Goal: Task Accomplishment & Management: Manage account settings

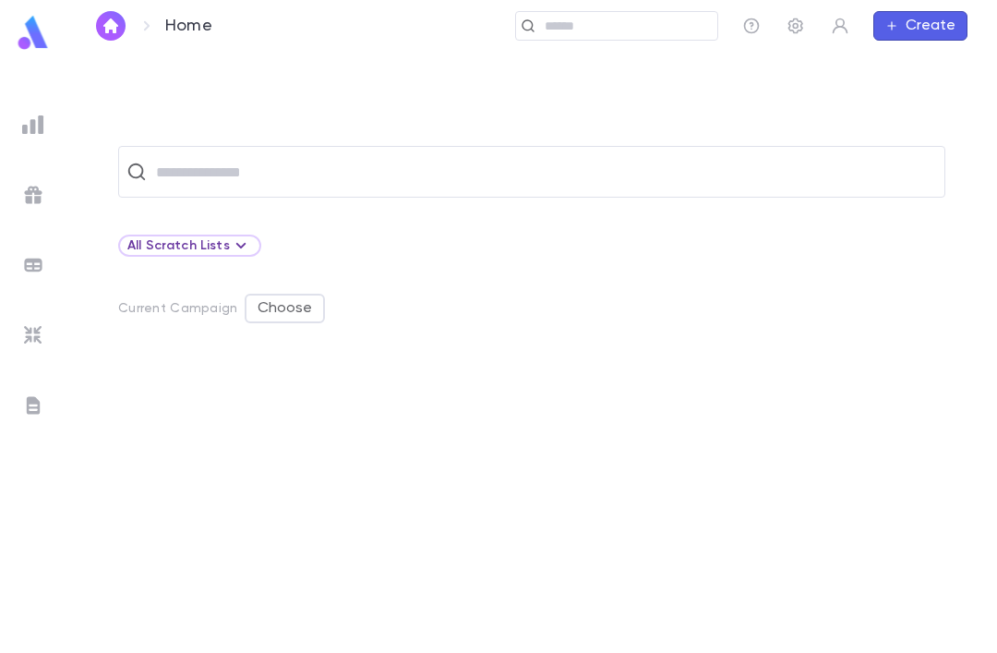
scroll to position [58, 0]
click at [605, 360] on div at bounding box center [531, 506] width 827 height 292
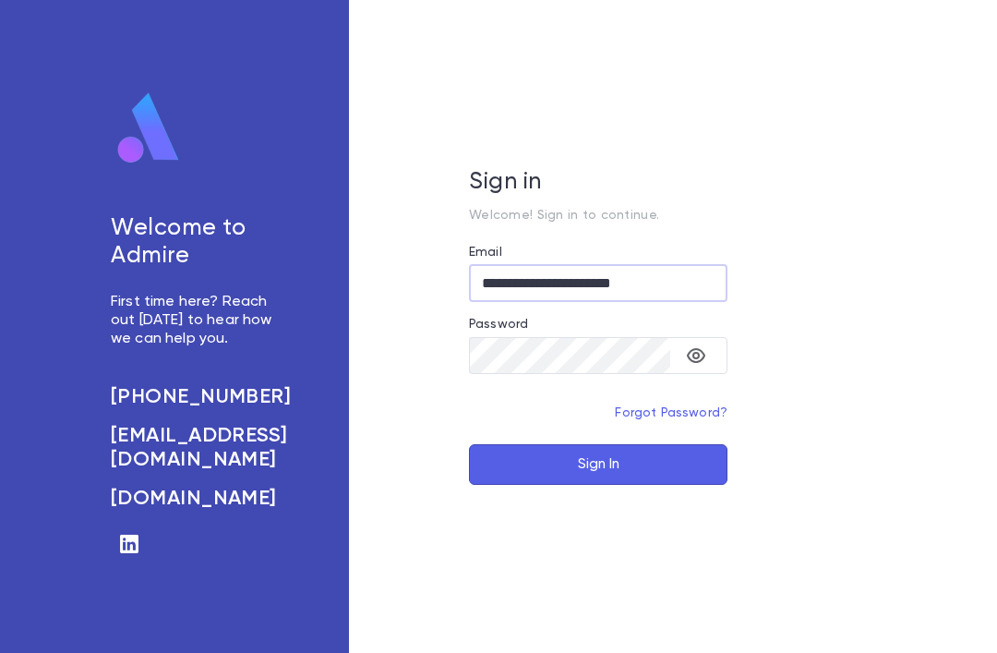
type input "**********"
click at [598, 485] on button "Sign In" at bounding box center [598, 464] width 258 height 41
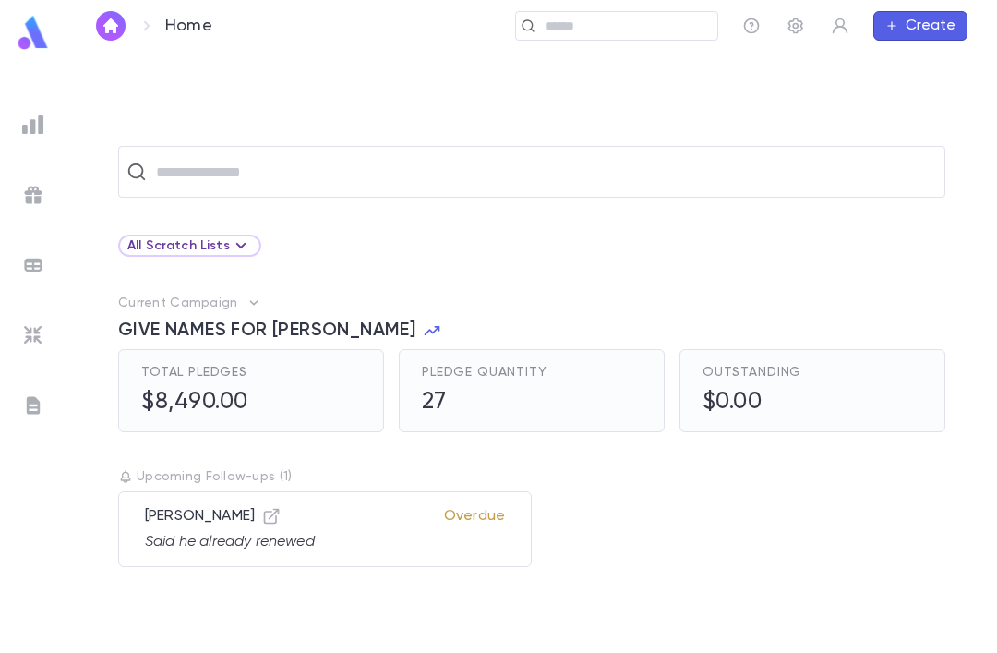
click at [39, 134] on img at bounding box center [33, 125] width 22 height 22
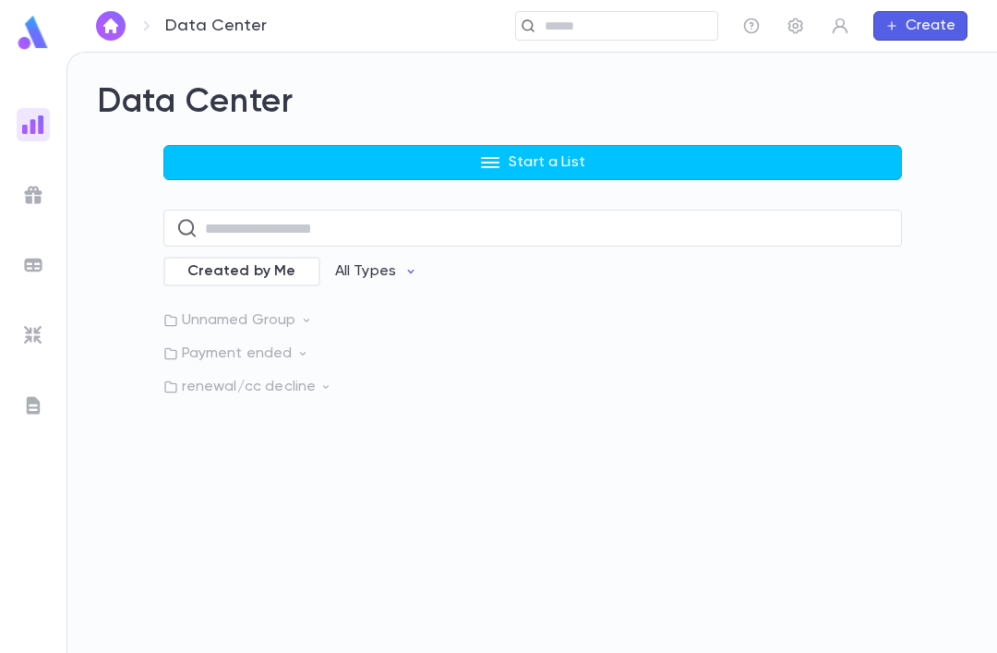
click at [315, 362] on p "Payment ended" at bounding box center [532, 353] width 738 height 18
click at [327, 435] on icon at bounding box center [325, 436] width 13 height 13
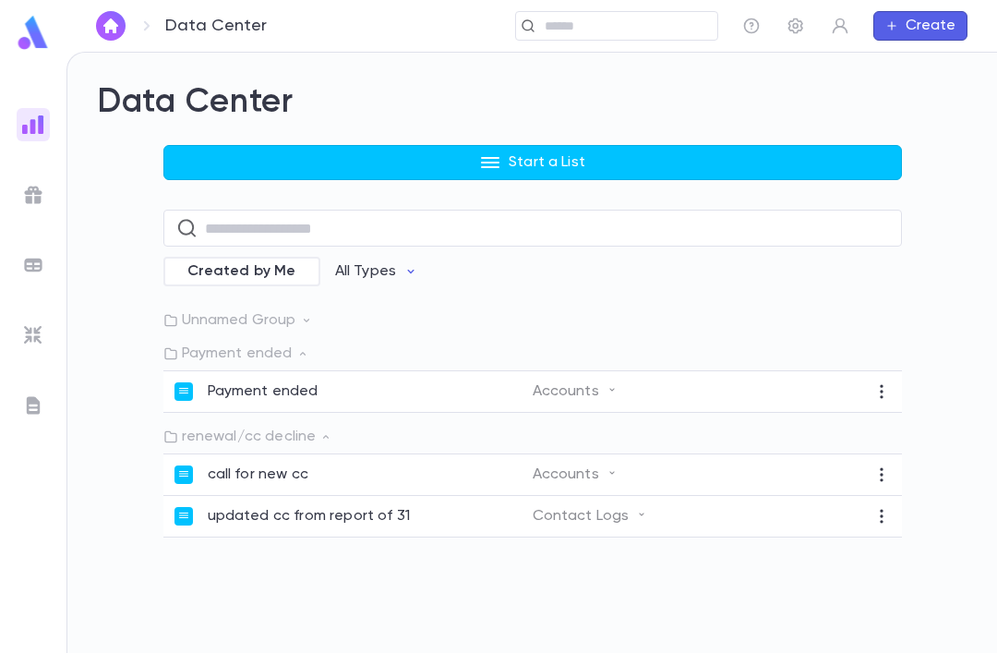
click at [390, 470] on div "call for new cc" at bounding box center [353, 474] width 358 height 18
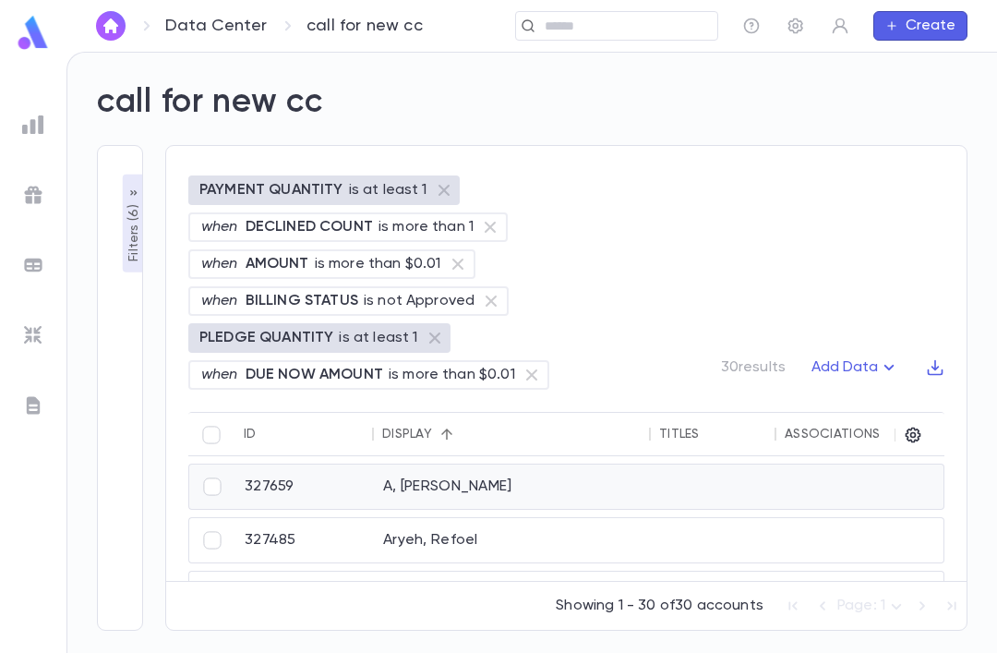
click at [274, 476] on div "327659" at bounding box center [304, 486] width 138 height 44
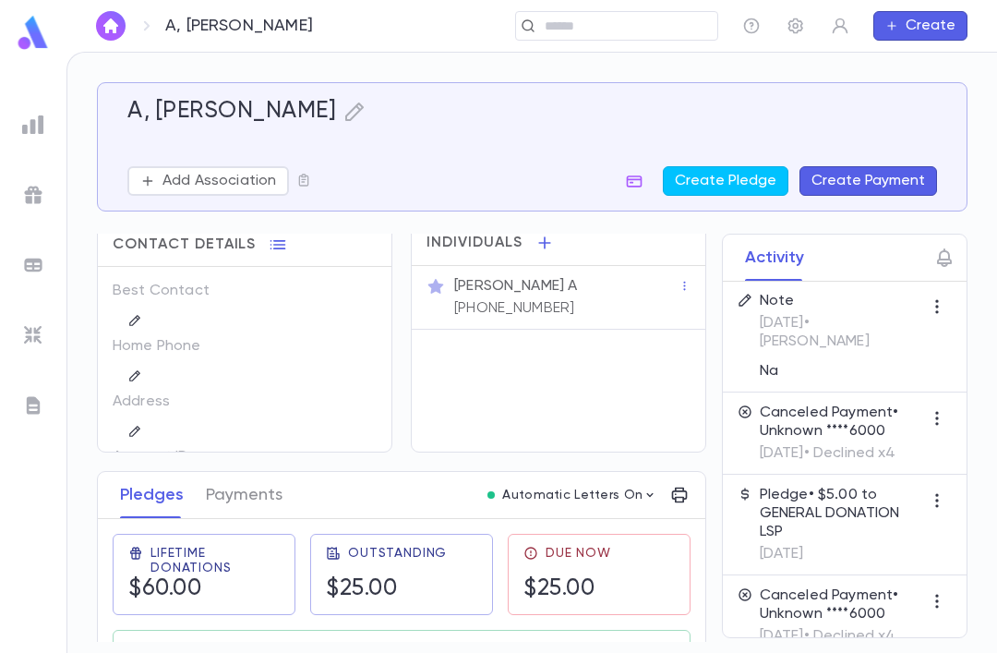
scroll to position [10, 0]
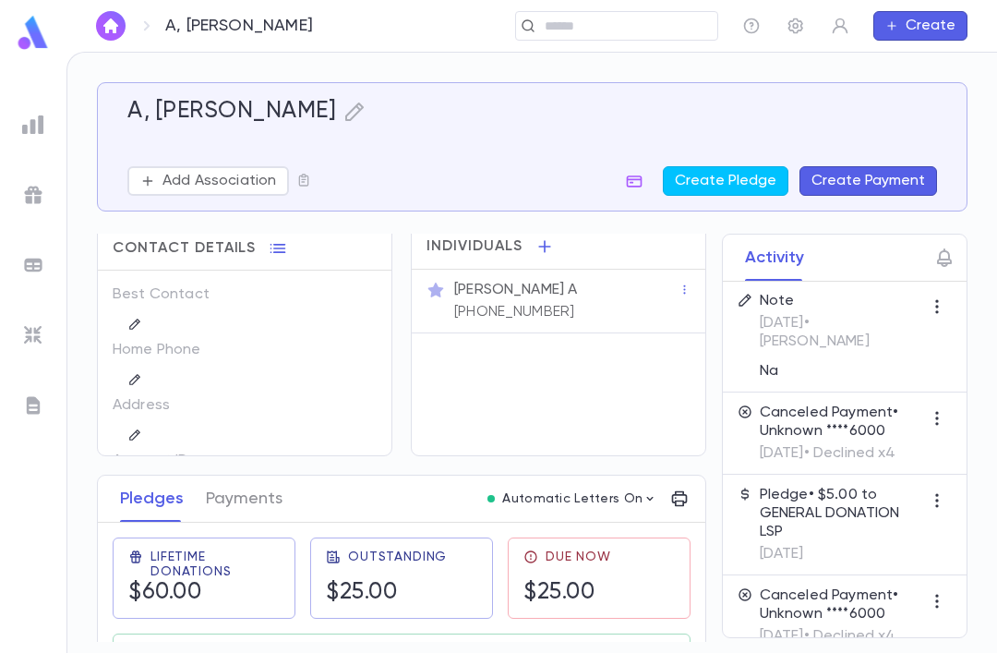
click at [227, 475] on button "Payments" at bounding box center [244, 498] width 77 height 46
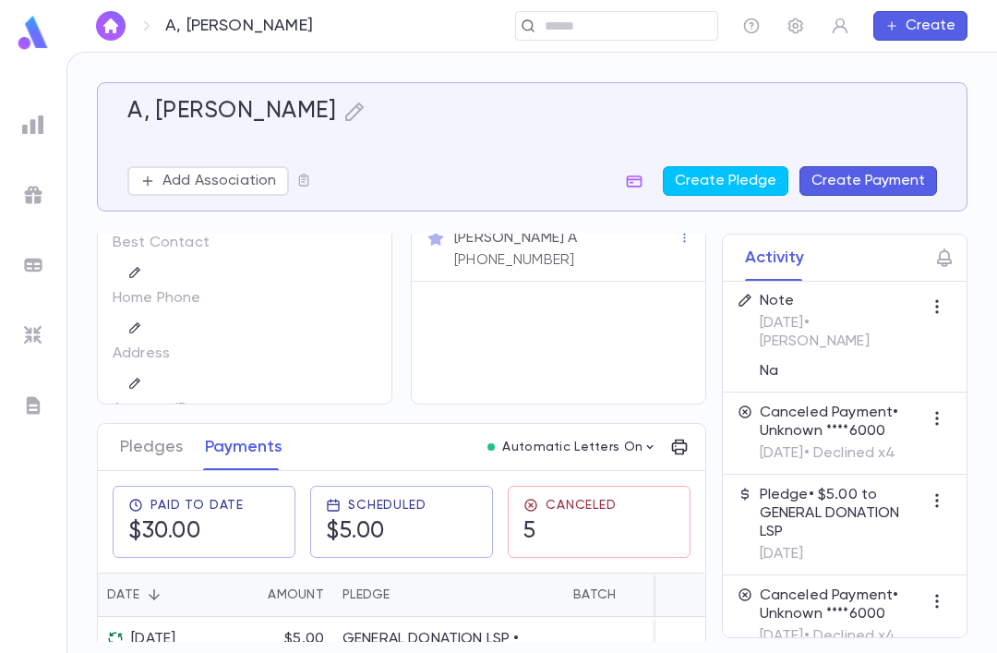
scroll to position [71, 0]
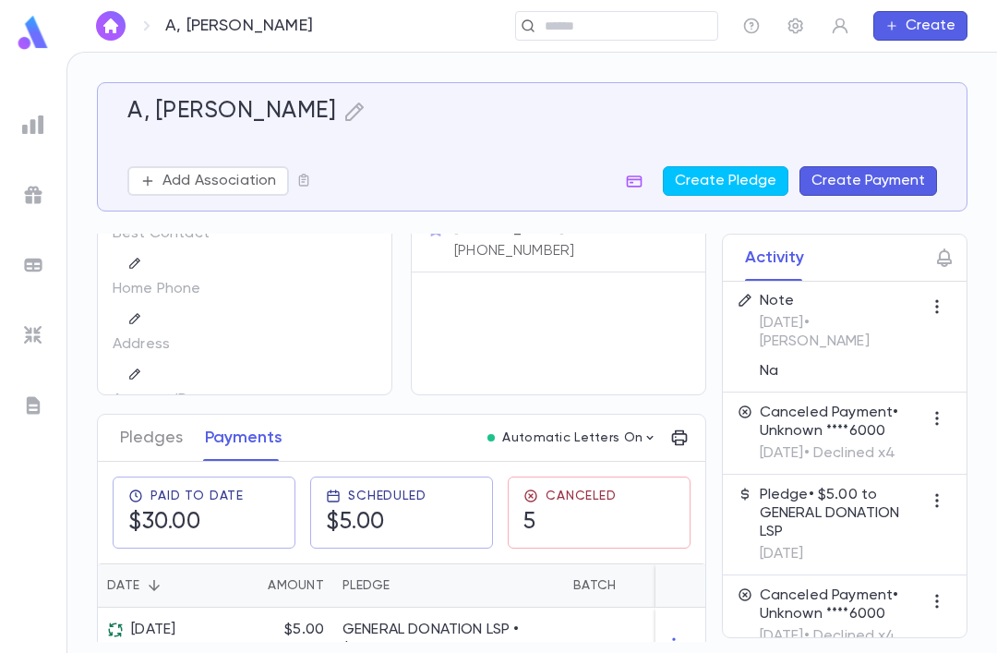
click at [139, 414] on button "Pledges" at bounding box center [151, 437] width 63 height 46
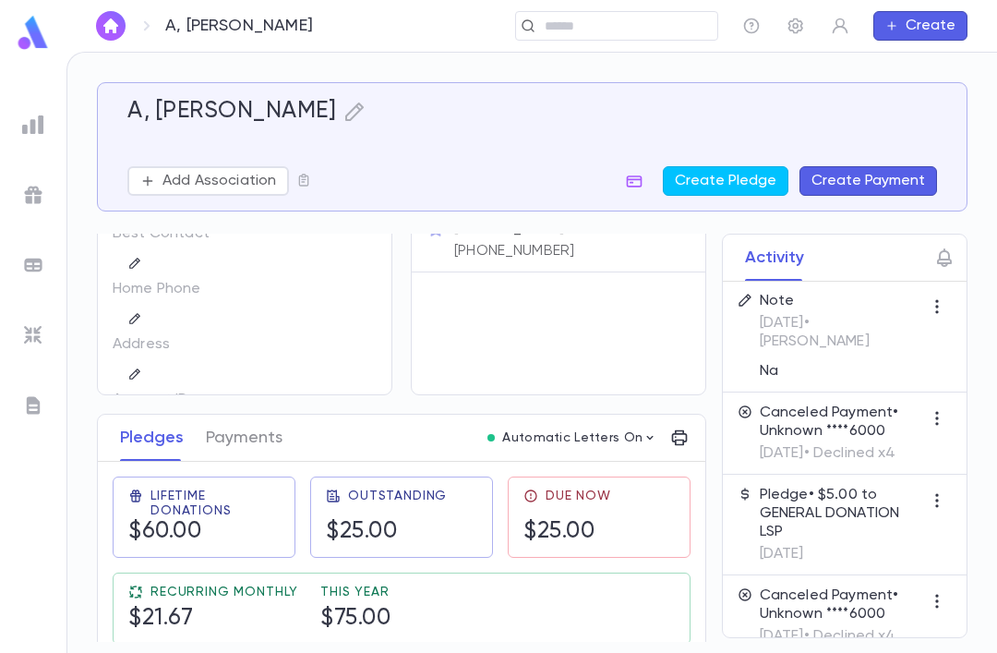
scroll to position [32, 0]
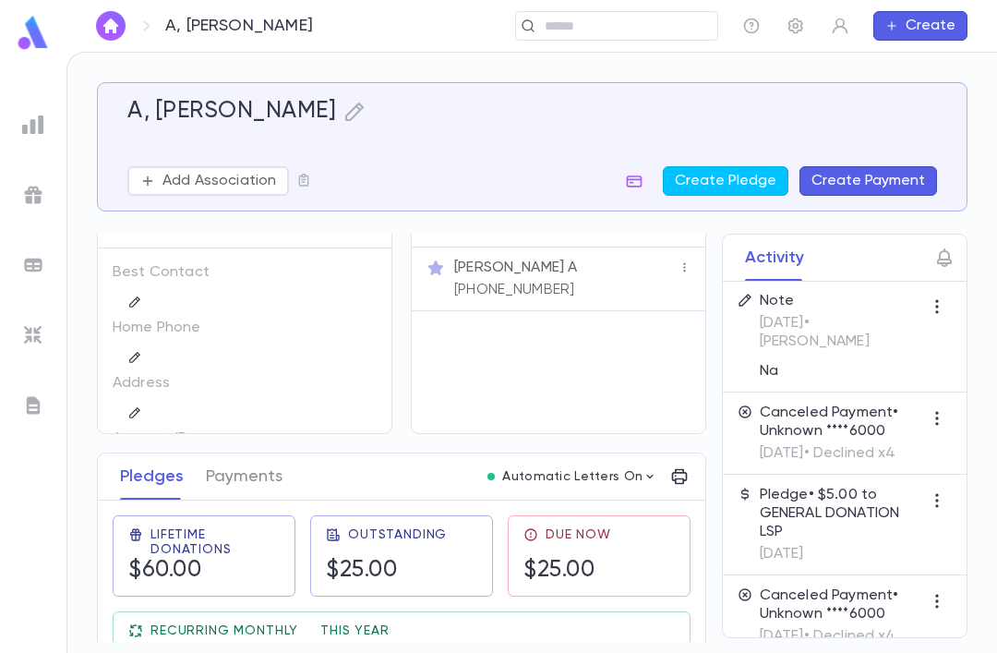
click at [209, 453] on button "Payments" at bounding box center [244, 476] width 77 height 46
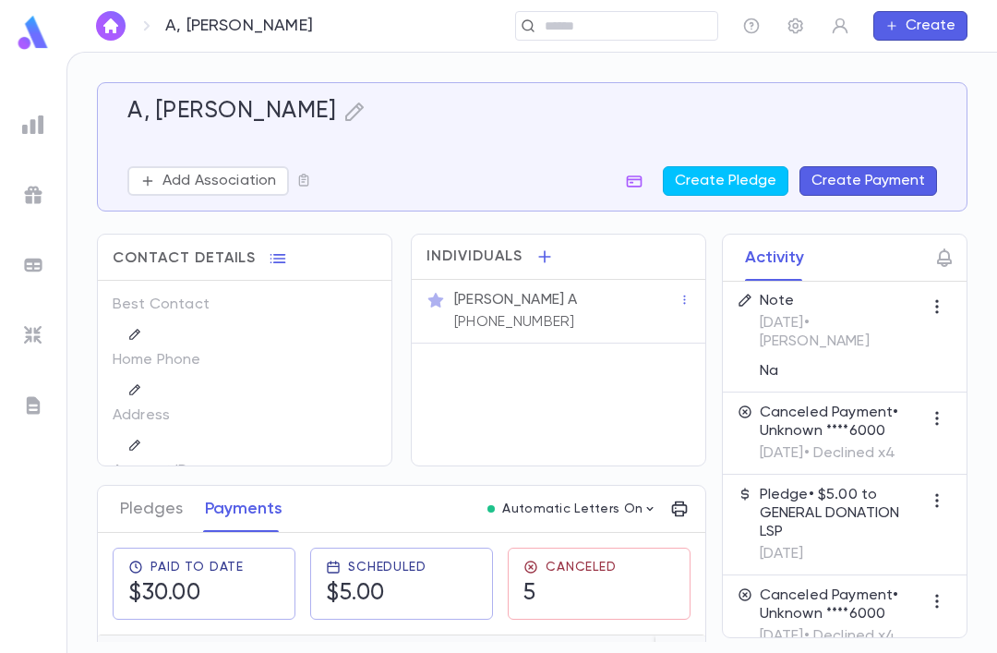
click at [140, 485] on button "Pledges" at bounding box center [151, 508] width 63 height 46
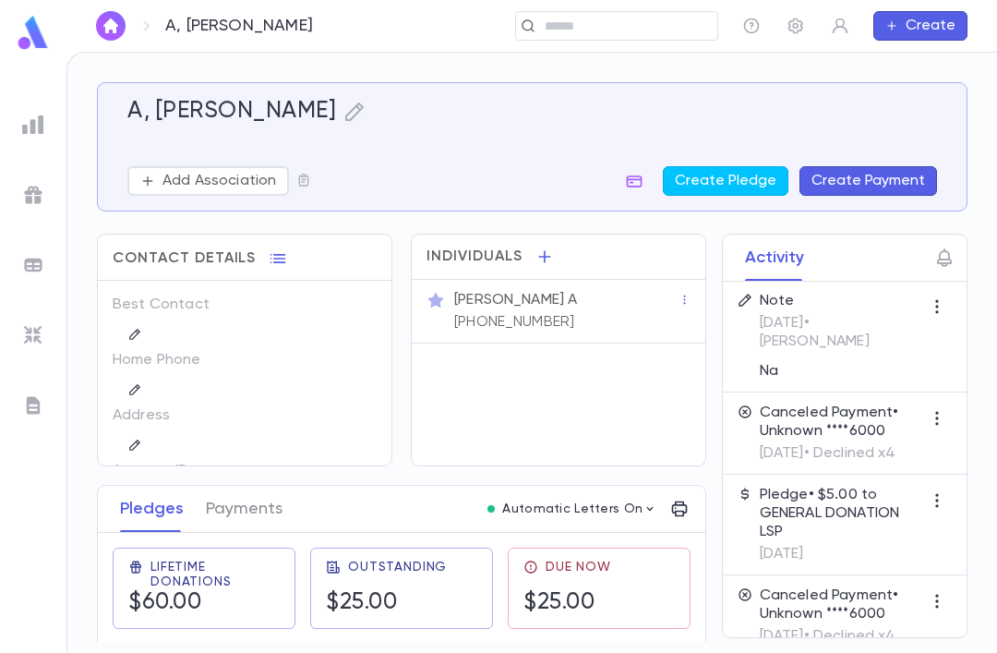
click at [218, 485] on button "Payments" at bounding box center [244, 508] width 77 height 46
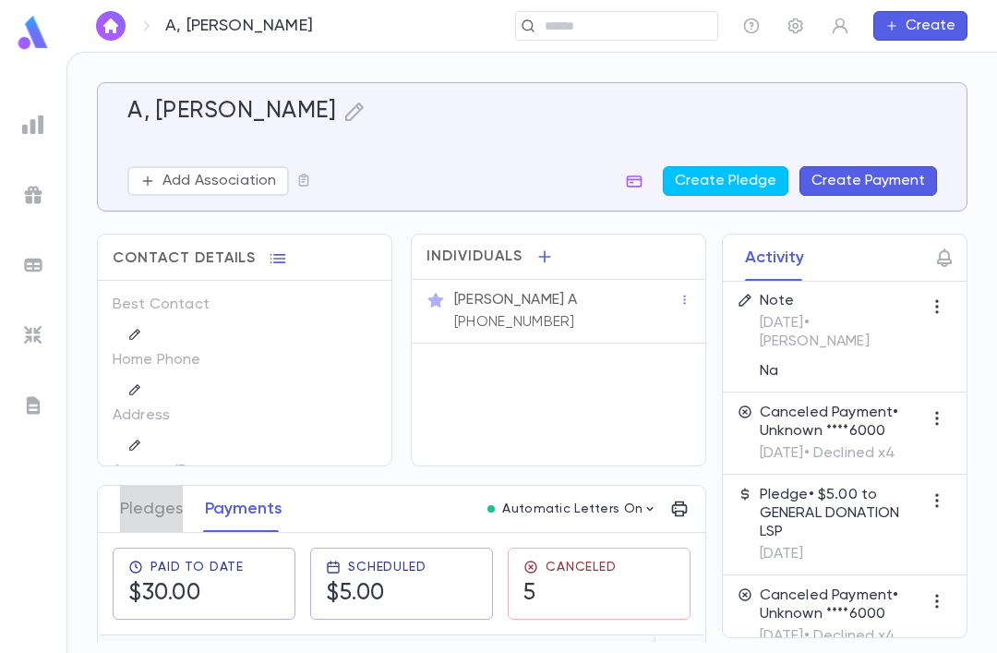
click at [177, 485] on button "Pledges" at bounding box center [151, 508] width 63 height 46
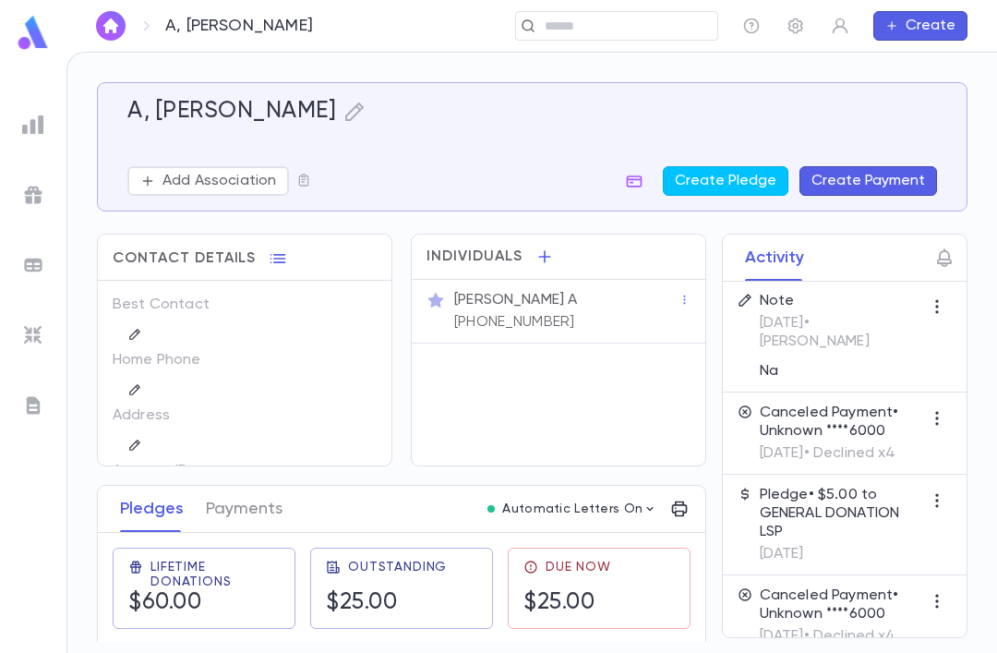
click at [206, 485] on button "Payments" at bounding box center [244, 508] width 77 height 46
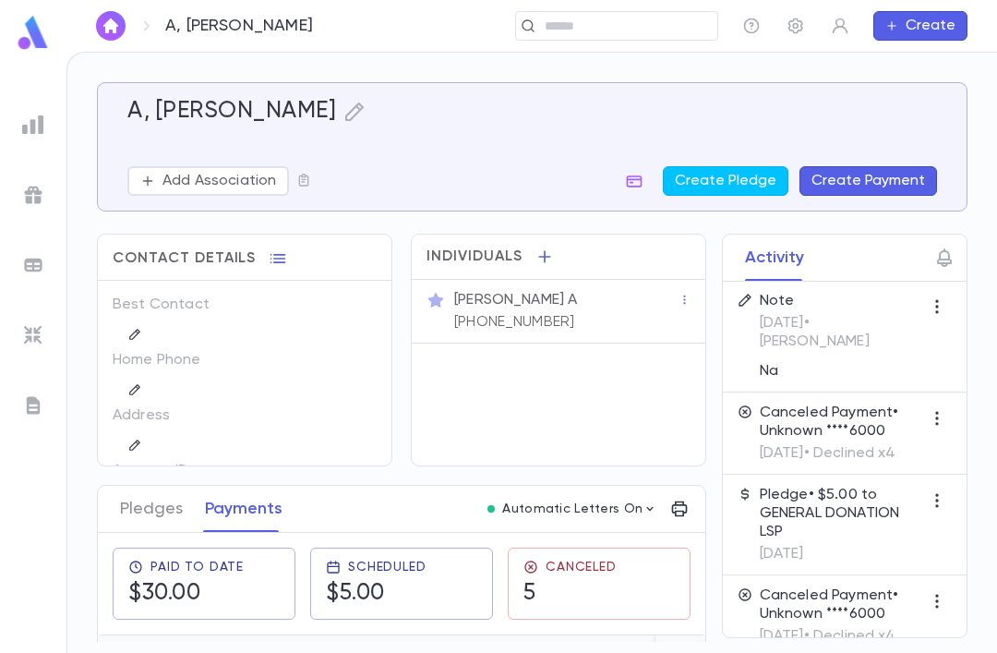
click at [146, 485] on button "Pledges" at bounding box center [151, 508] width 63 height 46
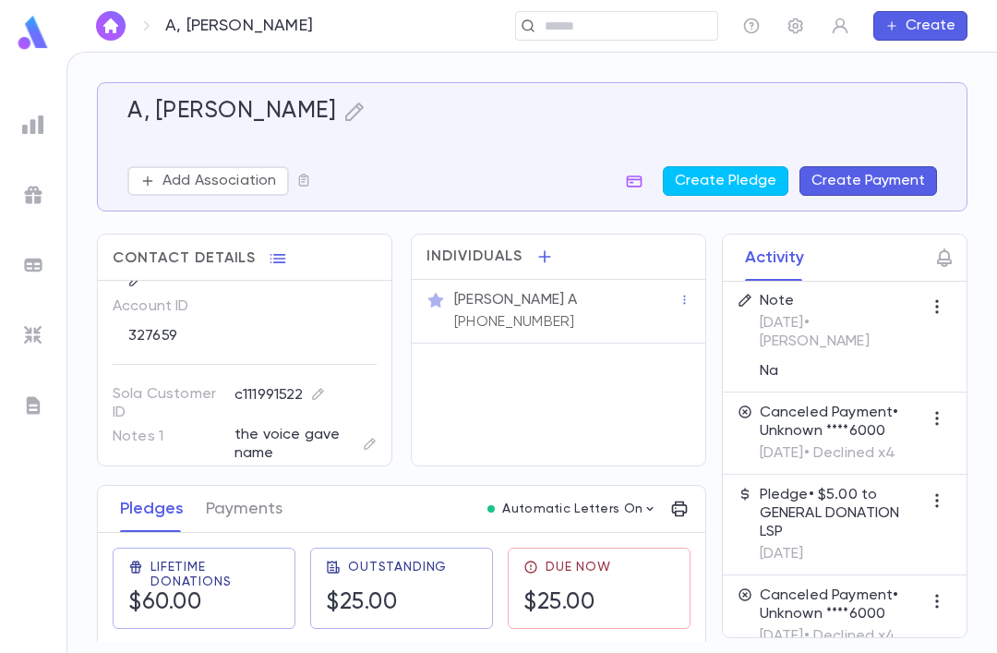
click at [112, 20] on img "button" at bounding box center [111, 25] width 22 height 15
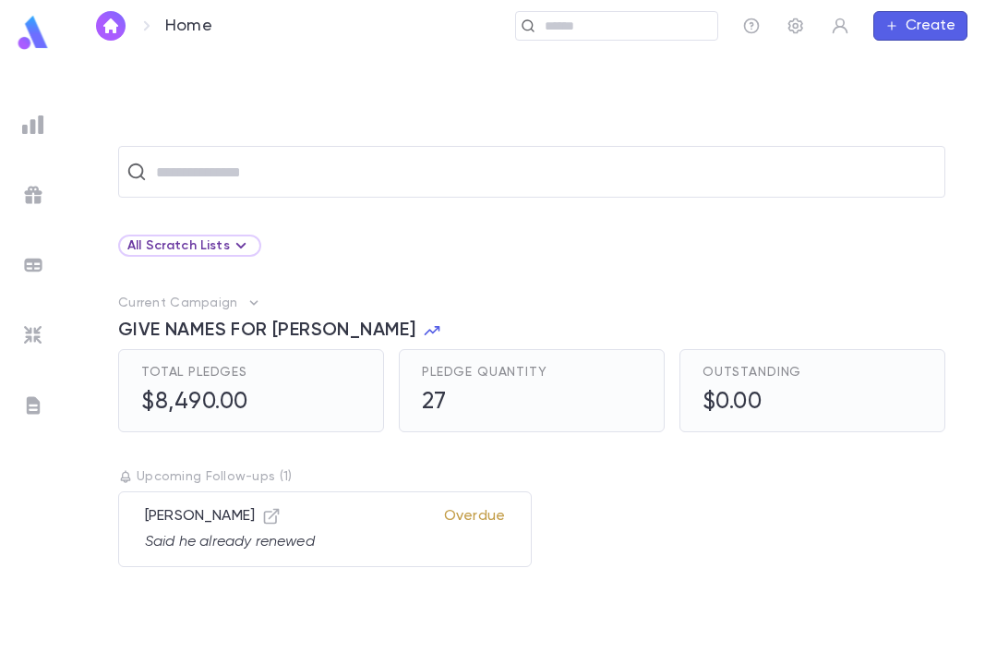
click at [255, 161] on input "text" at bounding box center [543, 171] width 786 height 35
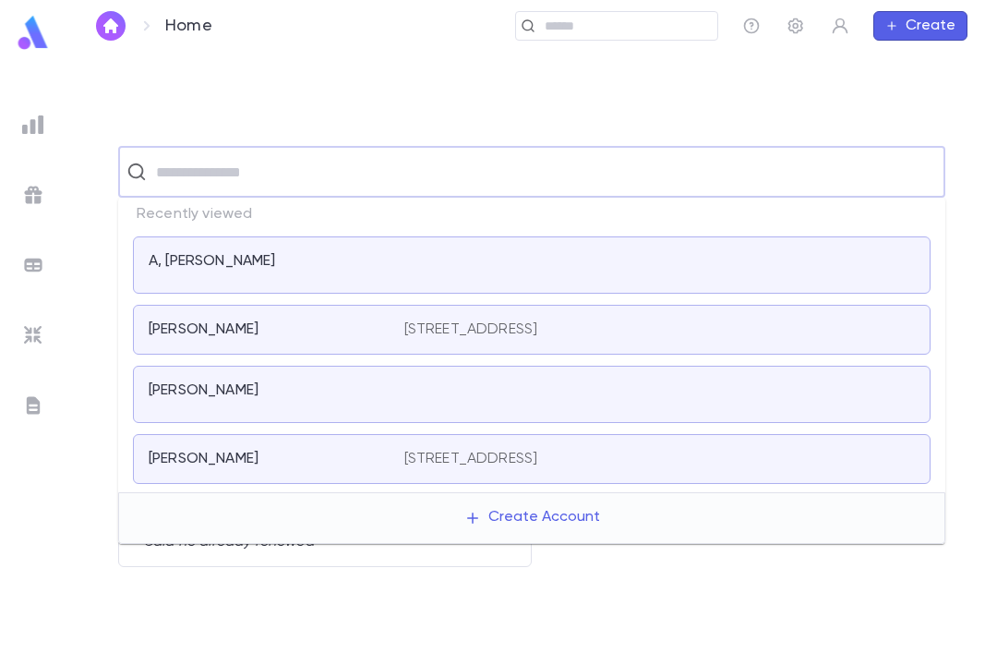
click at [190, 61] on div "​ All Scratch Lists Current Campaign GIVE NAMES FOR TEFILLAH Total Pledges $8,4…" at bounding box center [531, 352] width 930 height 600
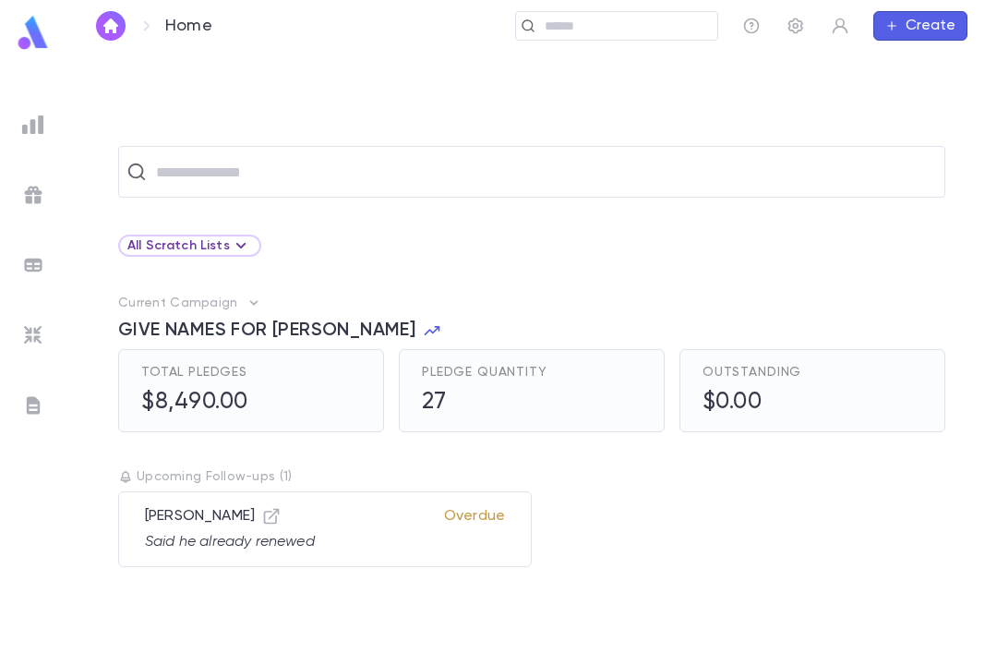
click at [27, 132] on img at bounding box center [33, 125] width 22 height 22
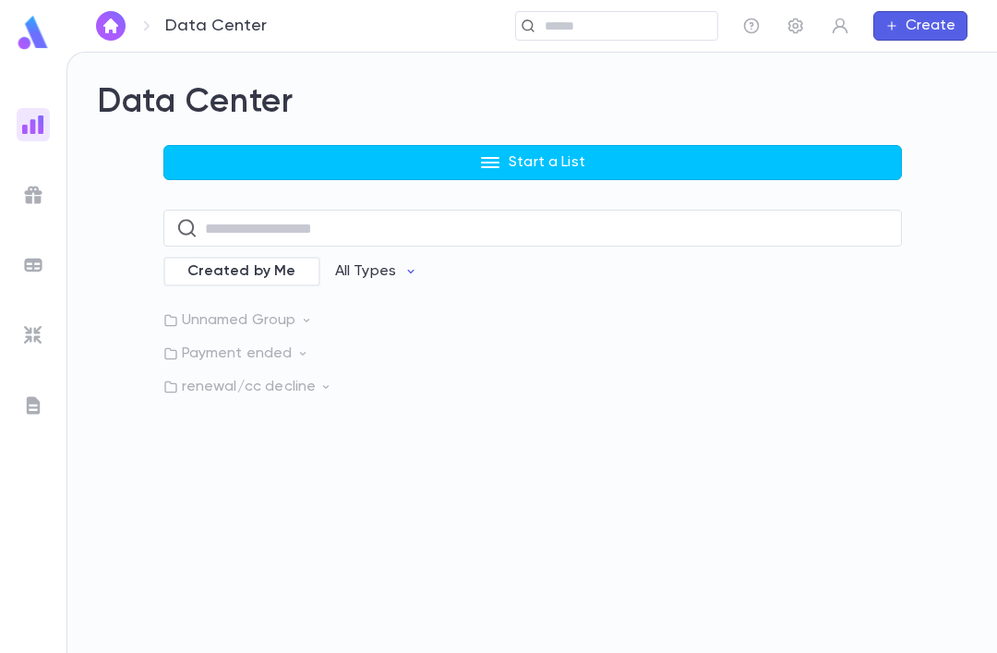
click at [203, 378] on p "renewal/cc decline" at bounding box center [532, 387] width 738 height 18
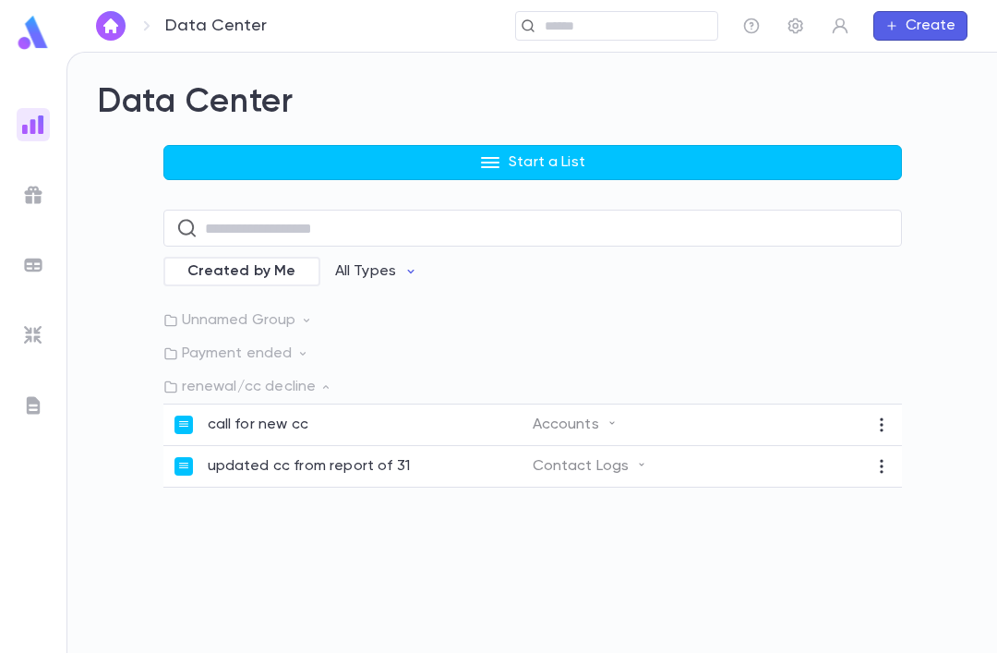
click at [224, 418] on p "call for new cc" at bounding box center [258, 424] width 101 height 18
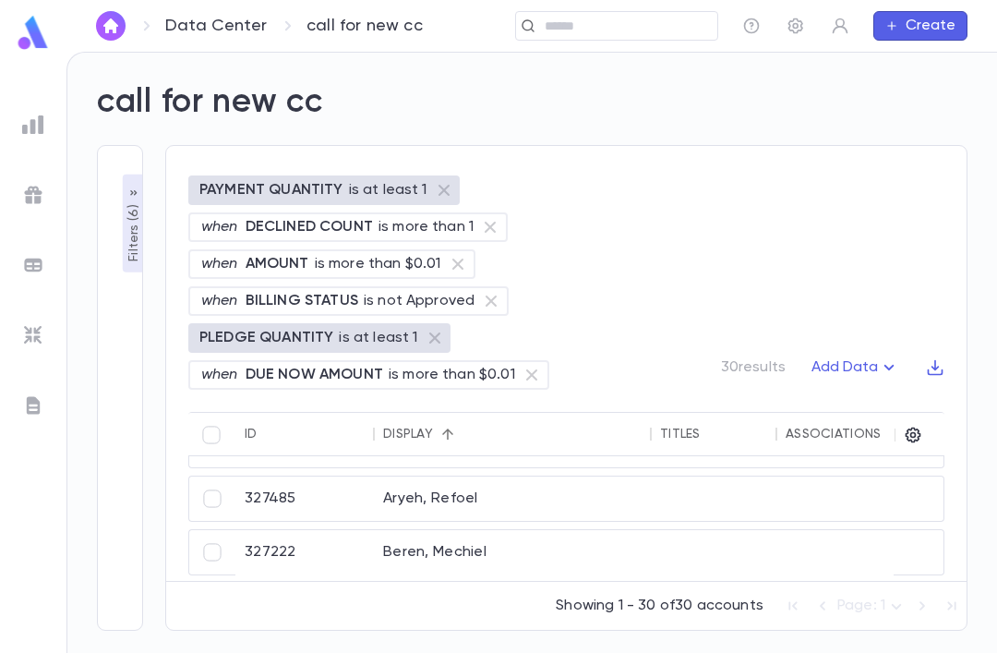
scroll to position [39, 0]
click at [299, 494] on div "327485" at bounding box center [304, 501] width 138 height 44
click at [318, 533] on div "327222" at bounding box center [304, 564] width 138 height 63
click at [485, 479] on div "Aryeh, Refoel" at bounding box center [512, 501] width 277 height 44
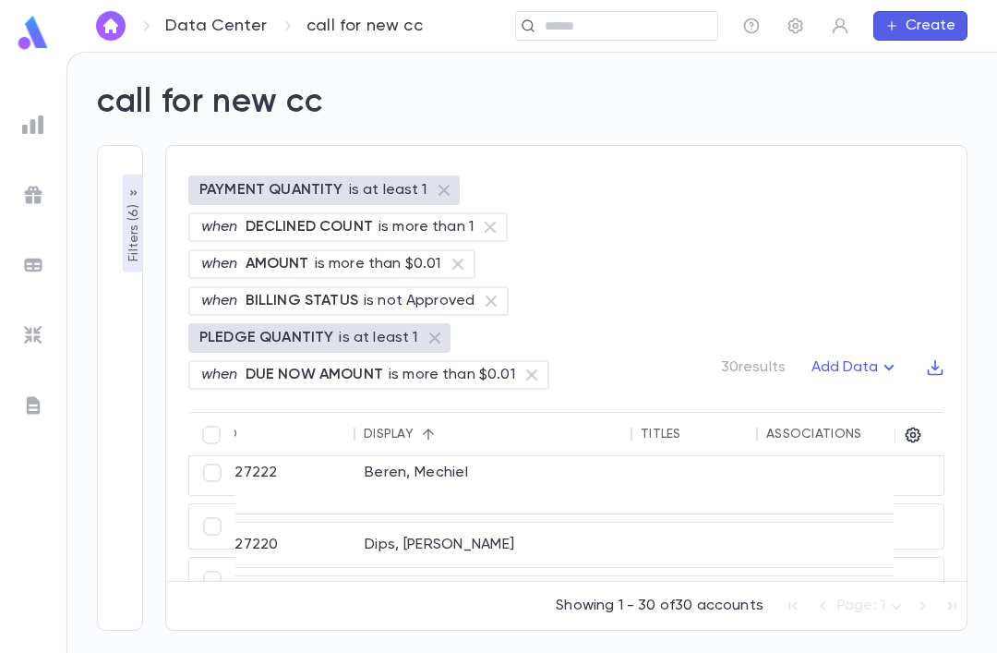
scroll to position [122, 19]
click at [304, 521] on div "327220" at bounding box center [285, 543] width 138 height 44
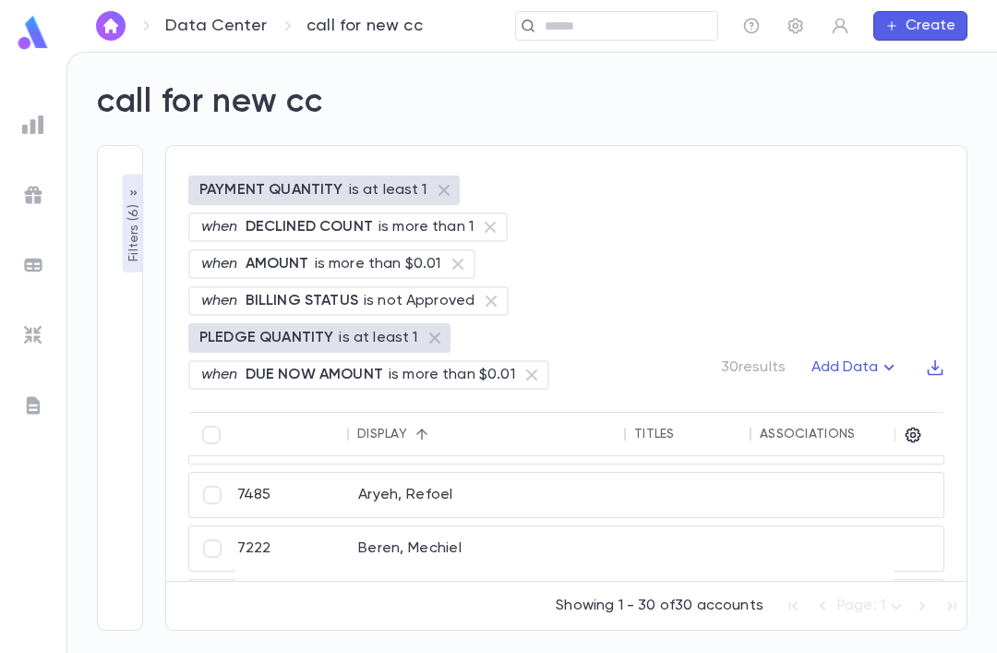
scroll to position [42, 25]
click at [290, 476] on div "327485" at bounding box center [279, 498] width 138 height 44
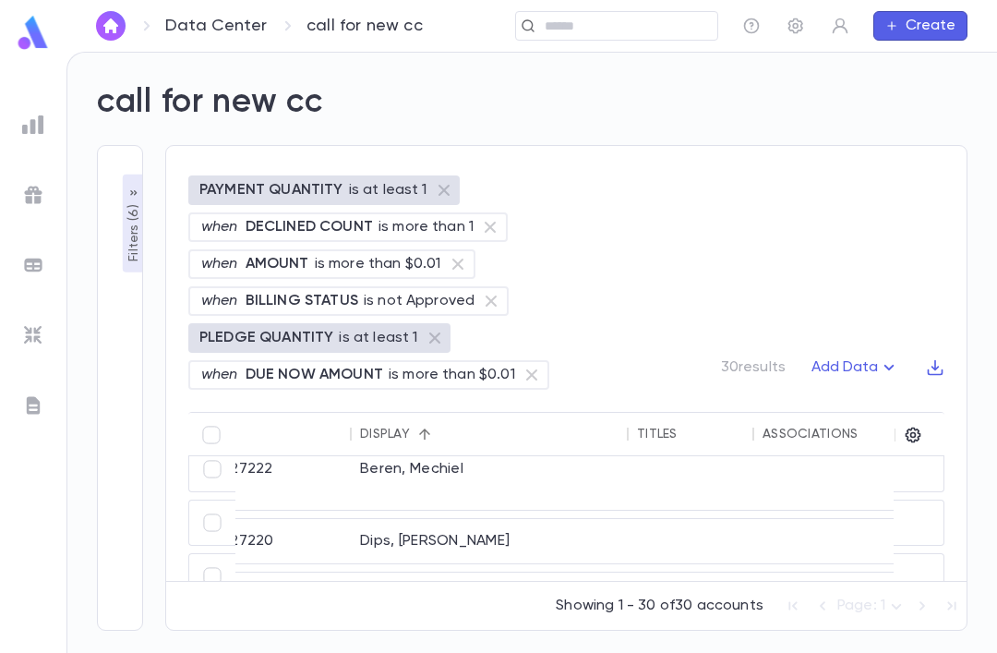
scroll to position [115, 19]
click at [302, 528] on div "327220" at bounding box center [285, 550] width 138 height 44
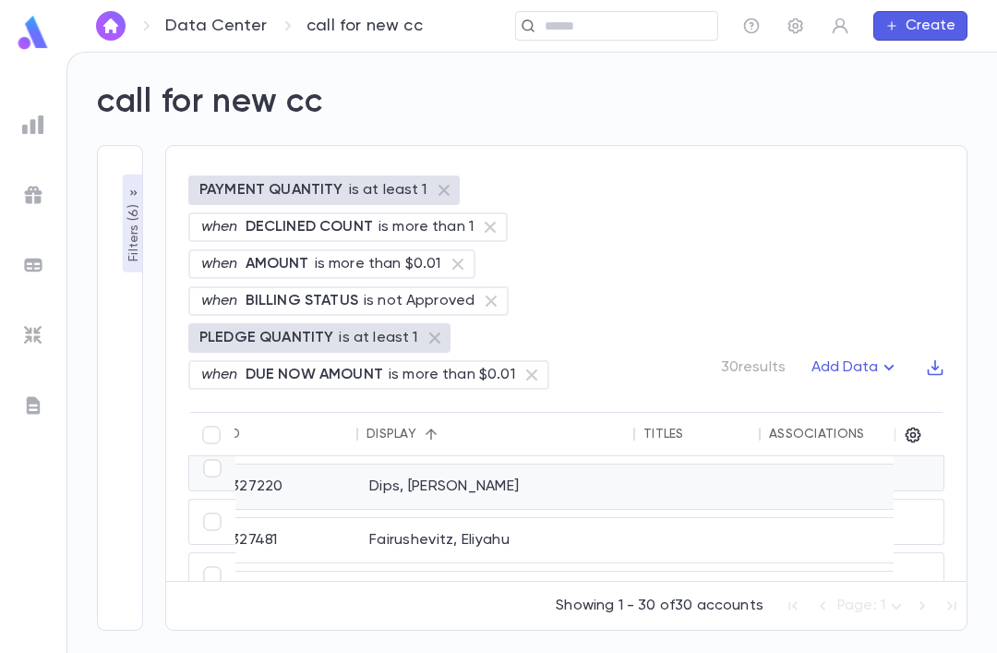
scroll to position [155, 14]
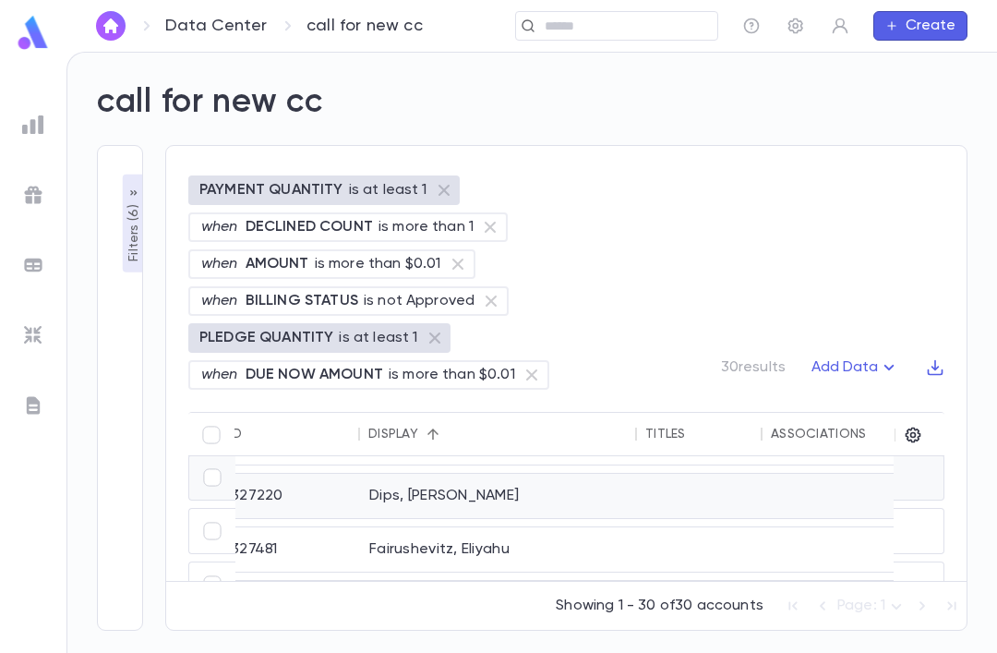
click at [309, 527] on div "327481" at bounding box center [291, 549] width 138 height 44
click at [275, 581] on div "327628" at bounding box center [291, 603] width 138 height 44
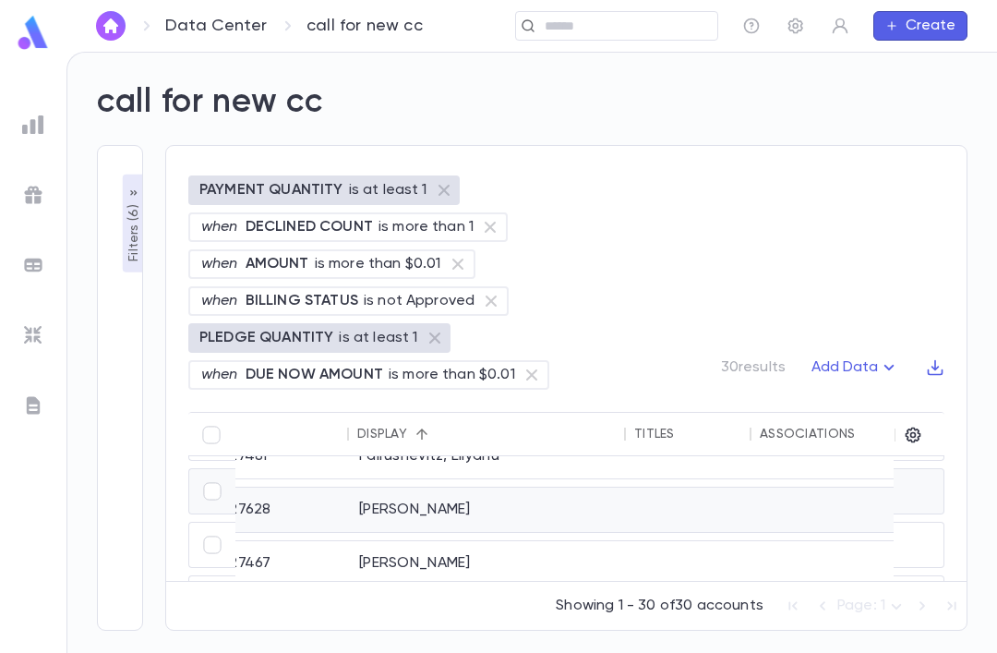
scroll to position [248, 25]
click at [295, 541] on div "327467" at bounding box center [279, 563] width 138 height 44
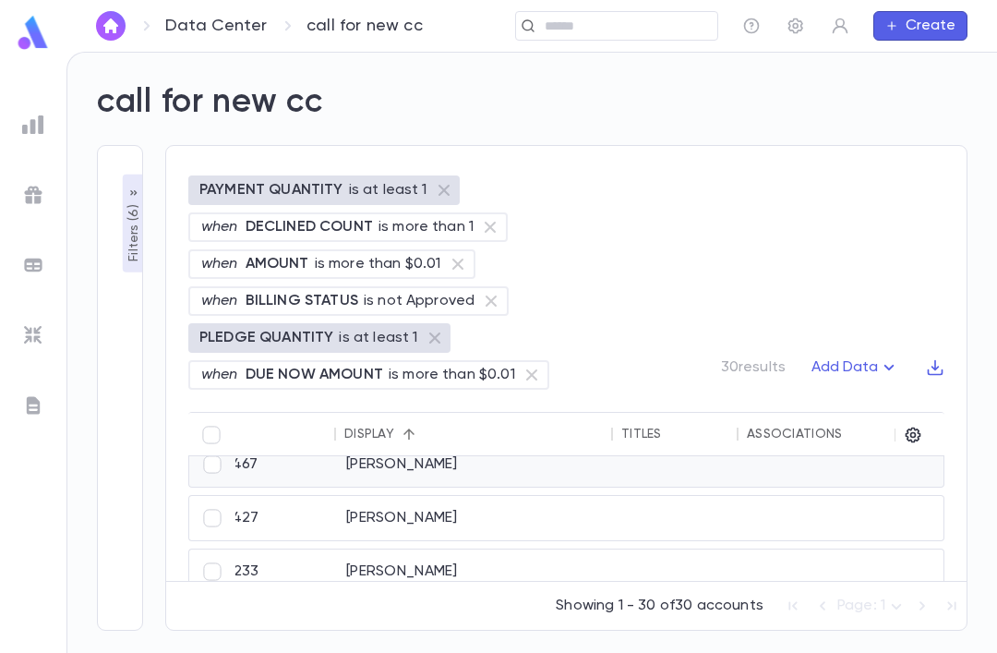
scroll to position [319, 39]
click at [291, 490] on div "327427" at bounding box center [266, 512] width 138 height 44
click at [600, 544] on div "Hartstein, Binyomin" at bounding box center [473, 566] width 277 height 44
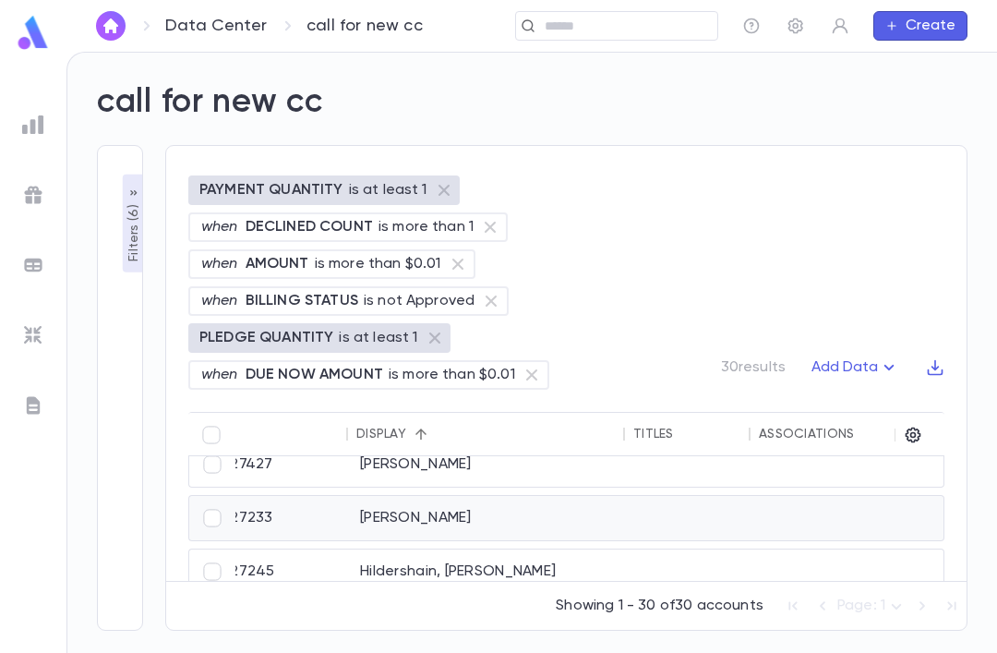
scroll to position [385, 18]
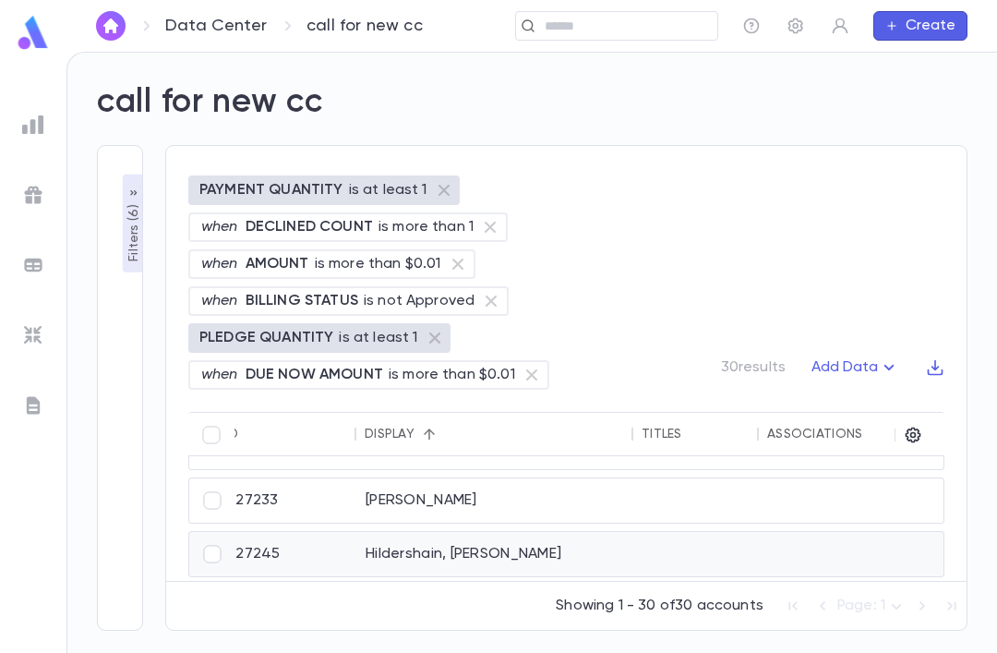
click at [570, 532] on div "Hildershain, Shlomo" at bounding box center [494, 554] width 277 height 44
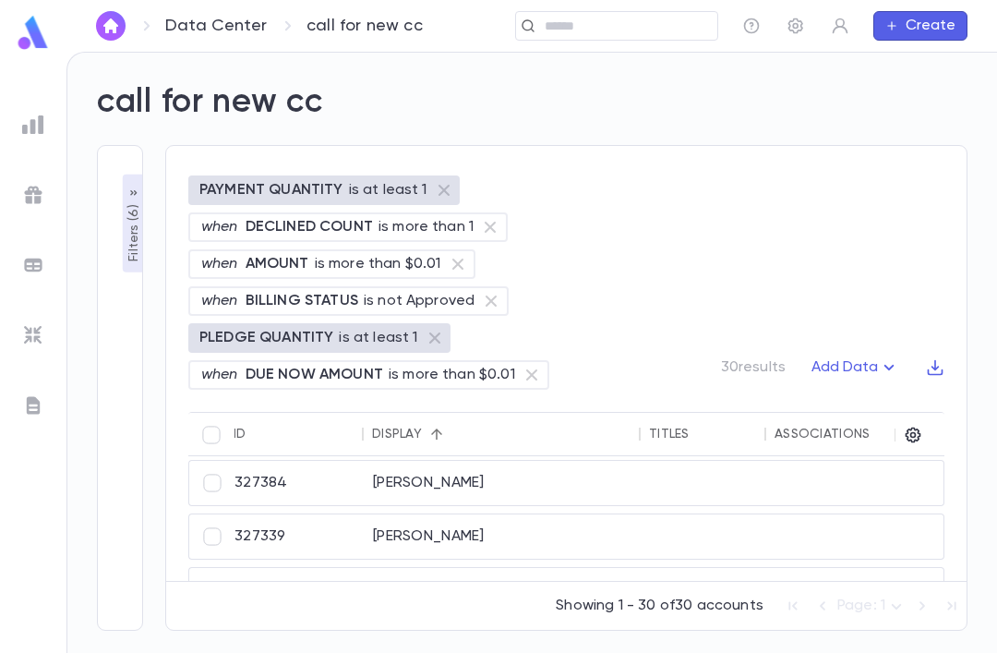
scroll to position [474, 12]
click at [607, 466] on div "Horovitz, Mordechai" at bounding box center [500, 488] width 277 height 44
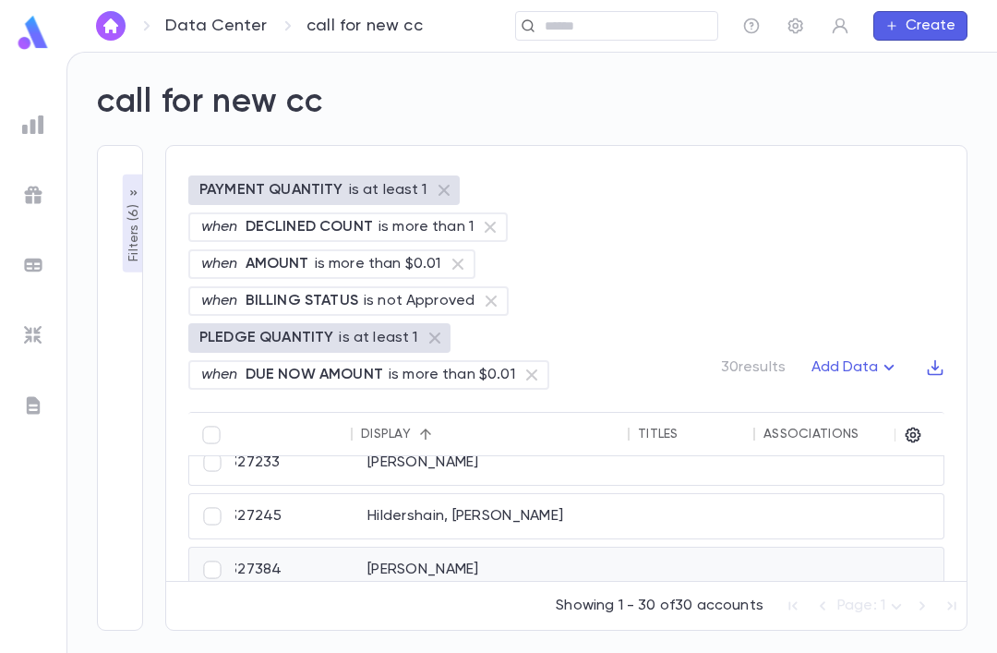
scroll to position [452, 24]
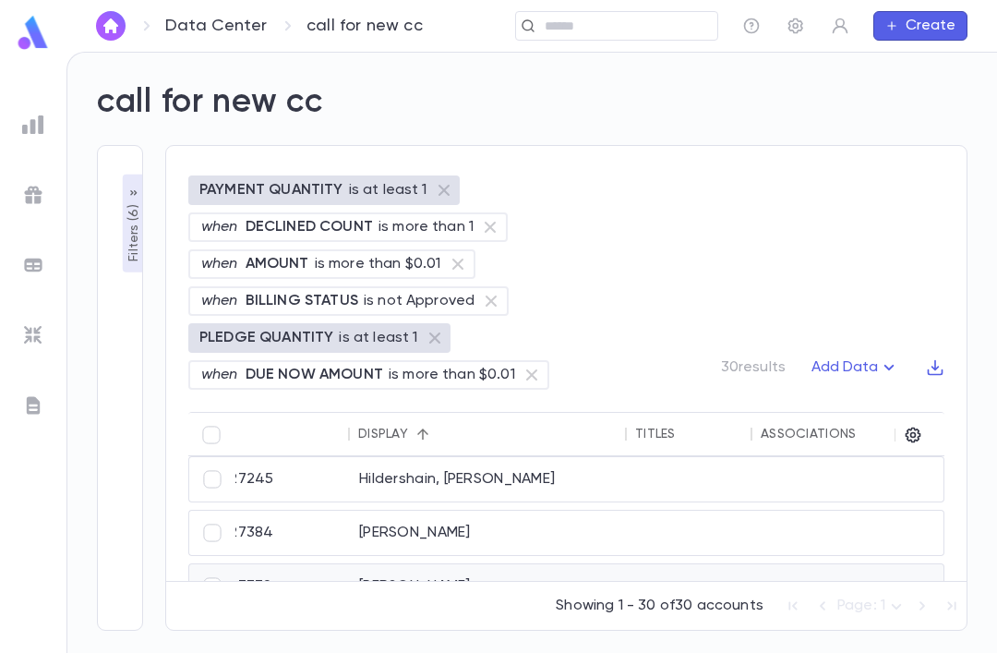
click at [466, 564] on div "Kanarek, Yisroel" at bounding box center [488, 586] width 277 height 44
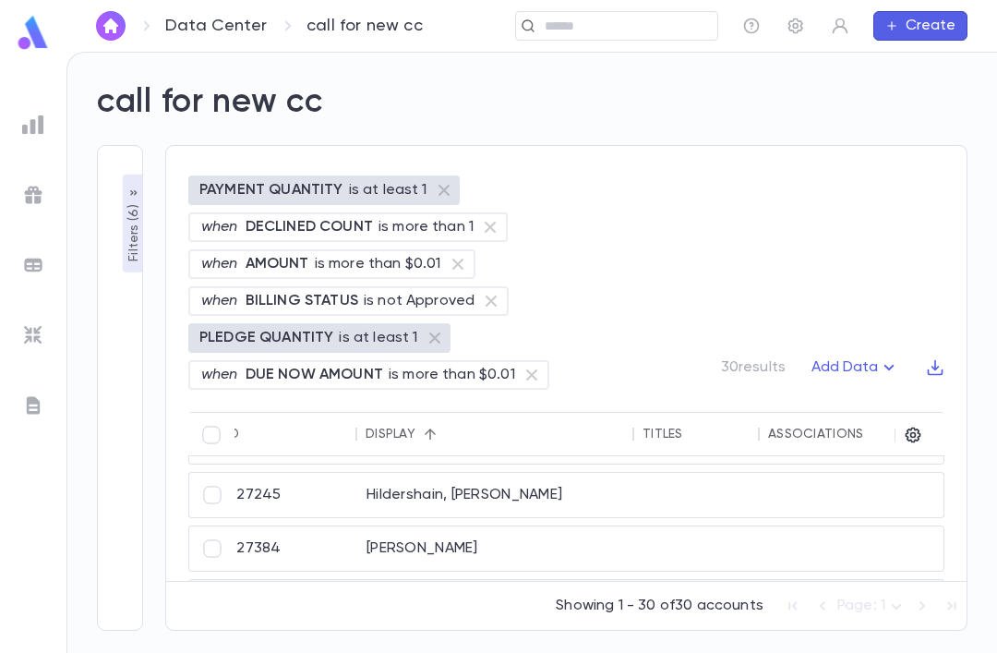
scroll to position [430, 17]
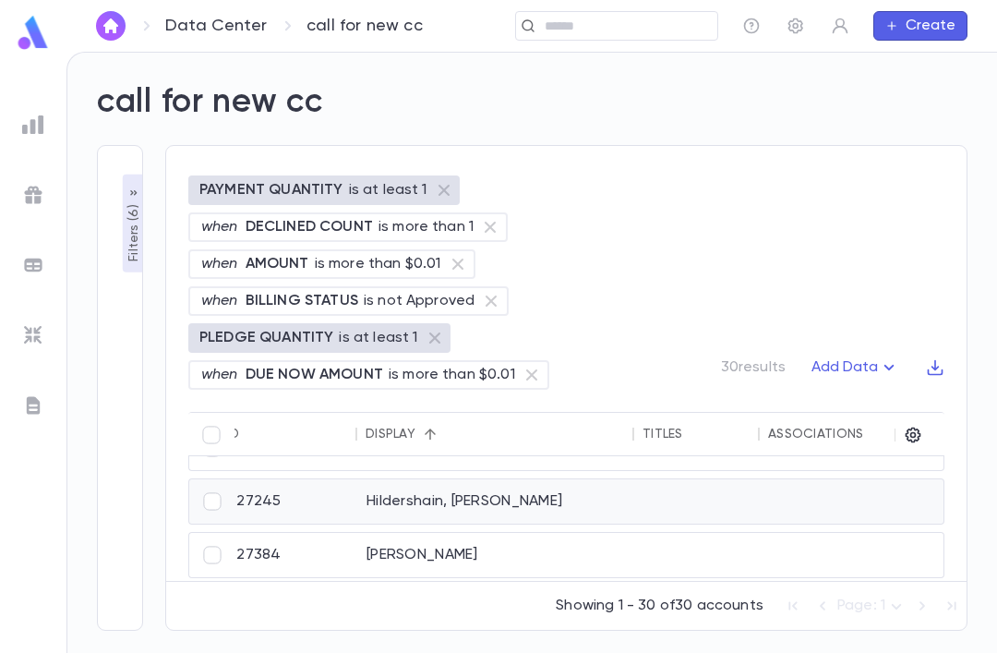
click at [602, 479] on div "Hildershain, Shlomo" at bounding box center [495, 501] width 277 height 44
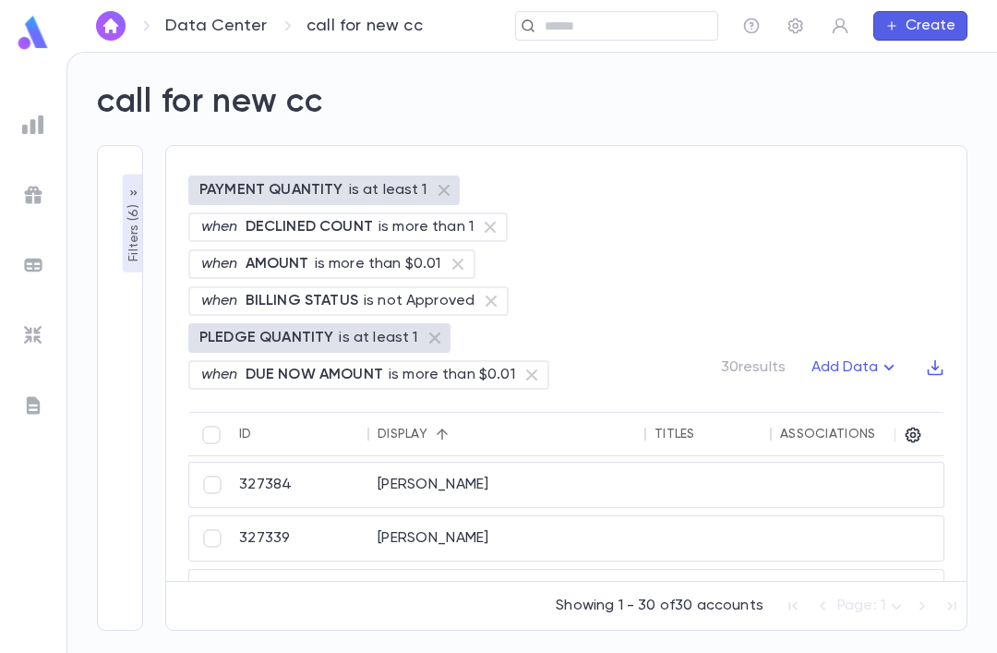
scroll to position [478, 5]
click at [858, 462] on div at bounding box center [853, 484] width 163 height 44
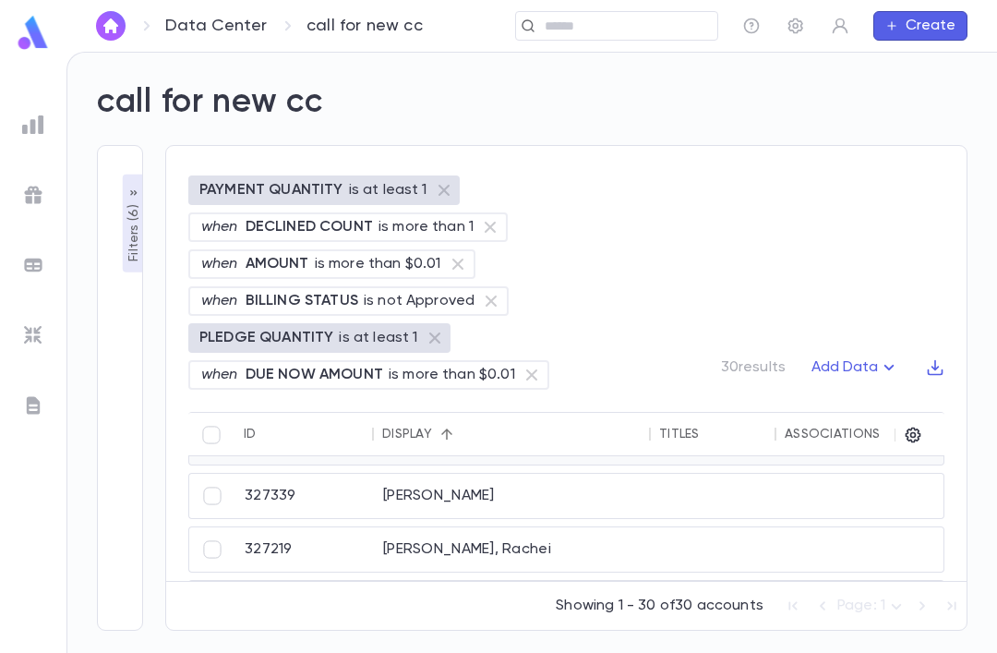
scroll to position [520, 0]
click at [783, 528] on div at bounding box center [857, 550] width 163 height 44
click at [534, 581] on div "Klein, Shaya" at bounding box center [512, 603] width 277 height 44
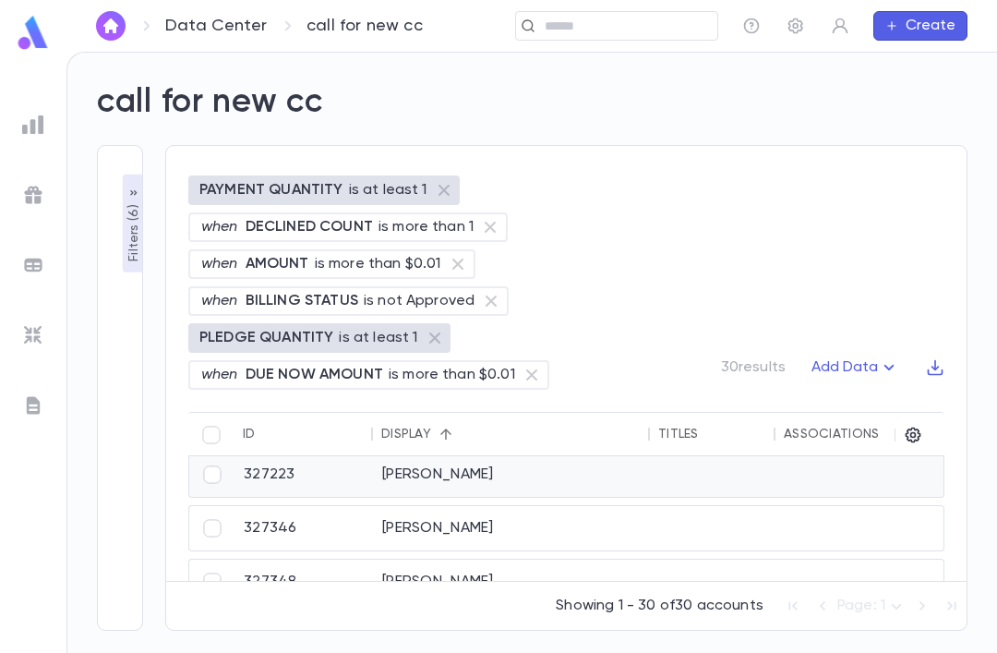
scroll to position [629, 1]
click at [485, 504] on div "Lebovitz, Zlata" at bounding box center [511, 526] width 277 height 44
click at [780, 557] on div at bounding box center [856, 579] width 163 height 44
click at [433, 611] on div "Markowitz, Isaac" at bounding box center [511, 633] width 277 height 44
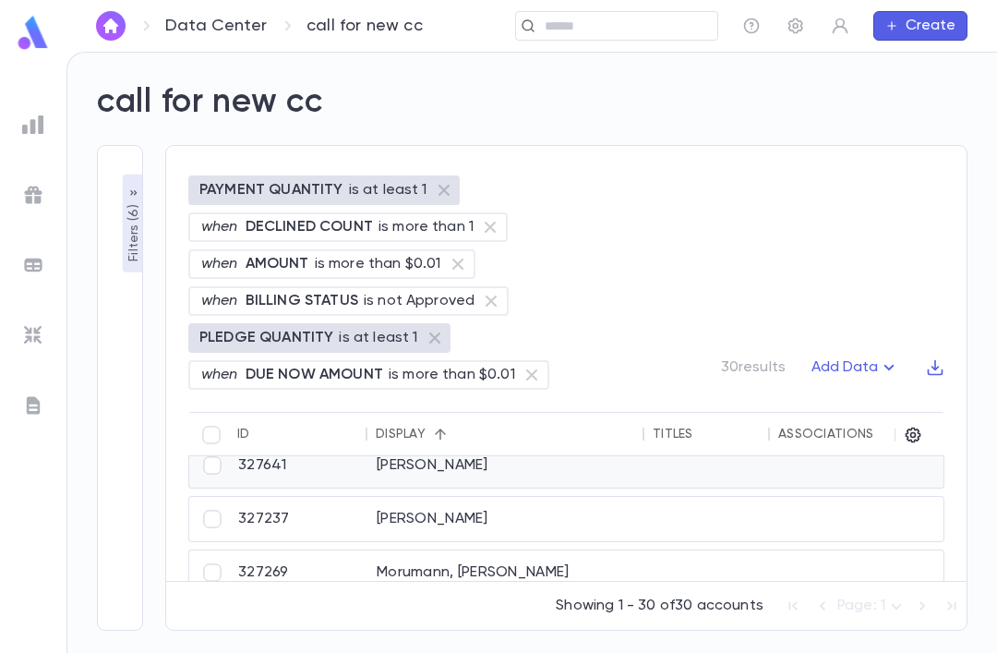
scroll to position [765, 6]
click at [530, 498] on div "Mintz, Moshe" at bounding box center [506, 520] width 277 height 44
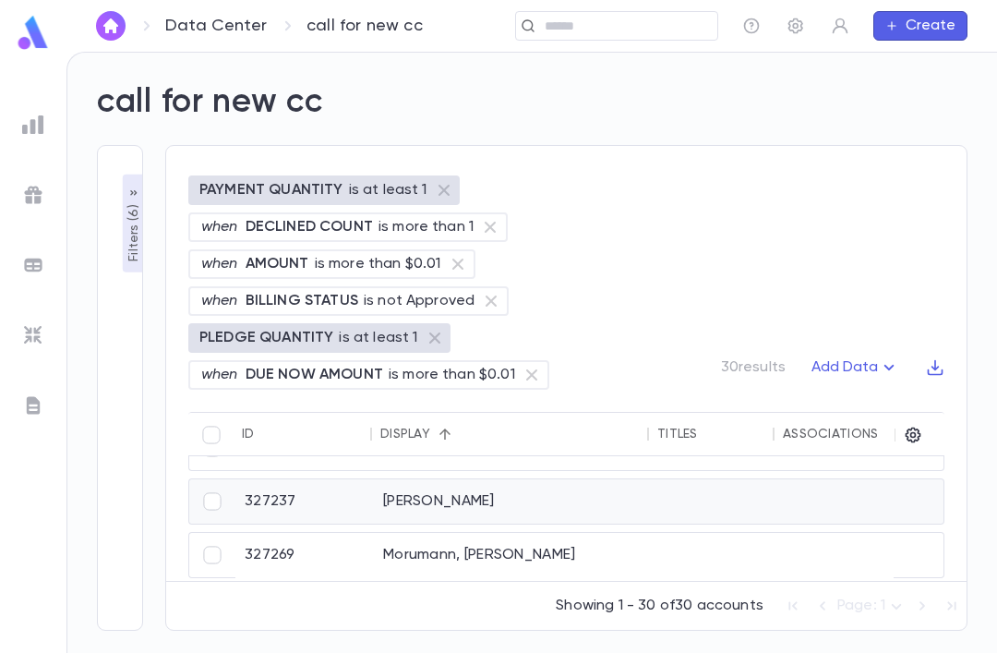
scroll to position [782, 0]
click at [422, 535] on div "Morumann, Naftoli" at bounding box center [512, 566] width 277 height 63
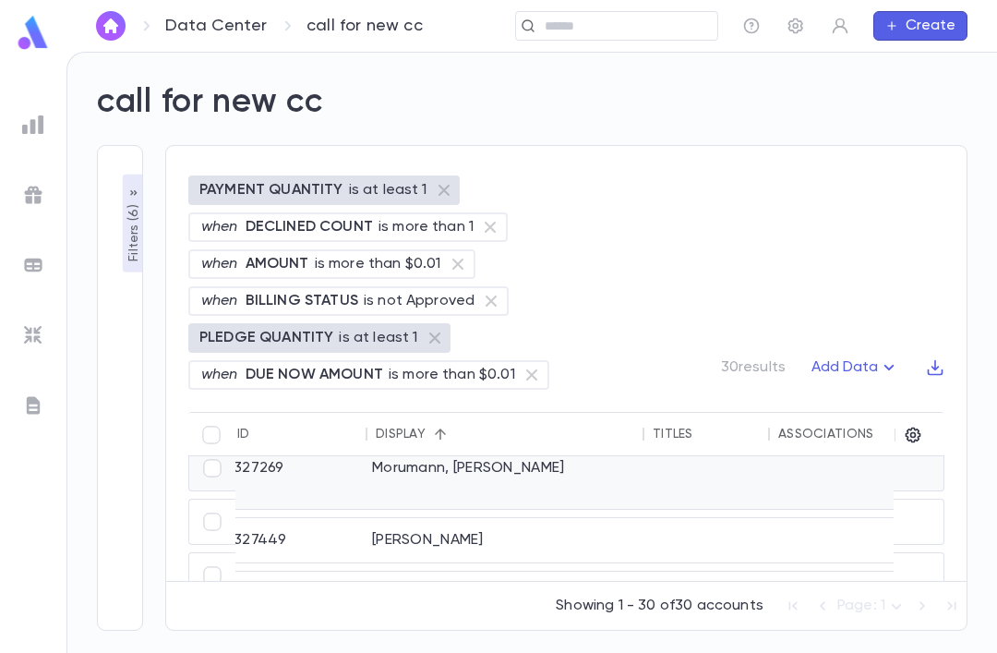
scroll to position [872, 11]
click at [311, 517] on div "327449" at bounding box center [293, 539] width 138 height 44
click at [660, 570] on div at bounding box center [703, 592] width 126 height 44
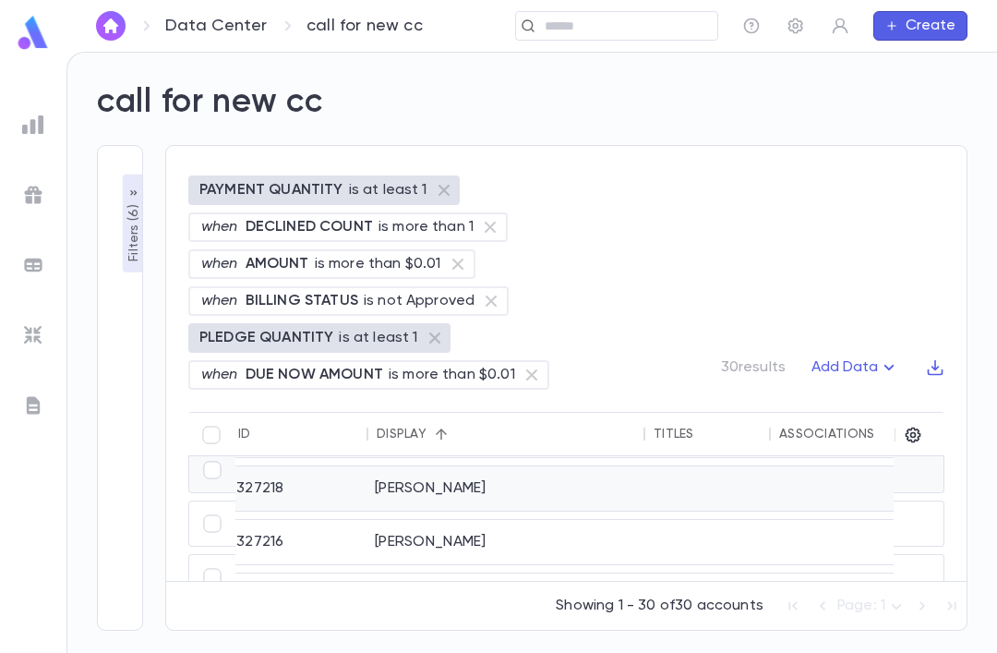
scroll to position [954, 5]
click at [317, 520] on div "327216" at bounding box center [300, 542] width 138 height 44
click at [571, 573] on div "Rosenbaum, Dovid" at bounding box center [507, 595] width 277 height 44
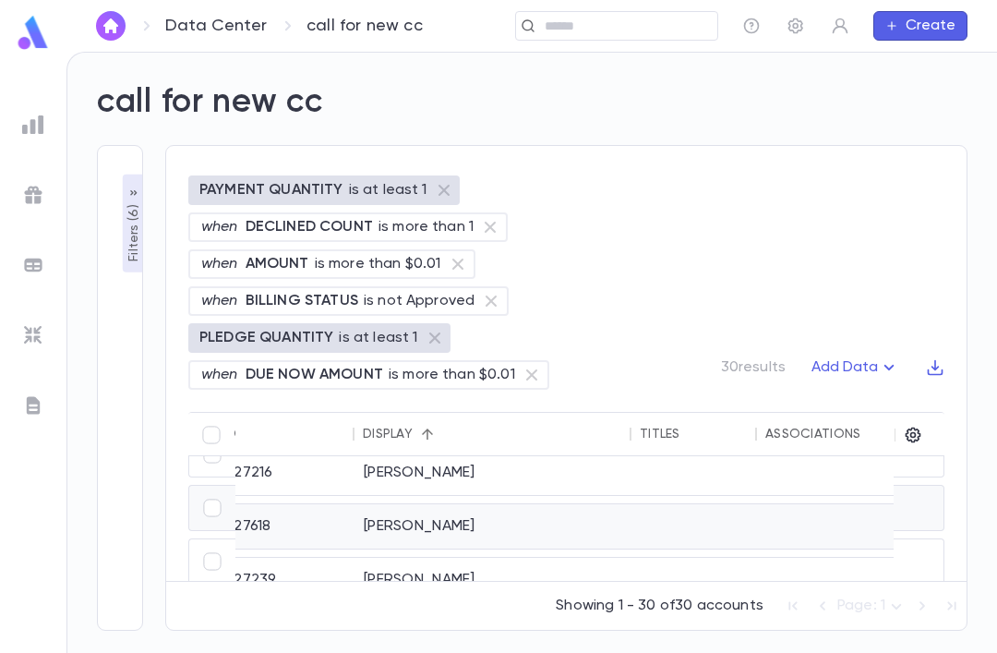
click at [291, 557] on div "327239" at bounding box center [285, 579] width 138 height 44
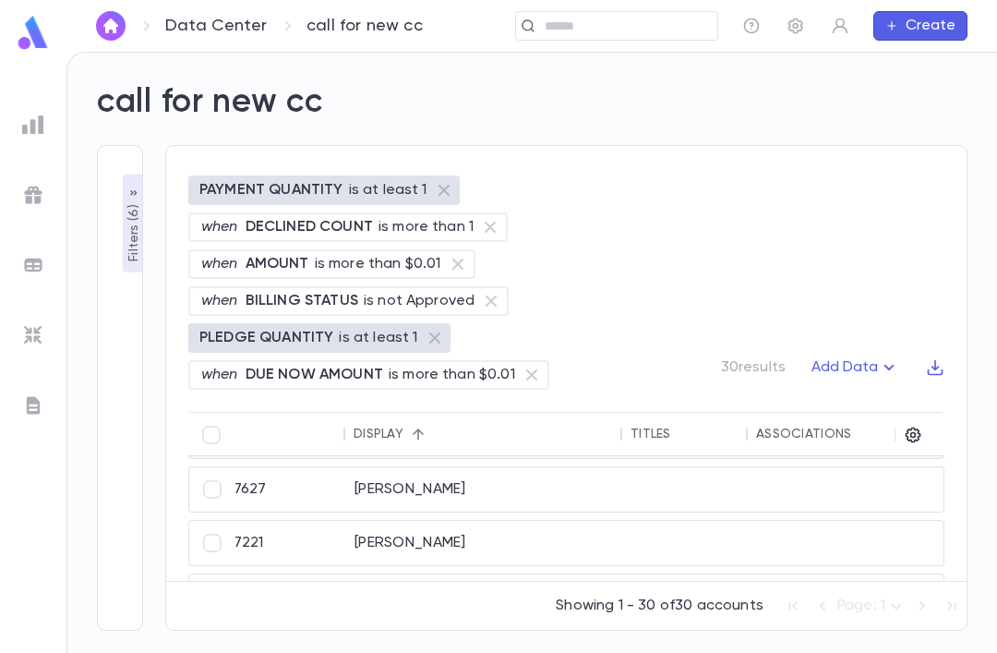
scroll to position [1126, 28]
click at [277, 468] on div "327627" at bounding box center [277, 490] width 138 height 44
click at [578, 521] on div "Sterling, Eytan" at bounding box center [484, 543] width 277 height 44
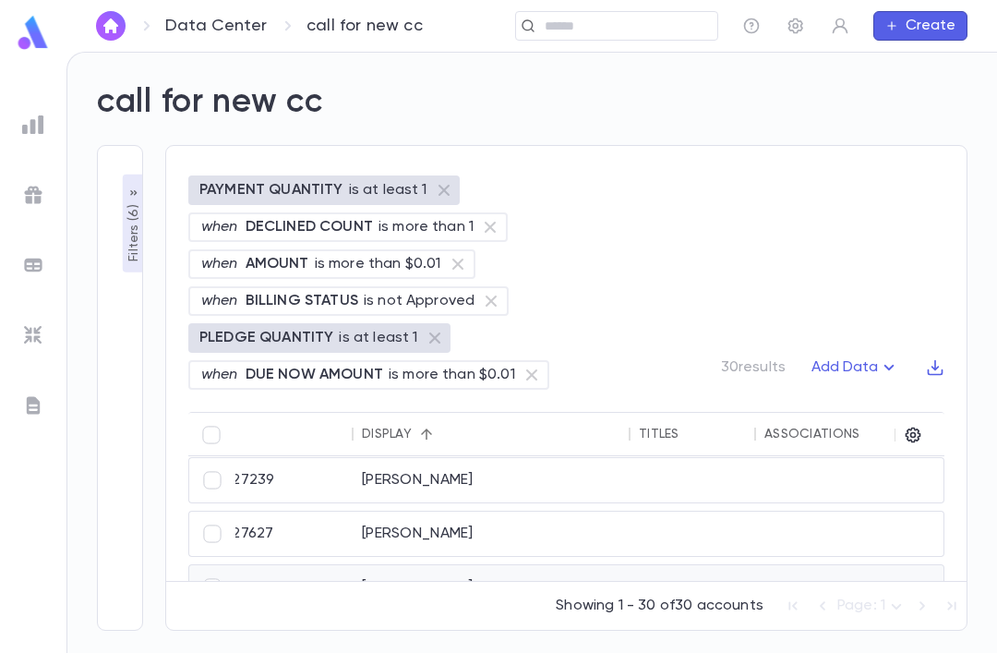
scroll to position [1079, 20]
click at [311, 462] on div "327239" at bounding box center [284, 484] width 138 height 44
click at [298, 515] on div "327627" at bounding box center [284, 537] width 138 height 44
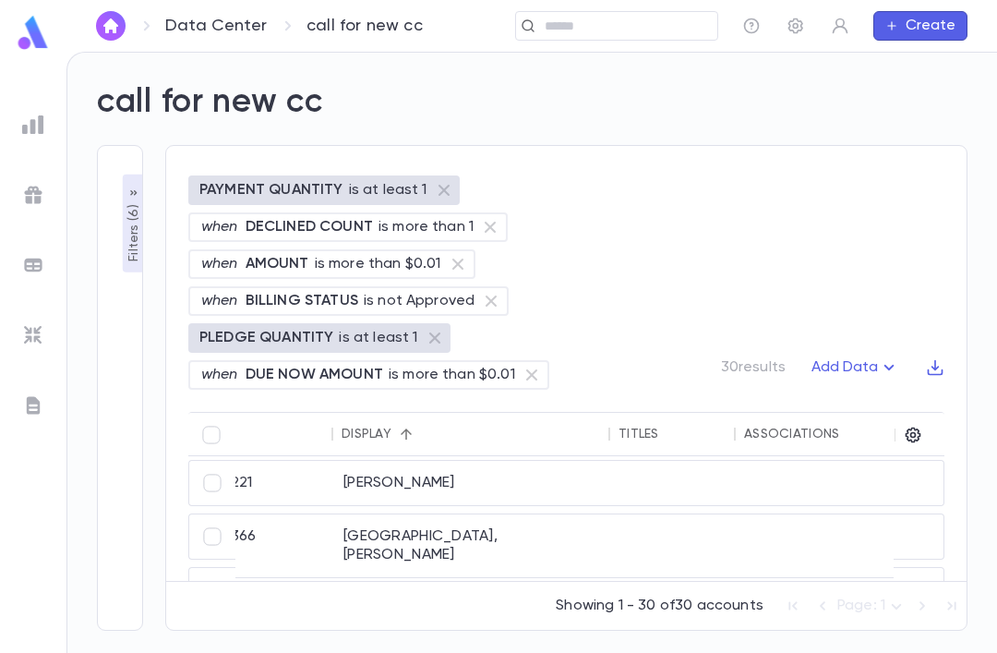
scroll to position [1165, 42]
click at [313, 514] on div "327366" at bounding box center [263, 545] width 138 height 63
click at [309, 586] on div "327403" at bounding box center [263, 608] width 138 height 44
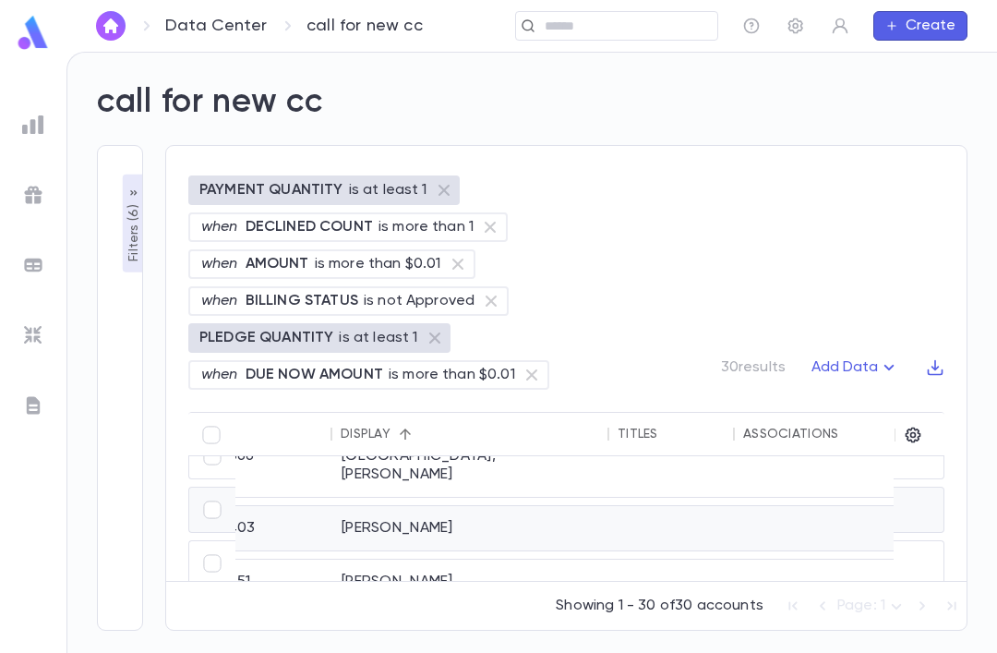
scroll to position [1245, 42]
click at [333, 559] on div "Wolk, Avrohom" at bounding box center [470, 581] width 277 height 44
click at [342, 613] on div "Yoffe, Binyomin" at bounding box center [470, 653] width 277 height 81
click at [698, 594] on div "Showing 1 - 30 of 30 accounts Page: 1 *" at bounding box center [566, 601] width 800 height 41
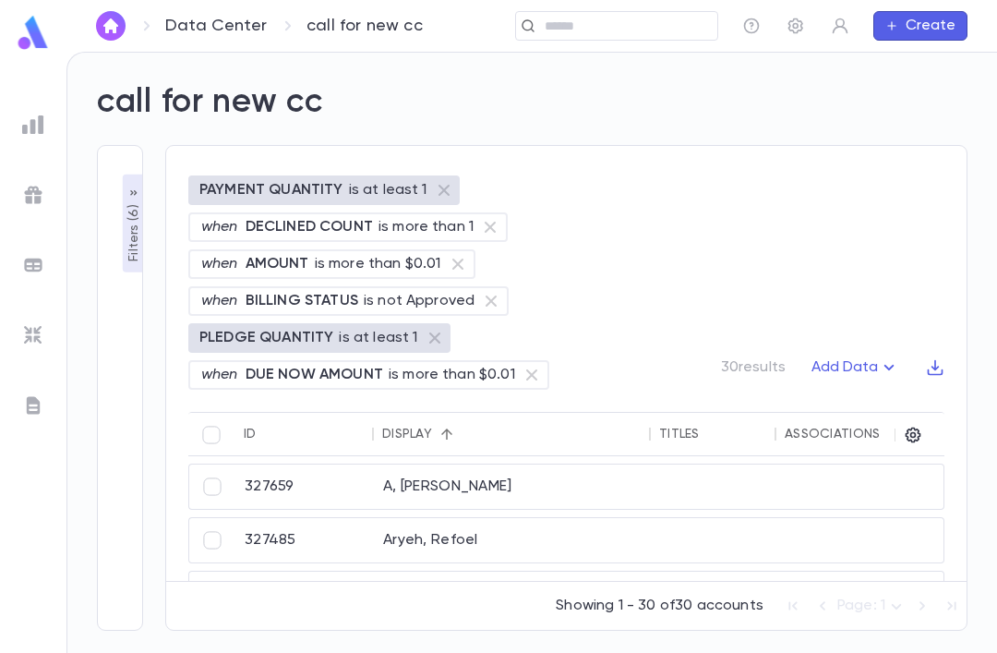
scroll to position [0, 0]
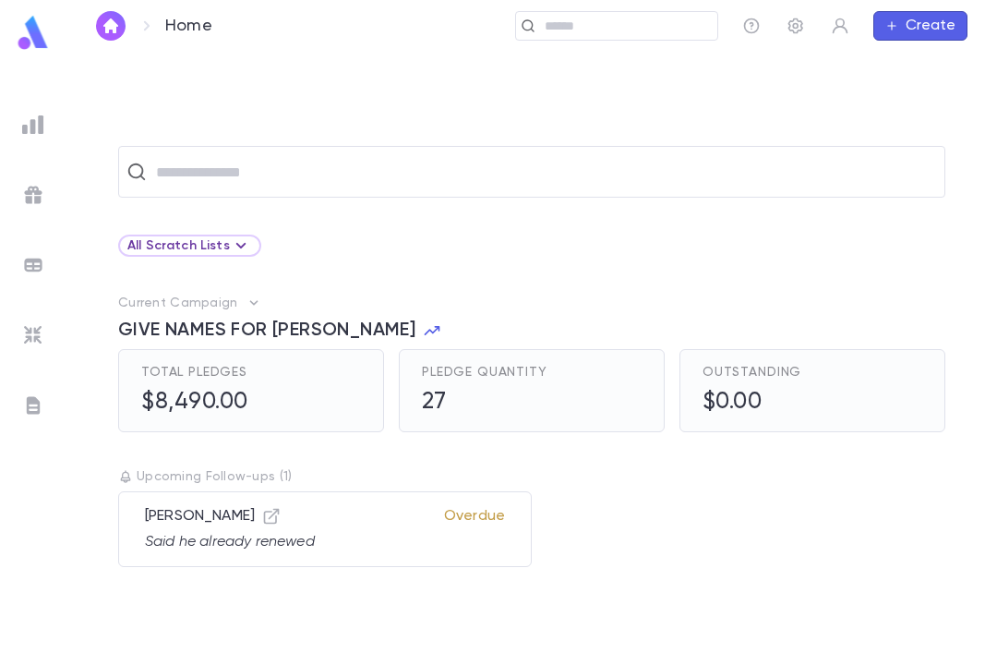
click at [144, 15] on icon at bounding box center [147, 26] width 22 height 22
click at [115, 28] on img "button" at bounding box center [111, 25] width 22 height 15
click at [113, 29] on img "button" at bounding box center [111, 25] width 22 height 15
click at [161, 26] on div "Home" at bounding box center [159, 26] width 126 height 30
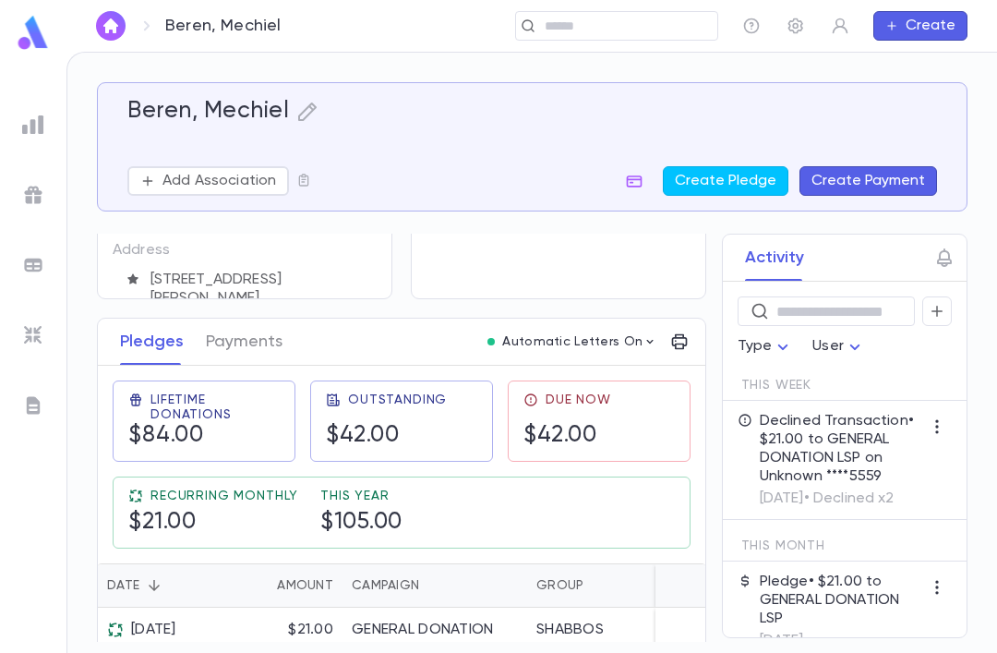
scroll to position [164, 0]
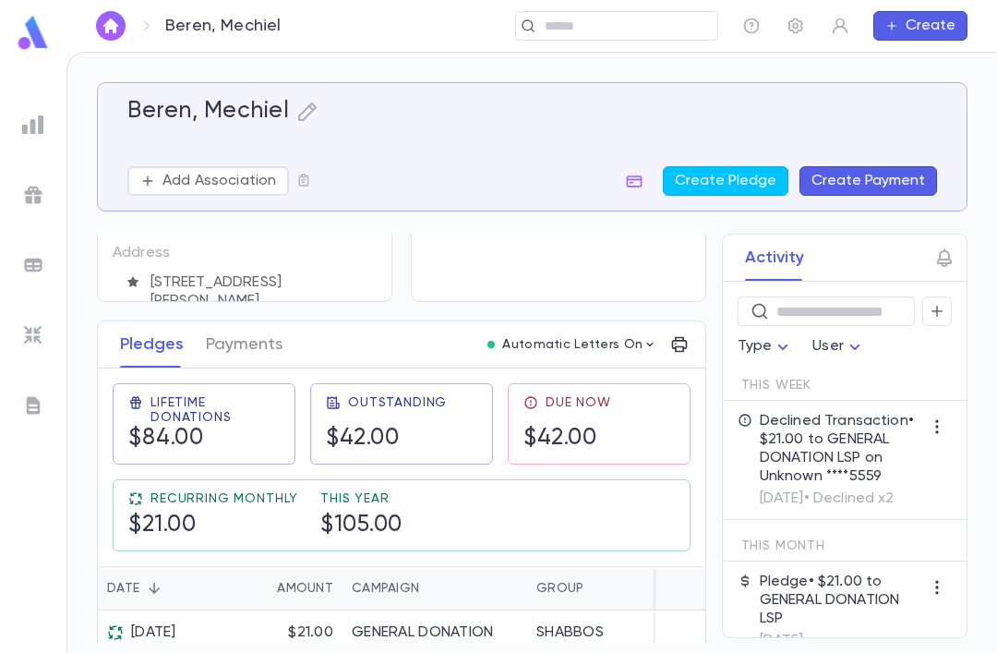
click at [941, 303] on icon "button" at bounding box center [937, 311] width 17 height 18
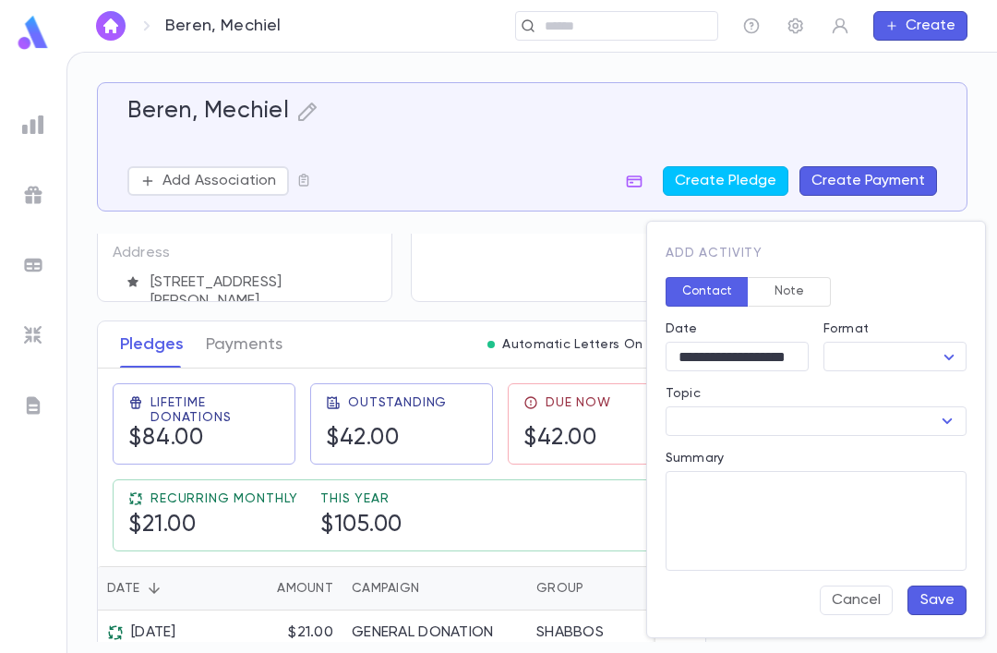
click at [797, 282] on button "Note" at bounding box center [789, 292] width 83 height 30
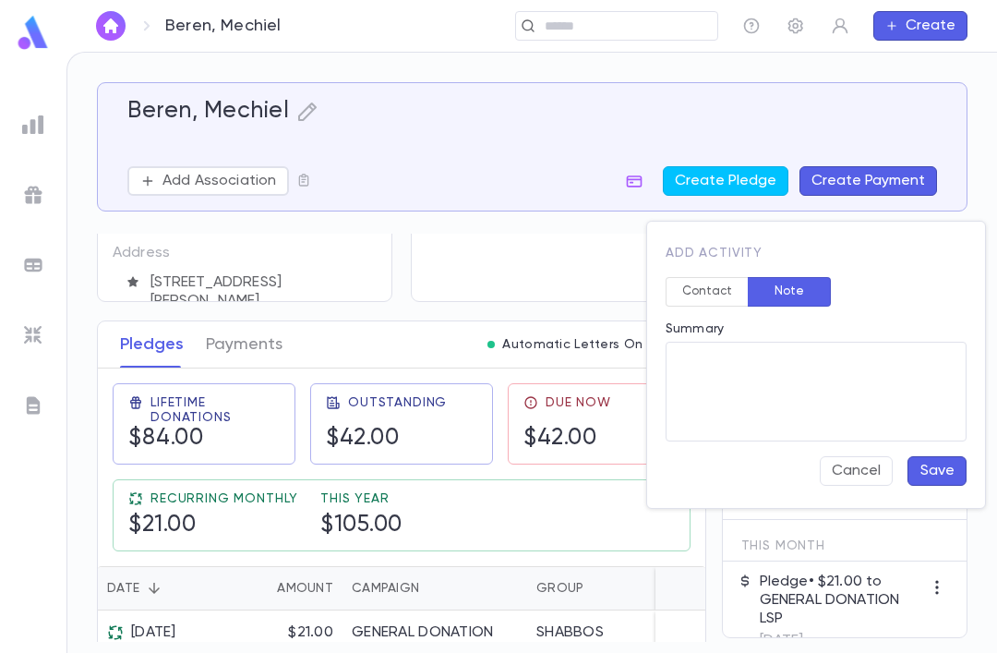
click at [862, 410] on textarea "Summary" at bounding box center [815, 392] width 275 height 100
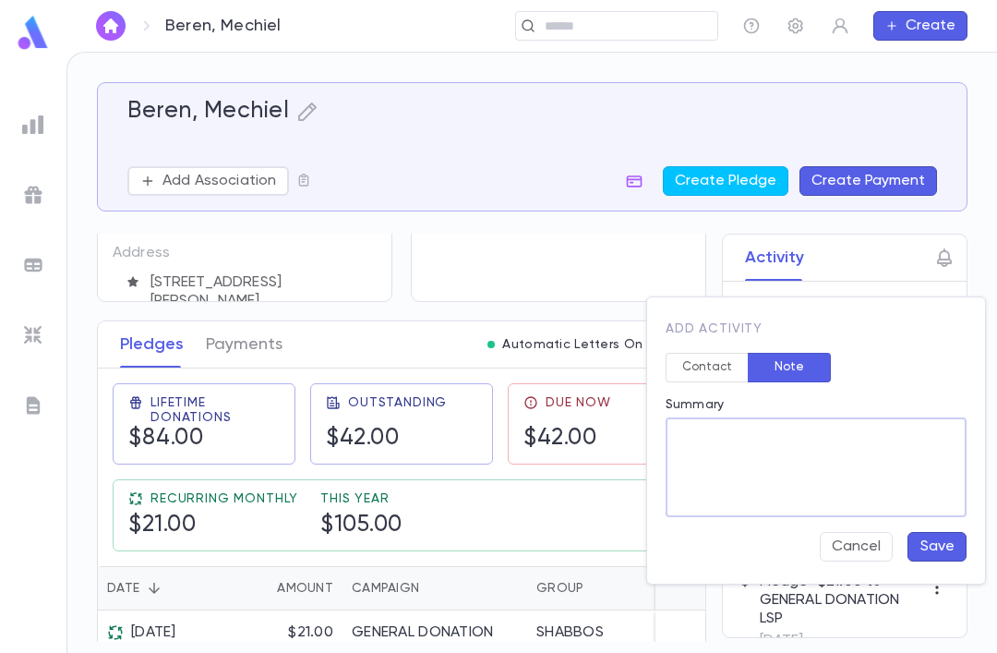
click at [869, 551] on button "Cancel" at bounding box center [856, 547] width 73 height 30
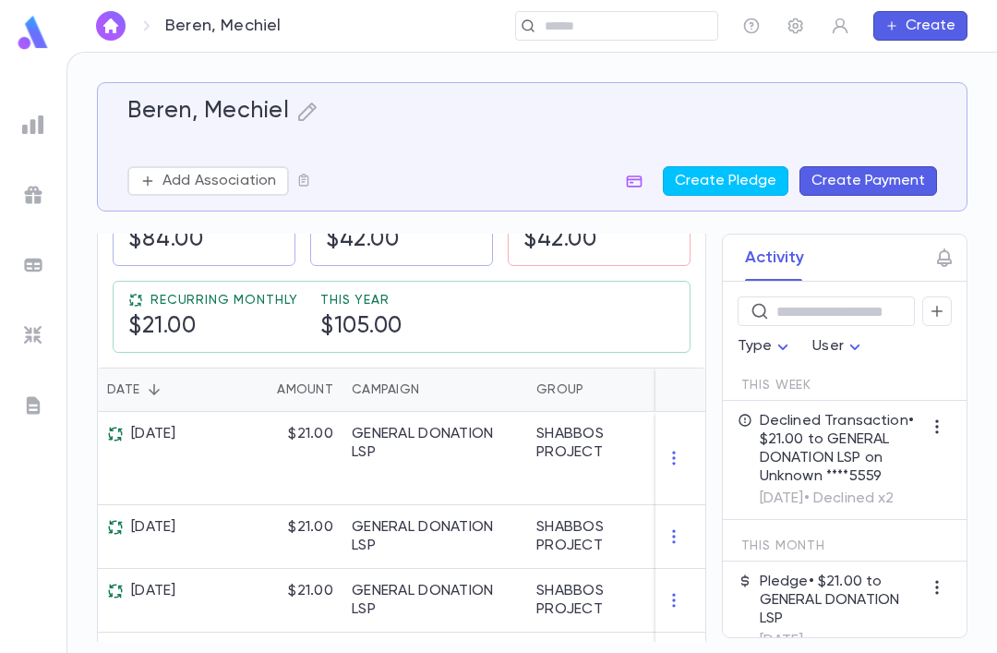
click at [928, 312] on button "button" at bounding box center [937, 311] width 30 height 30
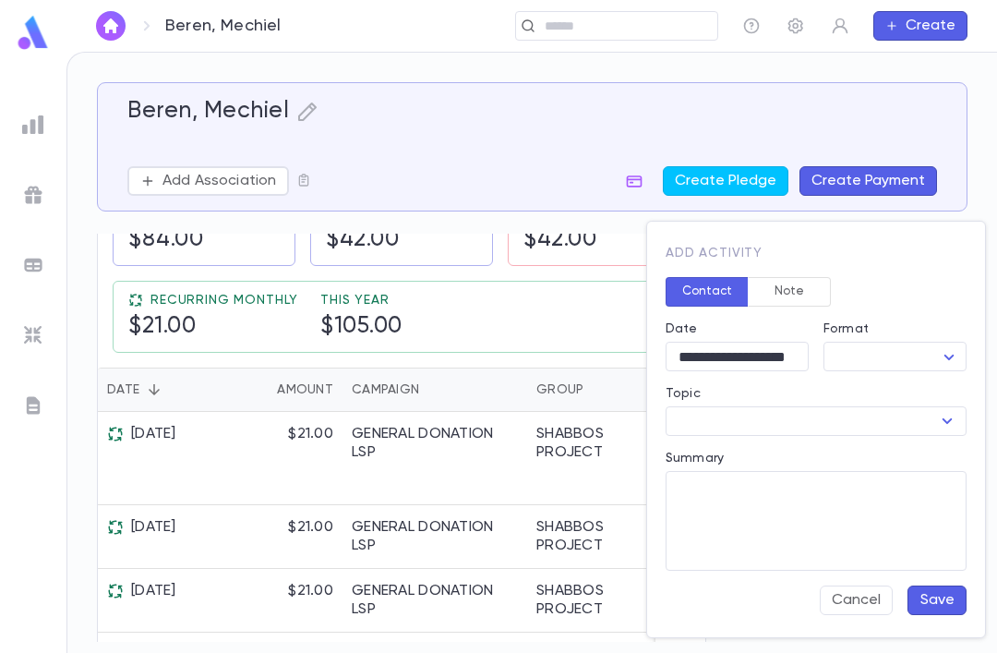
scroll to position [361, 0]
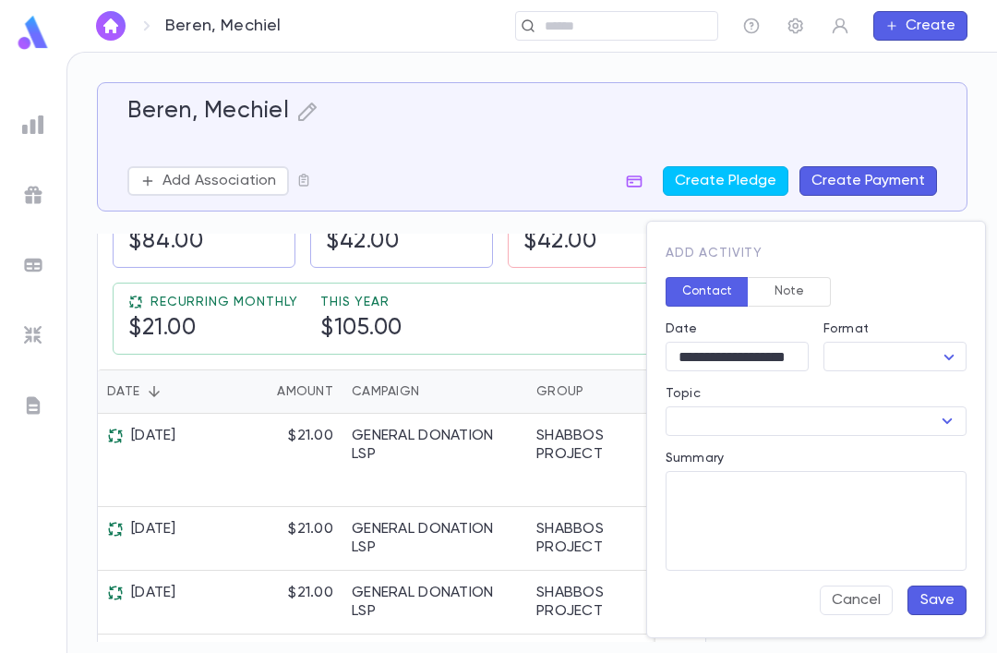
click at [806, 283] on button "Note" at bounding box center [789, 292] width 83 height 30
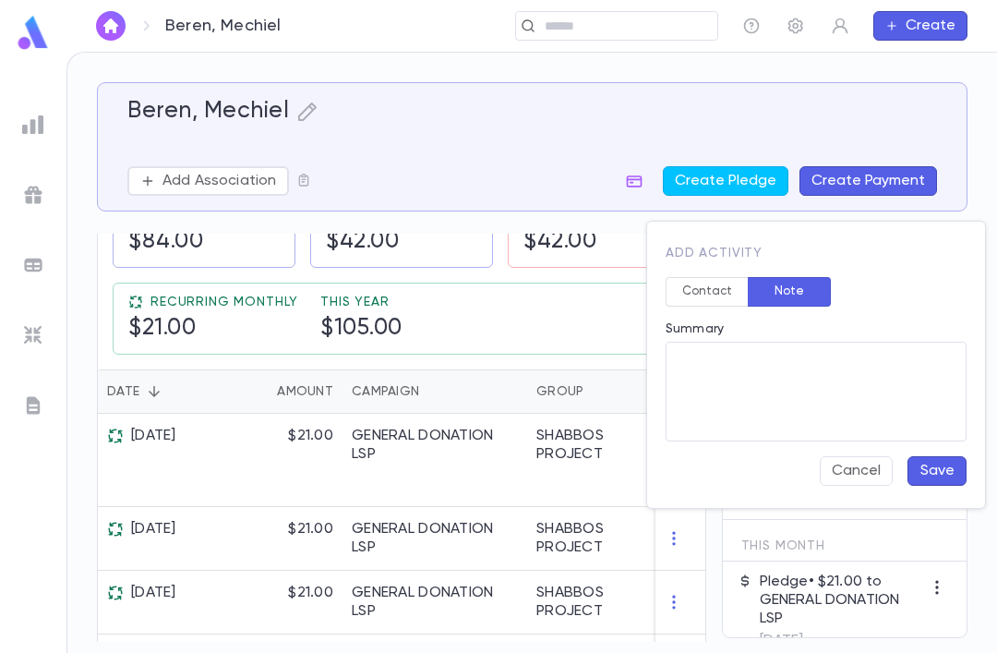
click at [774, 417] on textarea "Summary" at bounding box center [815, 392] width 275 height 100
type textarea "**"
click at [938, 465] on button "Save" at bounding box center [936, 471] width 59 height 30
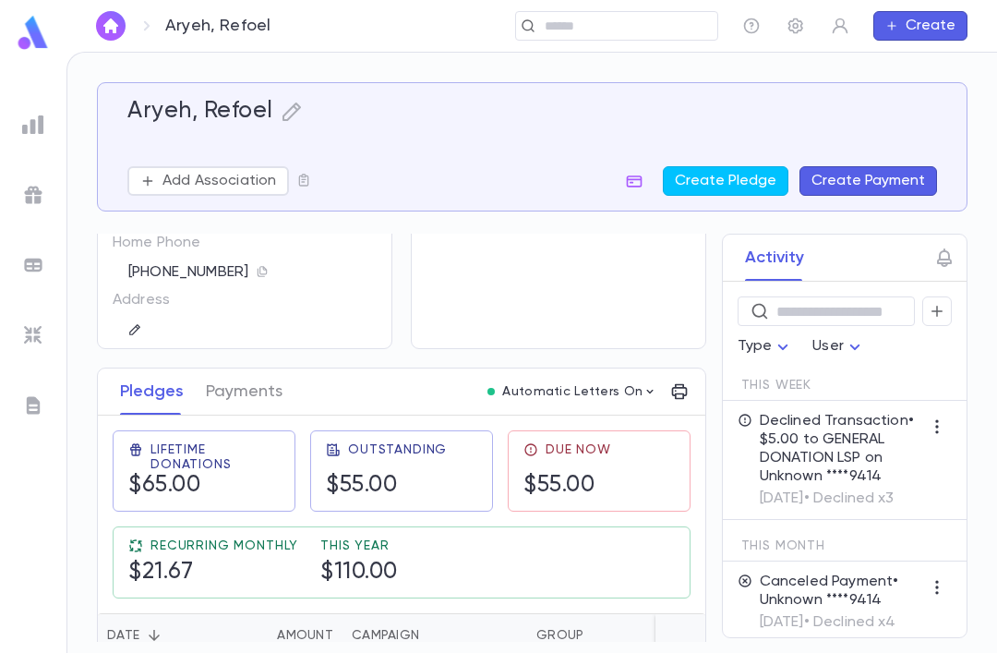
scroll to position [115, 0]
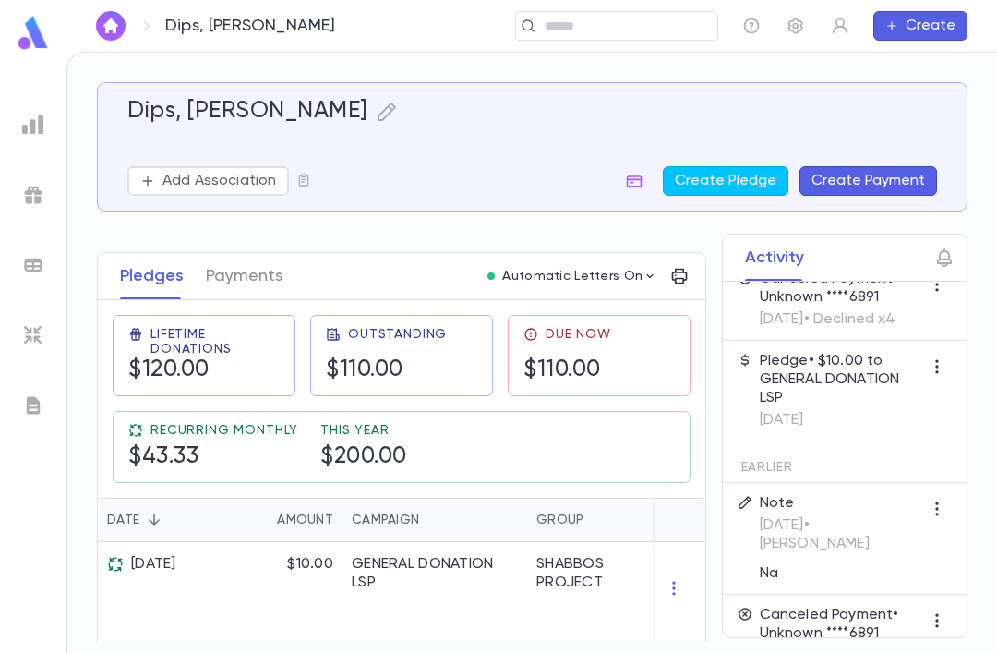
scroll to position [257, 0]
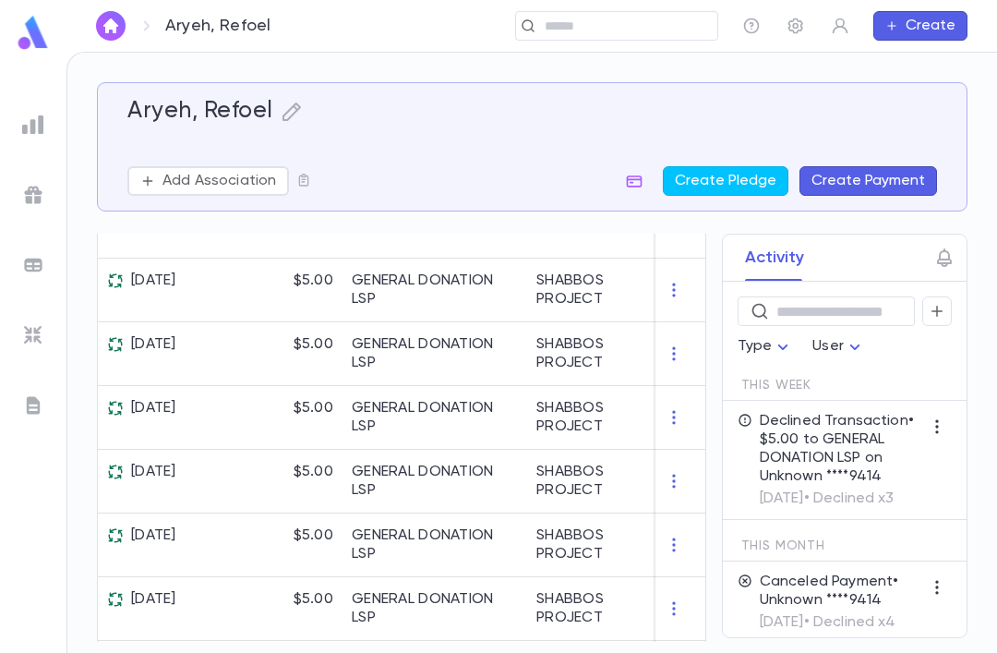
click at [944, 309] on icon "button" at bounding box center [937, 311] width 17 height 18
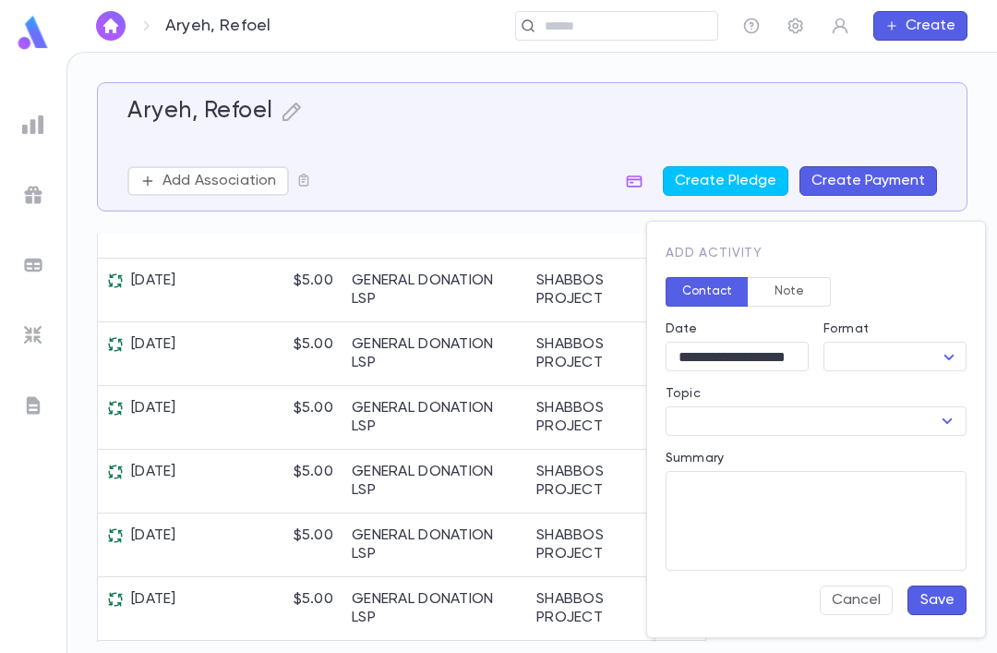
click at [787, 282] on button "Note" at bounding box center [789, 292] width 83 height 30
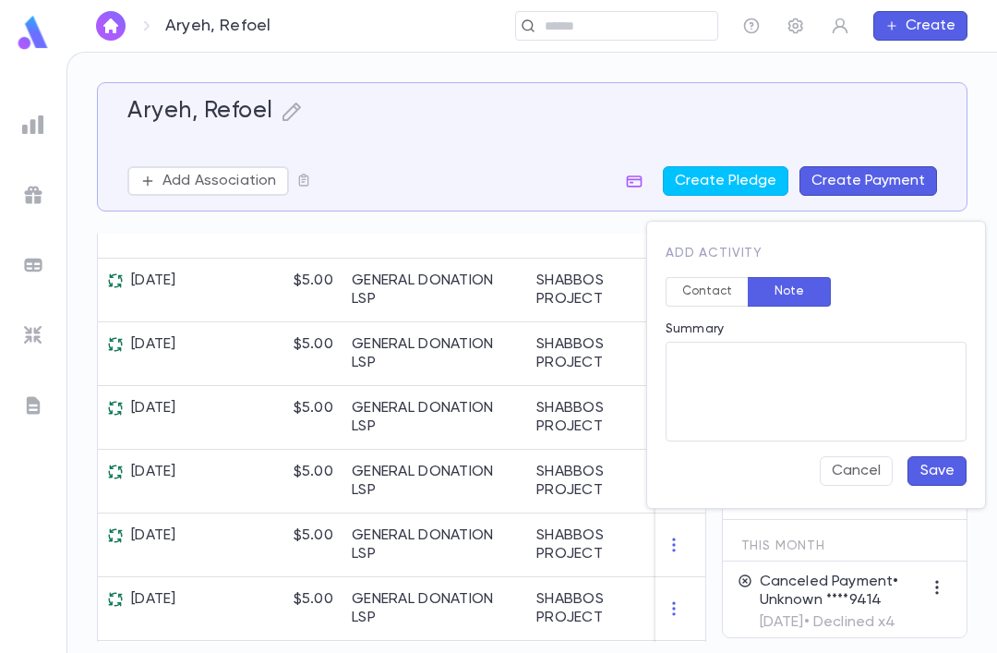
click at [835, 366] on textarea "Summary" at bounding box center [815, 392] width 275 height 100
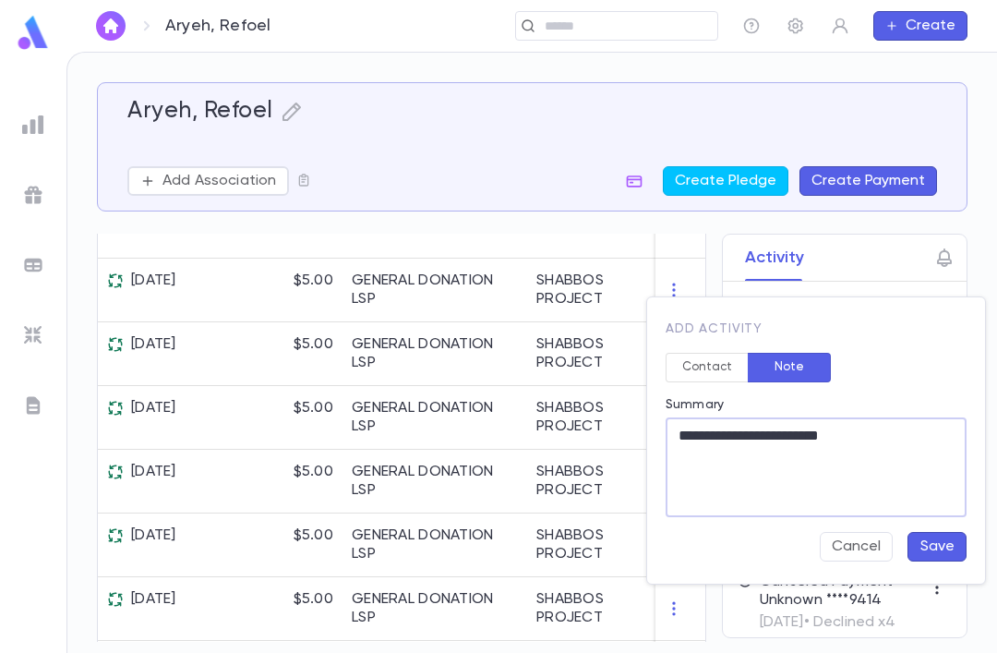
click at [942, 469] on textarea "**********" at bounding box center [815, 467] width 275 height 100
type textarea "**********"
click at [948, 537] on button "Save" at bounding box center [936, 547] width 59 height 30
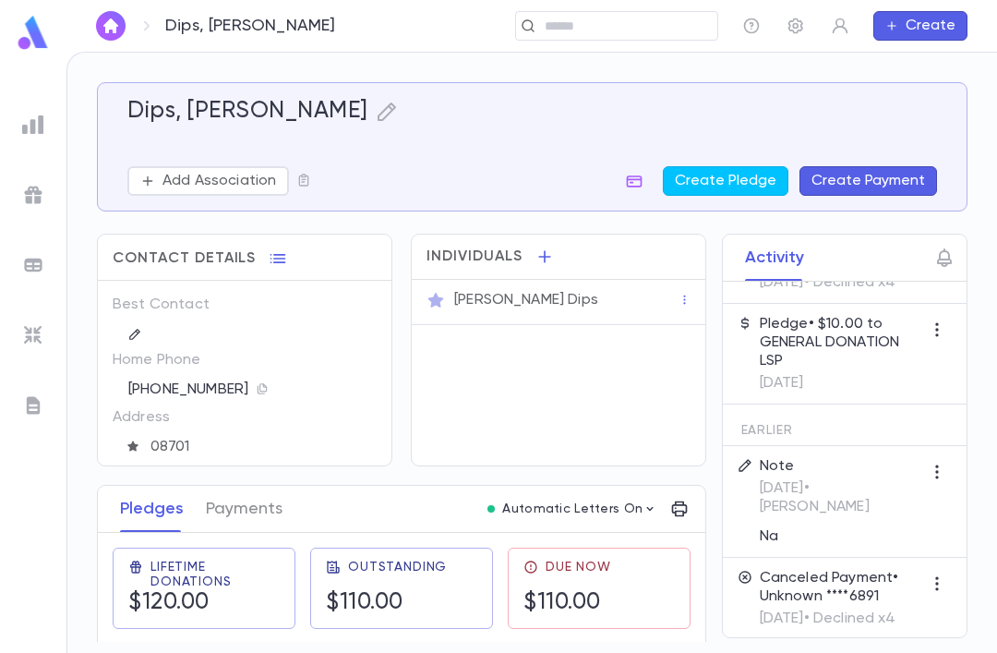
scroll to position [296, 0]
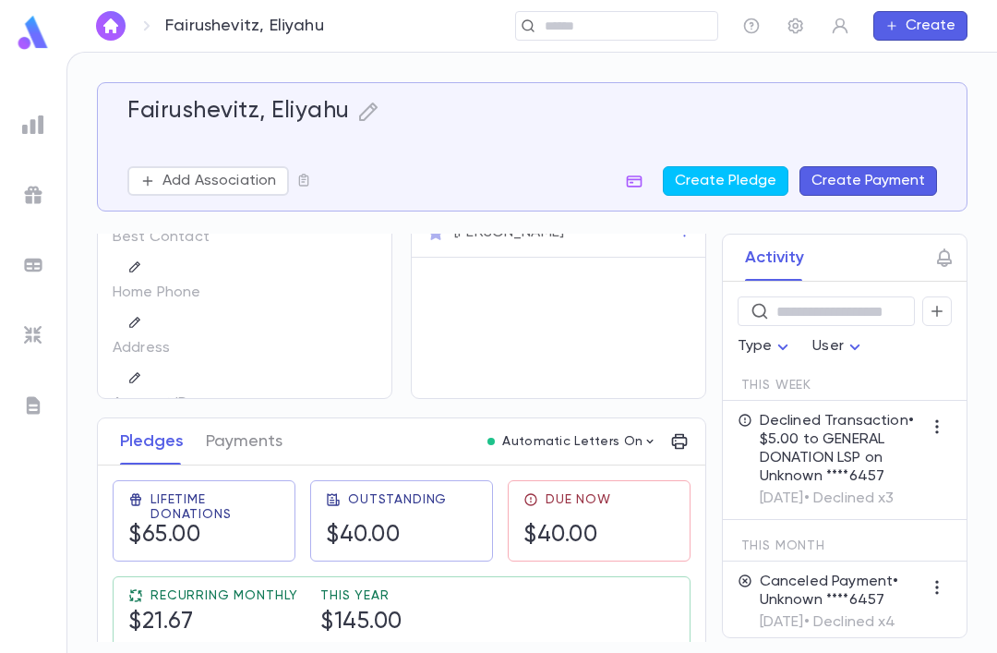
scroll to position [18, 0]
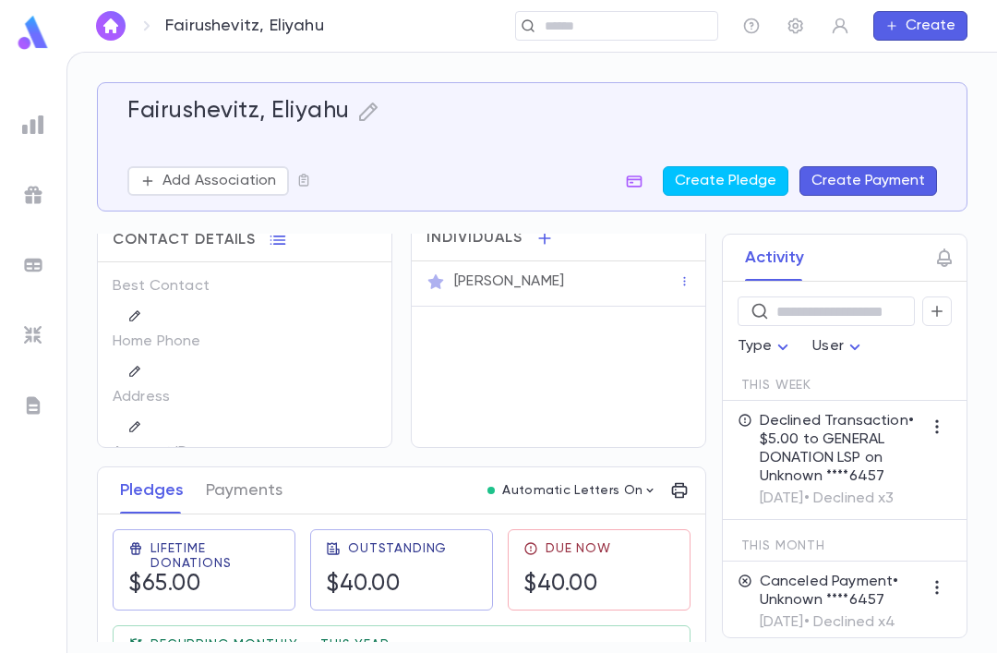
click at [141, 300] on p "Best Contact" at bounding box center [166, 286] width 106 height 30
click at [137, 344] on p "Home Phone" at bounding box center [166, 342] width 106 height 30
click at [146, 408] on p "Address" at bounding box center [166, 397] width 106 height 30
click at [678, 282] on icon "button" at bounding box center [684, 281] width 13 height 13
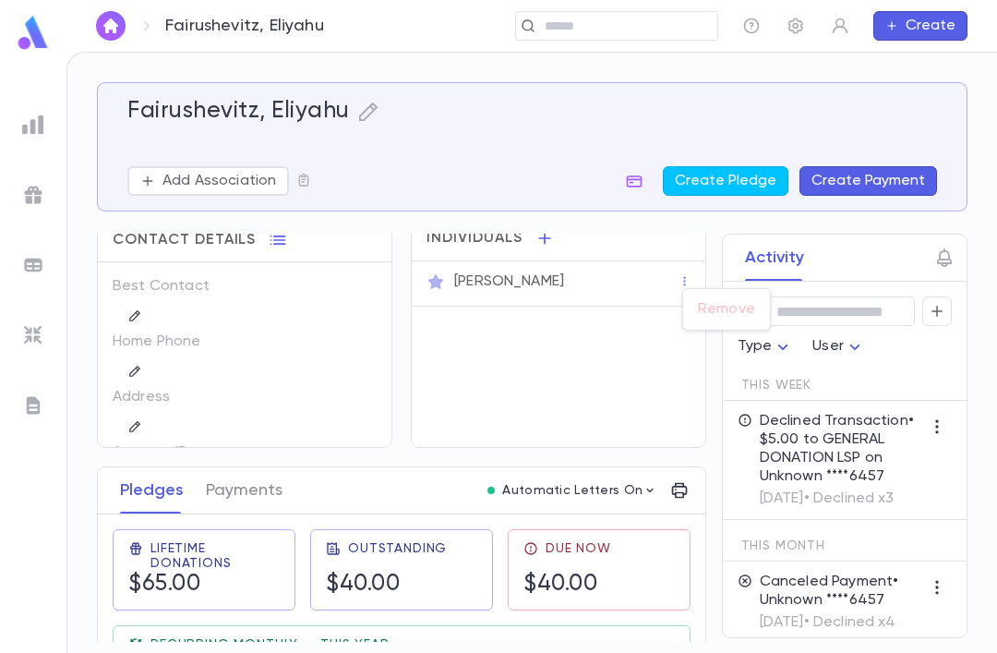
click at [474, 367] on div at bounding box center [498, 326] width 997 height 653
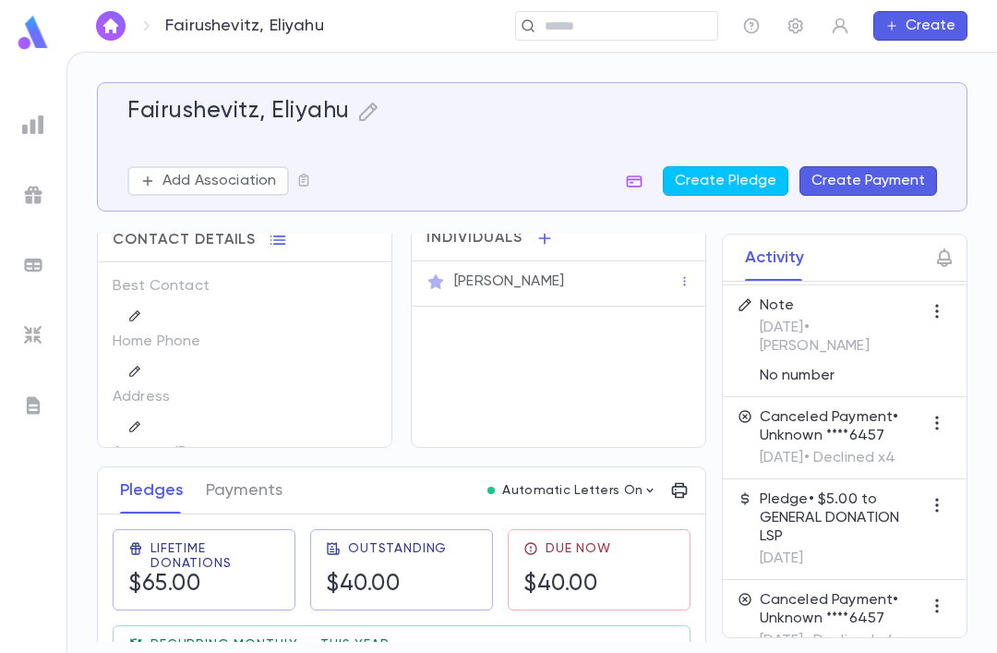
scroll to position [501, 0]
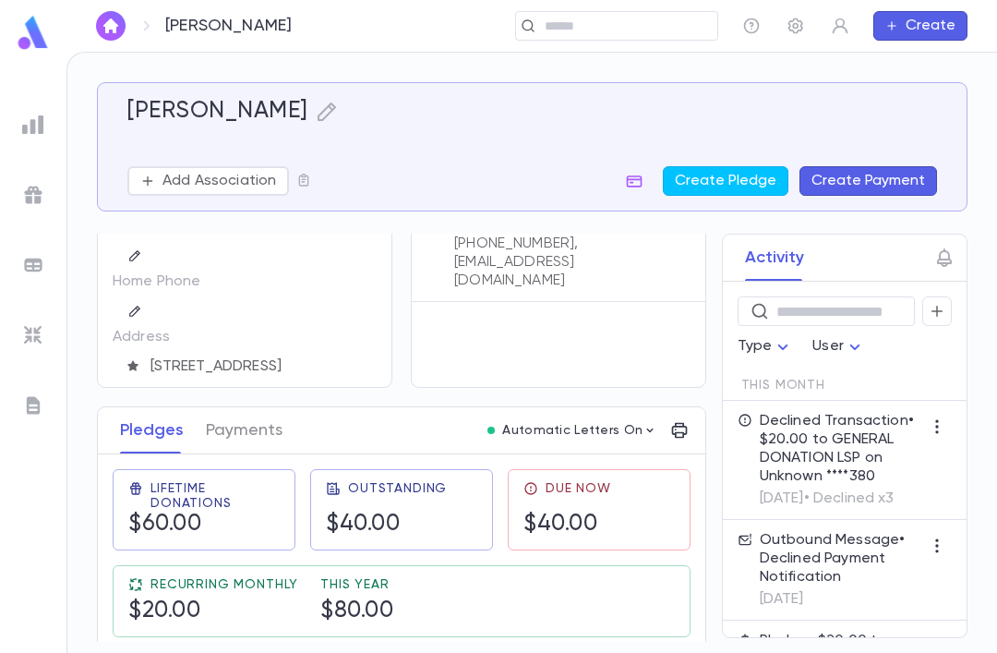
scroll to position [83, 0]
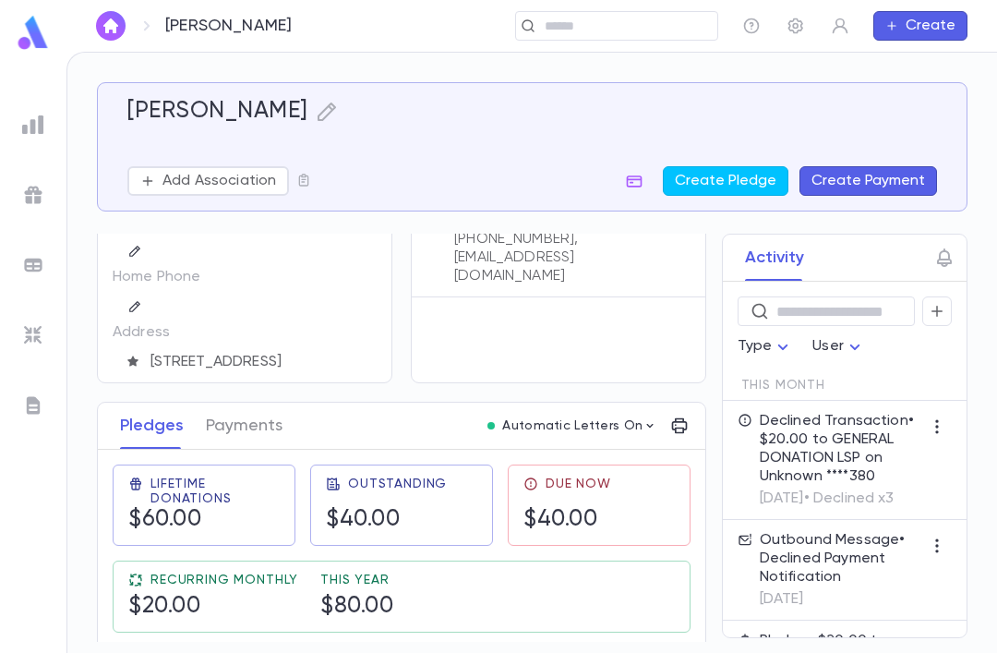
click at [219, 431] on button "Payments" at bounding box center [244, 425] width 77 height 46
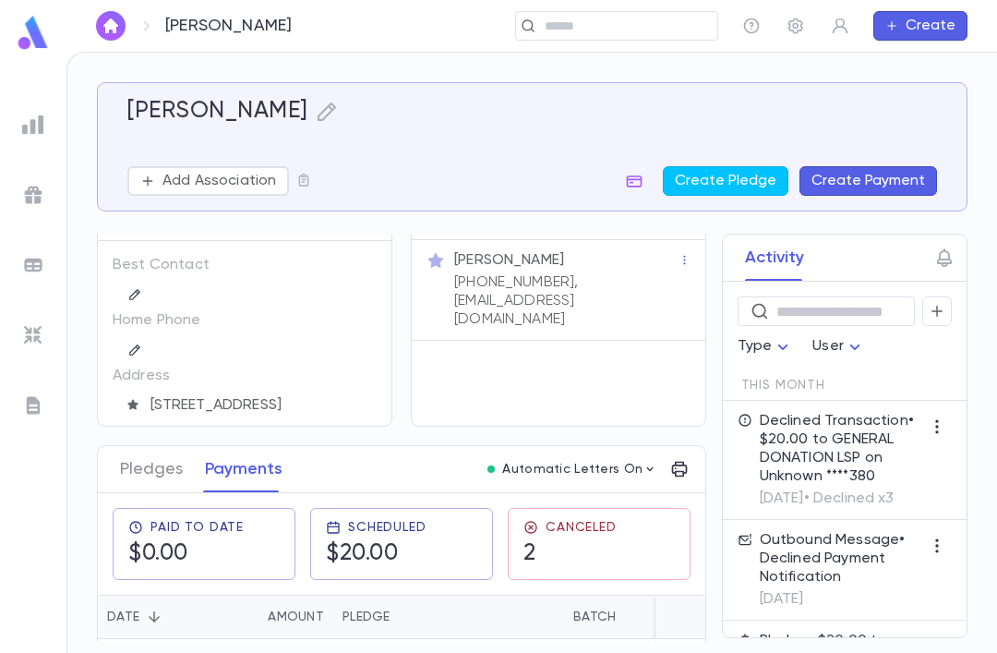
scroll to position [24, 0]
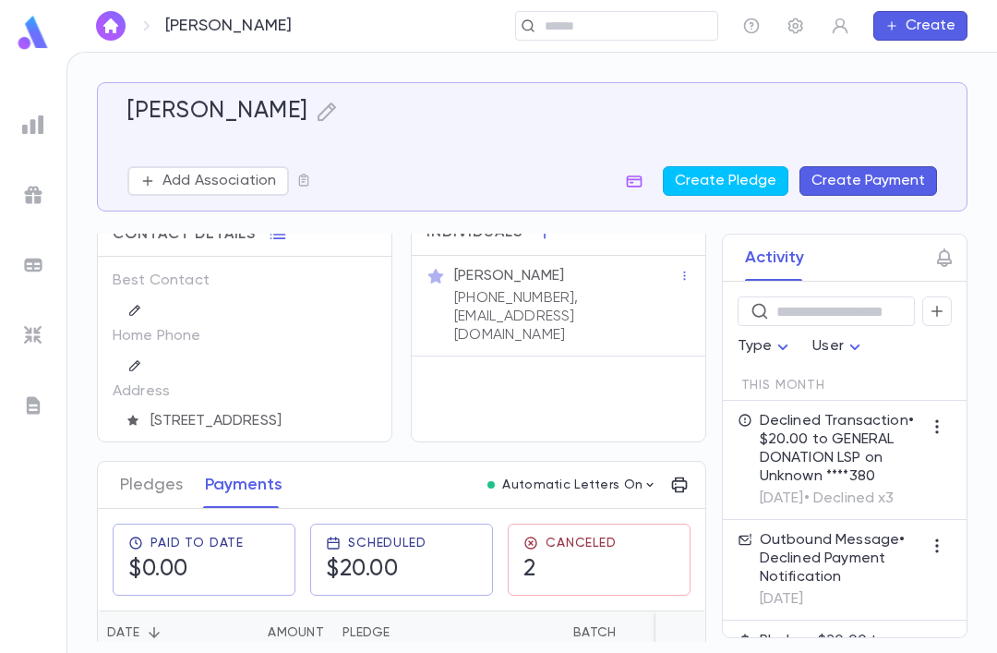
click at [128, 486] on button "Pledges" at bounding box center [151, 485] width 63 height 46
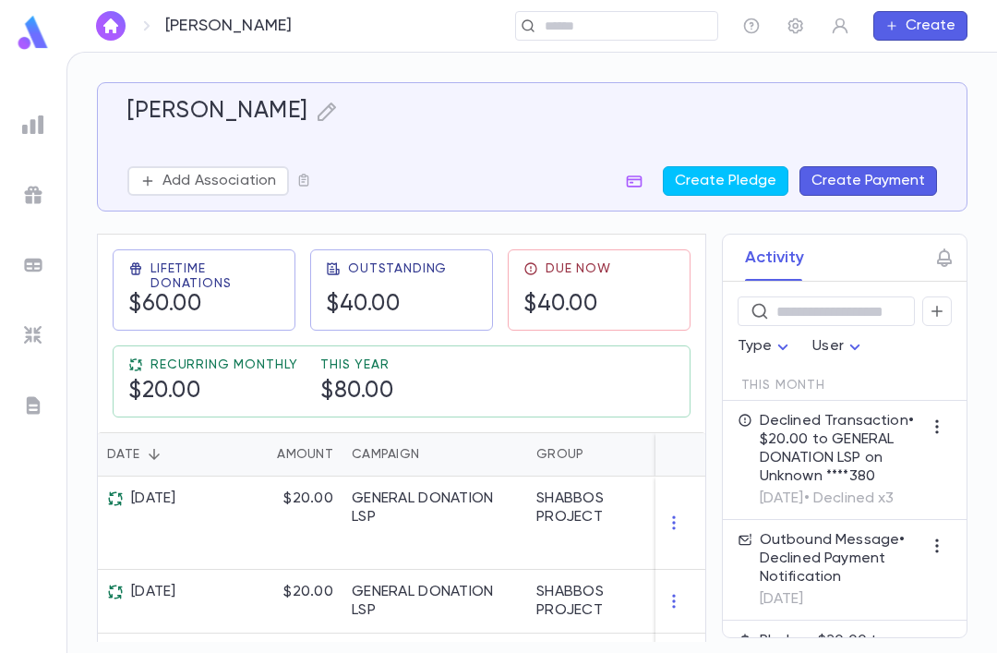
scroll to position [297, 0]
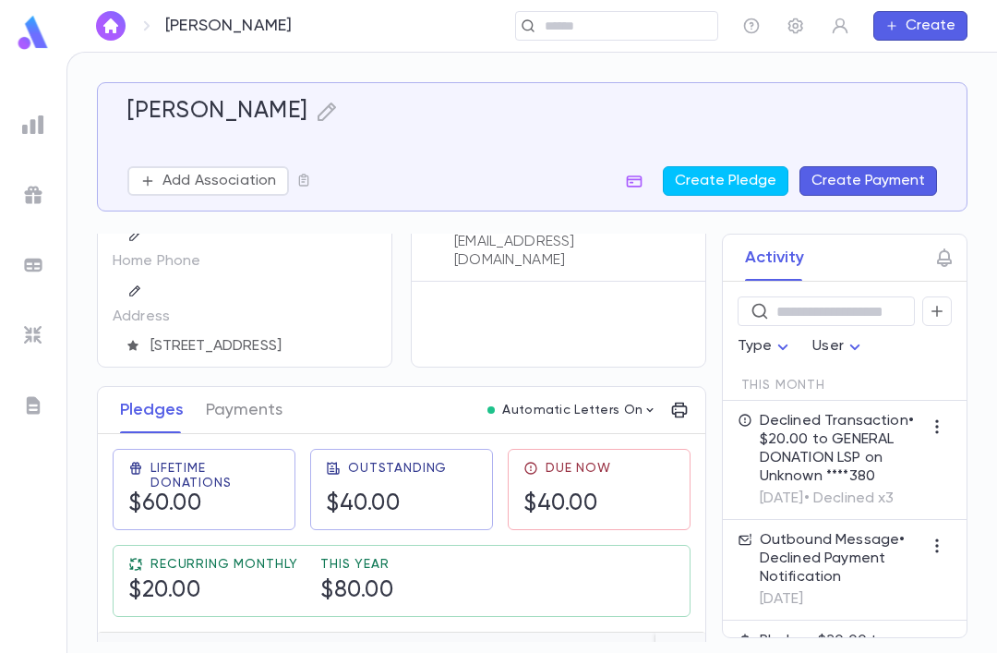
click at [637, 175] on icon "button" at bounding box center [635, 181] width 16 height 12
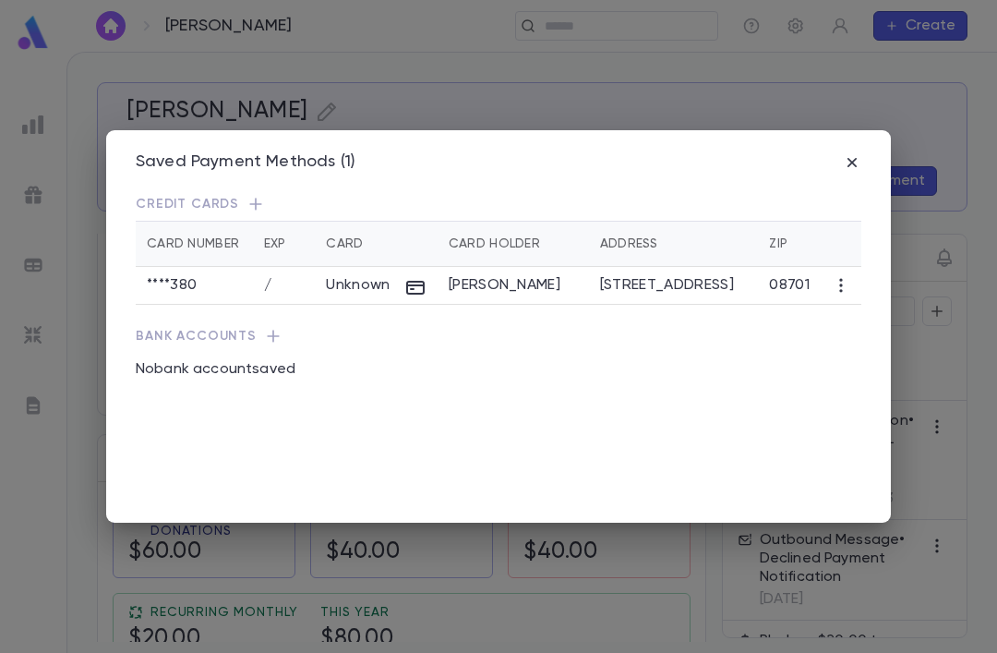
scroll to position [49, 0]
click at [251, 195] on icon "button" at bounding box center [255, 204] width 18 height 18
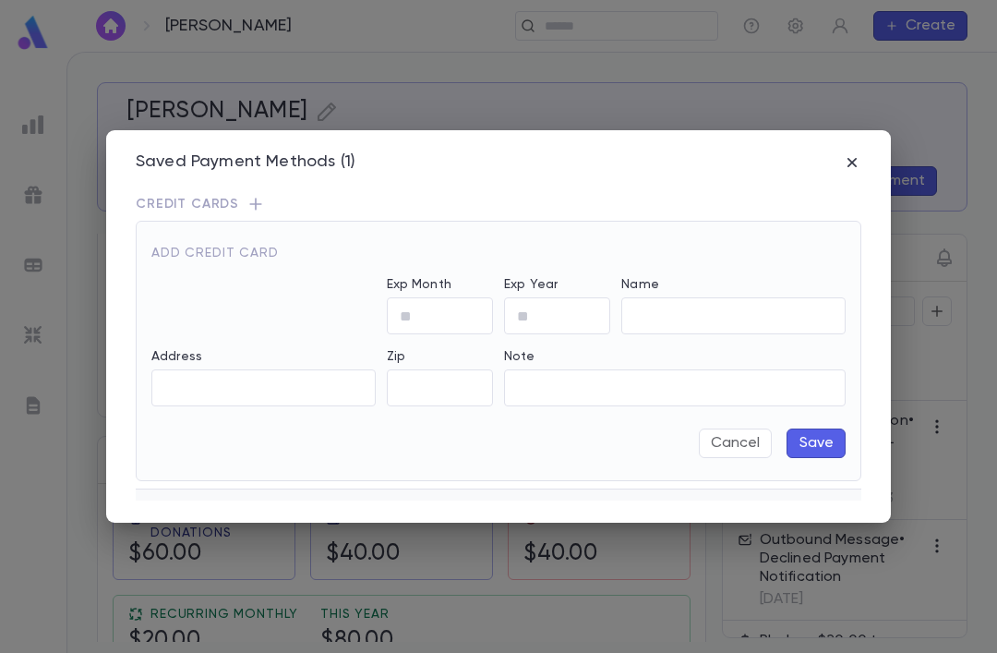
type input "**********"
type input "*****"
click at [436, 300] on input "Exp Month" at bounding box center [440, 316] width 106 height 36
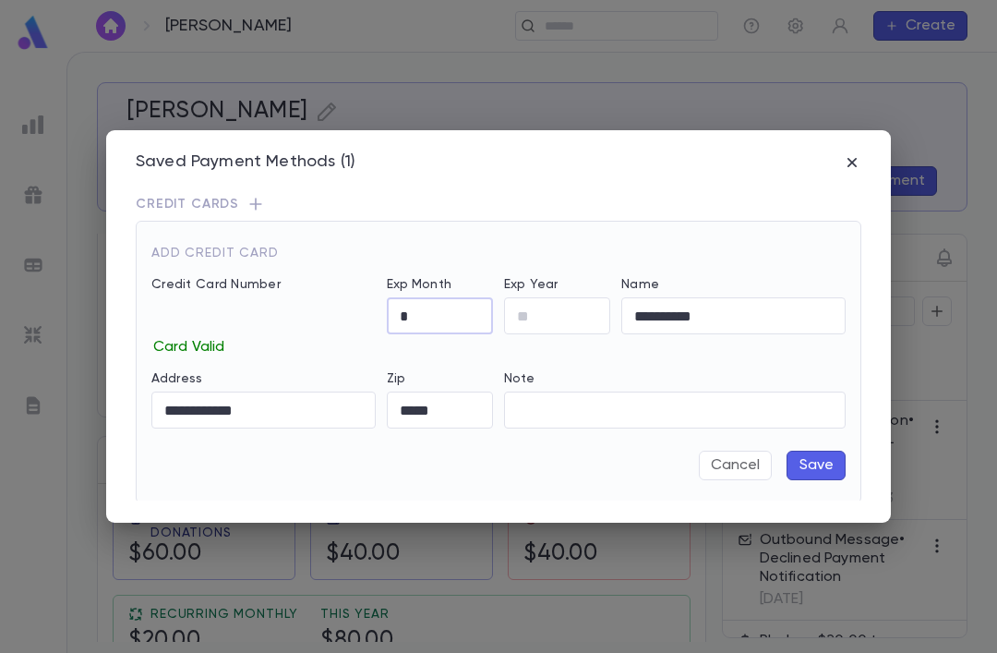
type input "*"
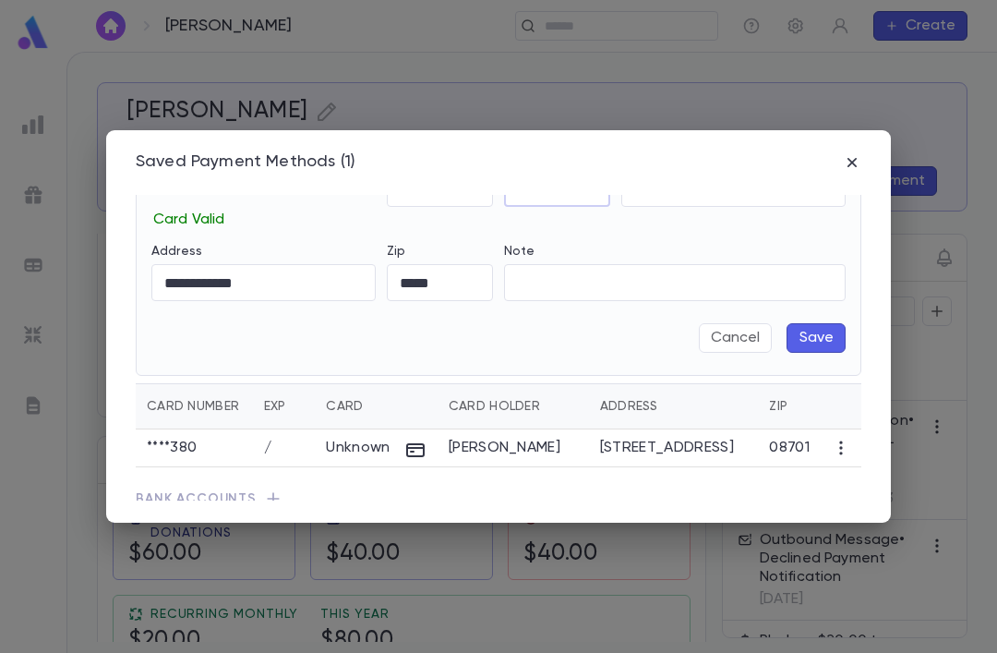
scroll to position [128, 0]
type input "**"
click at [813, 322] on button "Save" at bounding box center [815, 337] width 59 height 30
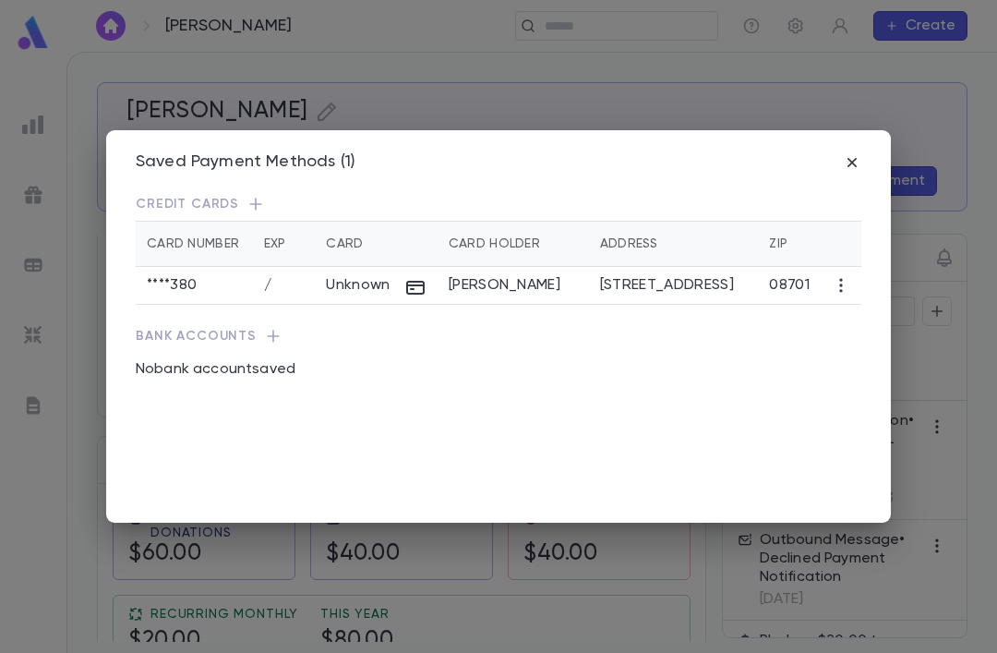
scroll to position [0, 0]
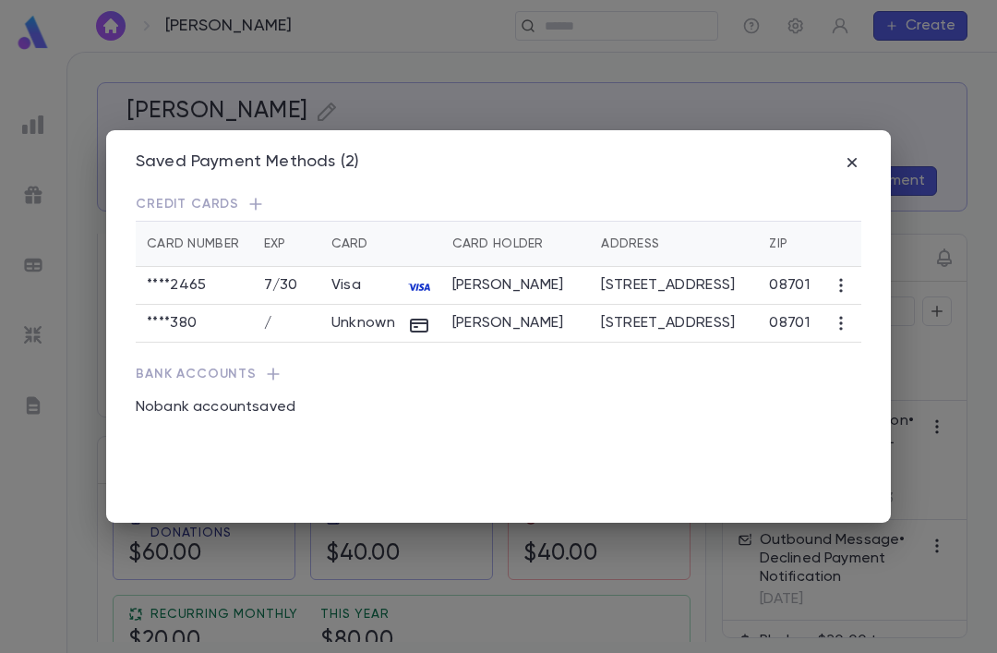
click at [821, 305] on td "08701" at bounding box center [789, 324] width 63 height 38
click at [841, 314] on icon "button" at bounding box center [841, 323] width 18 height 18
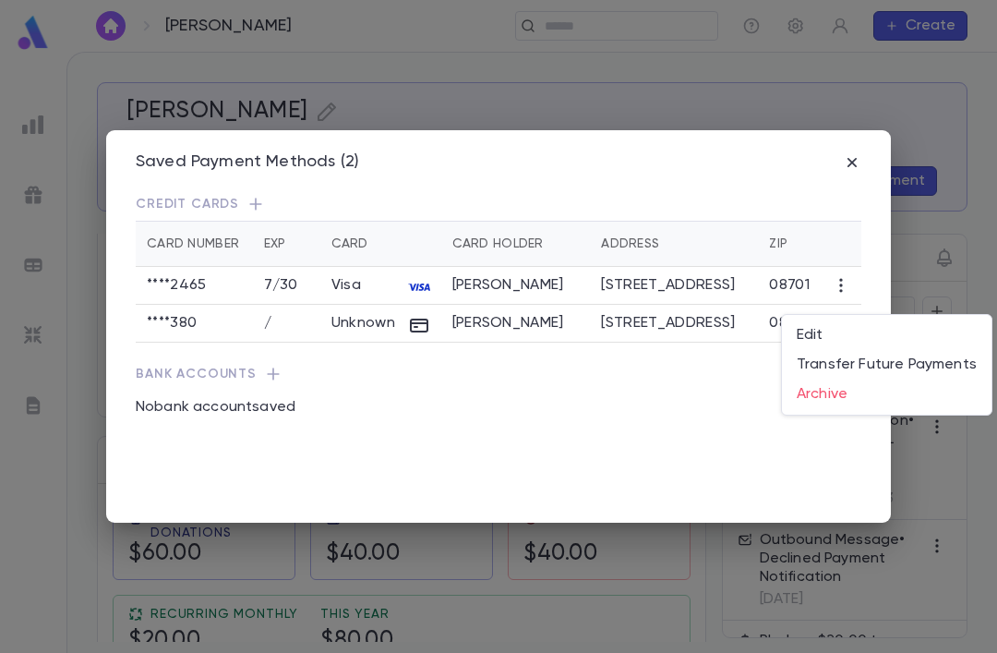
click at [841, 392] on li "Archive" at bounding box center [887, 394] width 210 height 30
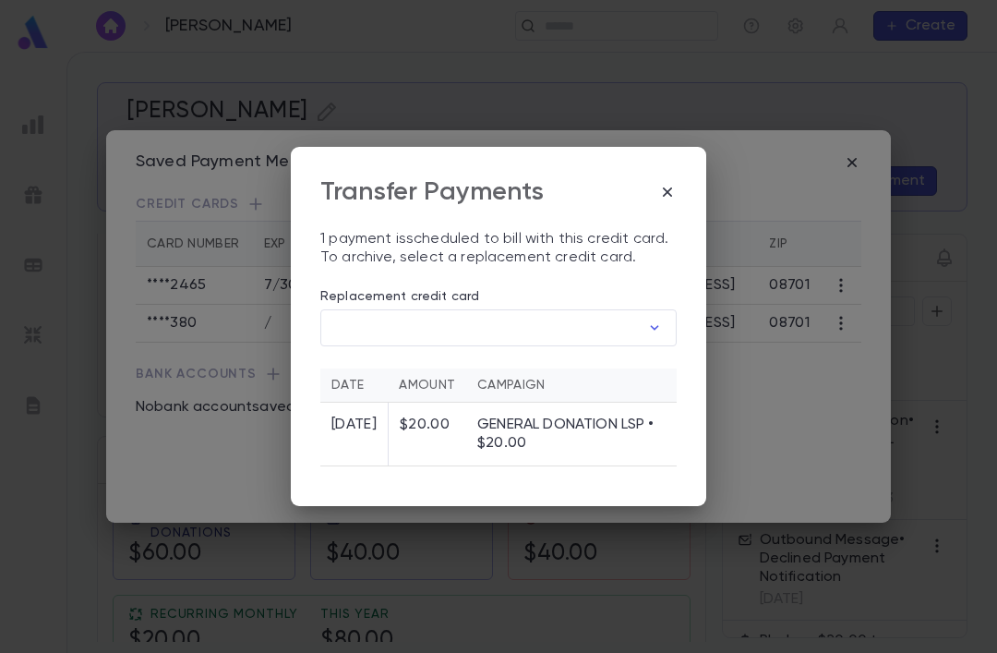
click at [644, 313] on button "button" at bounding box center [655, 328] width 30 height 30
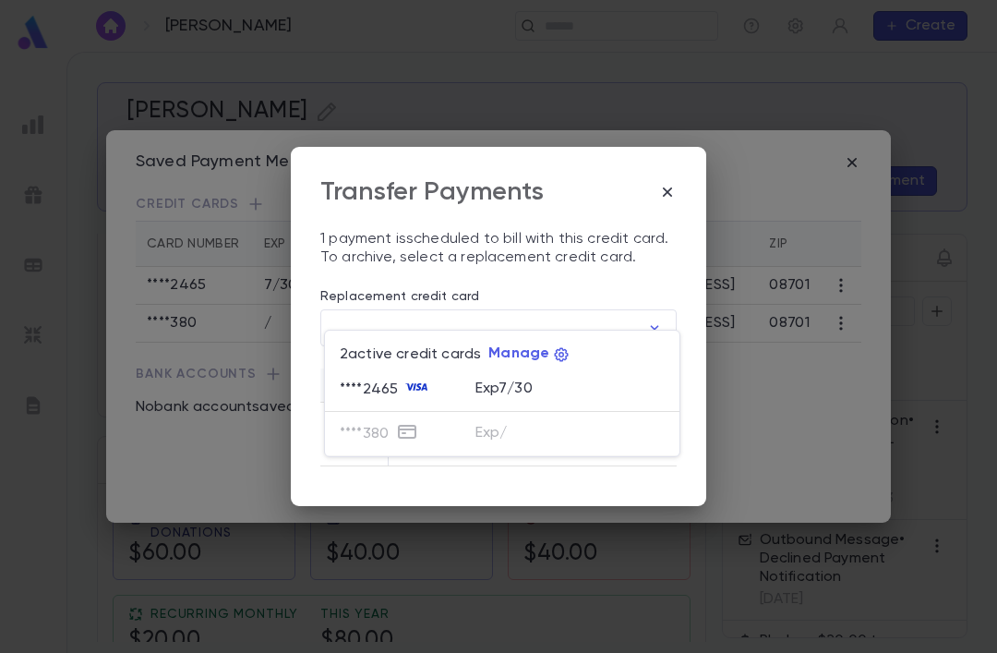
click at [468, 392] on div "**** 2465" at bounding box center [408, 390] width 136 height 28
type input "********"
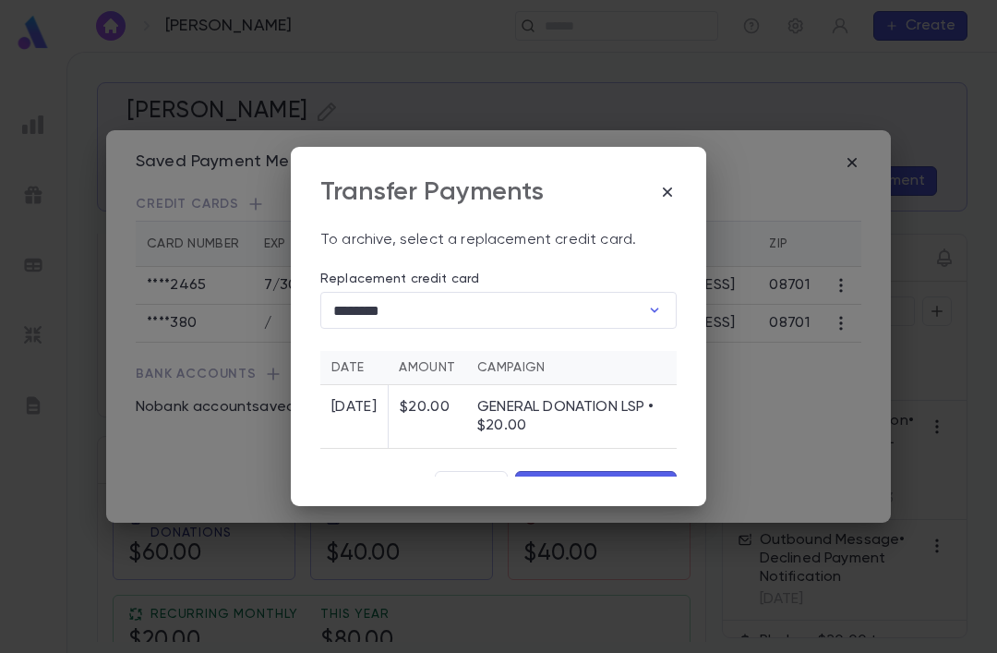
scroll to position [17, 0]
click at [578, 472] on button "Archive and Transfer" at bounding box center [596, 487] width 162 height 30
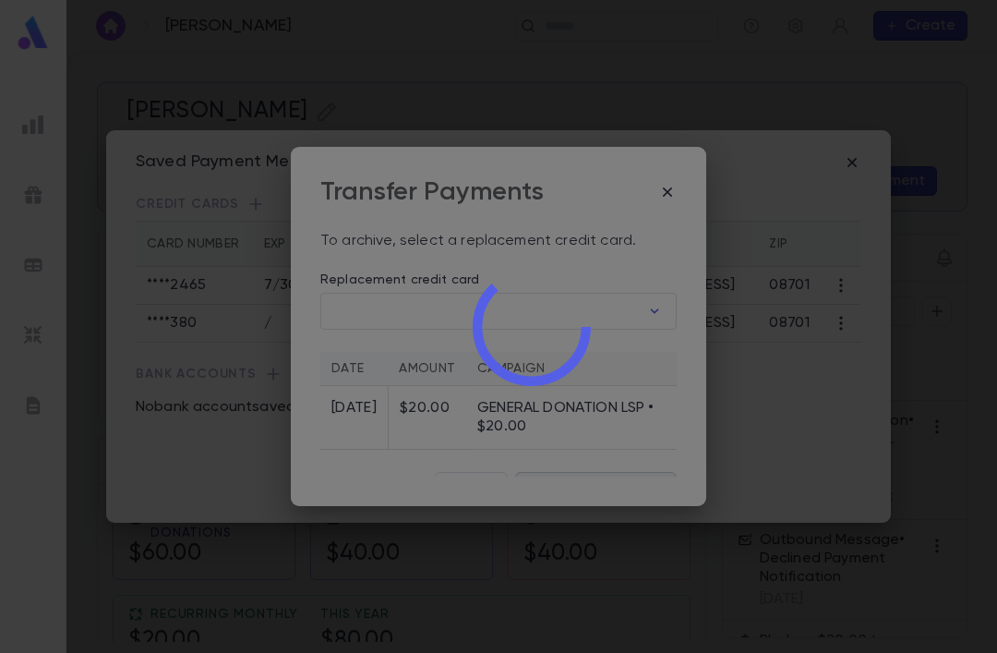
scroll to position [0, 0]
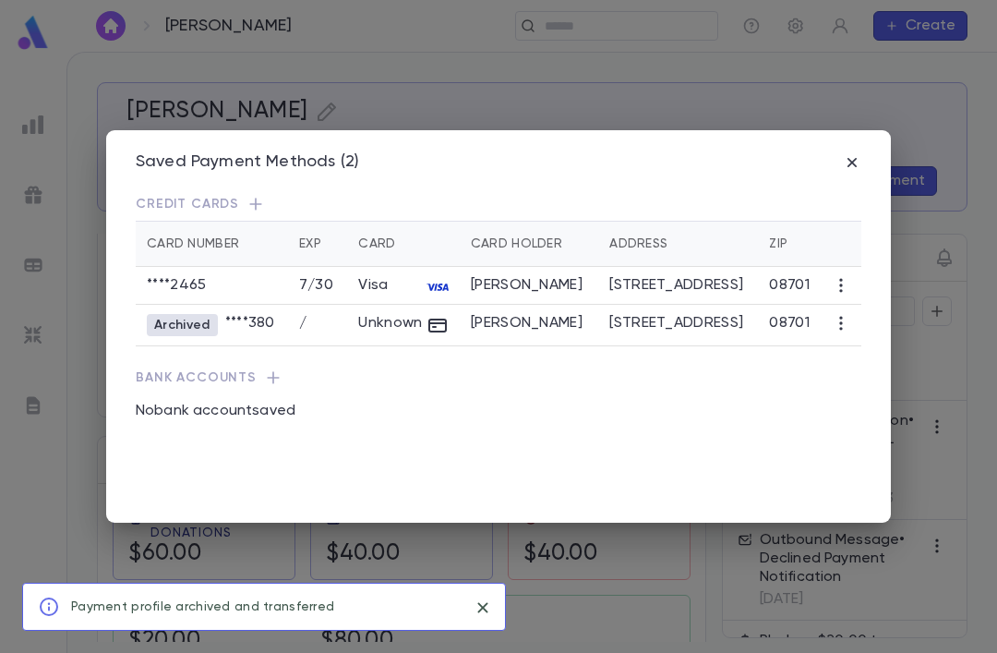
click at [854, 158] on icon "button" at bounding box center [851, 162] width 9 height 9
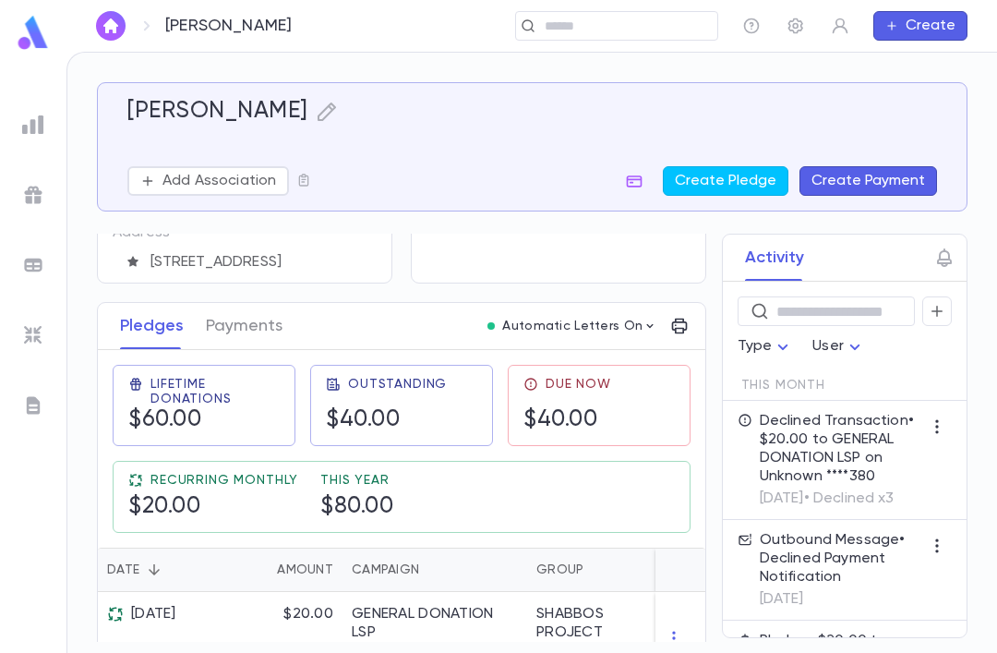
scroll to position [182, 0]
click at [251, 304] on button "Payments" at bounding box center [244, 327] width 77 height 46
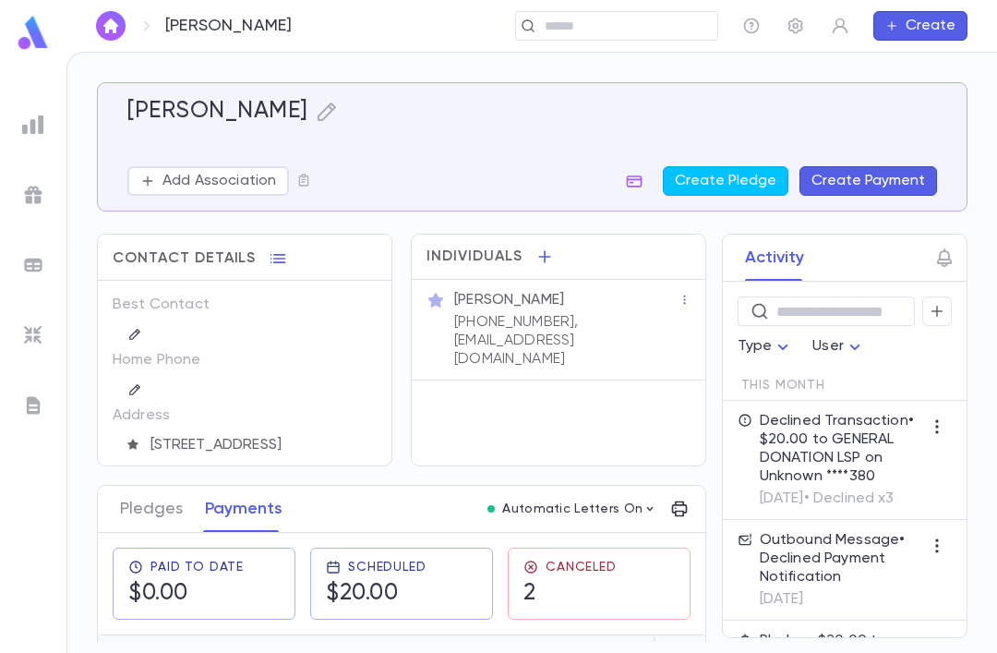
click at [602, 580] on div "2" at bounding box center [569, 594] width 93 height 28
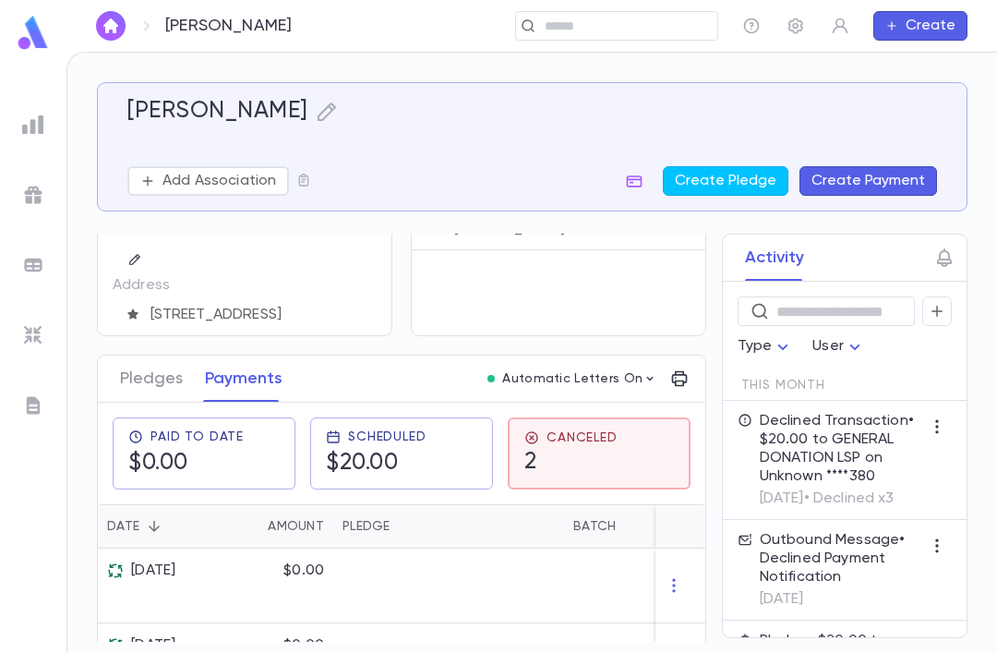
scroll to position [130, 0]
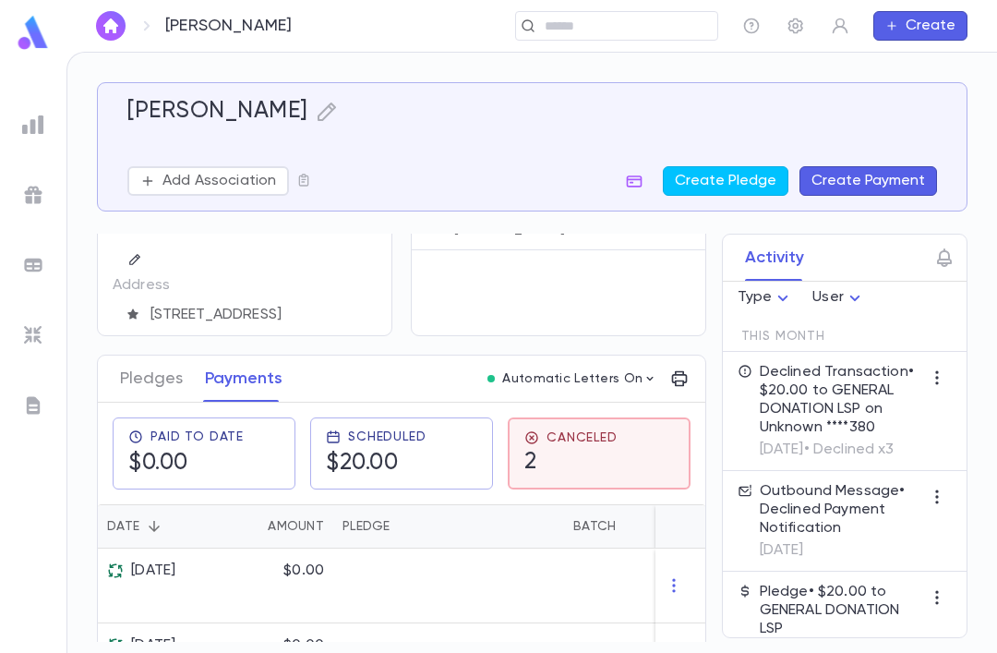
click at [941, 246] on icon "button" at bounding box center [944, 257] width 22 height 22
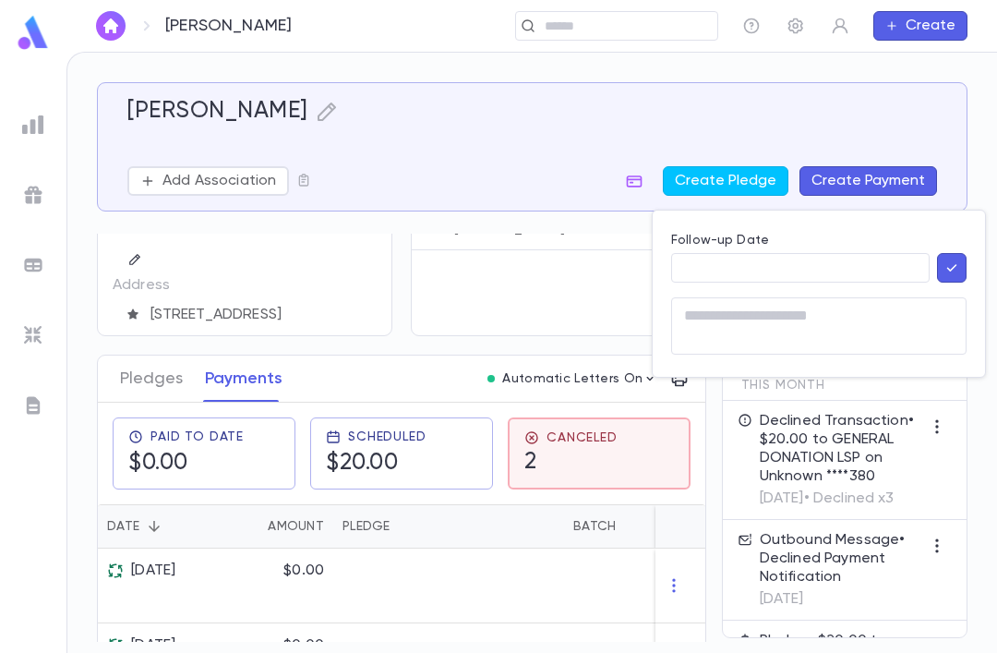
scroll to position [0, 0]
click at [823, 259] on input "Follow-up Date" at bounding box center [800, 268] width 258 height 29
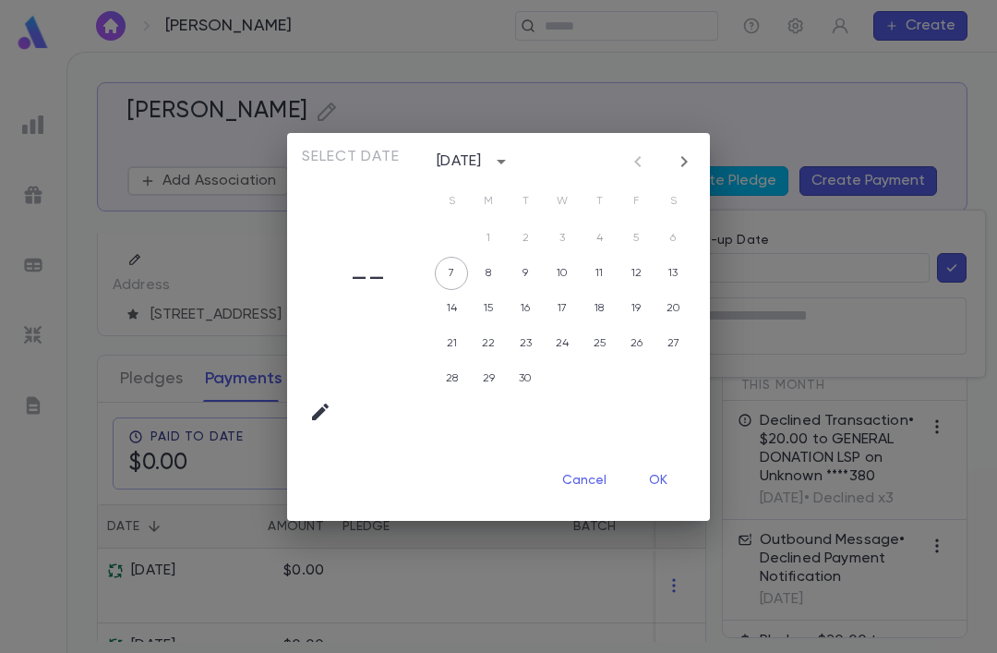
click at [858, 320] on div "Select date –– September 2025 S M T W T F S 1 2 3 4 5 6 7 8 9 10 11 12 13 14 15…" at bounding box center [498, 326] width 997 height 653
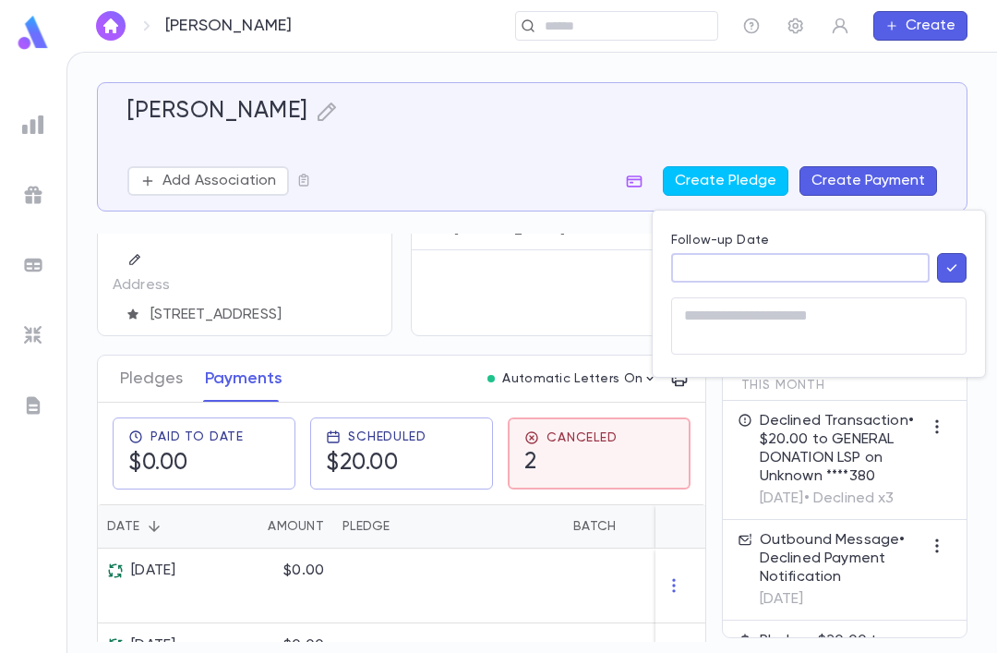
click at [857, 185] on div at bounding box center [498, 326] width 997 height 653
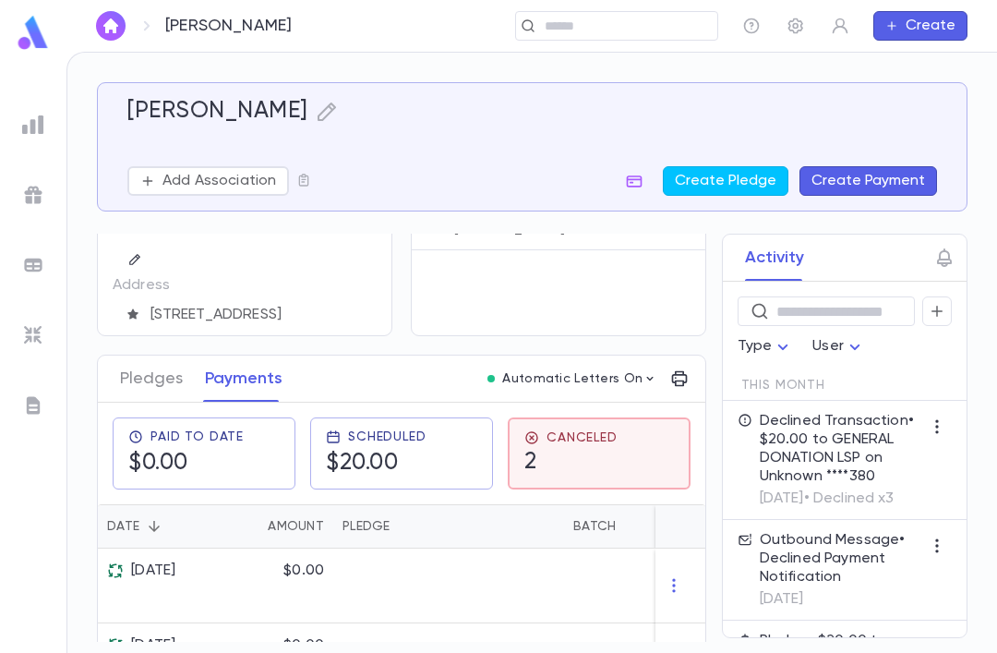
click at [942, 296] on button "button" at bounding box center [937, 311] width 30 height 30
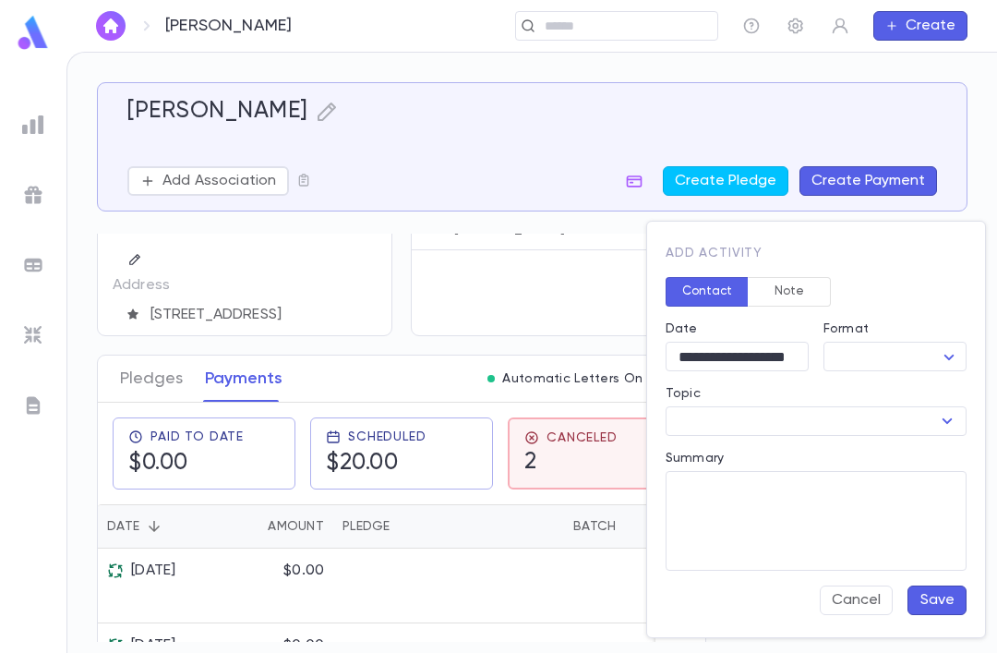
click at [785, 286] on button "Note" at bounding box center [789, 292] width 83 height 30
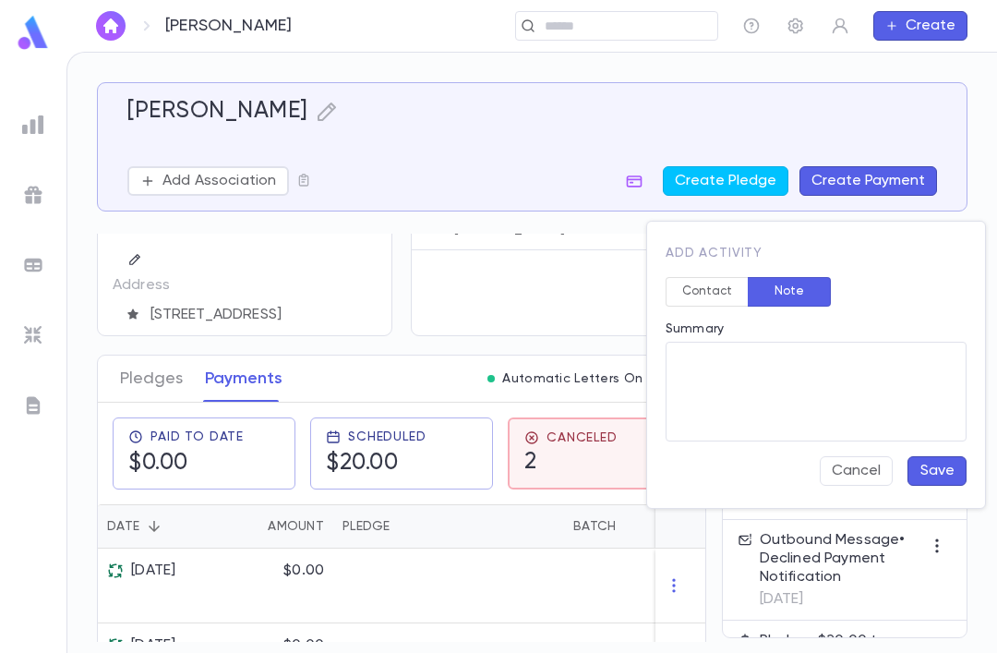
click at [817, 392] on textarea "Summary" at bounding box center [815, 392] width 275 height 100
type textarea "**********"
click at [953, 457] on button "Save" at bounding box center [936, 471] width 59 height 30
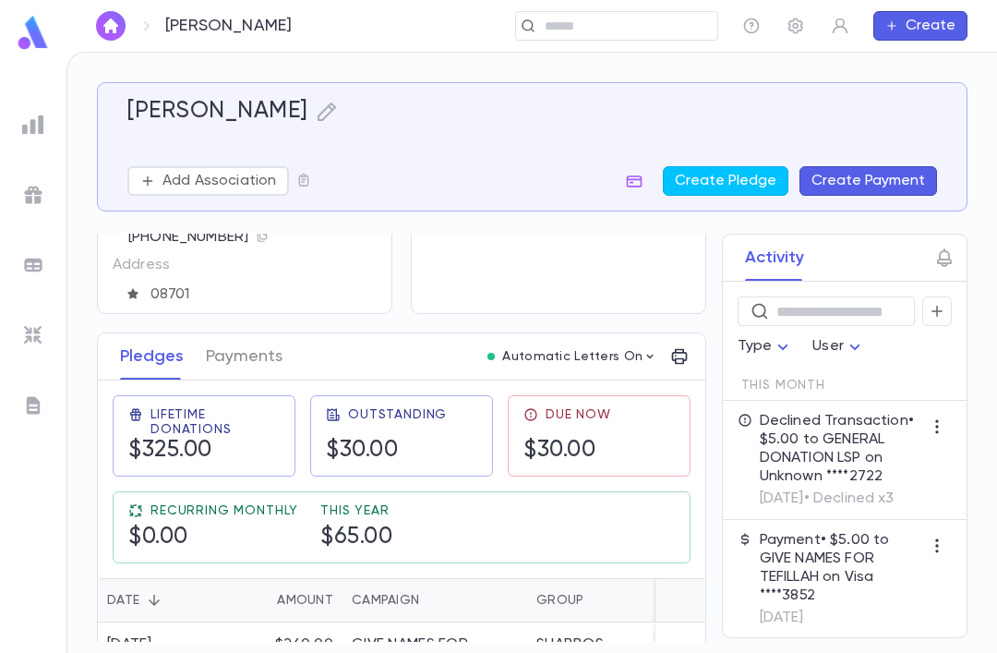
scroll to position [128, 0]
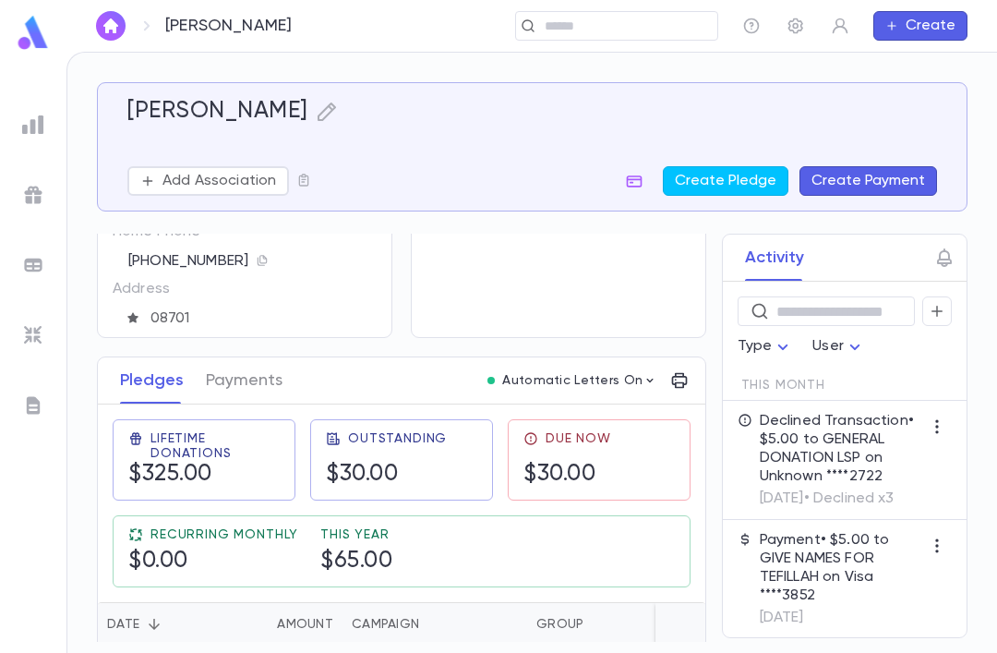
click at [241, 386] on button "Payments" at bounding box center [244, 380] width 77 height 46
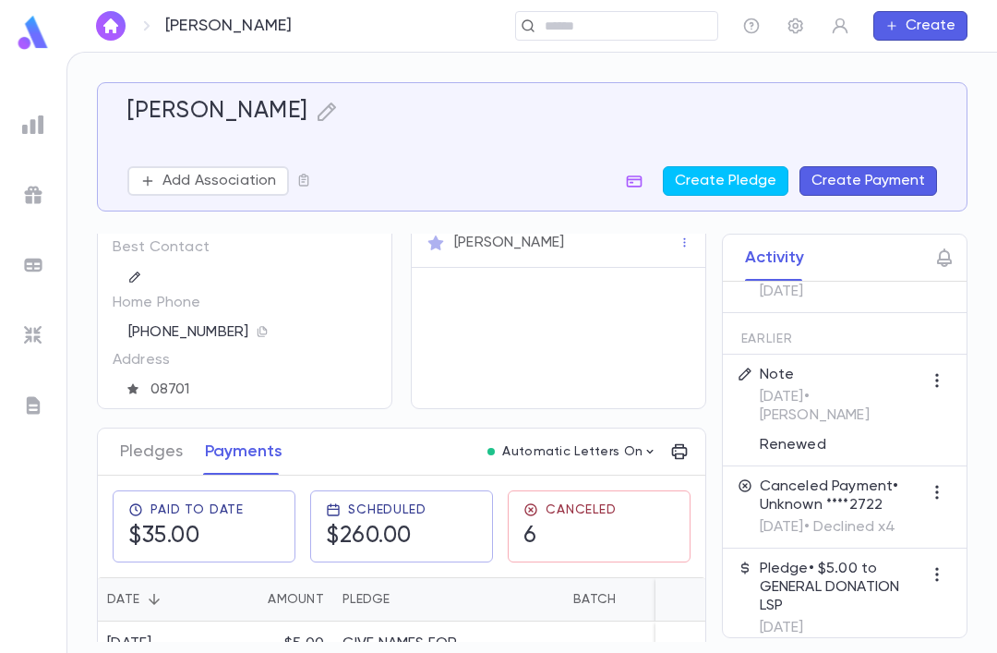
click at [162, 428] on button "Pledges" at bounding box center [151, 451] width 63 height 46
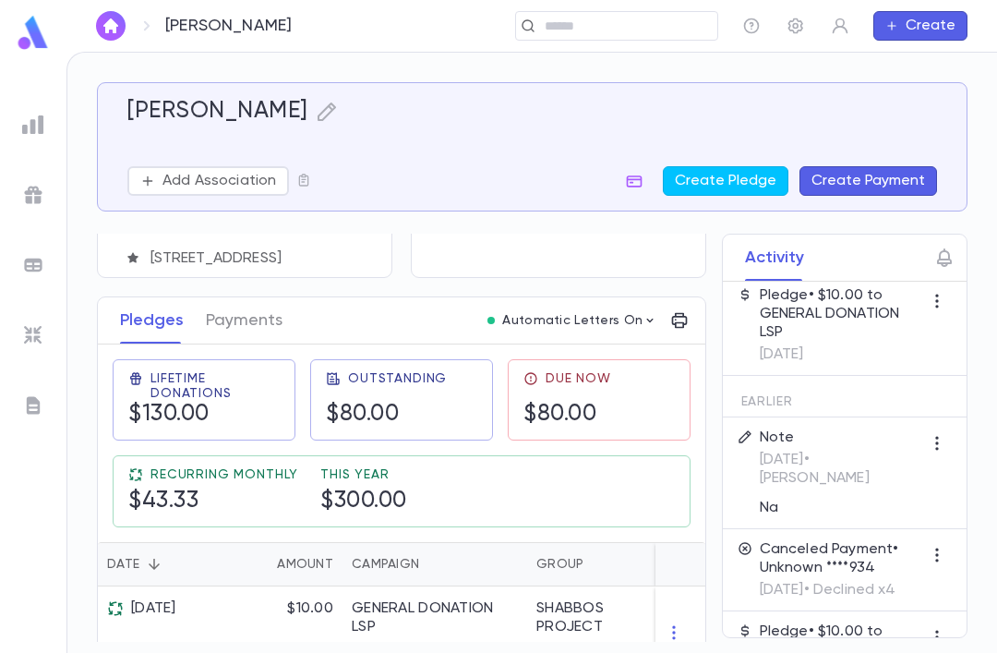
scroll to position [189, 0]
click at [629, 173] on icon "button" at bounding box center [634, 181] width 18 height 18
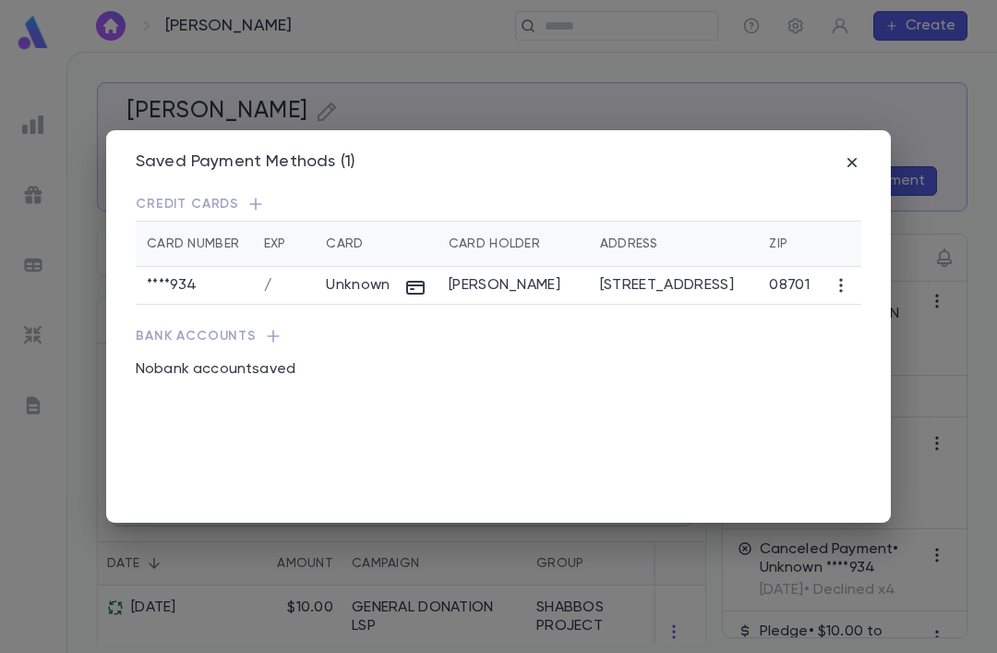
click at [258, 195] on icon "button" at bounding box center [255, 204] width 18 height 18
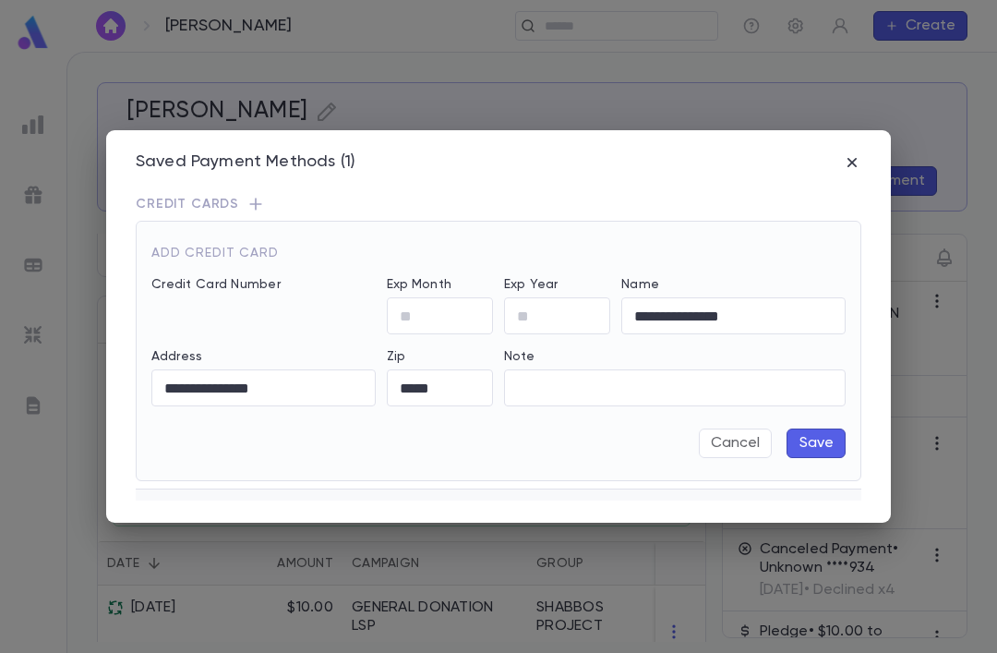
click at [440, 301] on input "Exp Month" at bounding box center [440, 316] width 106 height 36
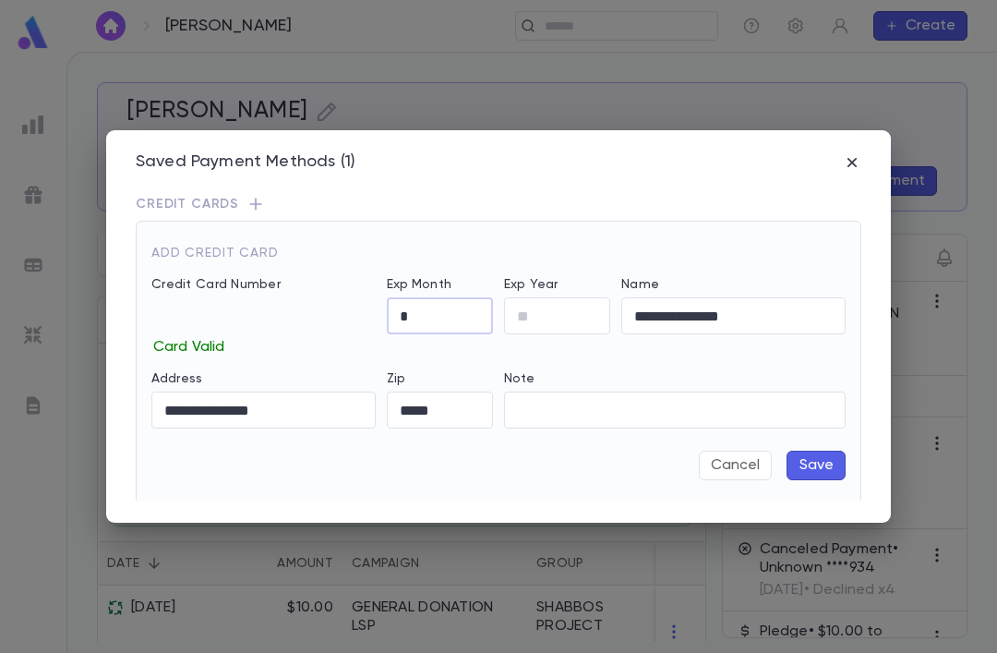
type input "*"
type input "**"
click at [807, 450] on button "Save" at bounding box center [815, 465] width 59 height 30
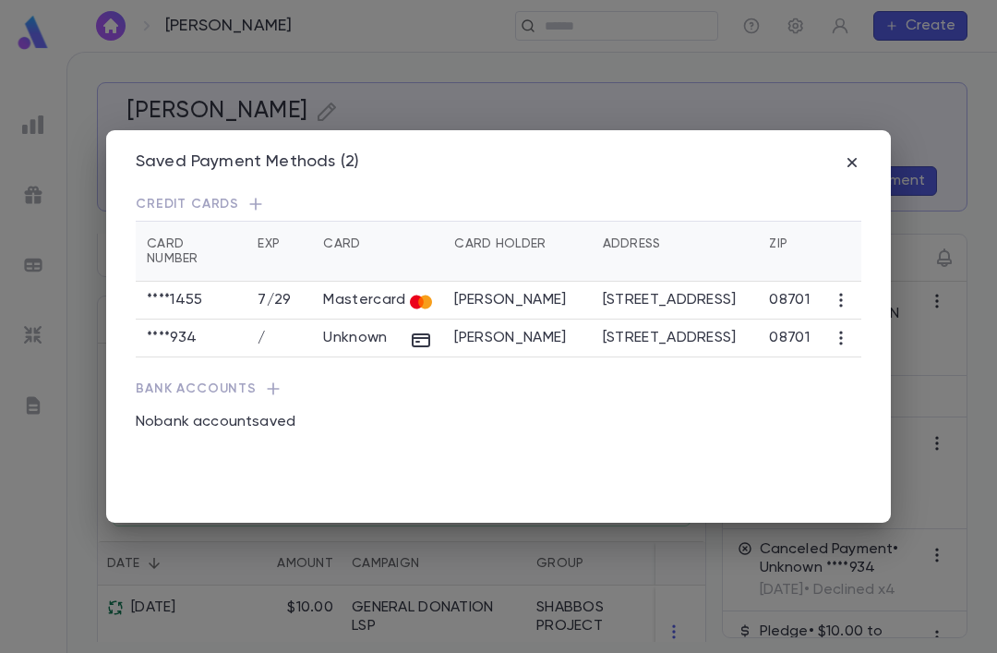
click at [807, 319] on td "08701" at bounding box center [789, 338] width 63 height 38
click at [849, 329] on icon "button" at bounding box center [841, 338] width 18 height 18
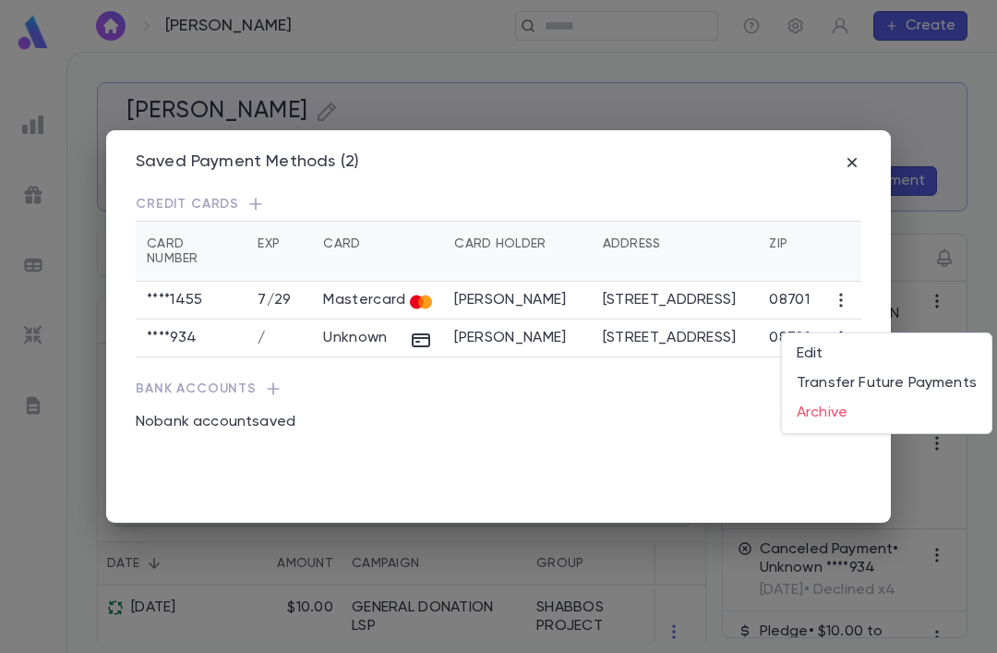
click at [825, 422] on li "Archive" at bounding box center [887, 413] width 210 height 30
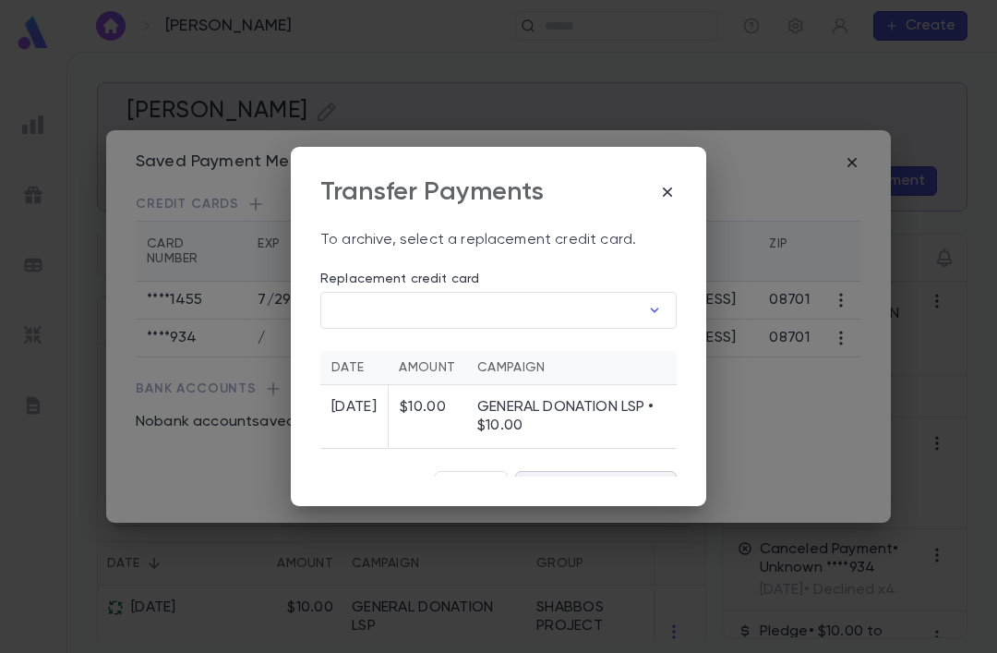
scroll to position [17, 0]
click at [452, 294] on input "Replacement credit card" at bounding box center [479, 312] width 319 height 36
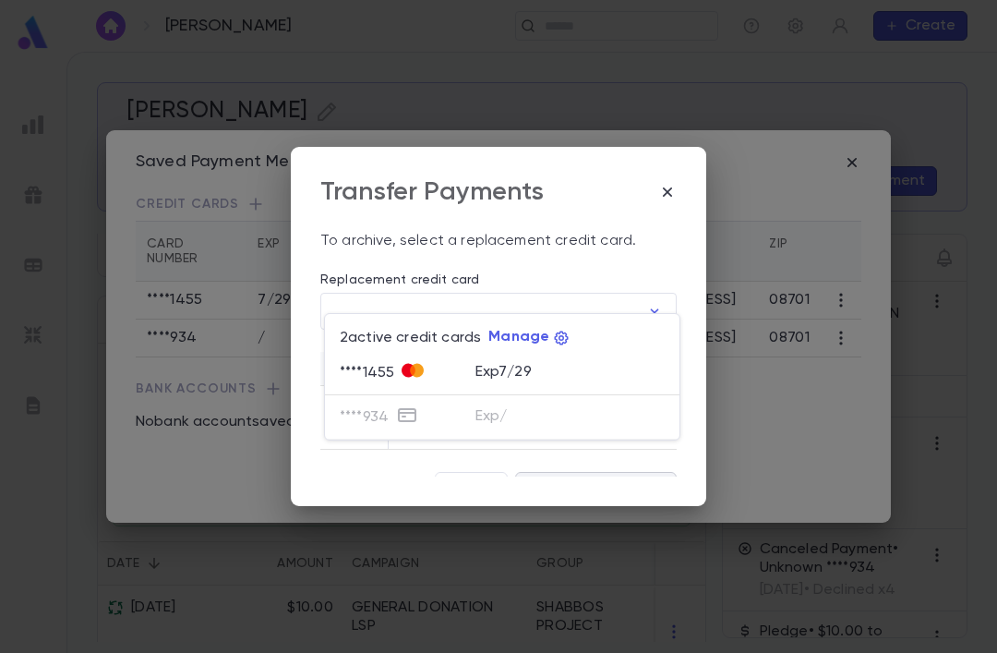
click at [505, 373] on p "Exp 7 / 29" at bounding box center [503, 372] width 56 height 18
type input "********"
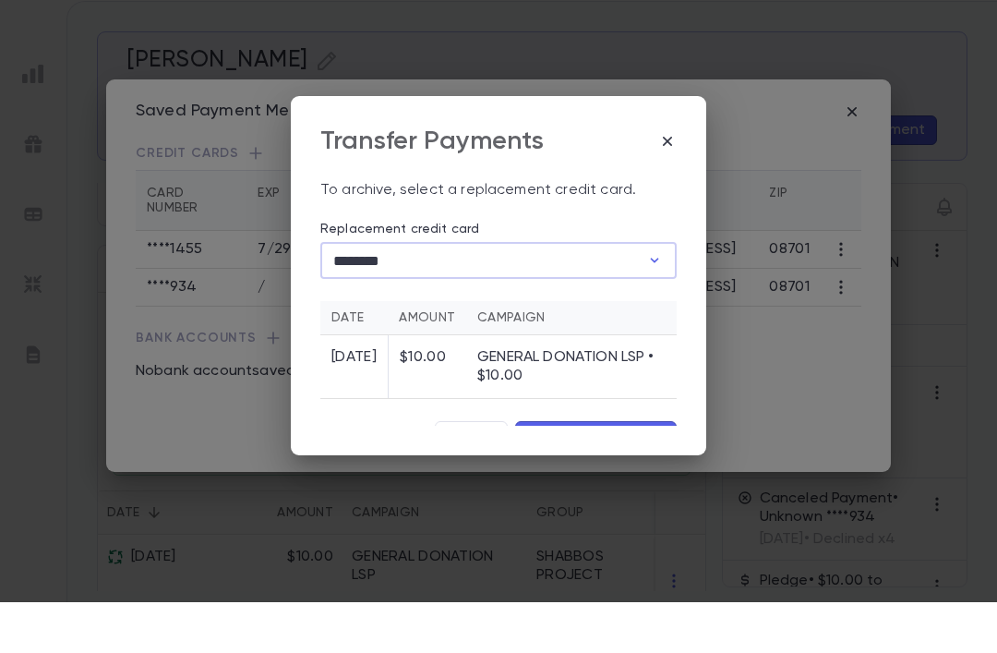
click at [569, 472] on button "Archive and Transfer" at bounding box center [596, 487] width 162 height 30
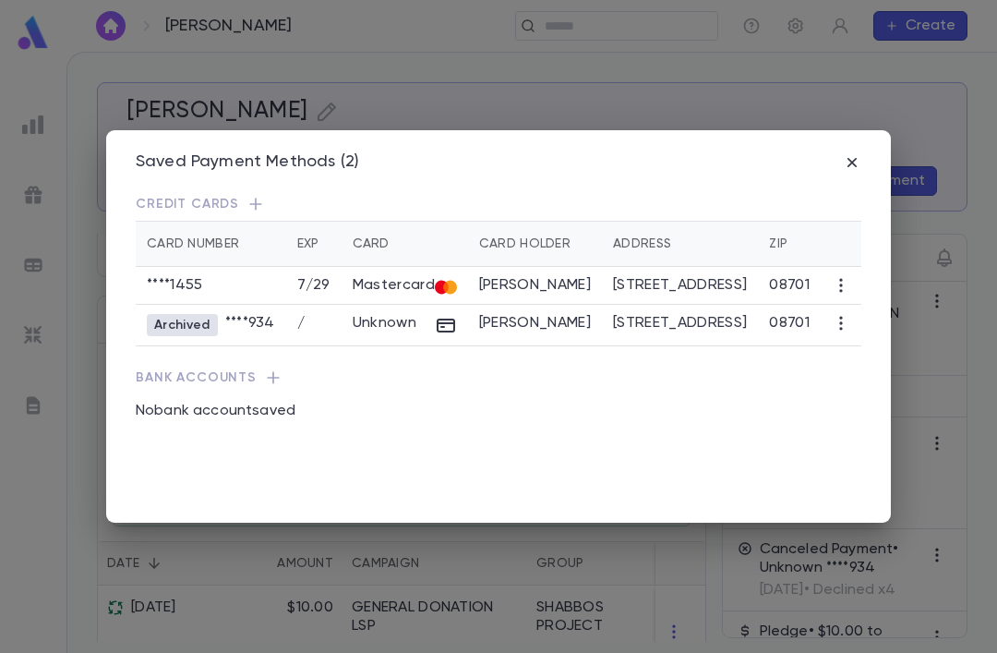
click at [860, 153] on icon "button" at bounding box center [852, 162] width 18 height 18
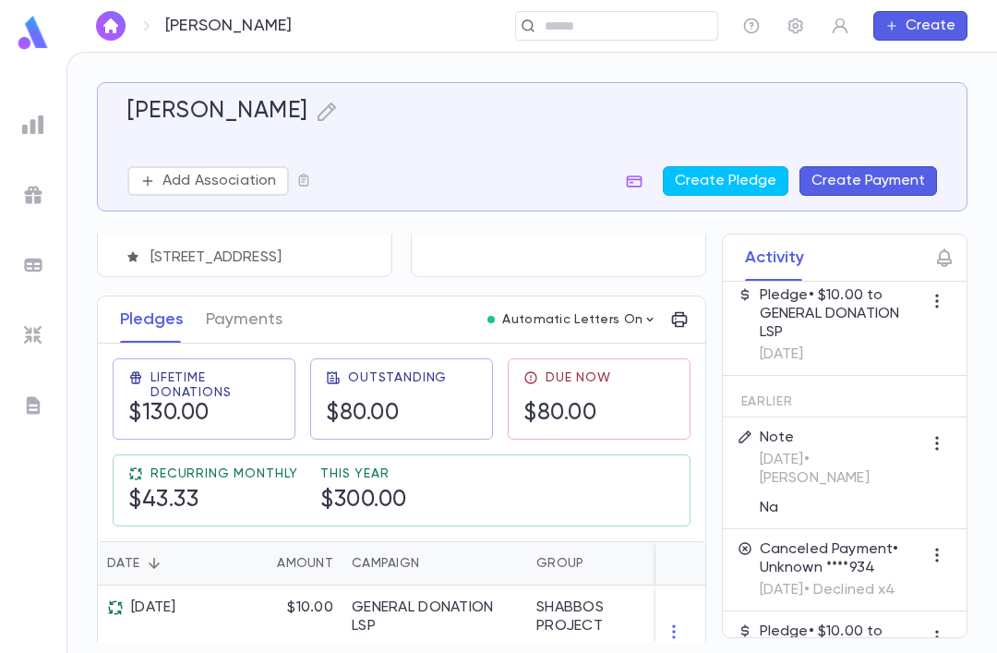
click at [837, 450] on p "8/31/2025 • Bracha Brandwein" at bounding box center [841, 468] width 162 height 37
click at [807, 450] on p "8/31/2025 • Bracha Brandwein" at bounding box center [841, 468] width 162 height 37
click at [936, 437] on icon "button" at bounding box center [936, 444] width 3 height 14
click at [948, 446] on li "Edit" at bounding box center [949, 450] width 78 height 30
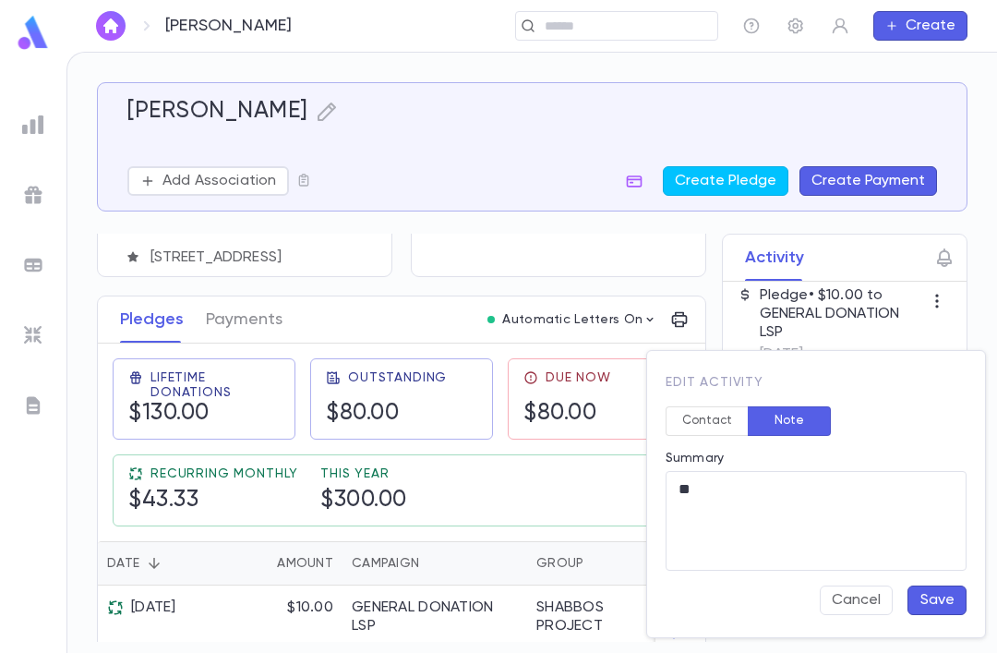
click at [721, 506] on textarea "**" at bounding box center [815, 521] width 275 height 100
type textarea "*"
type textarea "*******"
click at [919, 602] on button "Save" at bounding box center [936, 600] width 59 height 30
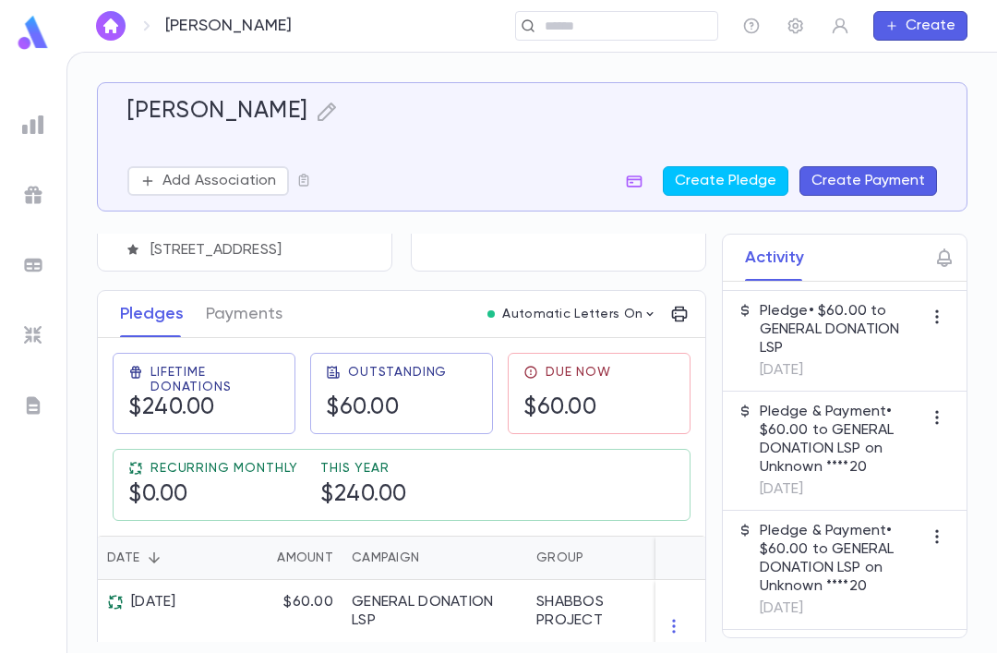
scroll to position [197, 0]
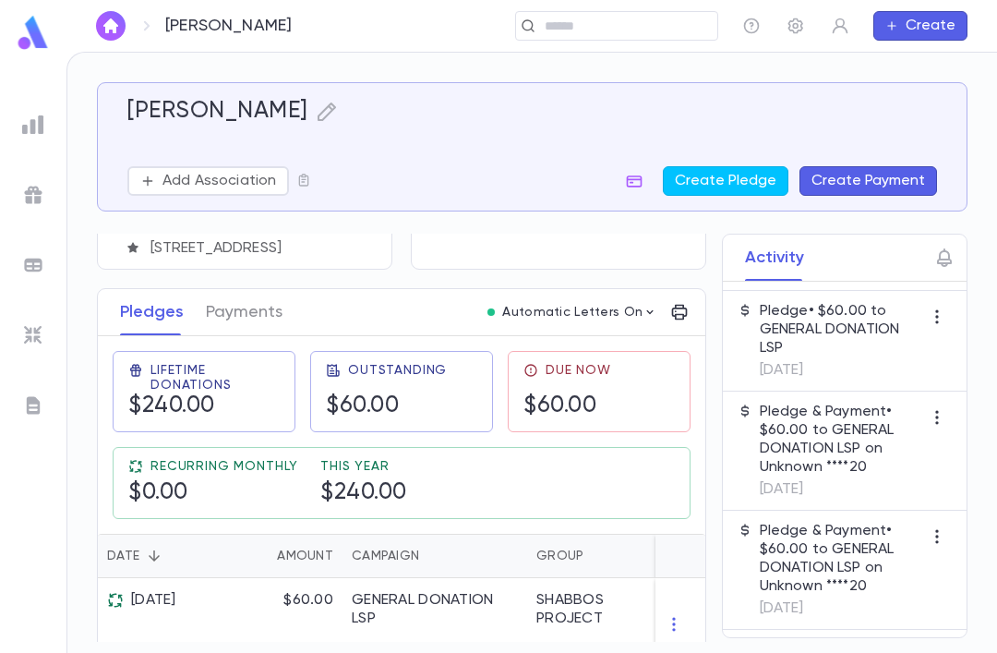
click at [236, 314] on button "Payments" at bounding box center [244, 312] width 77 height 46
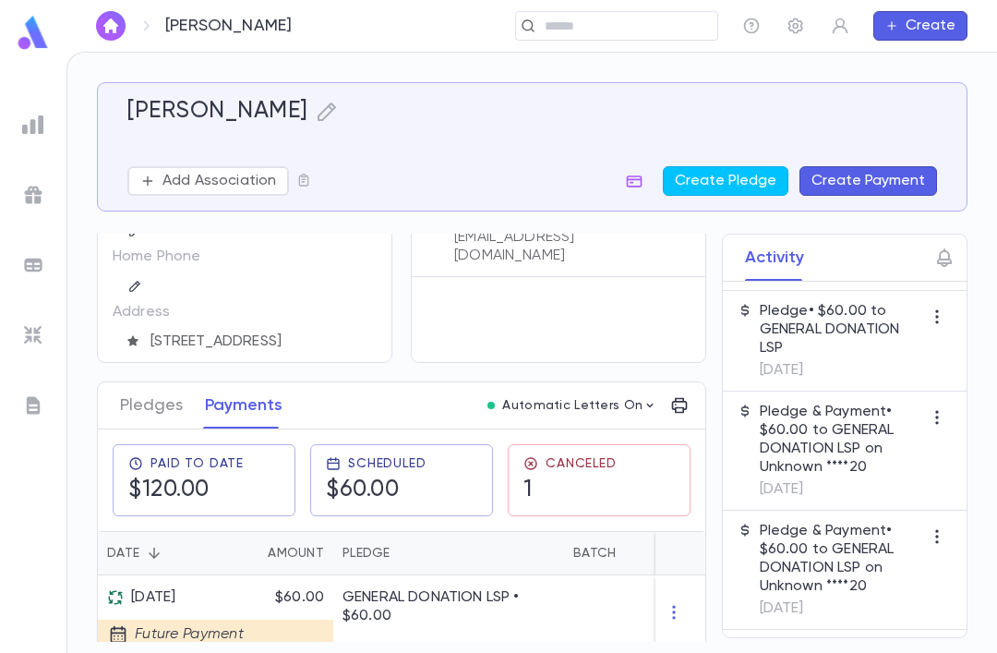
scroll to position [121, 0]
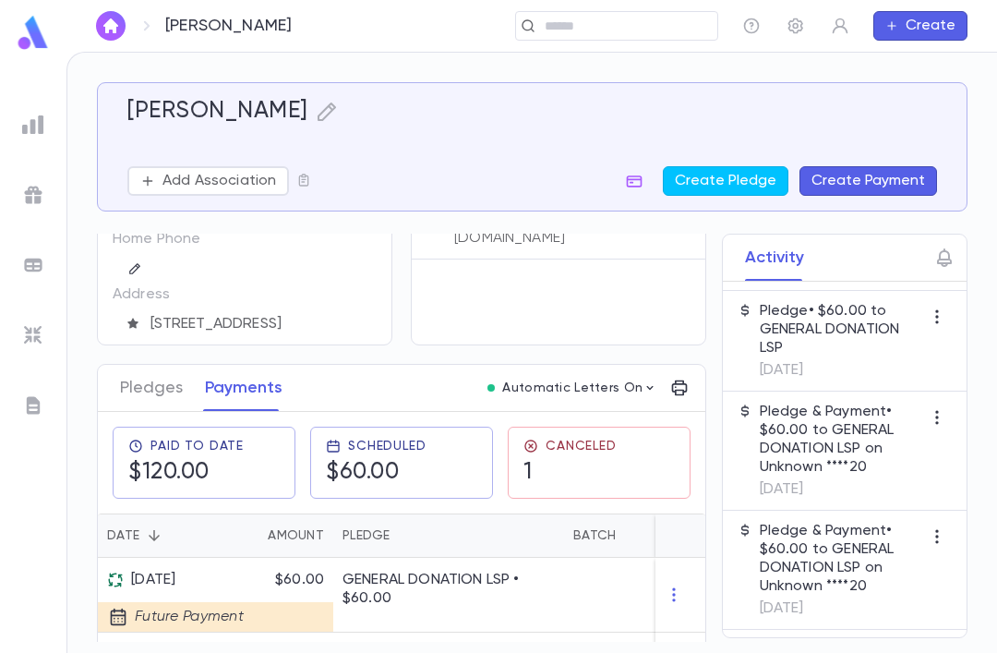
click at [151, 399] on button "Pledges" at bounding box center [151, 388] width 63 height 46
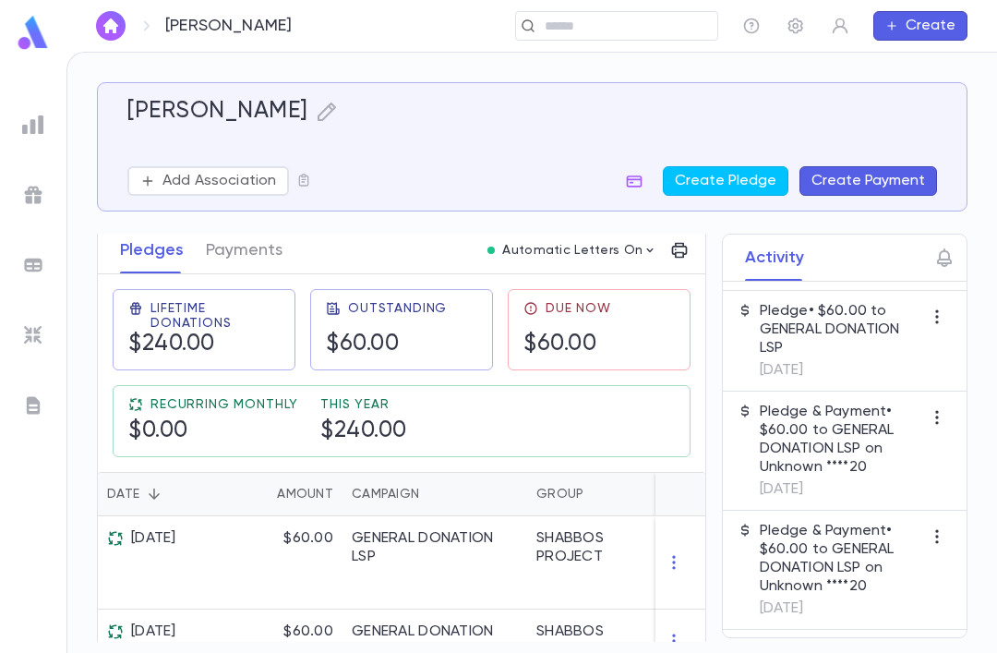
scroll to position [242, 0]
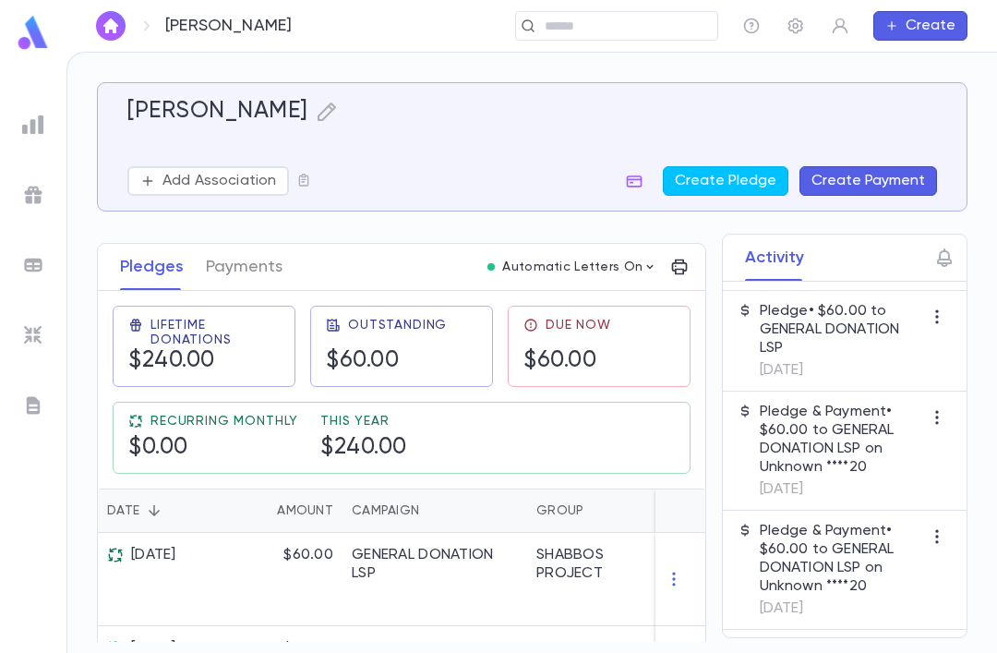
click at [232, 244] on button "Payments" at bounding box center [244, 267] width 77 height 46
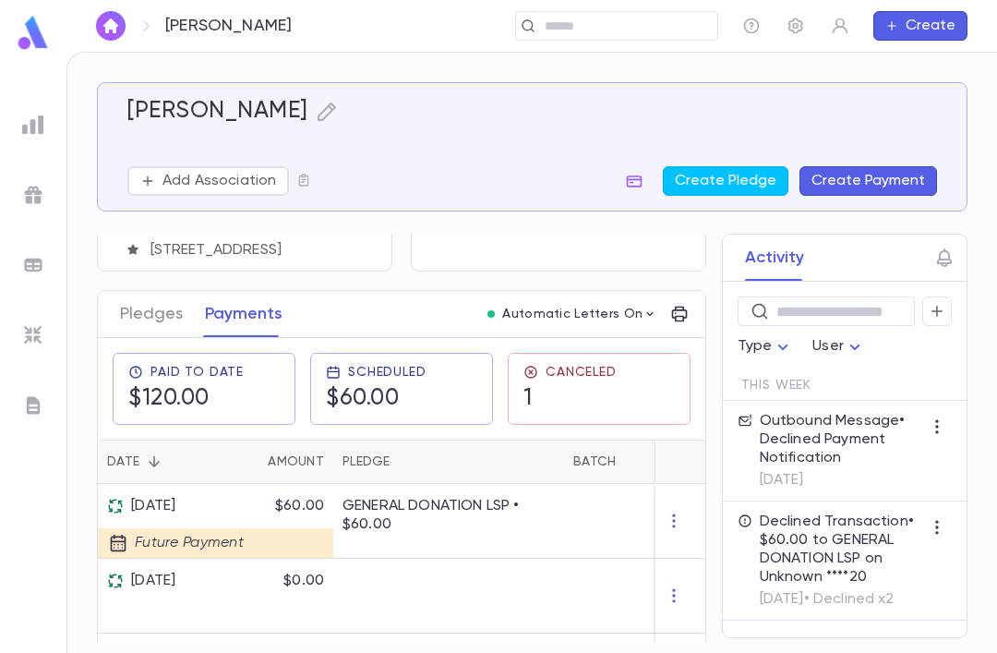
click at [943, 302] on icon "button" at bounding box center [937, 311] width 17 height 18
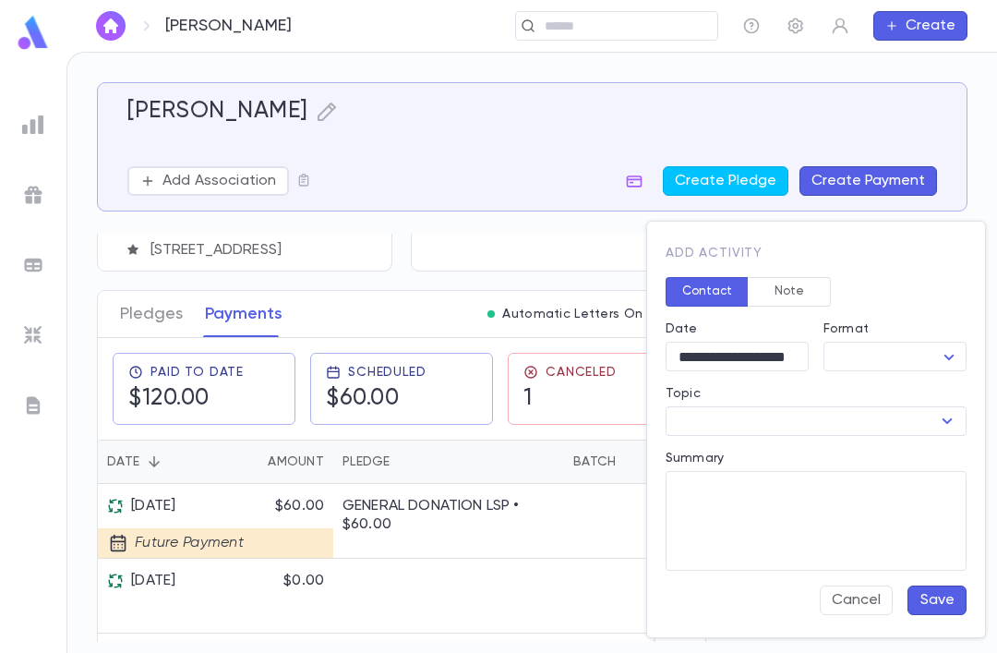
click at [797, 282] on button "Note" at bounding box center [789, 292] width 83 height 30
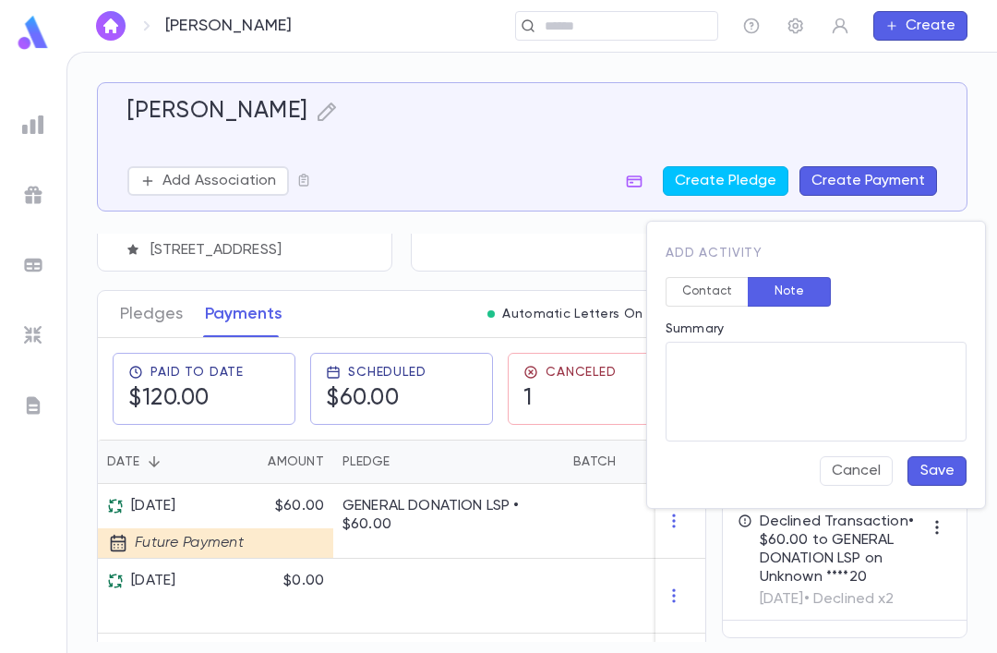
click at [815, 385] on textarea "Summary" at bounding box center [815, 392] width 275 height 100
type textarea "**"
click at [918, 470] on button "Save" at bounding box center [936, 471] width 59 height 30
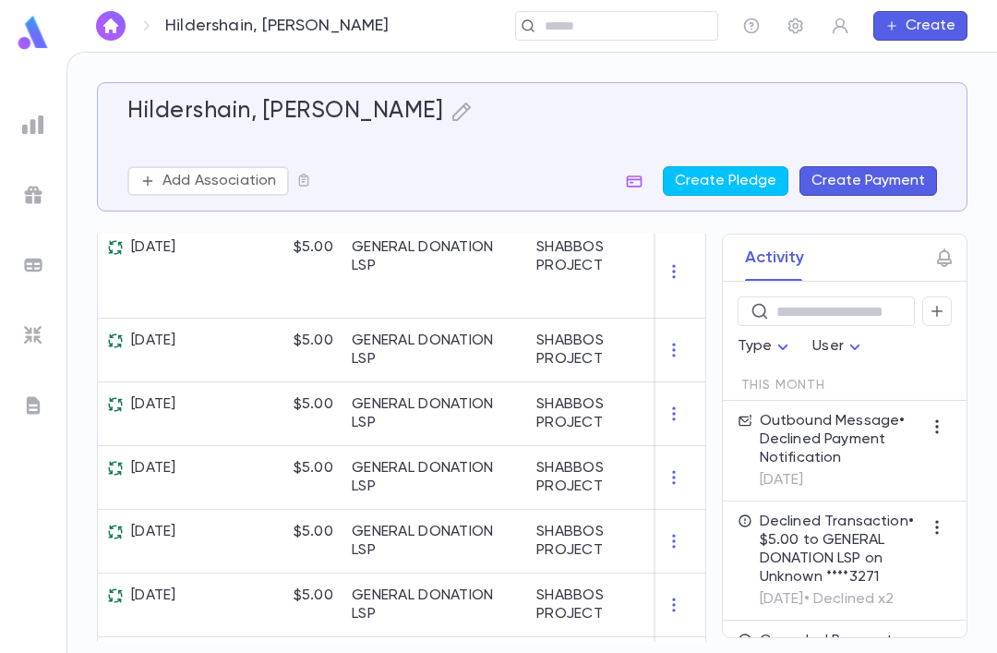
scroll to position [551, 0]
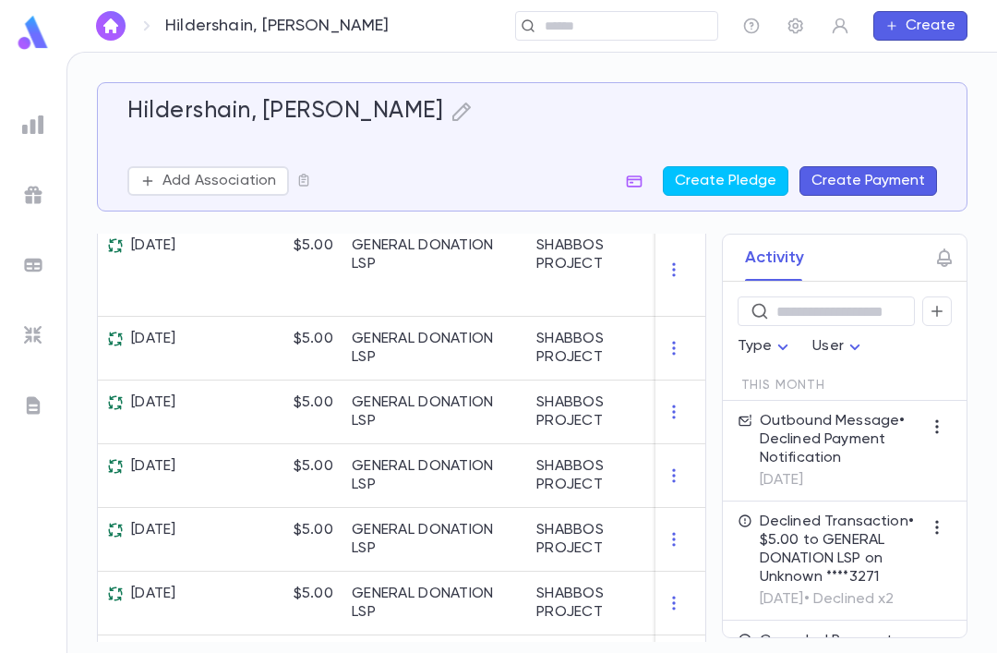
click at [946, 305] on button "button" at bounding box center [937, 311] width 30 height 30
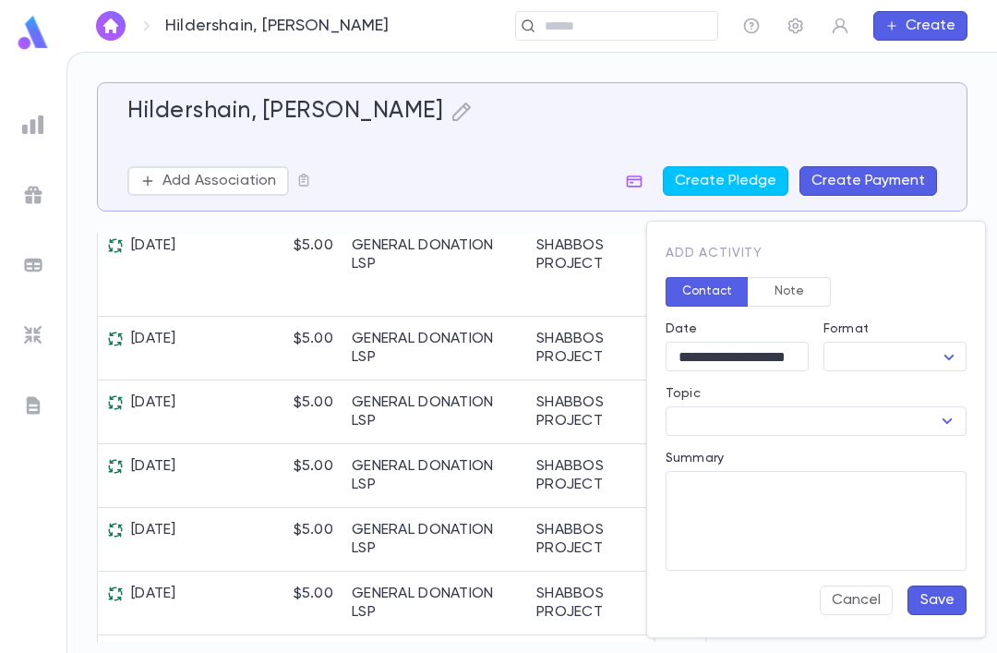
click at [794, 279] on button "Note" at bounding box center [789, 292] width 83 height 30
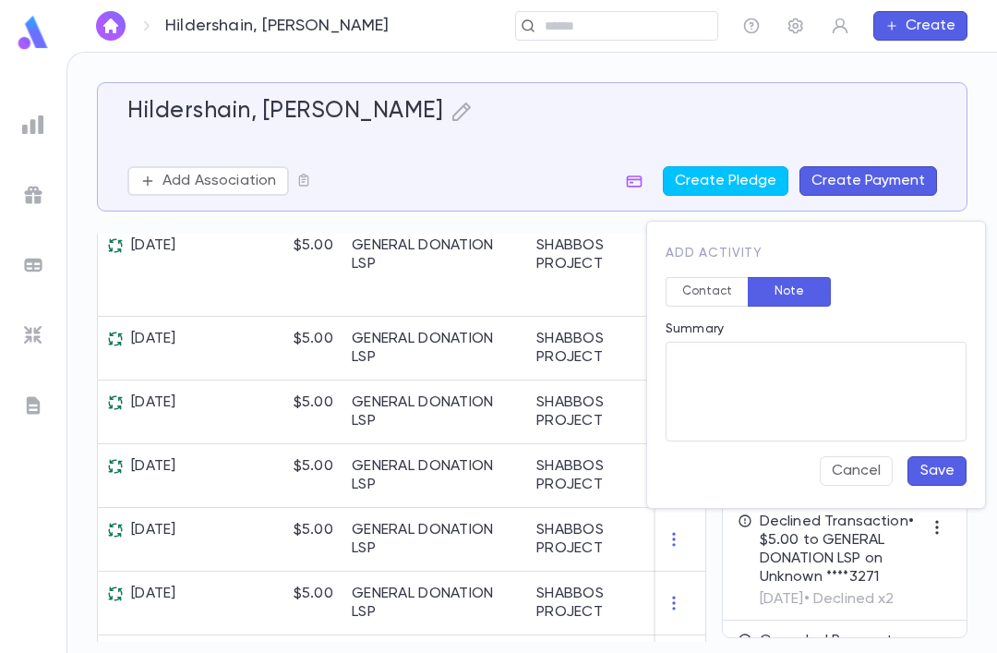
click at [761, 375] on textarea "Summary" at bounding box center [815, 392] width 275 height 100
type textarea "**"
click at [933, 467] on button "Save" at bounding box center [936, 471] width 59 height 30
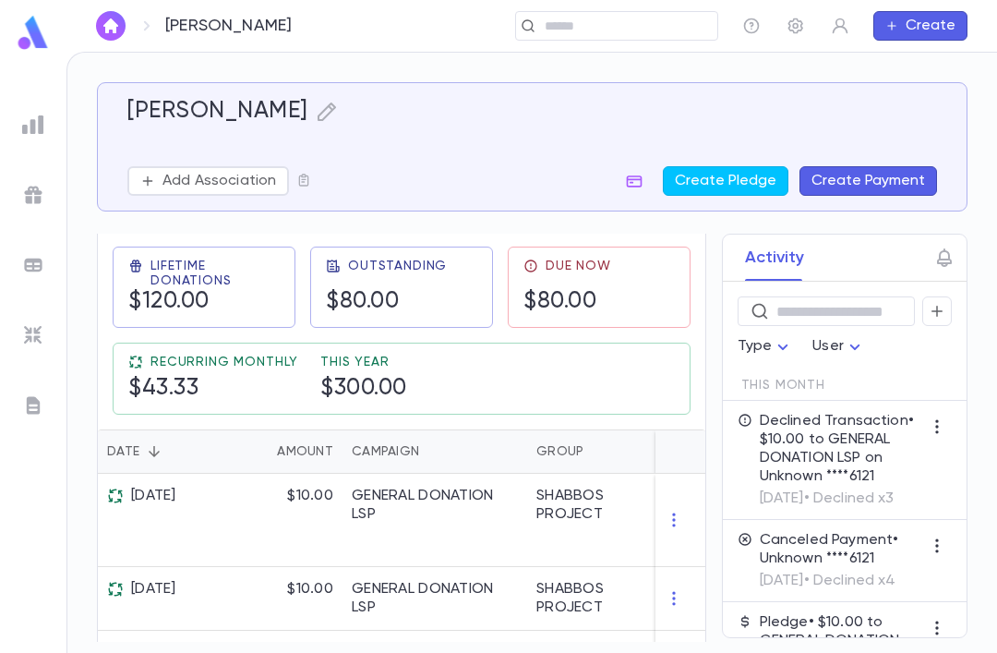
scroll to position [294, 0]
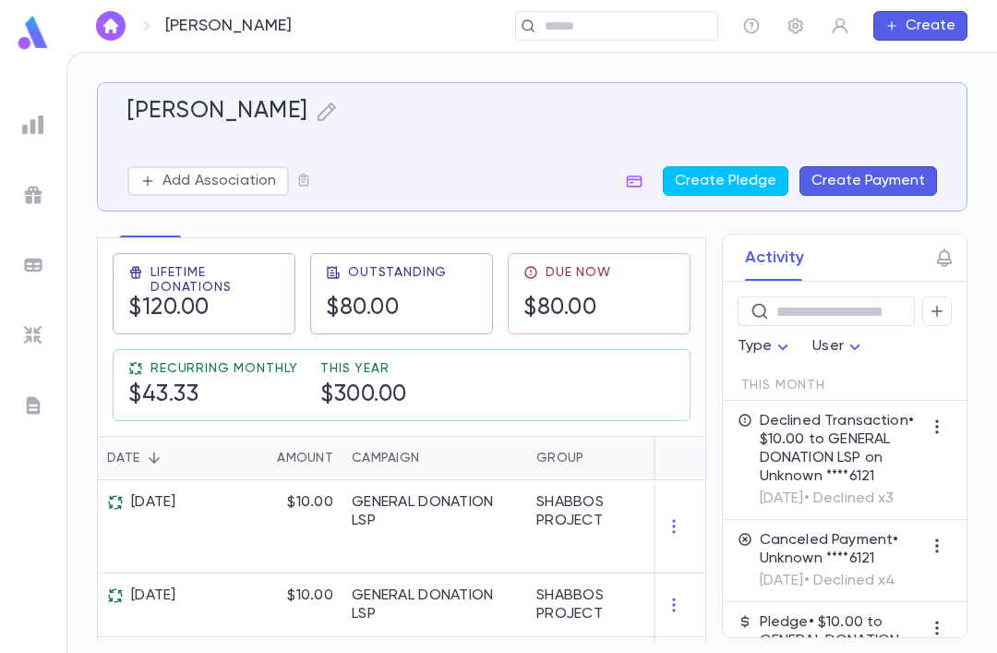
click at [941, 308] on icon "button" at bounding box center [937, 311] width 17 height 18
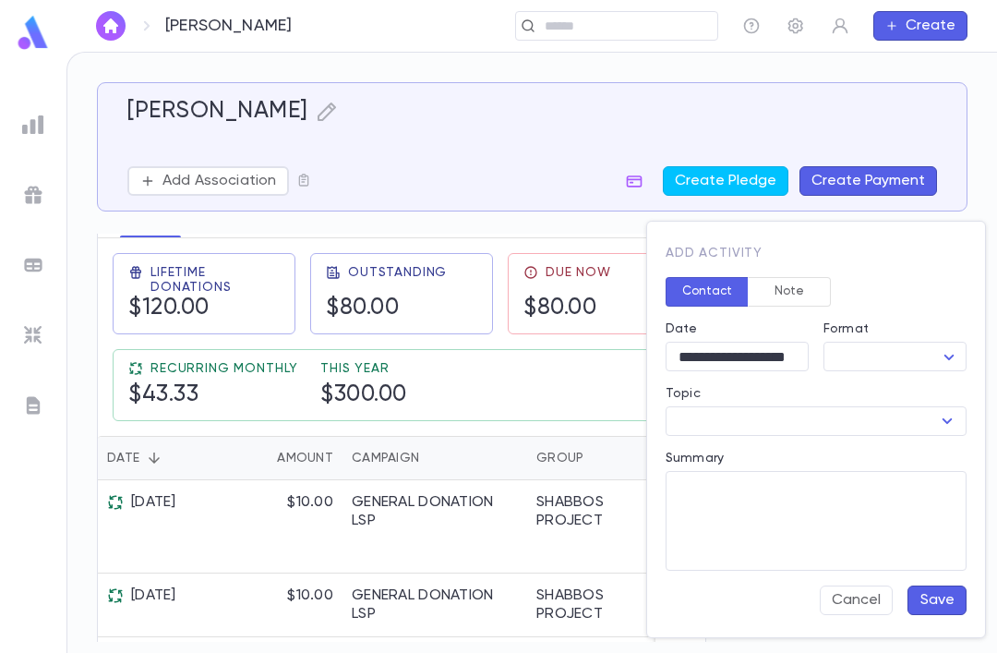
click at [808, 294] on button "Note" at bounding box center [789, 292] width 83 height 30
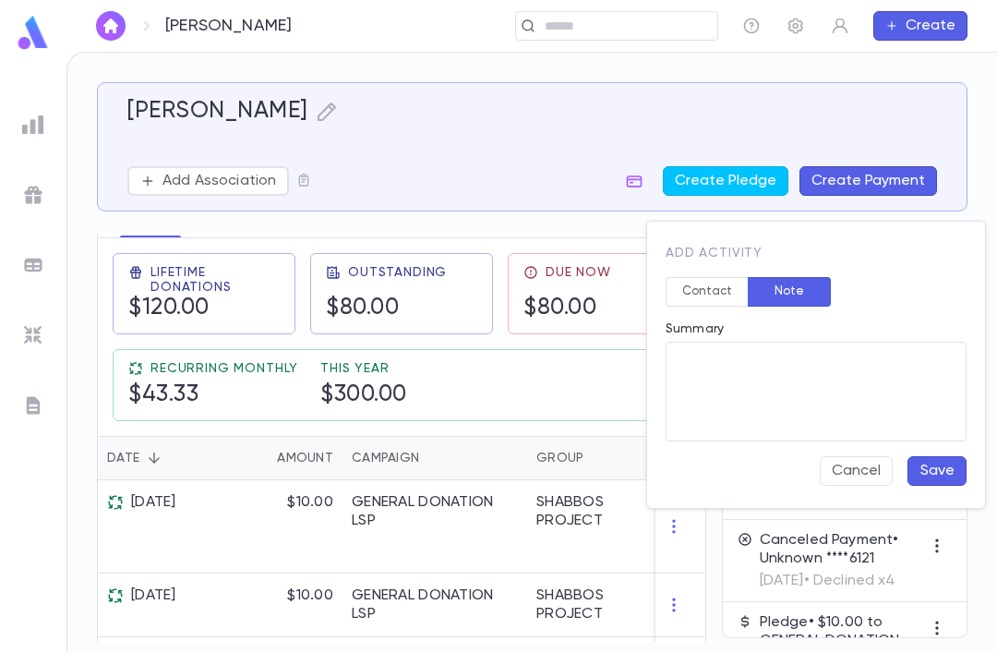
click at [826, 415] on textarea "Summary" at bounding box center [815, 392] width 275 height 100
type textarea "**"
click at [958, 469] on button "Save" at bounding box center [936, 471] width 59 height 30
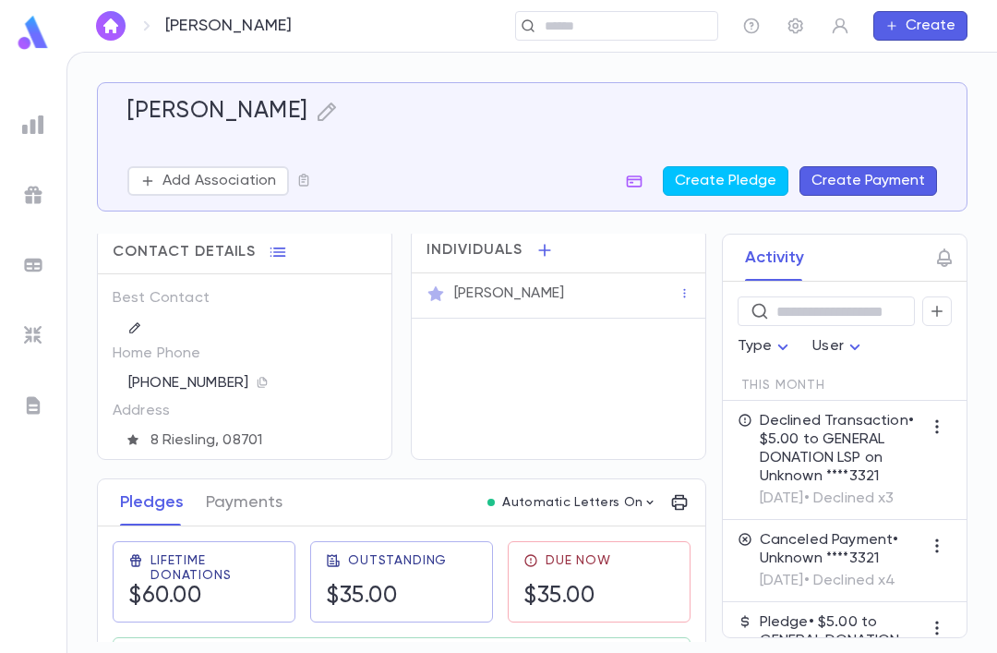
scroll to position [6, 0]
click at [931, 306] on icon "button" at bounding box center [937, 311] width 17 height 18
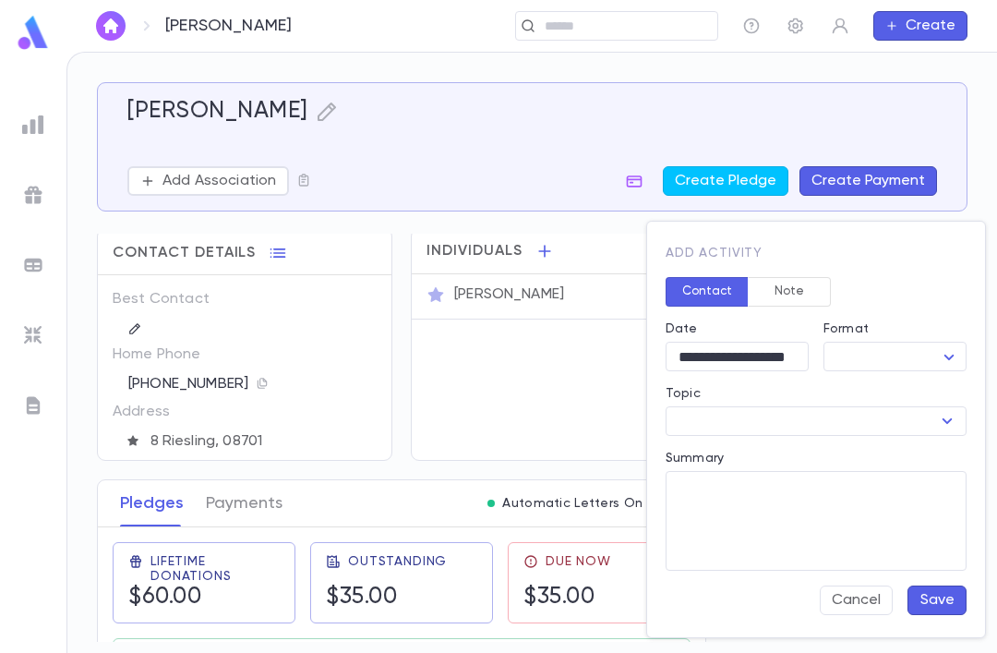
click at [785, 279] on button "Note" at bounding box center [789, 292] width 83 height 30
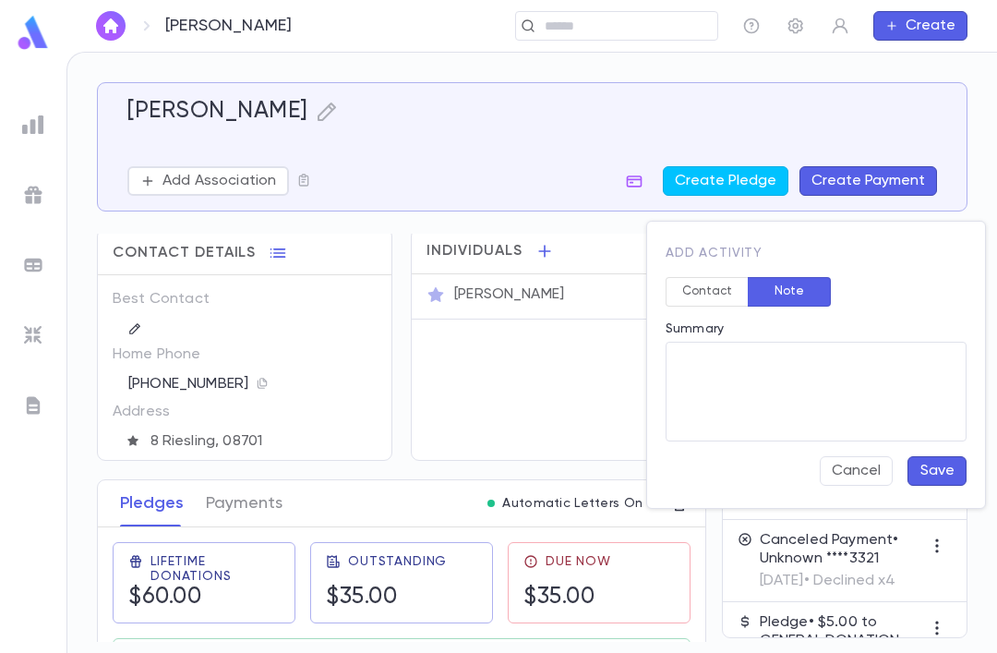
click at [873, 394] on textarea "Summary" at bounding box center [815, 392] width 275 height 100
type textarea "**"
click at [934, 465] on button "Save" at bounding box center [936, 471] width 59 height 30
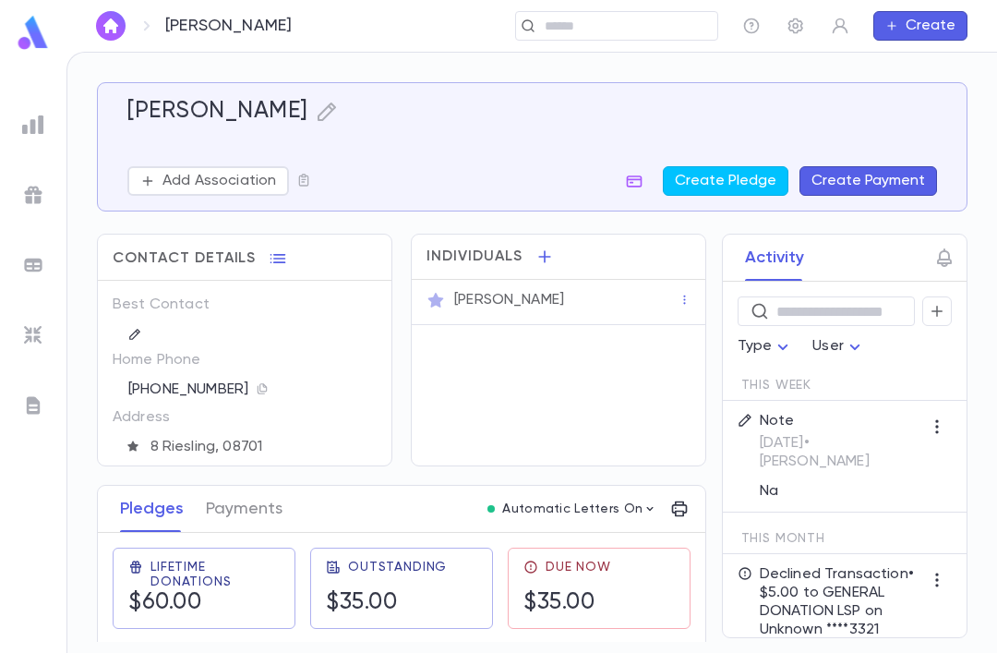
scroll to position [0, 0]
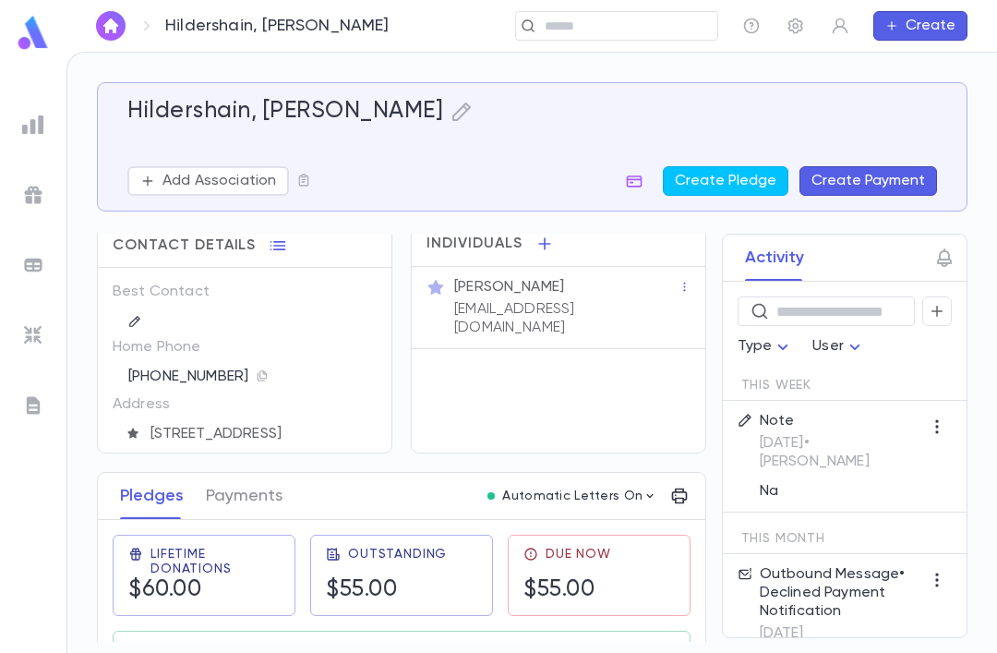
scroll to position [16, 0]
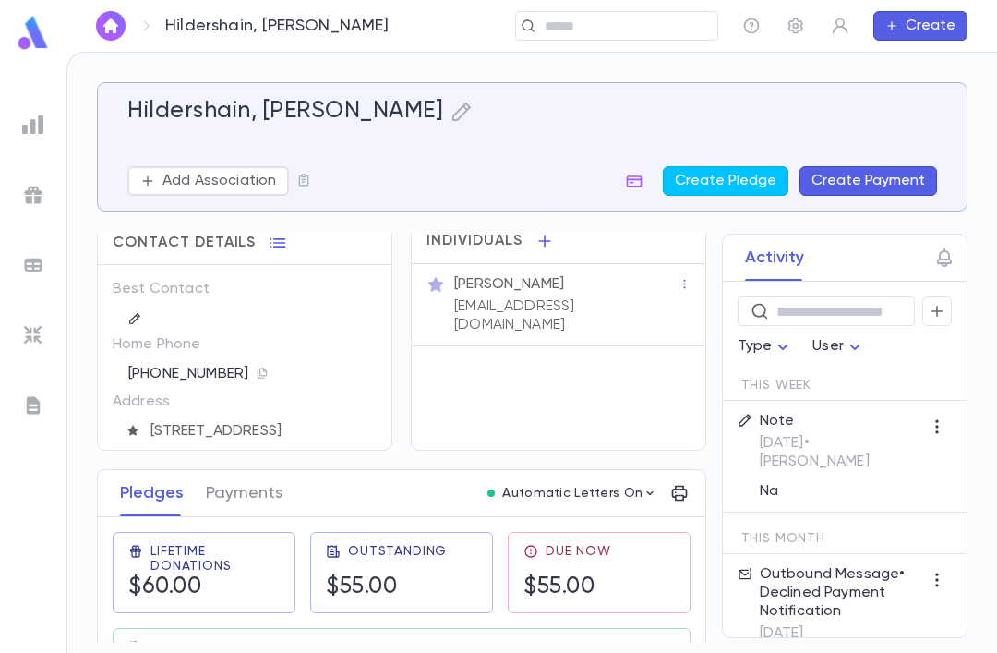
click at [821, 452] on p "9/7/2025 • Bracha Brandwein" at bounding box center [841, 452] width 162 height 37
click at [821, 474] on div "Note 9/7/2025 • Bracha Brandwein Na" at bounding box center [841, 456] width 162 height 89
click at [931, 423] on icon "button" at bounding box center [937, 426] width 18 height 18
click at [944, 488] on li "Edit" at bounding box center [949, 492] width 78 height 30
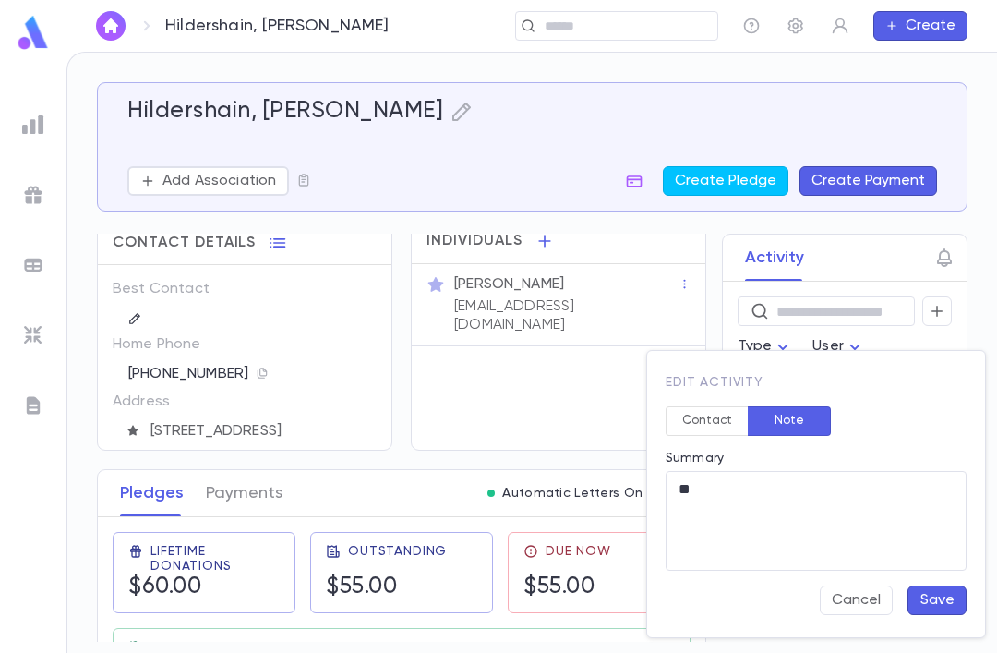
click at [766, 498] on textarea "**" at bounding box center [815, 521] width 275 height 100
type textarea "*"
type textarea "*********"
click at [935, 601] on button "Save" at bounding box center [936, 600] width 59 height 30
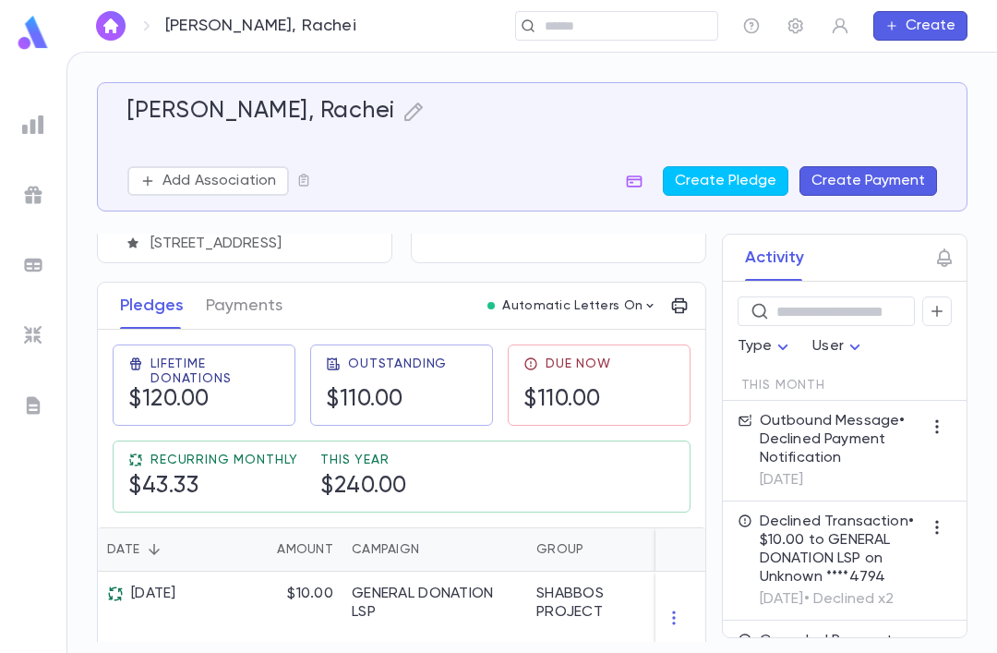
scroll to position [-1, 0]
click at [928, 316] on button "button" at bounding box center [937, 311] width 30 height 30
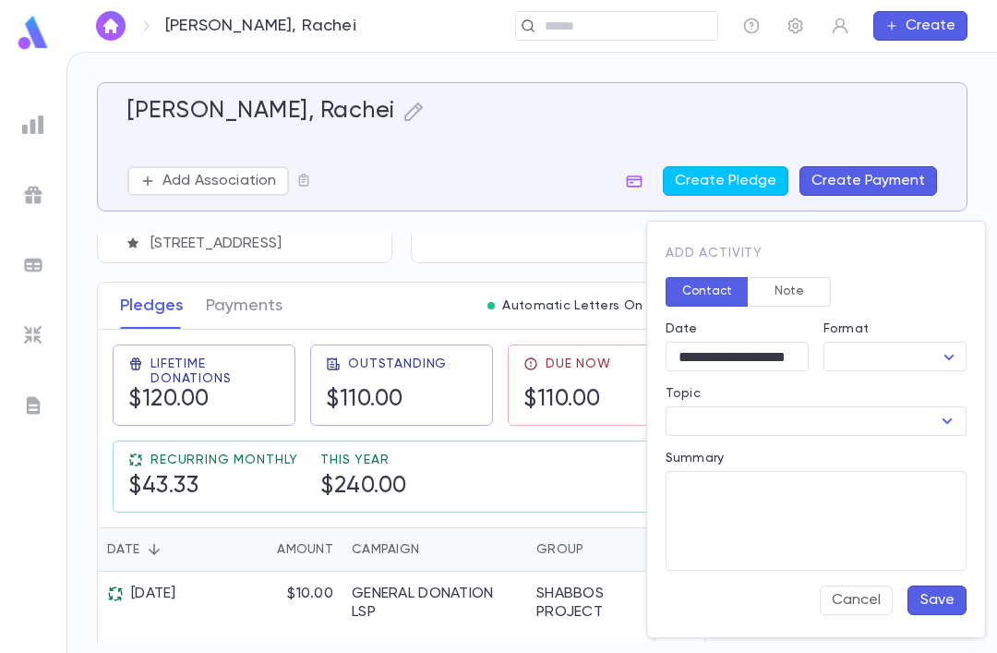
click at [796, 292] on button "Note" at bounding box center [789, 292] width 83 height 30
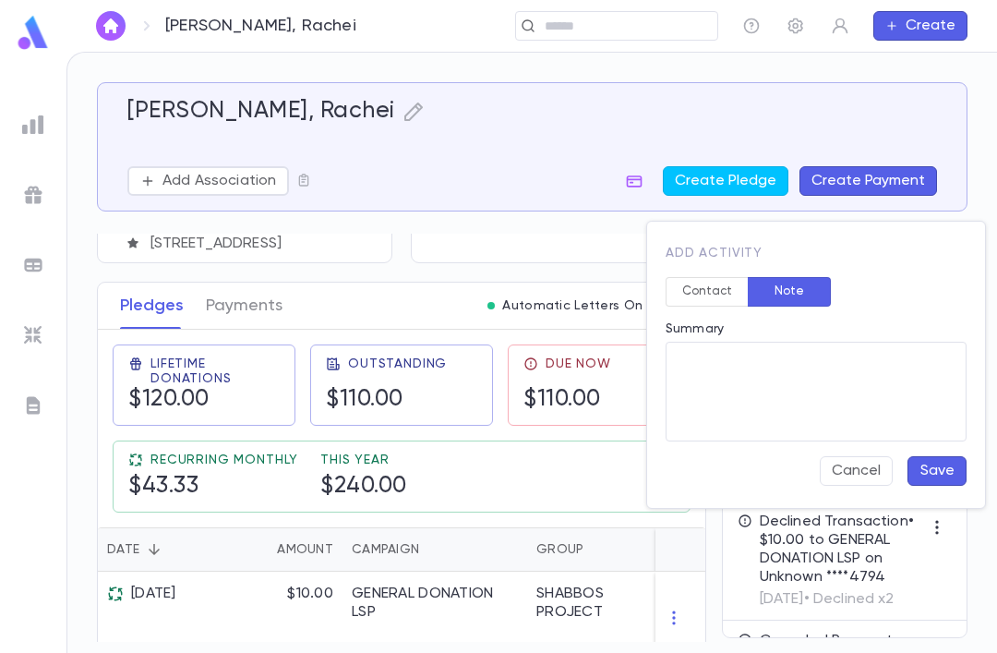
click at [748, 402] on textarea "Summary" at bounding box center [815, 392] width 275 height 100
type textarea "**"
click at [945, 467] on button "Save" at bounding box center [936, 471] width 59 height 30
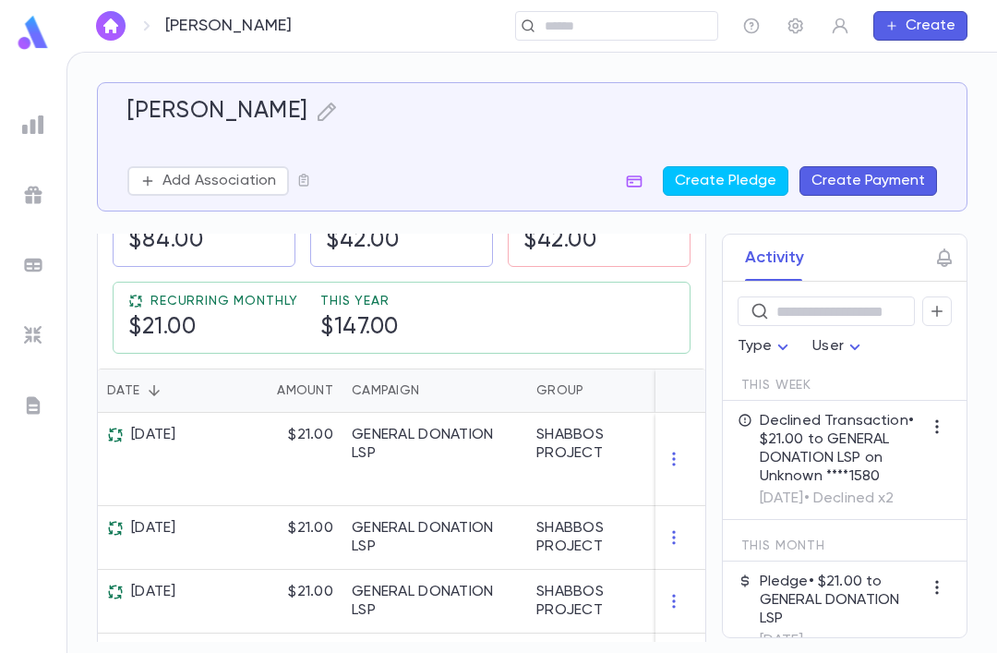
scroll to position [361, 0]
click at [939, 302] on icon "button" at bounding box center [937, 311] width 17 height 18
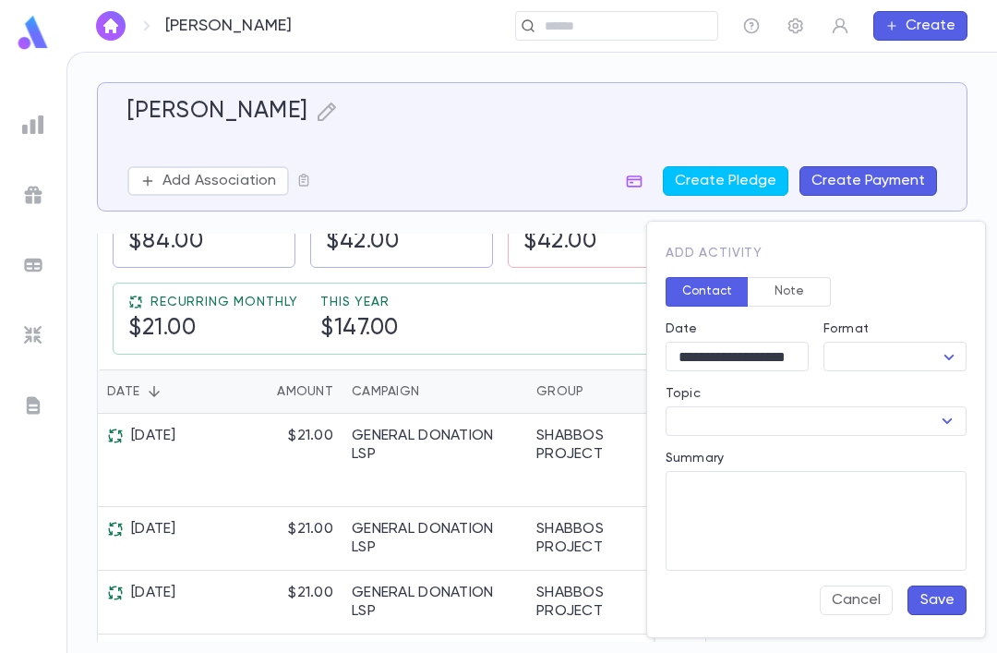
click at [798, 289] on button "Note" at bounding box center [789, 292] width 83 height 30
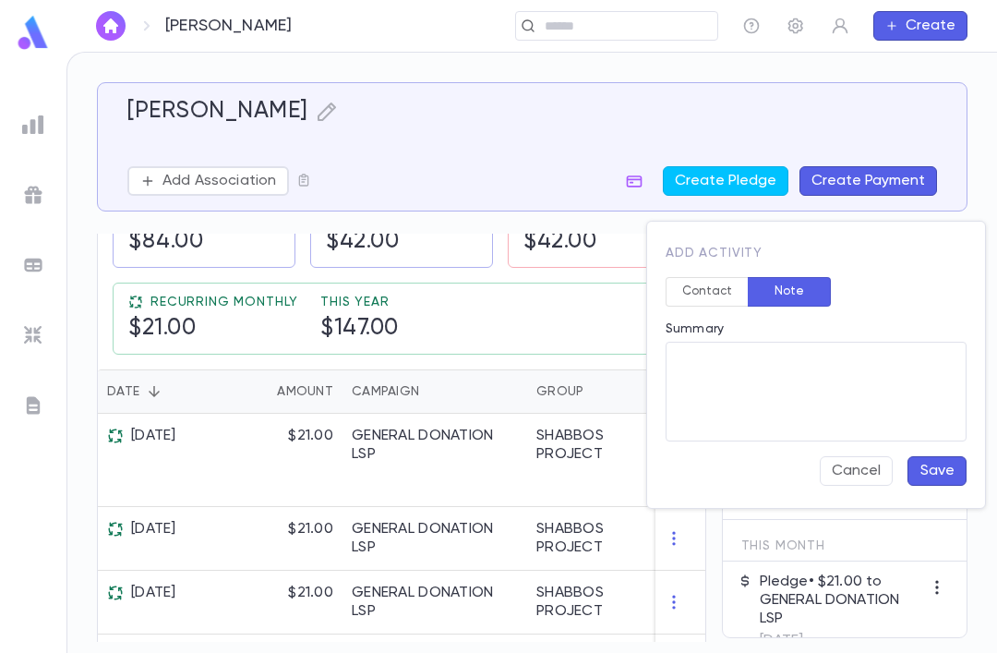
click at [857, 402] on textarea "Summary" at bounding box center [815, 392] width 275 height 100
type textarea "**"
click at [938, 461] on button "Save" at bounding box center [936, 471] width 59 height 30
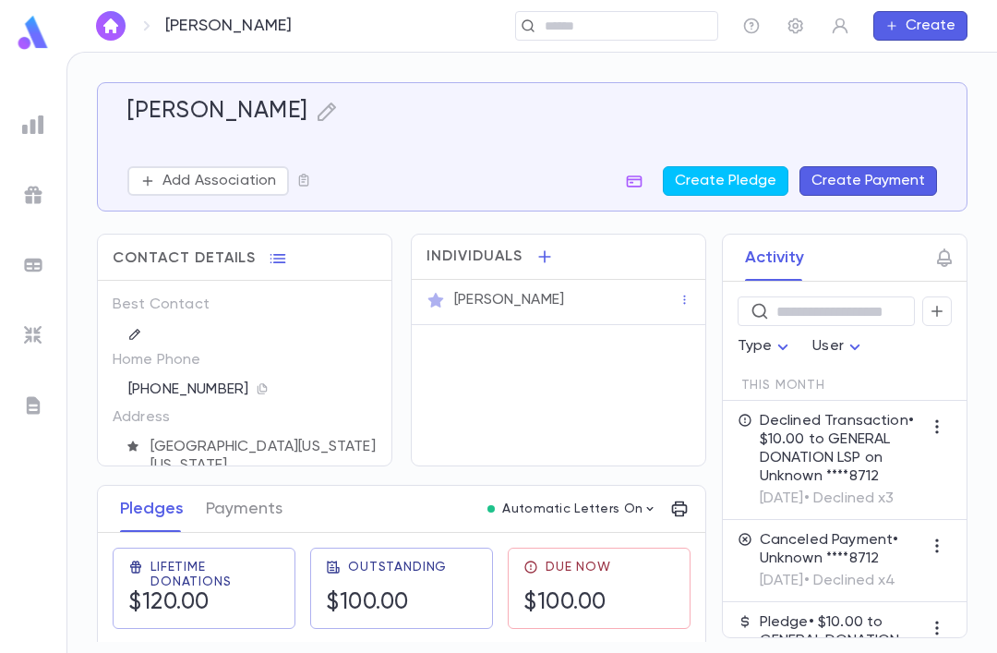
click at [941, 309] on icon "button" at bounding box center [937, 311] width 17 height 18
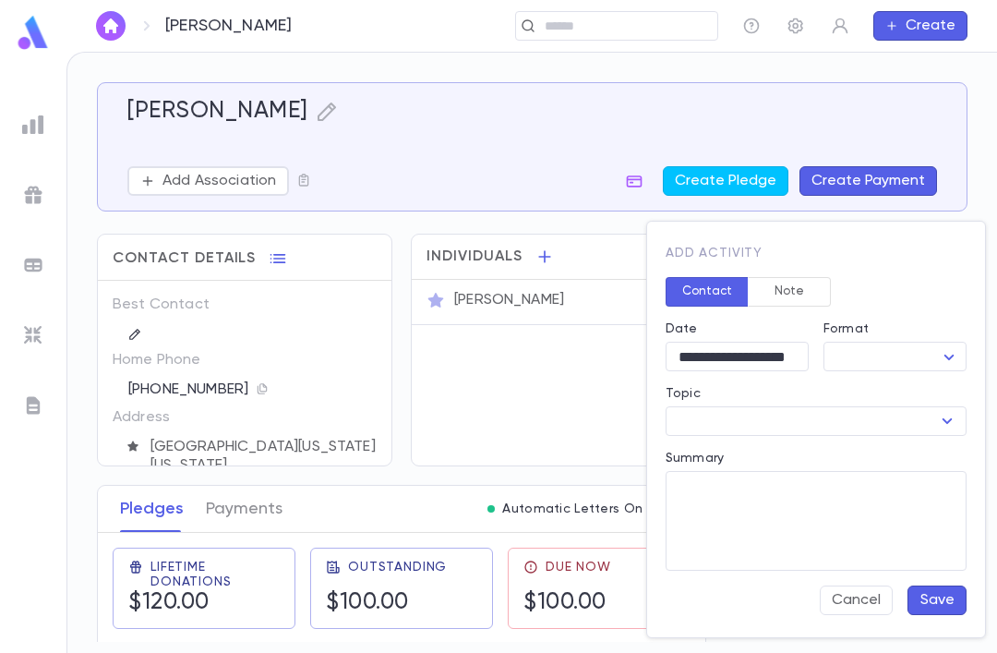
click at [801, 297] on button "Note" at bounding box center [789, 292] width 83 height 30
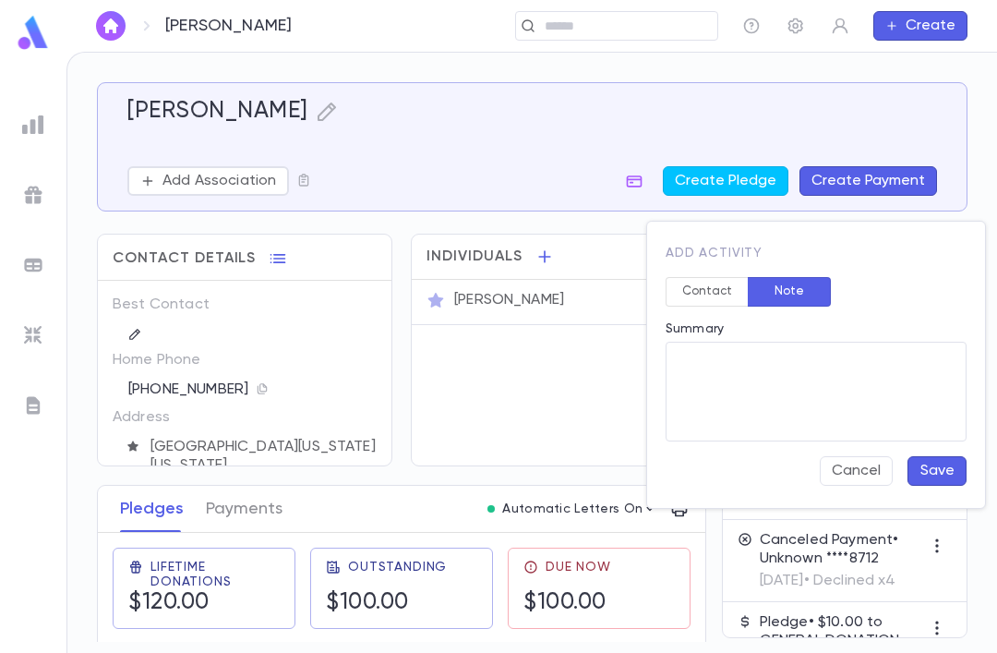
click at [830, 394] on textarea "Summary" at bounding box center [815, 392] width 275 height 100
type textarea "**"
click at [939, 468] on button "Save" at bounding box center [936, 471] width 59 height 30
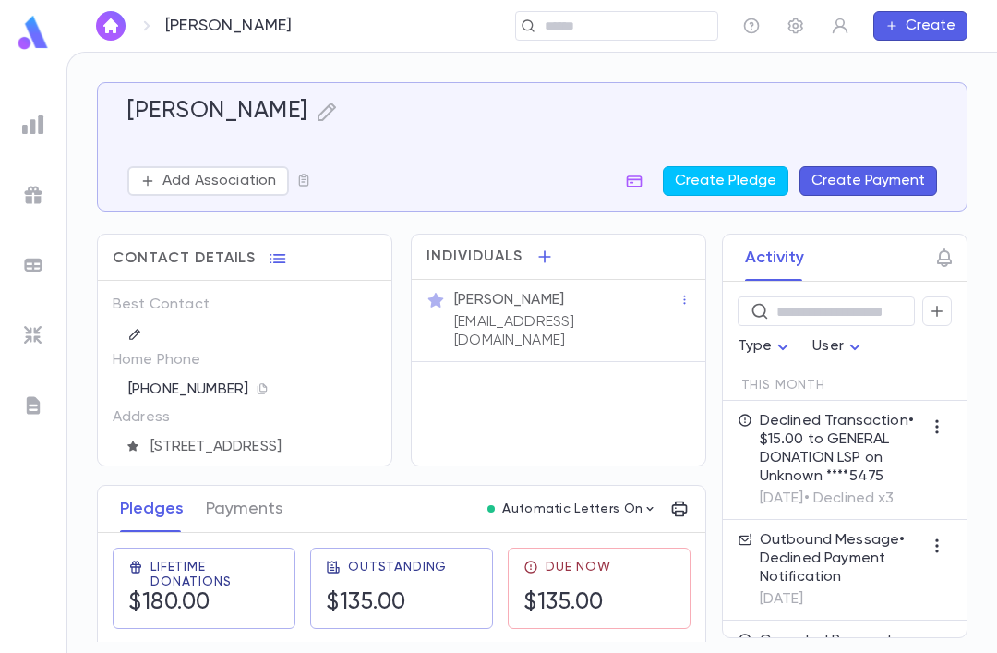
click at [941, 308] on icon "button" at bounding box center [937, 311] width 17 height 18
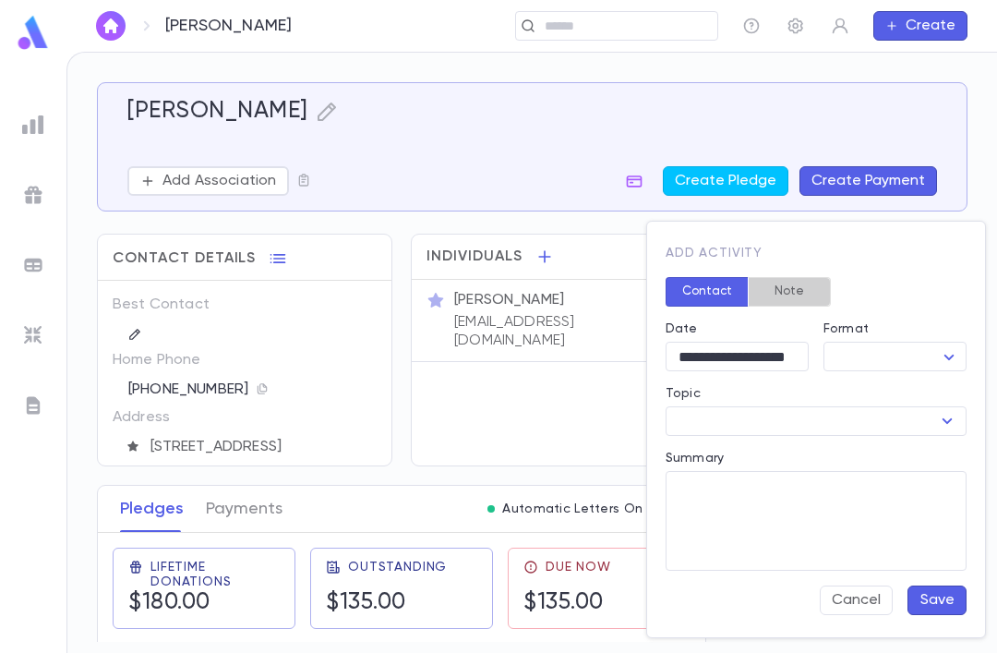
click at [787, 295] on button "Note" at bounding box center [789, 292] width 83 height 30
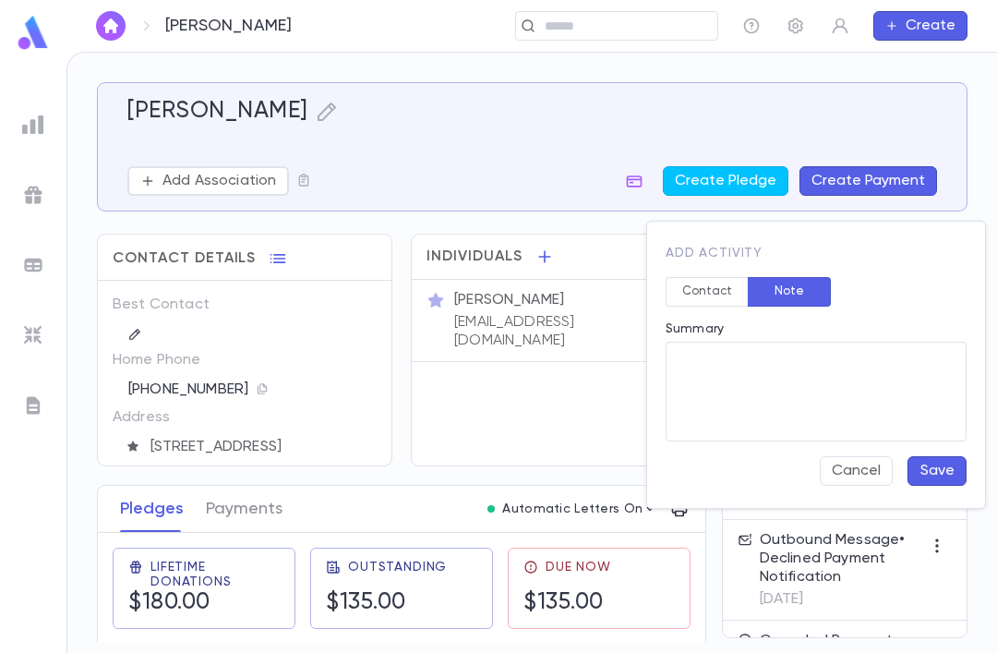
click at [822, 401] on textarea "Summary" at bounding box center [815, 392] width 275 height 100
type textarea "**********"
click at [936, 467] on button "Save" at bounding box center [936, 471] width 59 height 30
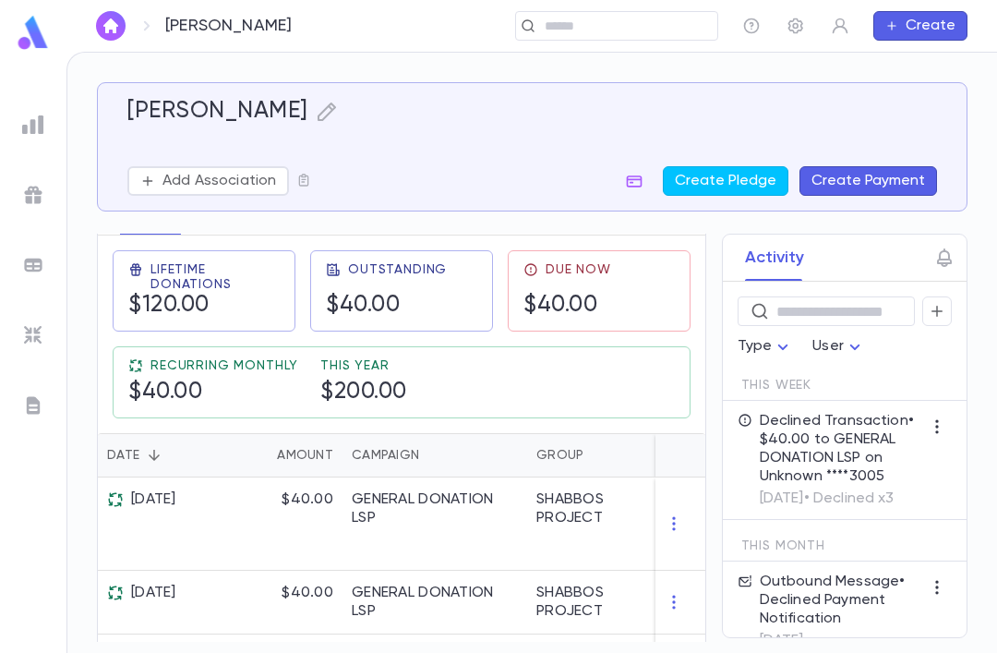
click at [940, 306] on icon "button" at bounding box center [937, 311] width 17 height 18
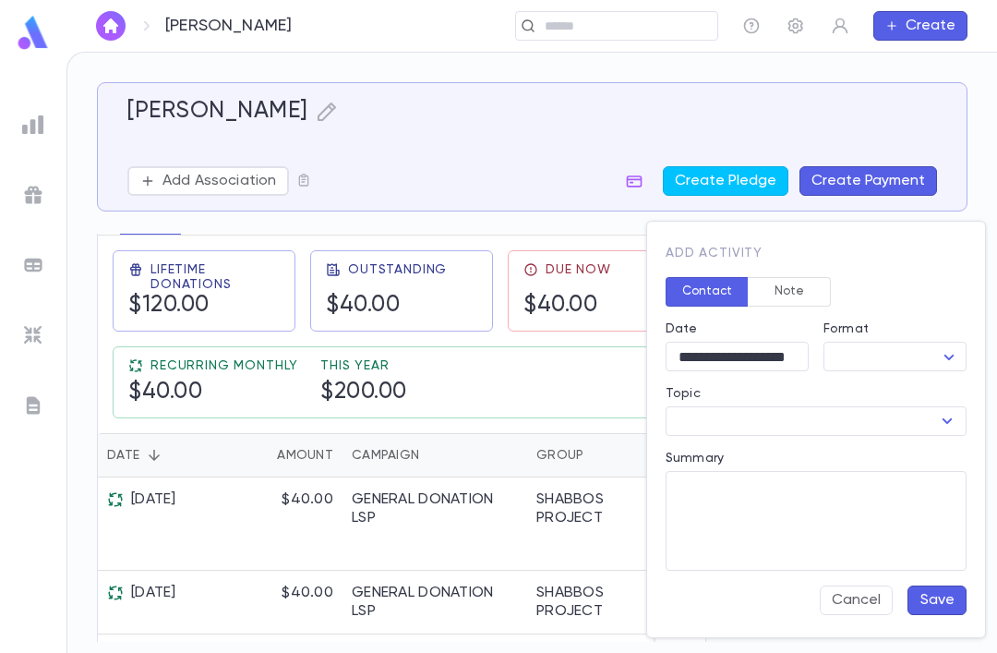
click at [805, 297] on button "Note" at bounding box center [789, 292] width 83 height 30
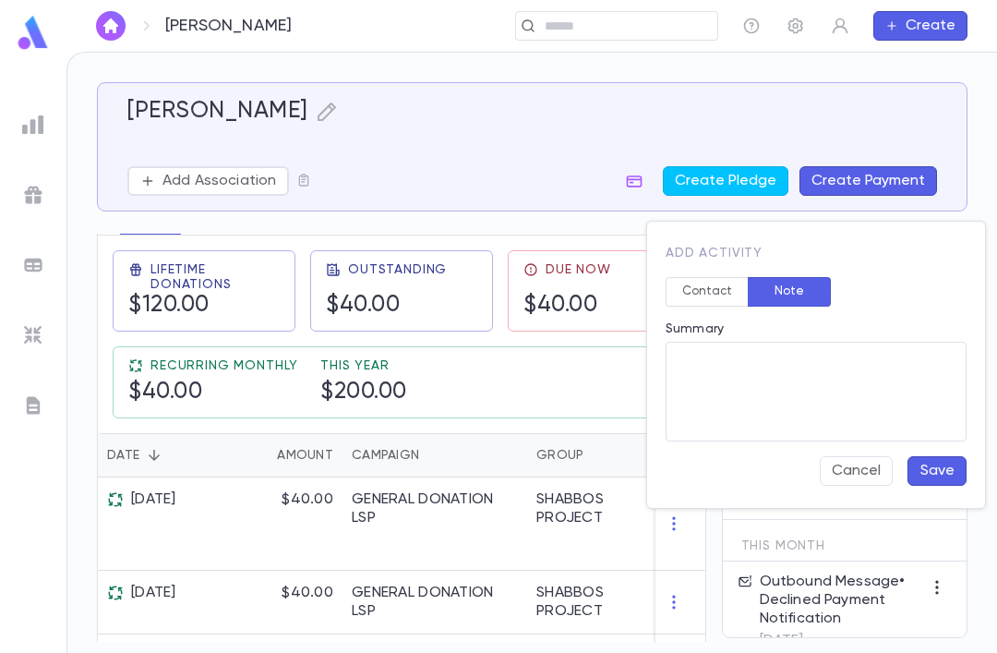
click at [825, 407] on textarea "Summary" at bounding box center [815, 392] width 275 height 100
type textarea "**"
click at [944, 483] on button "Save" at bounding box center [936, 471] width 59 height 30
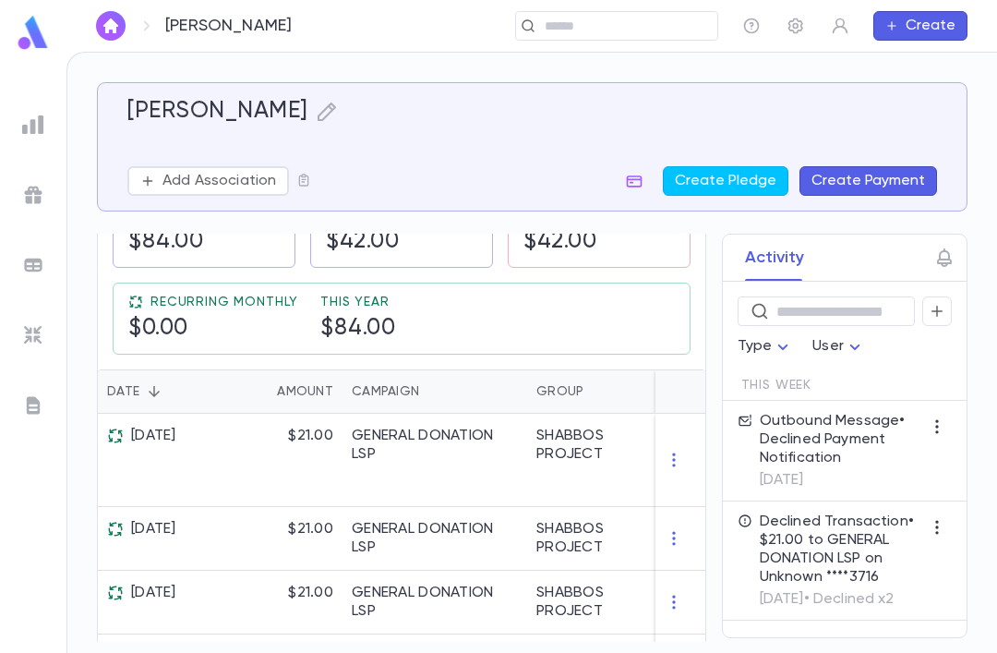
scroll to position [361, 0]
click at [635, 179] on icon "button" at bounding box center [635, 181] width 16 height 12
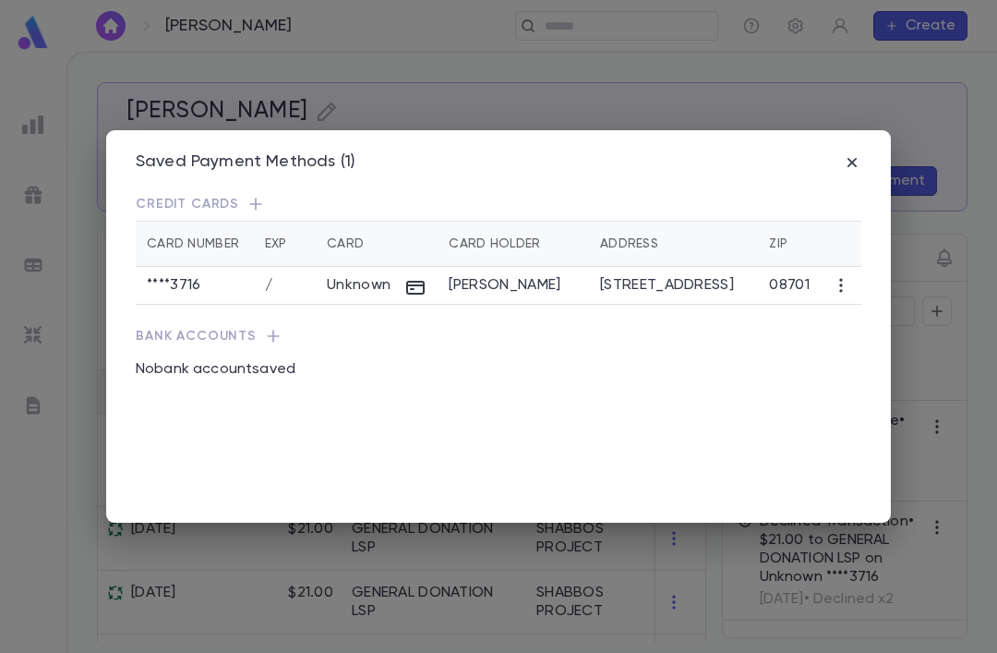
click at [264, 195] on p "Credit Cards" at bounding box center [498, 204] width 725 height 18
click at [246, 195] on icon "button" at bounding box center [255, 204] width 18 height 18
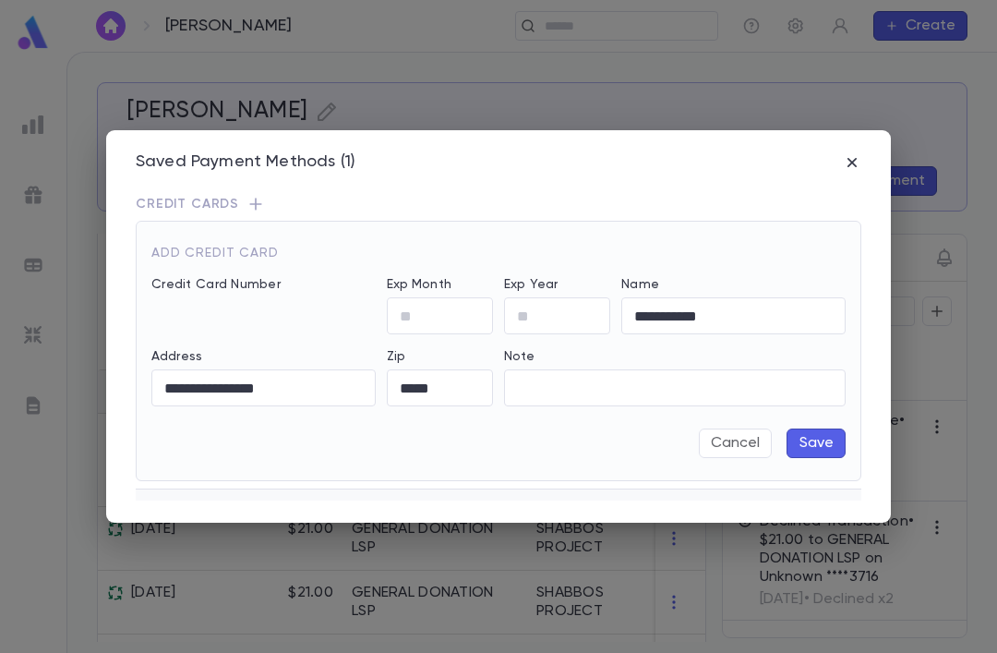
click at [446, 308] on input "Exp Month" at bounding box center [440, 316] width 106 height 36
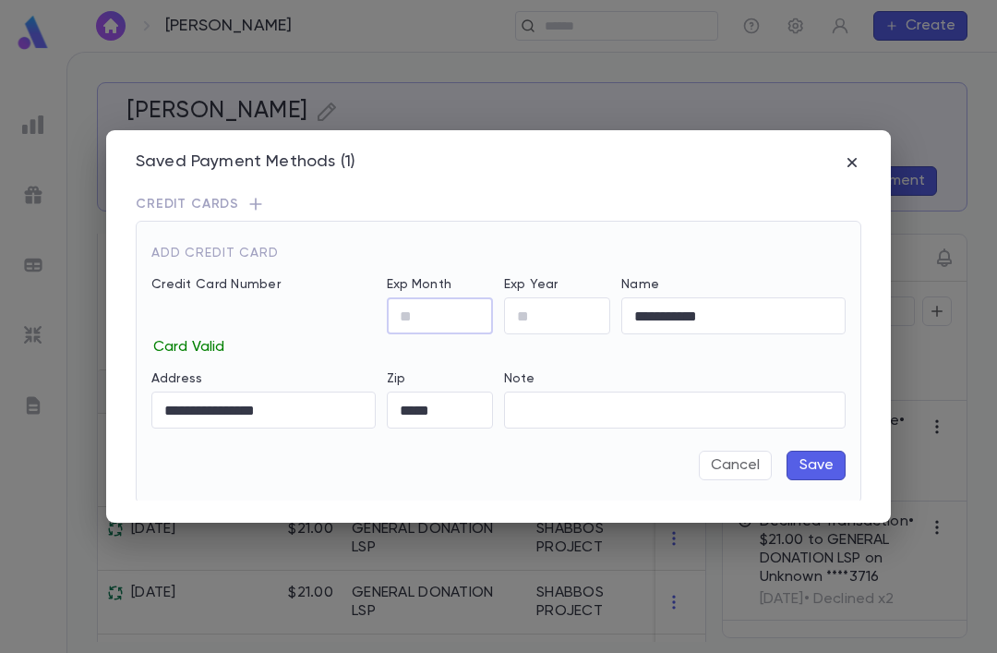
type input "*"
type input "**"
click at [821, 450] on button "Save" at bounding box center [815, 465] width 59 height 30
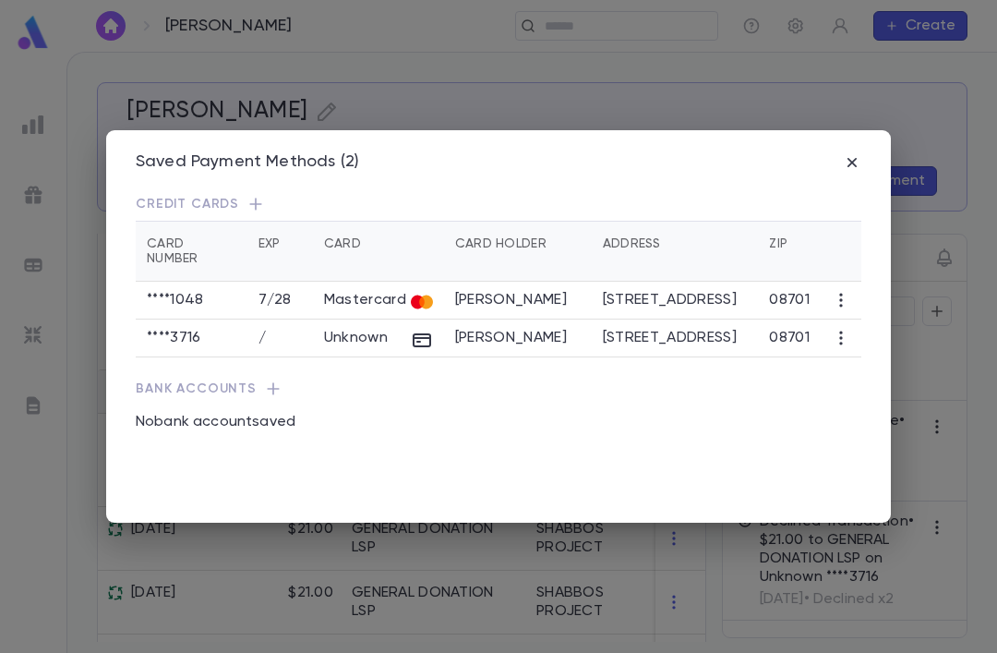
click at [850, 329] on icon "button" at bounding box center [841, 338] width 18 height 18
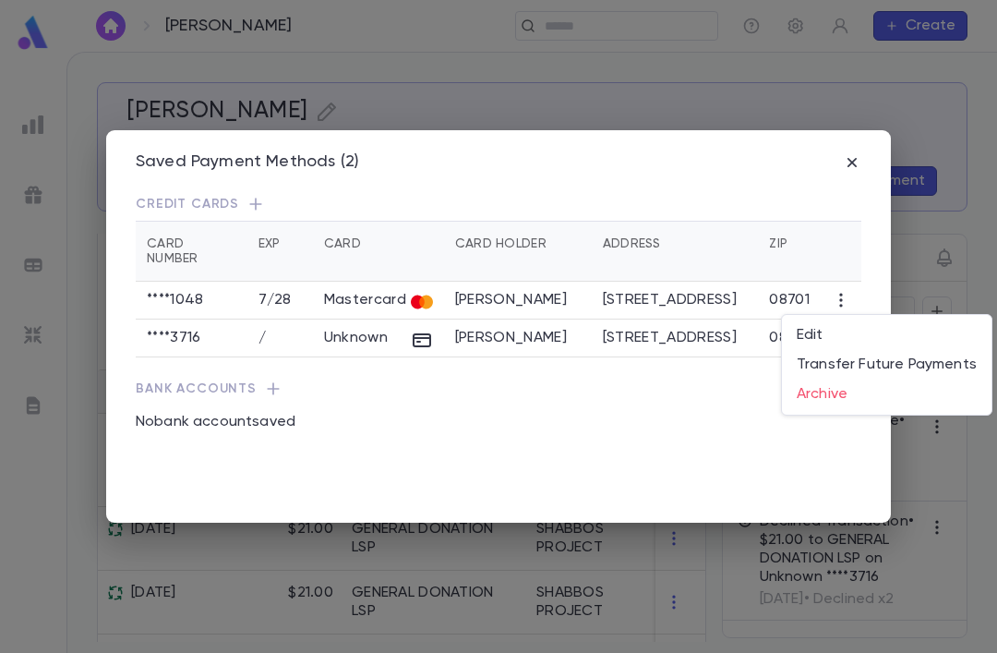
click at [841, 399] on li "Archive" at bounding box center [887, 394] width 210 height 30
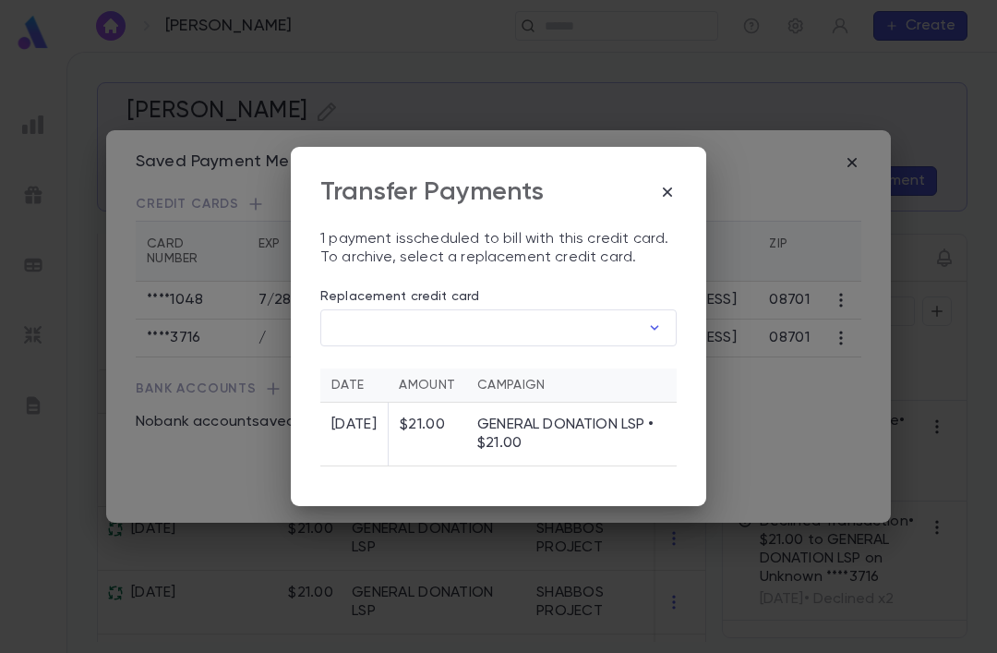
click at [583, 310] on input "Replacement credit card" at bounding box center [479, 328] width 319 height 36
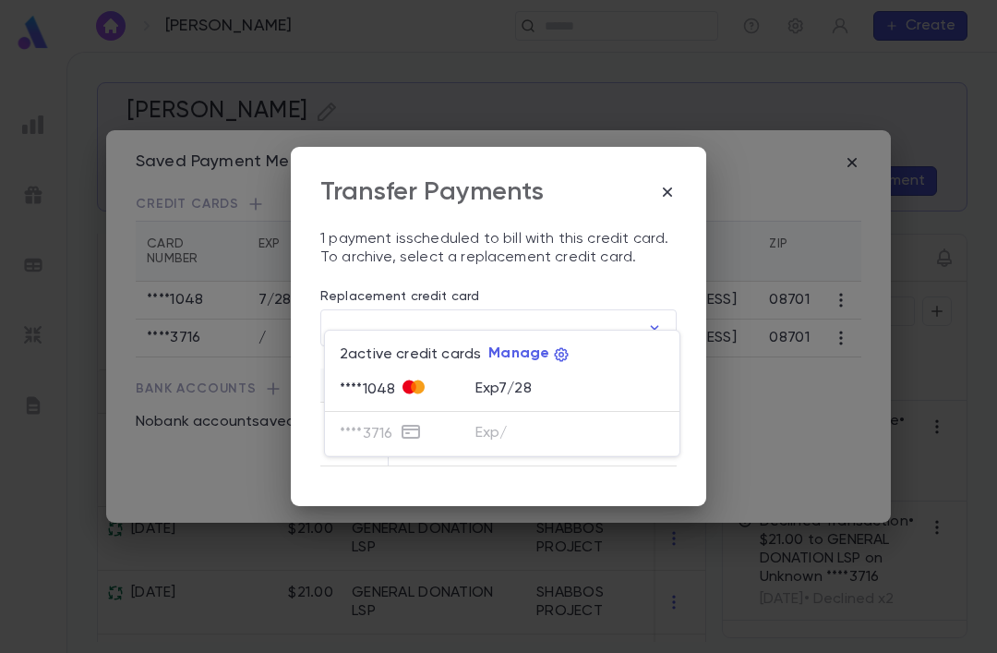
click at [522, 387] on p "Exp 7 / 28" at bounding box center [503, 388] width 56 height 18
type input "********"
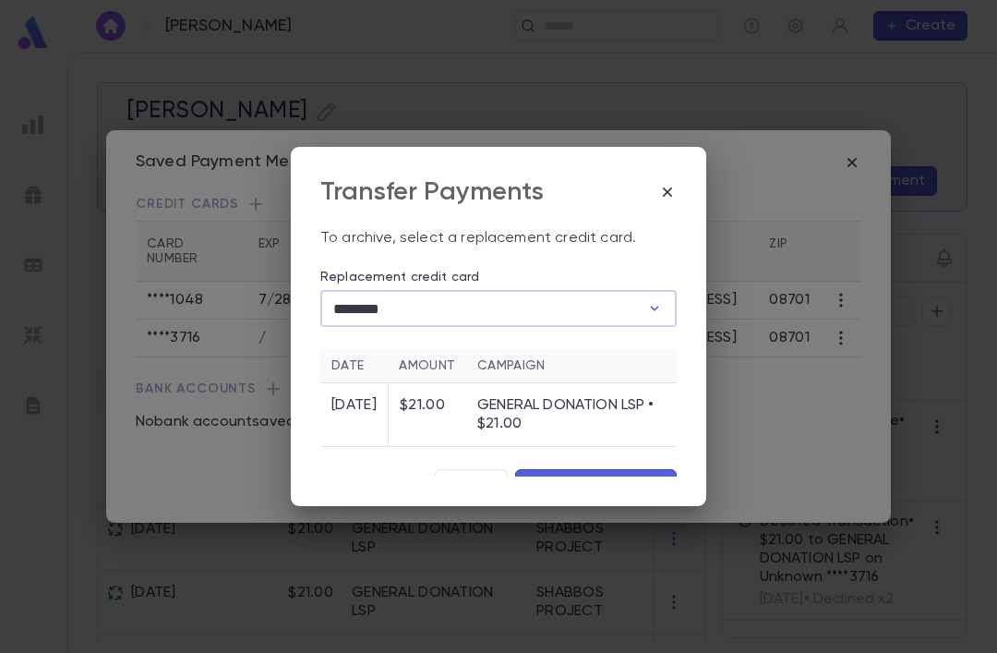
scroll to position [17, 0]
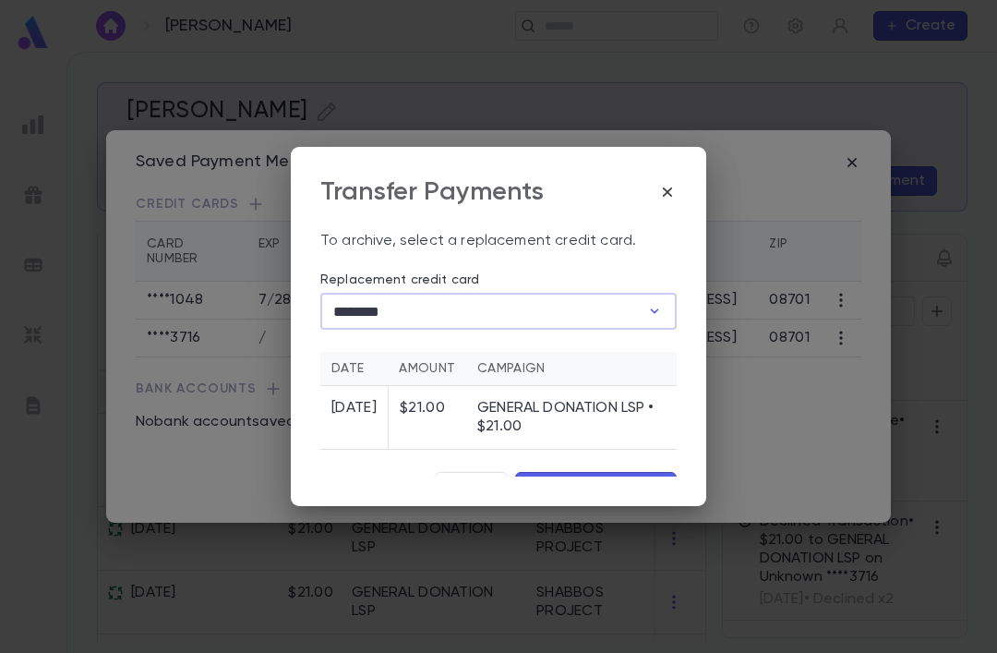
click at [617, 474] on button "Archive and Transfer" at bounding box center [596, 487] width 162 height 30
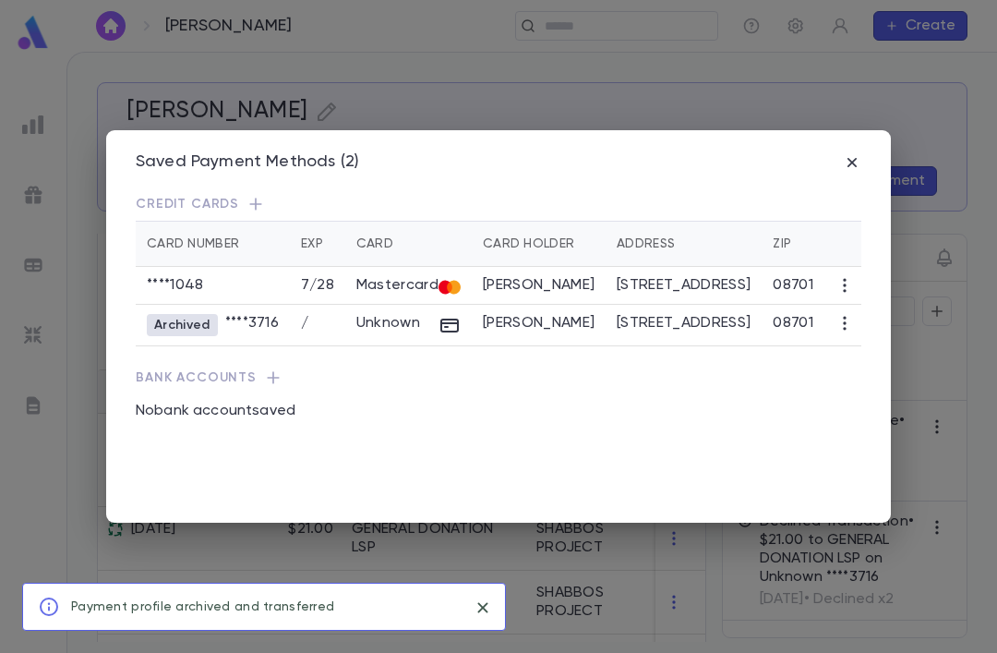
click at [858, 153] on icon "button" at bounding box center [852, 162] width 18 height 18
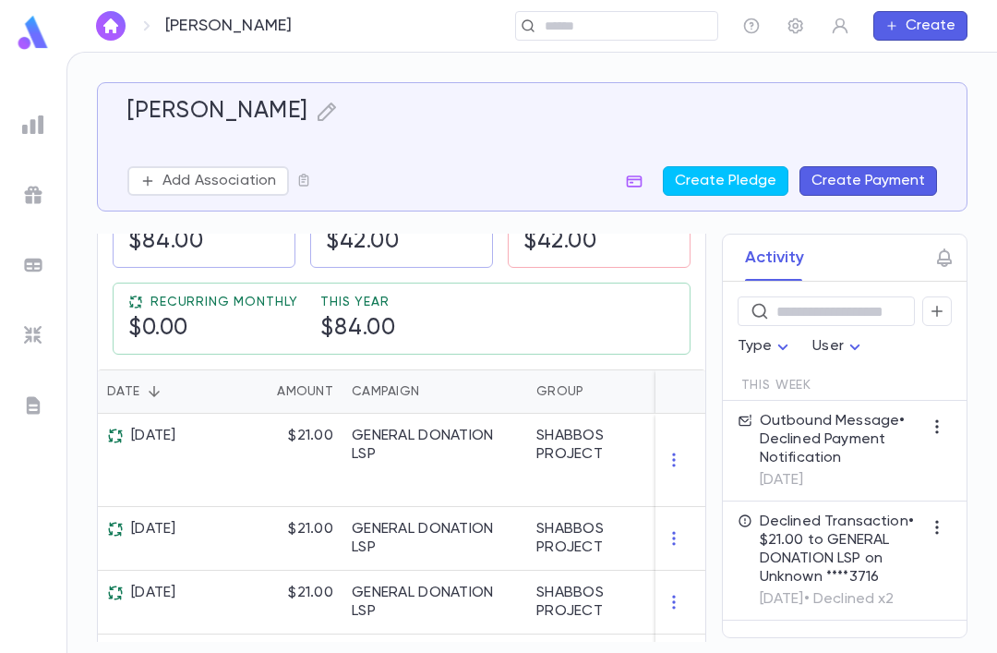
click at [941, 311] on icon "button" at bounding box center [936, 311] width 11 height 11
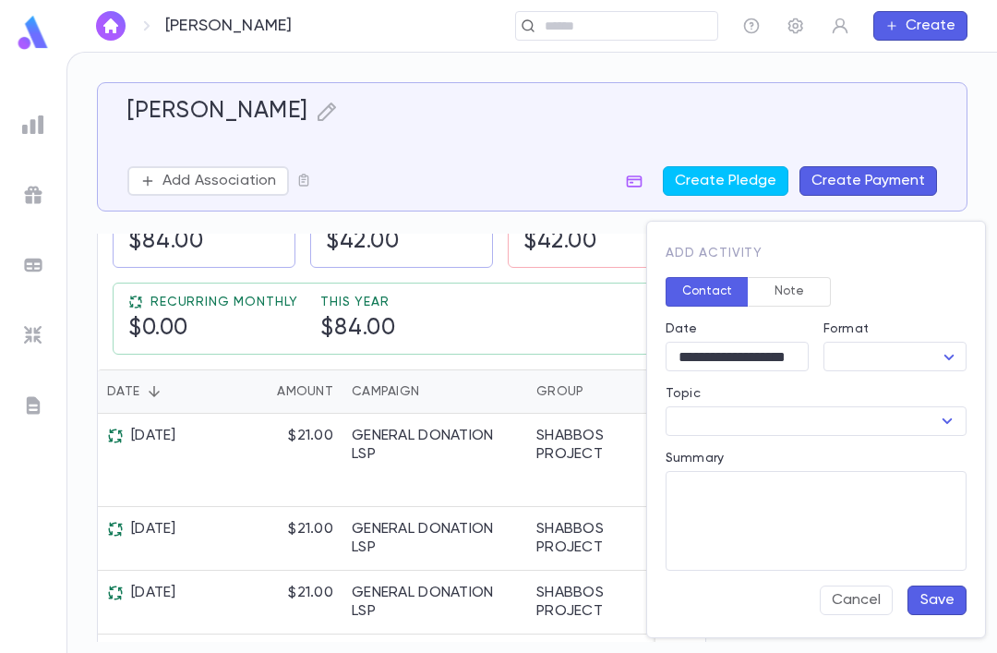
click at [821, 517] on textarea "Summary" at bounding box center [815, 521] width 275 height 100
click at [808, 302] on button "Note" at bounding box center [789, 292] width 83 height 30
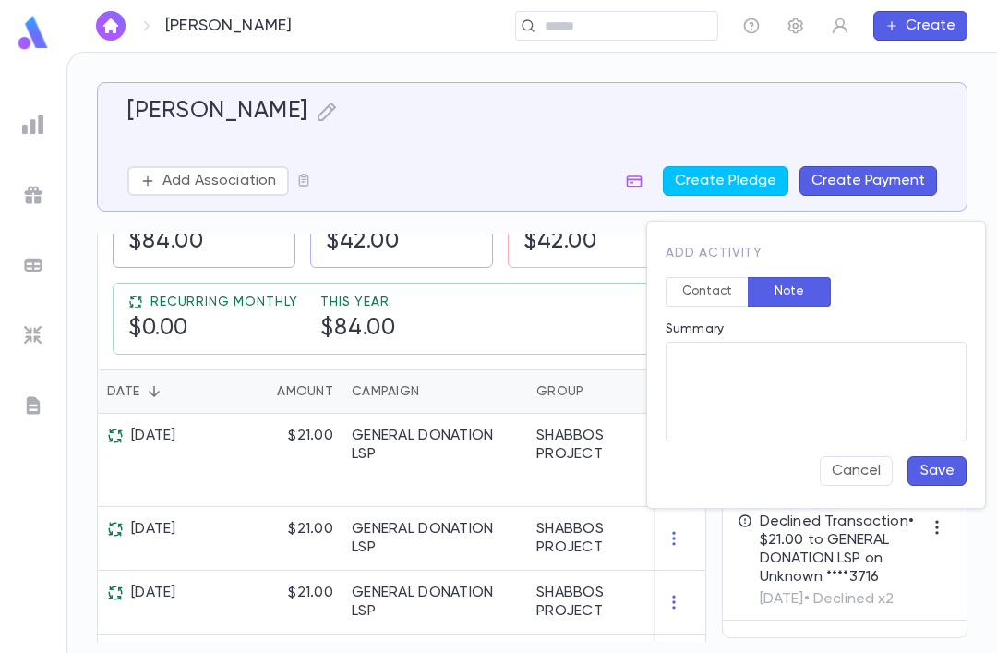
click at [801, 403] on textarea "Summary" at bounding box center [815, 392] width 275 height 100
type textarea "*"
type textarea "*******"
click at [942, 473] on button "Save" at bounding box center [936, 471] width 59 height 30
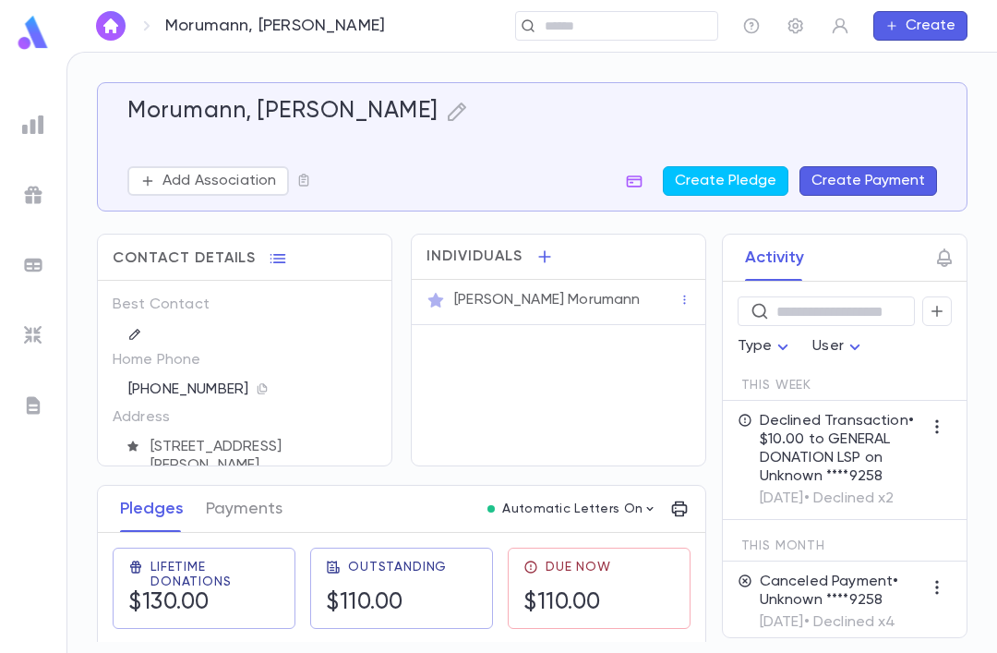
click at [649, 170] on button "button" at bounding box center [634, 181] width 30 height 30
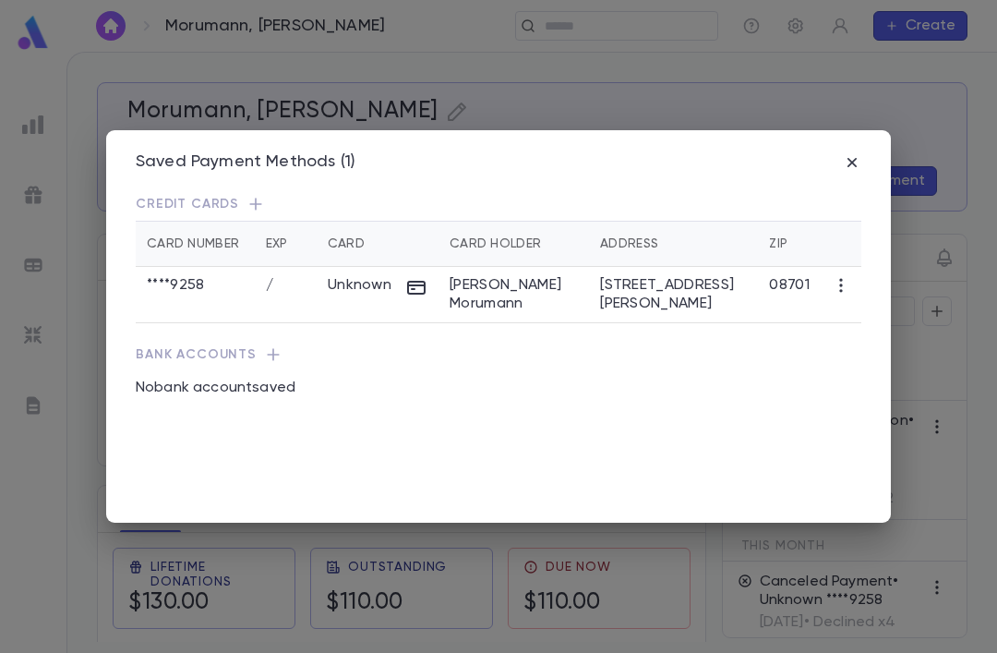
click at [631, 195] on p "Credit Cards" at bounding box center [498, 204] width 725 height 18
click at [255, 195] on icon "button" at bounding box center [255, 204] width 18 height 18
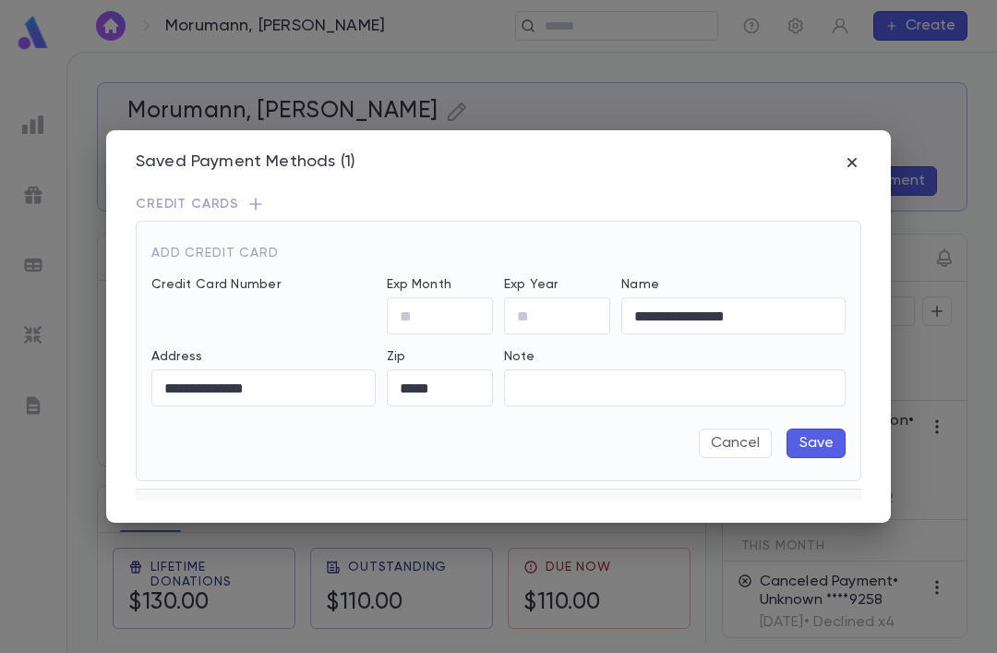
click at [745, 431] on button "Cancel" at bounding box center [735, 443] width 73 height 30
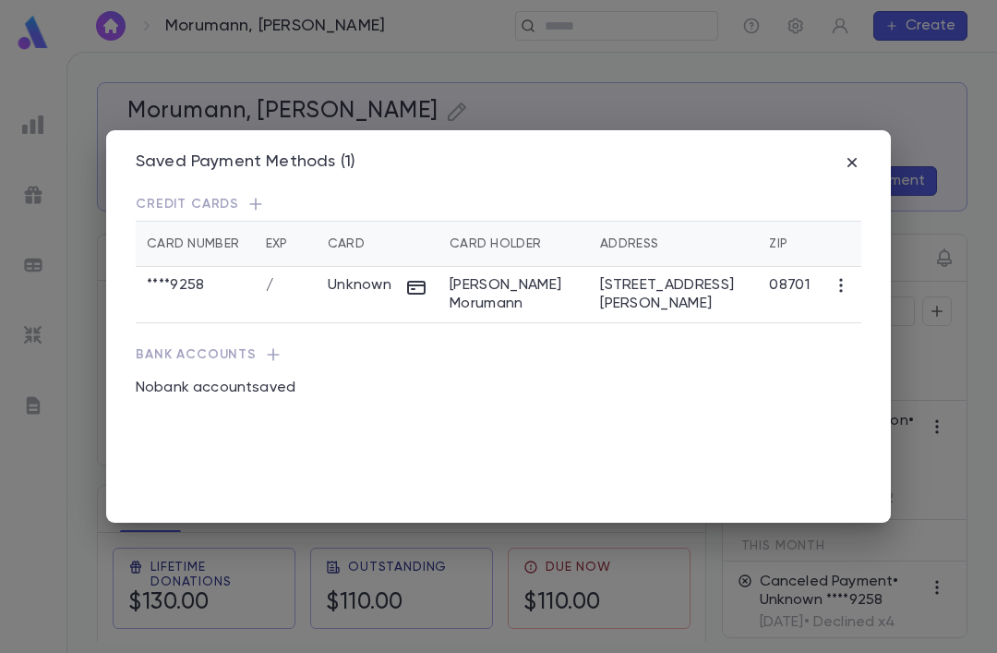
click at [845, 153] on icon "button" at bounding box center [852, 162] width 18 height 18
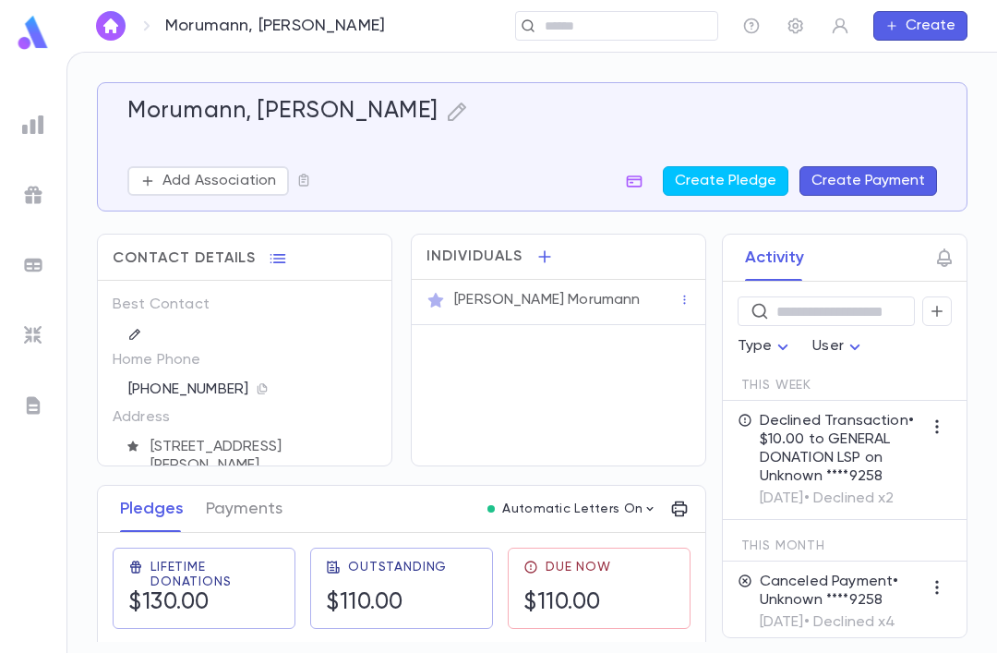
click at [948, 304] on button "button" at bounding box center [937, 311] width 30 height 30
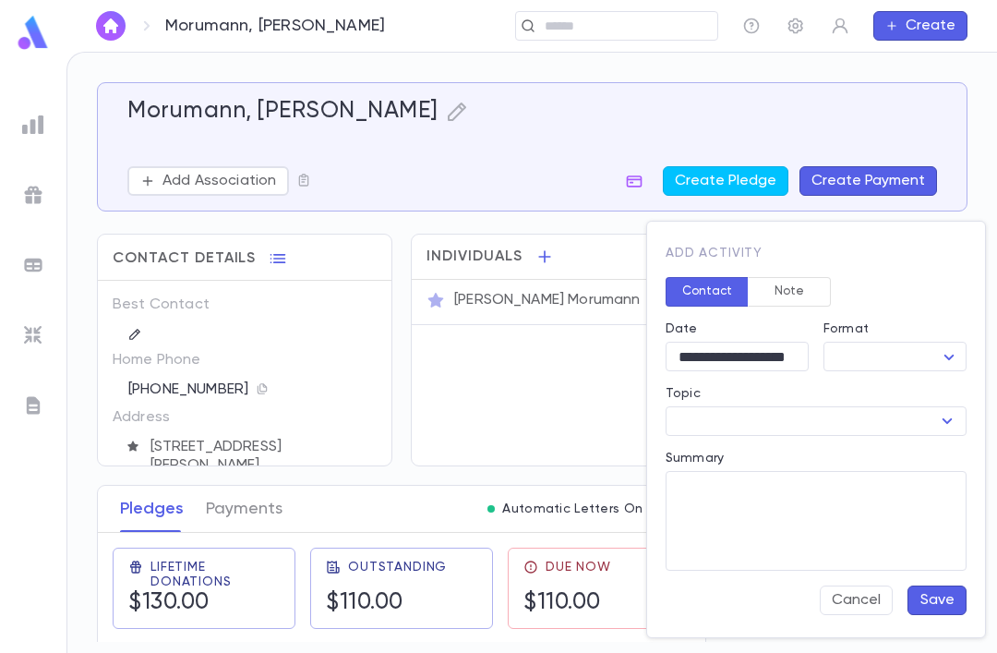
click at [802, 286] on button "Note" at bounding box center [789, 292] width 83 height 30
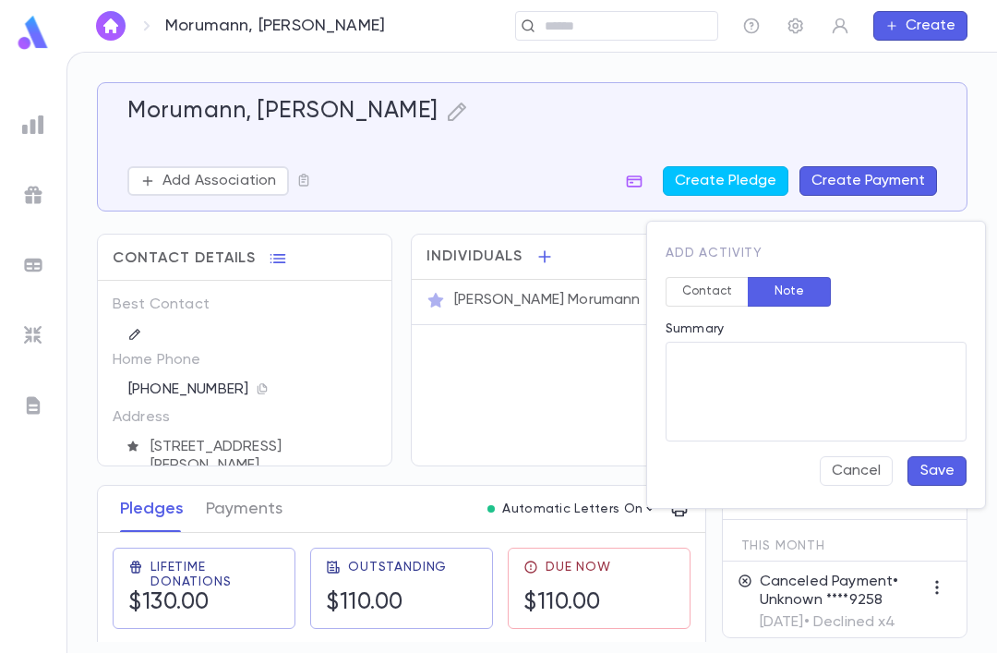
click at [802, 375] on textarea "Summary" at bounding box center [815, 392] width 275 height 100
type textarea "*********"
click at [936, 466] on button "Save" at bounding box center [936, 471] width 59 height 30
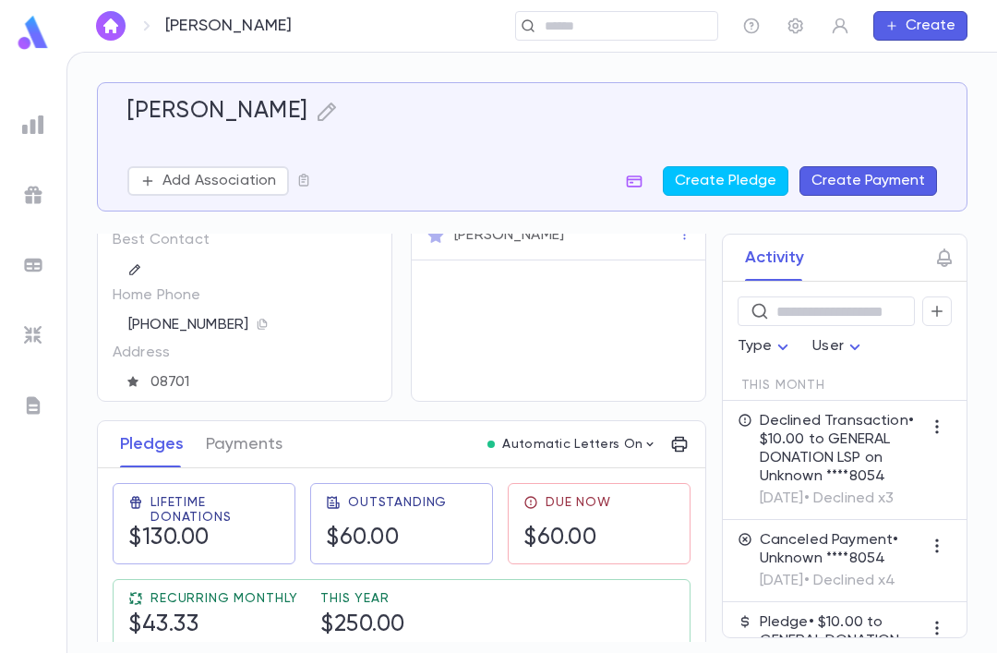
scroll to position [64, 0]
click at [629, 169] on button "button" at bounding box center [634, 181] width 30 height 30
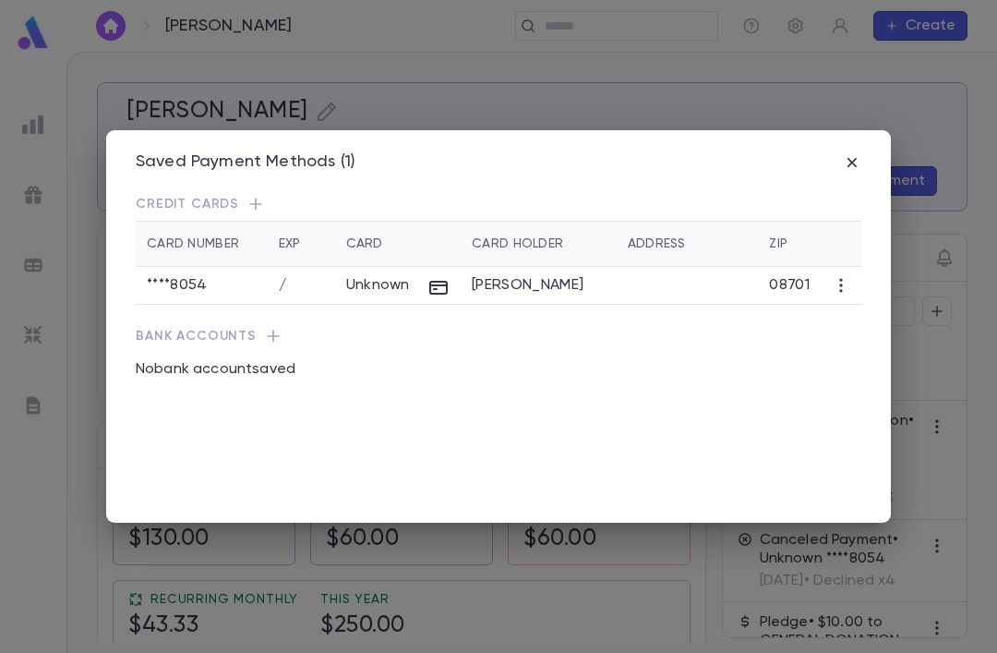
click at [837, 276] on icon "button" at bounding box center [841, 285] width 18 height 18
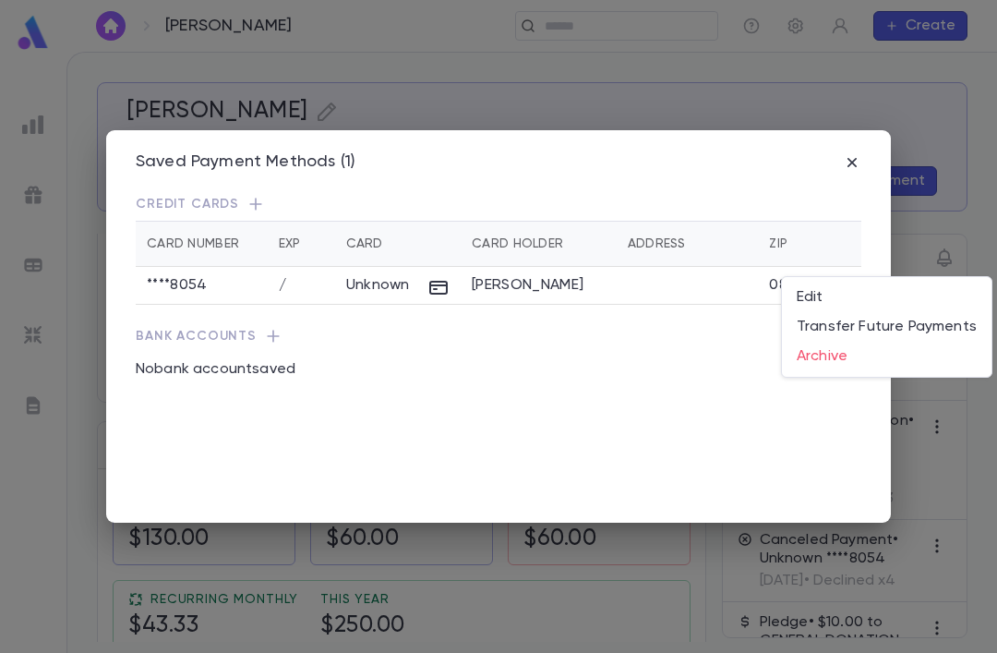
click at [592, 430] on div at bounding box center [498, 326] width 997 height 653
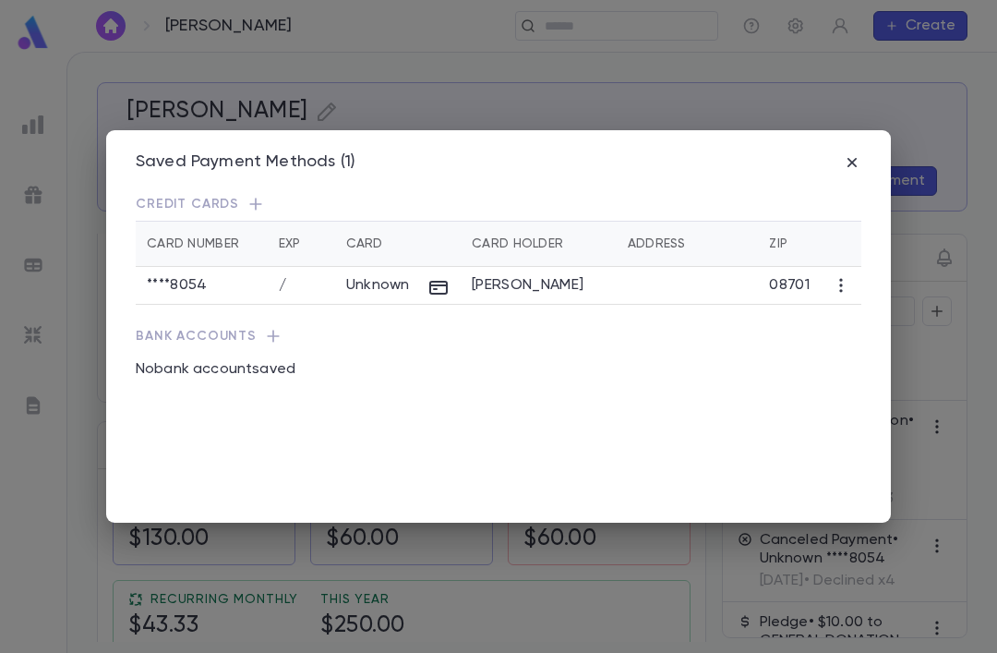
click at [838, 152] on div "Saved Payment Methods (1)" at bounding box center [498, 162] width 725 height 20
click at [853, 158] on icon "button" at bounding box center [851, 162] width 9 height 9
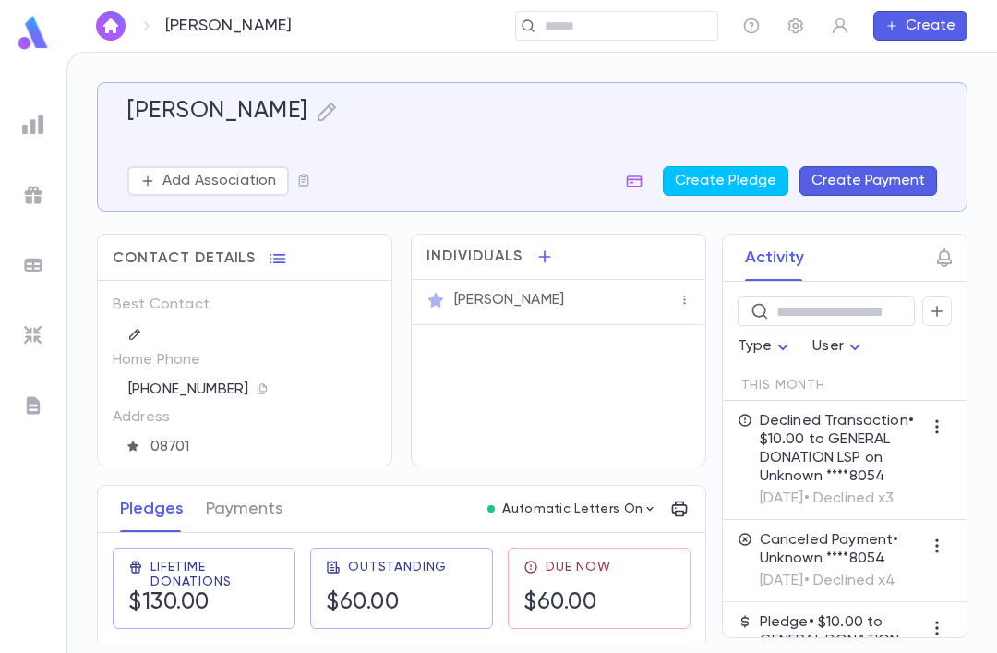
scroll to position [0, 0]
click at [236, 504] on button "Payments" at bounding box center [244, 508] width 77 height 46
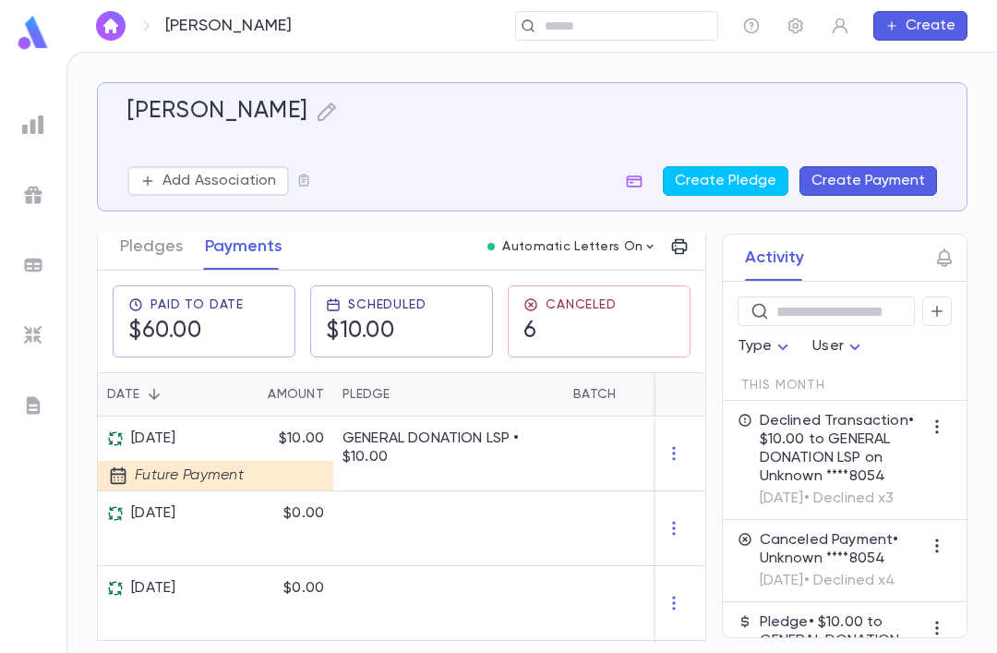
scroll to position [260, 0]
click at [643, 172] on icon "button" at bounding box center [634, 181] width 18 height 18
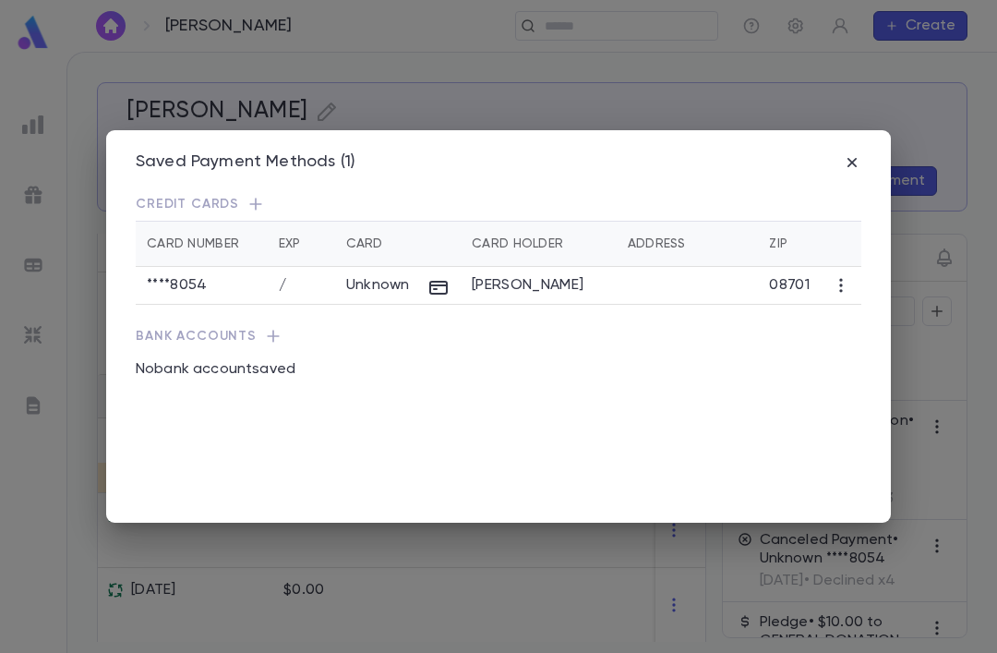
click at [848, 276] on icon "button" at bounding box center [841, 285] width 18 height 18
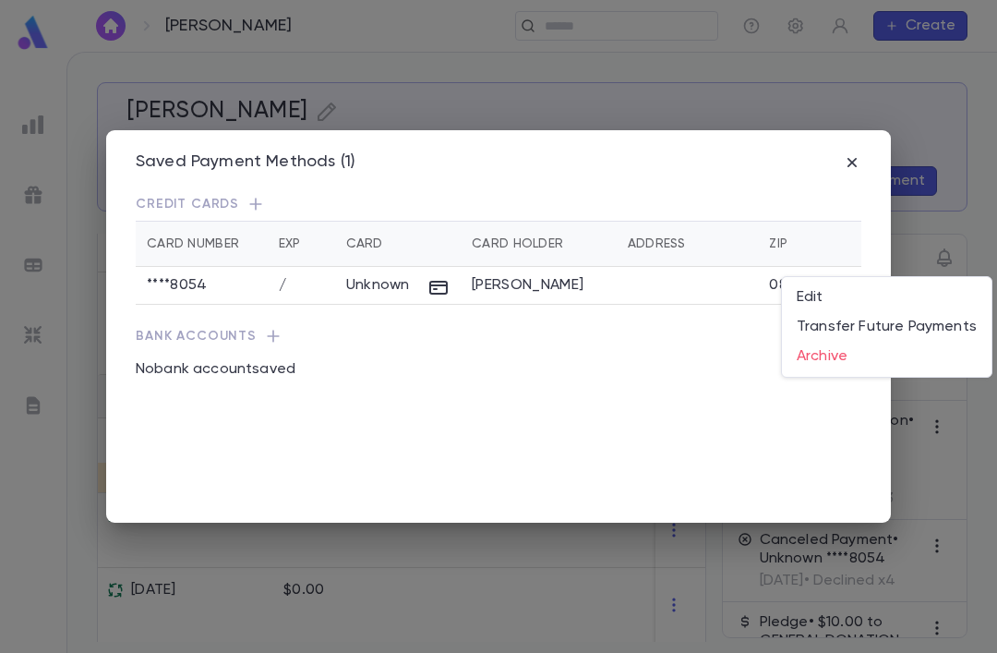
click at [821, 360] on li "Archive" at bounding box center [887, 357] width 210 height 30
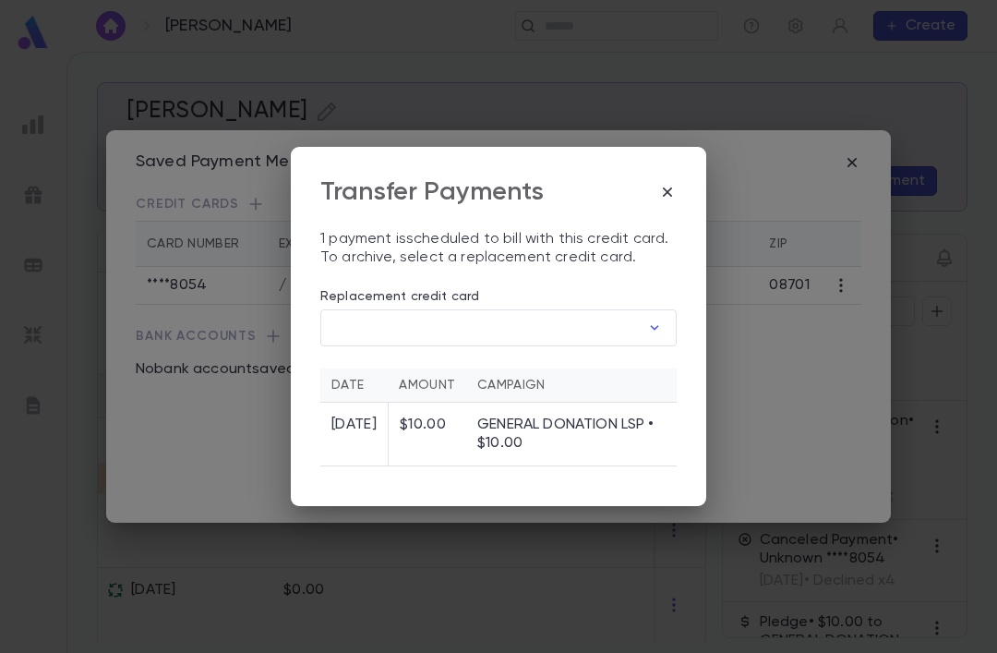
click at [422, 310] on input "Replacement credit card" at bounding box center [479, 328] width 319 height 36
click at [669, 164] on div at bounding box center [498, 326] width 997 height 653
click at [658, 183] on icon "button" at bounding box center [667, 192] width 18 height 18
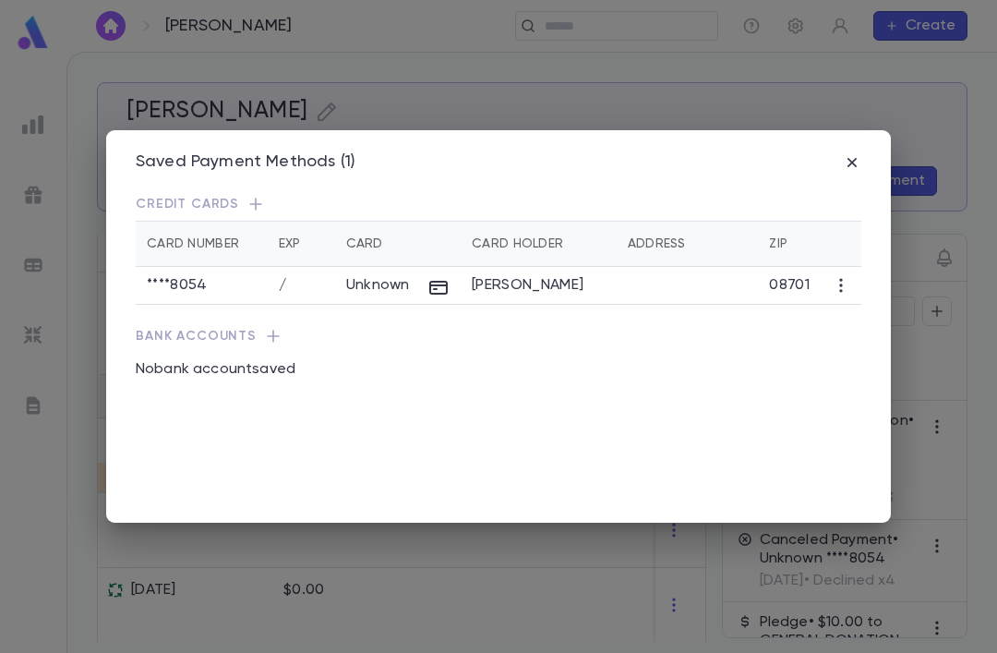
click at [261, 195] on p "Credit Cards" at bounding box center [498, 204] width 725 height 18
click at [259, 195] on icon "button" at bounding box center [255, 204] width 18 height 18
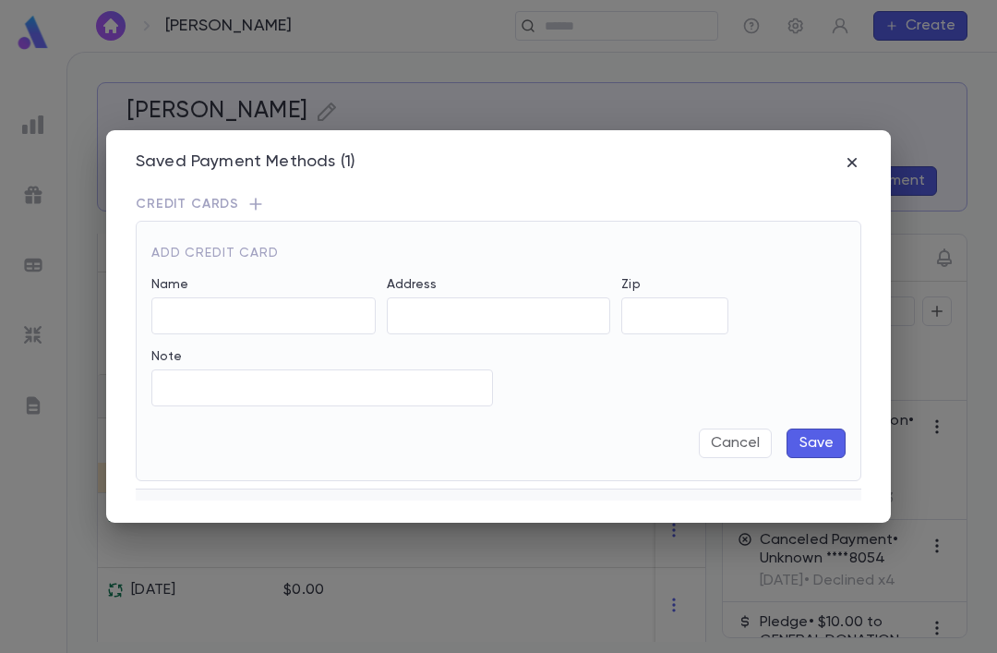
type input "**********"
type input "*****"
click at [414, 298] on input "Exp Month" at bounding box center [440, 316] width 106 height 36
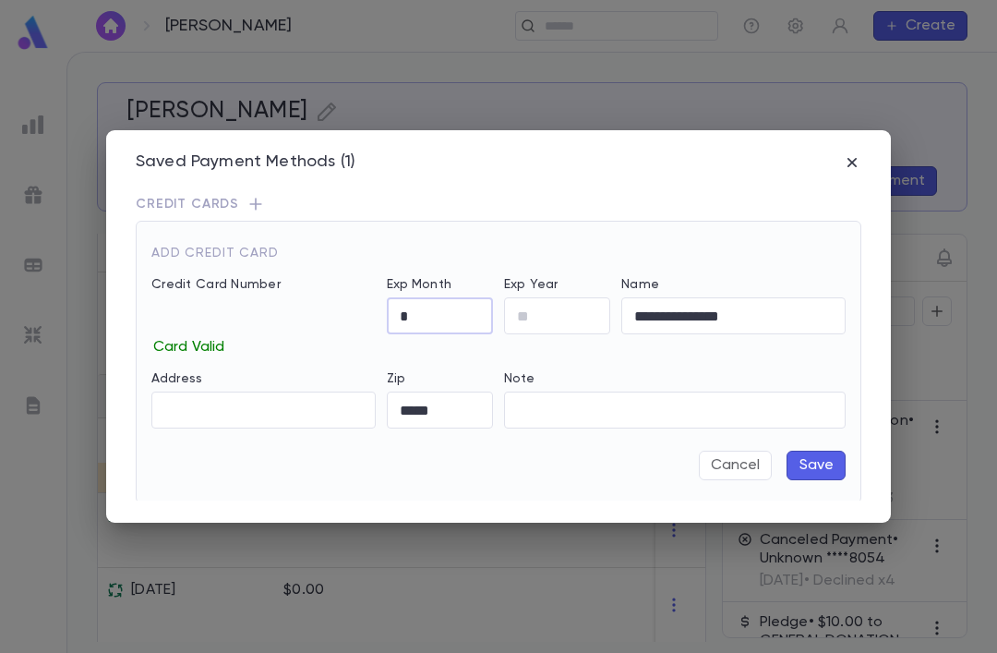
type input "*"
type input "**"
click at [817, 454] on button "Save" at bounding box center [815, 465] width 59 height 30
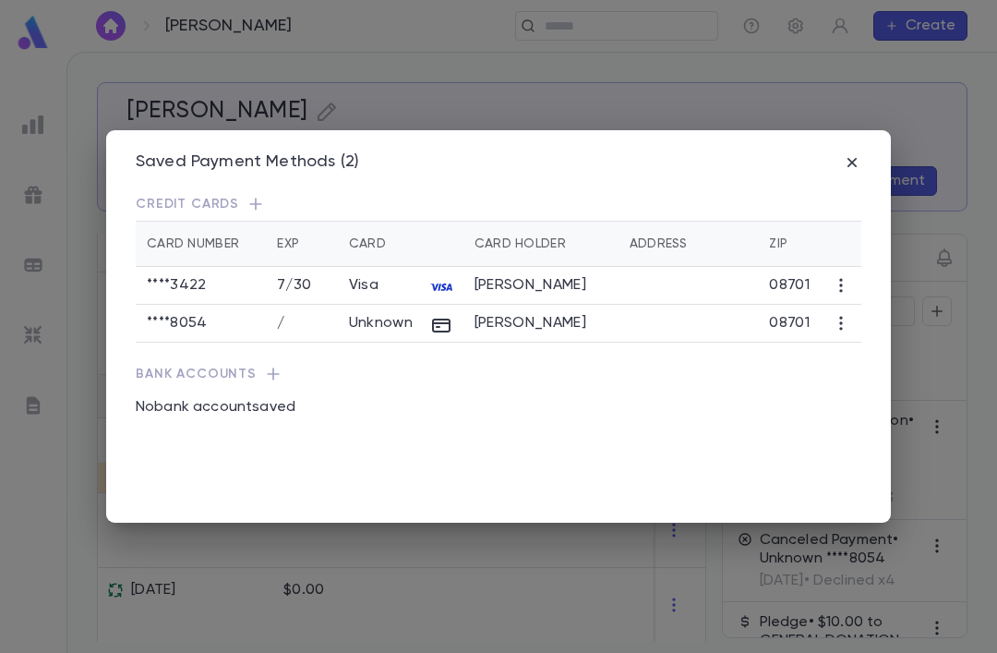
click at [834, 324] on icon "button" at bounding box center [841, 323] width 18 height 18
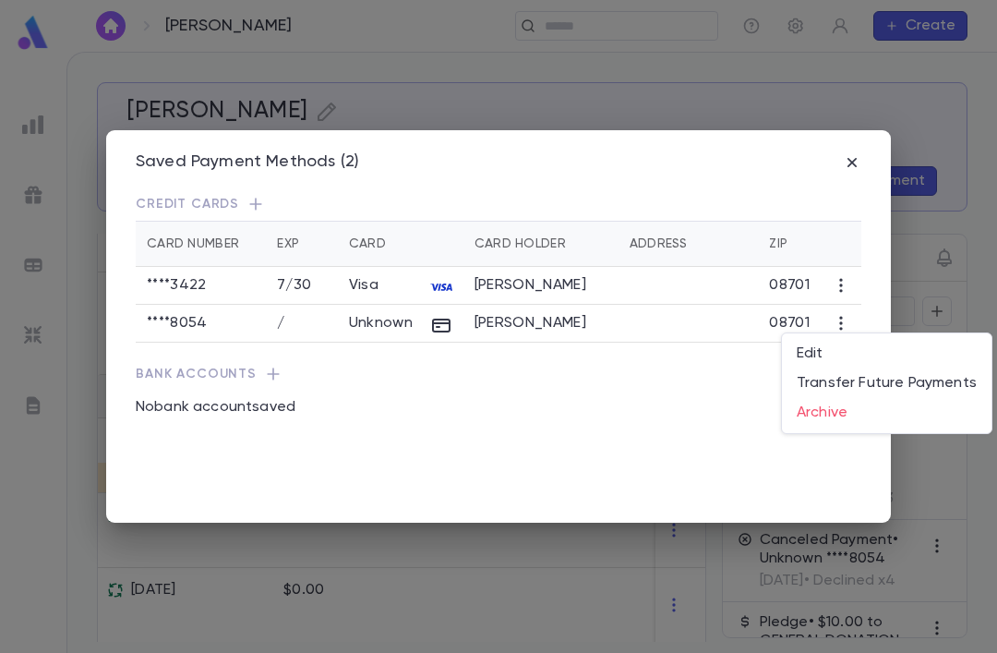
click at [835, 415] on li "Archive" at bounding box center [887, 413] width 210 height 30
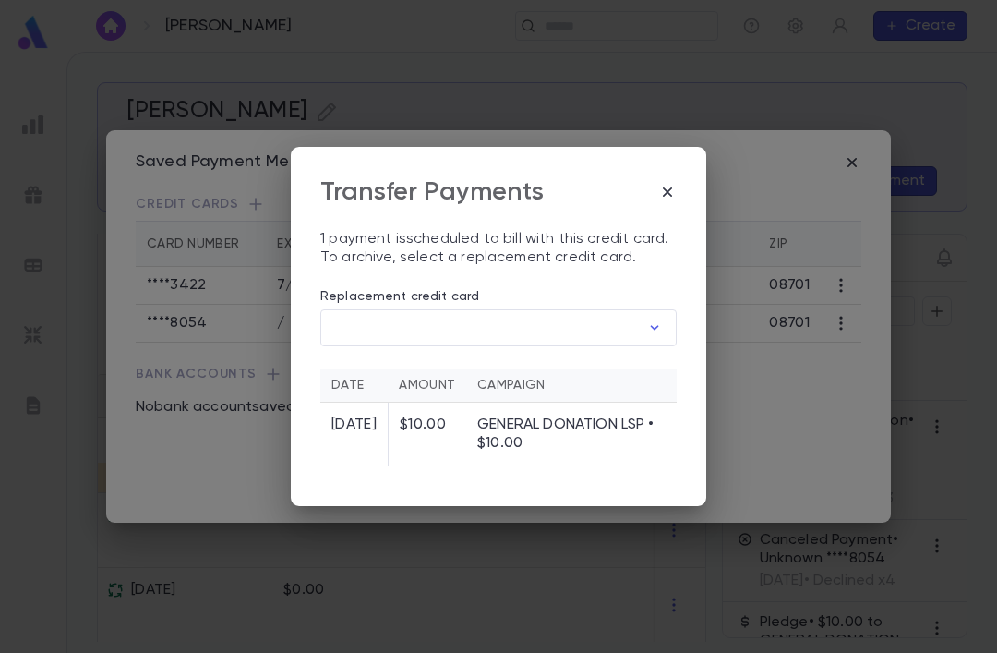
click at [466, 310] on input "Replacement credit card" at bounding box center [479, 328] width 319 height 36
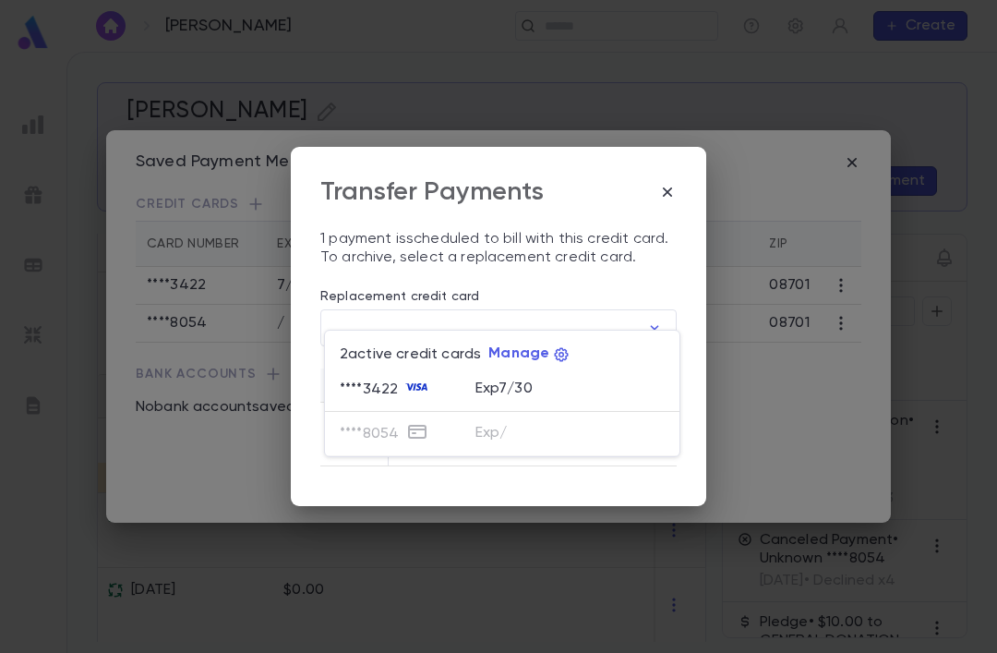
click at [446, 390] on div "**** 3422" at bounding box center [408, 390] width 136 height 28
type input "********"
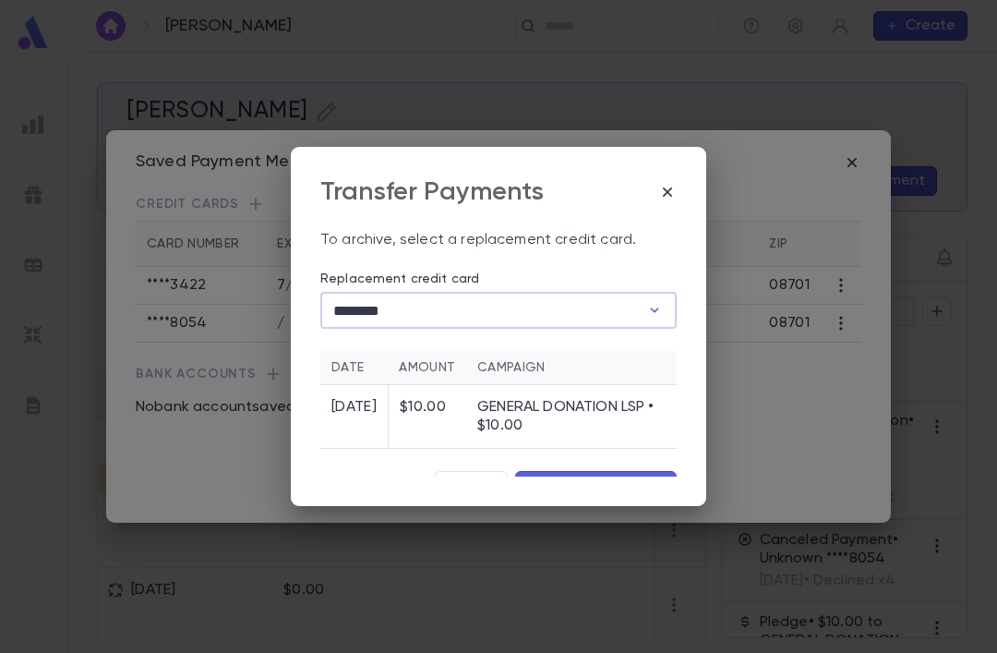
scroll to position [17, 0]
click at [658, 472] on button "Archive and Transfer" at bounding box center [596, 487] width 162 height 30
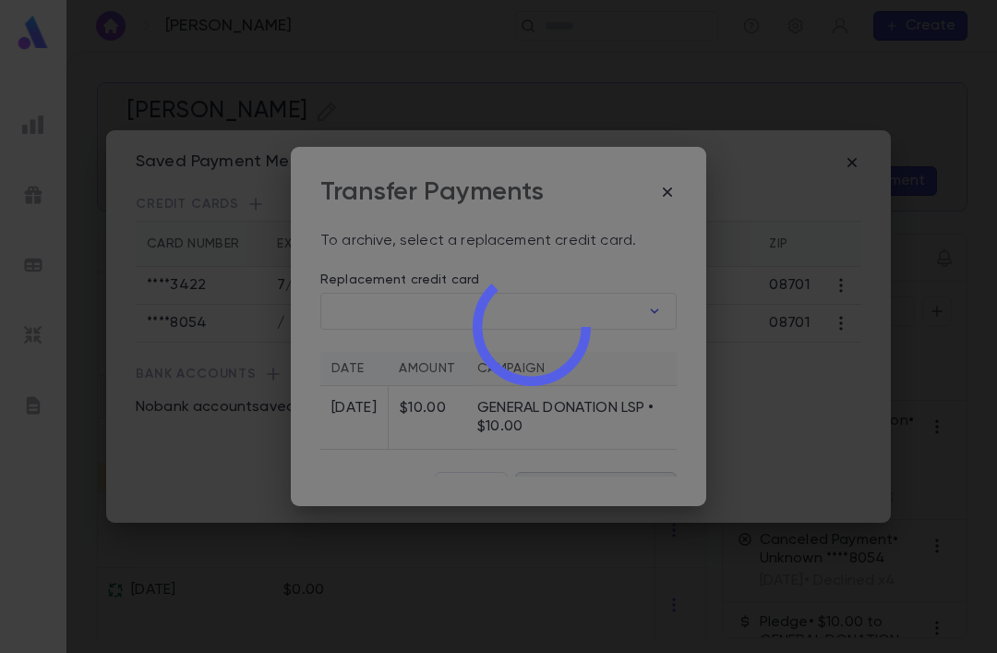
scroll to position [0, 0]
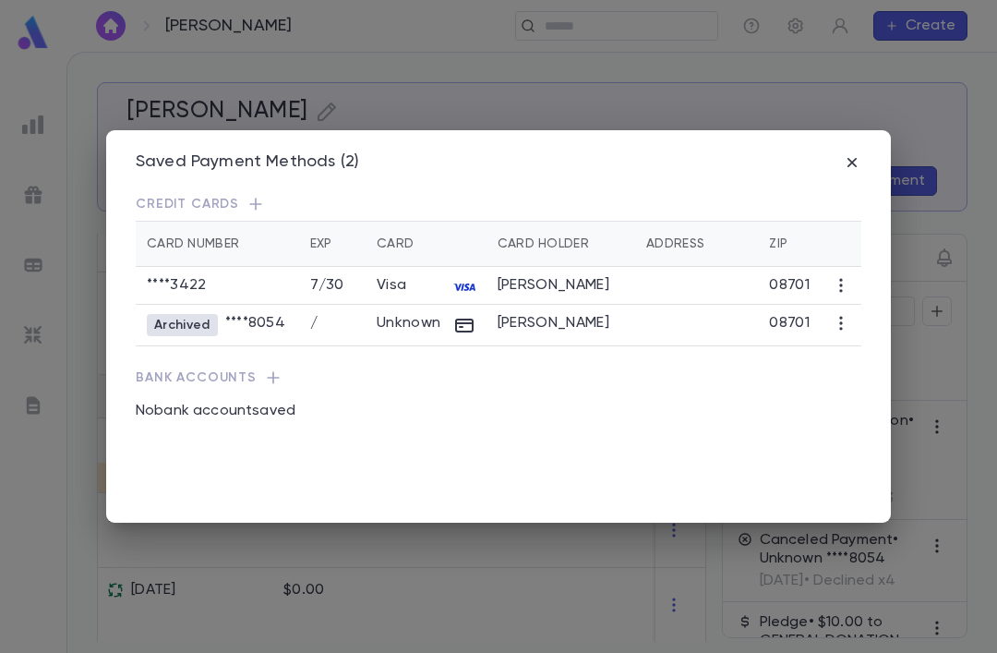
click at [859, 153] on icon "button" at bounding box center [852, 162] width 18 height 18
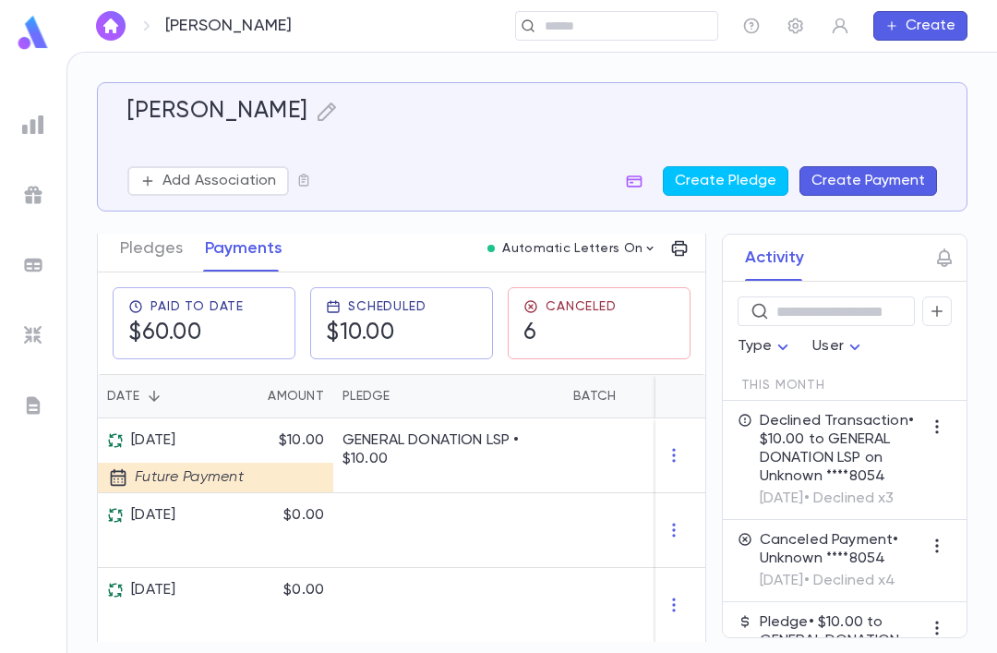
click at [943, 306] on icon "button" at bounding box center [937, 311] width 17 height 18
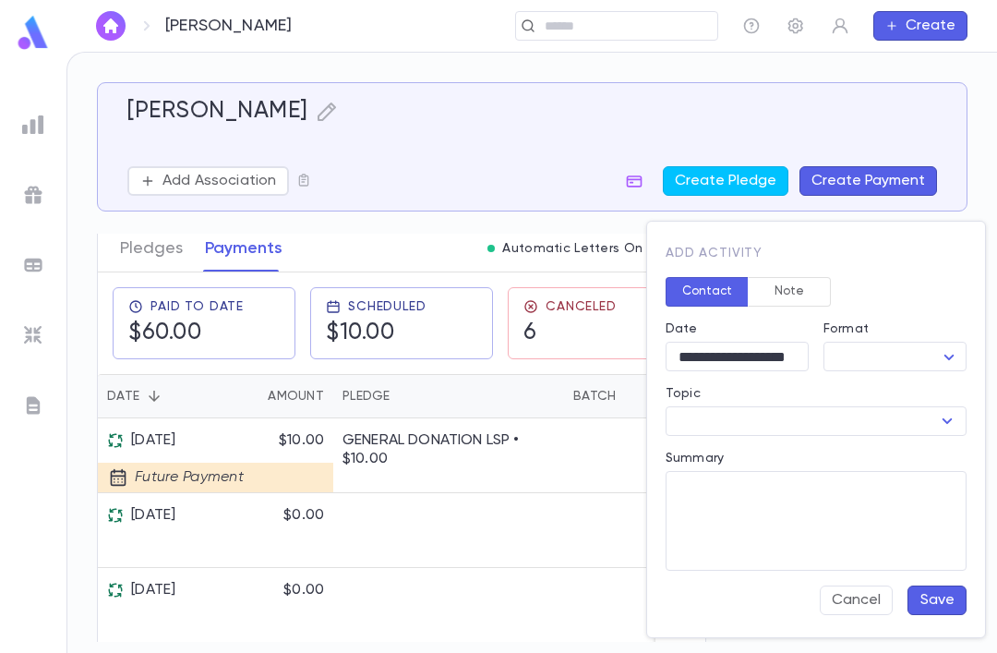
click at [800, 290] on button "Note" at bounding box center [789, 292] width 83 height 30
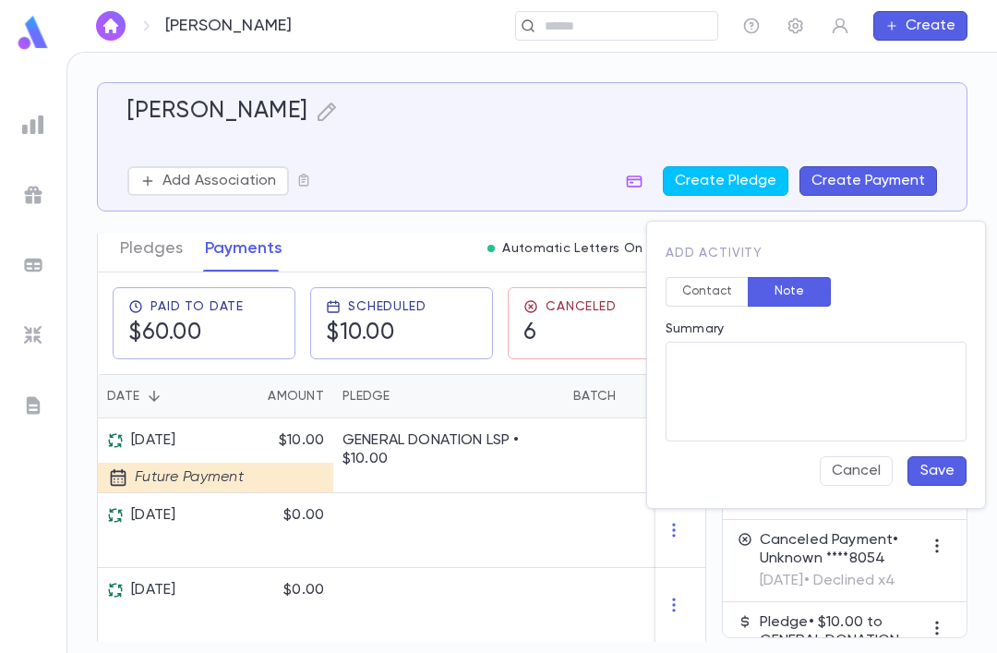
click at [809, 390] on textarea "Summary" at bounding box center [815, 392] width 275 height 100
type textarea "*******"
click at [936, 470] on button "Save" at bounding box center [936, 471] width 59 height 30
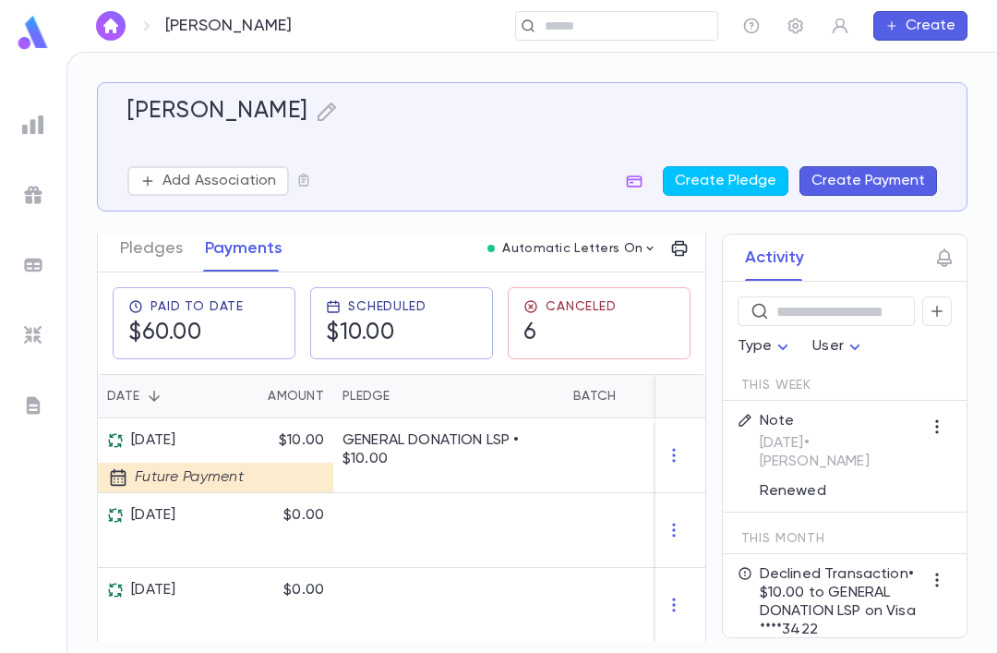
click at [612, 318] on div "Canceled 6" at bounding box center [569, 323] width 93 height 48
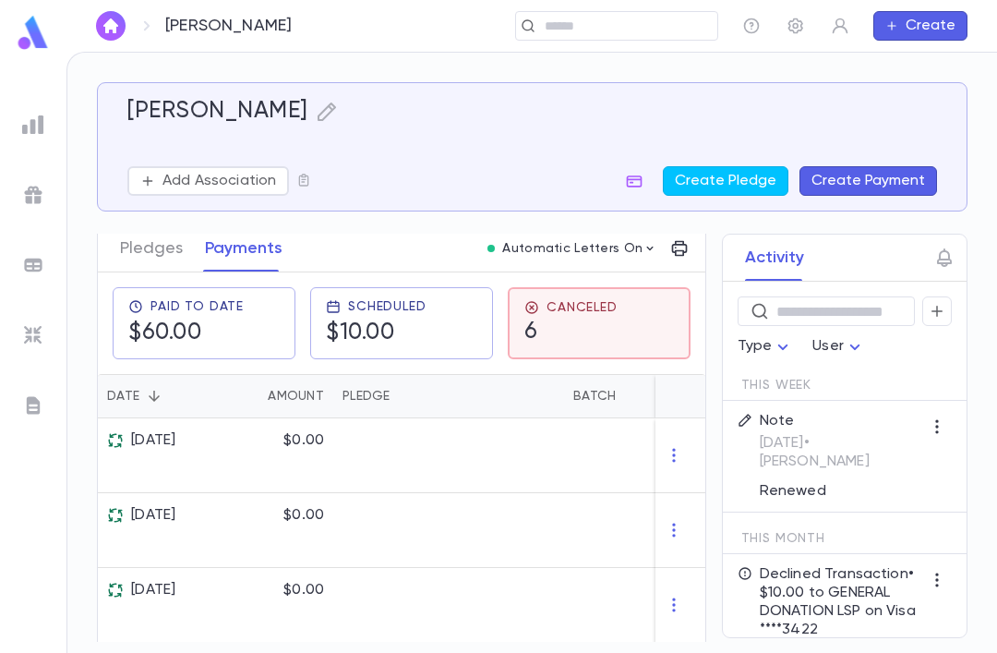
click at [578, 473] on div at bounding box center [642, 455] width 157 height 75
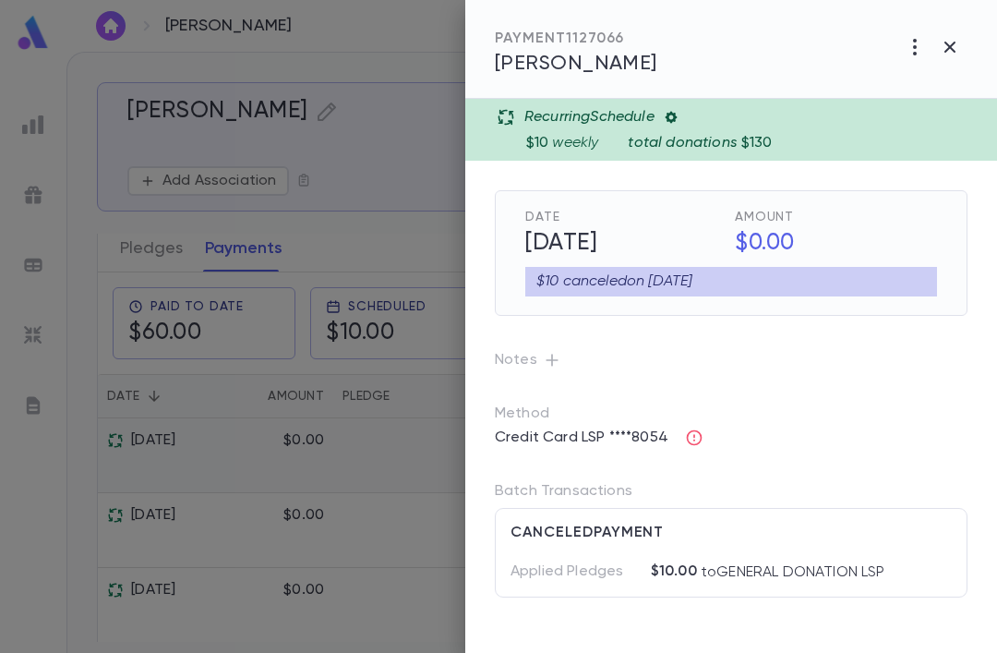
click at [255, 575] on div at bounding box center [498, 326] width 997 height 653
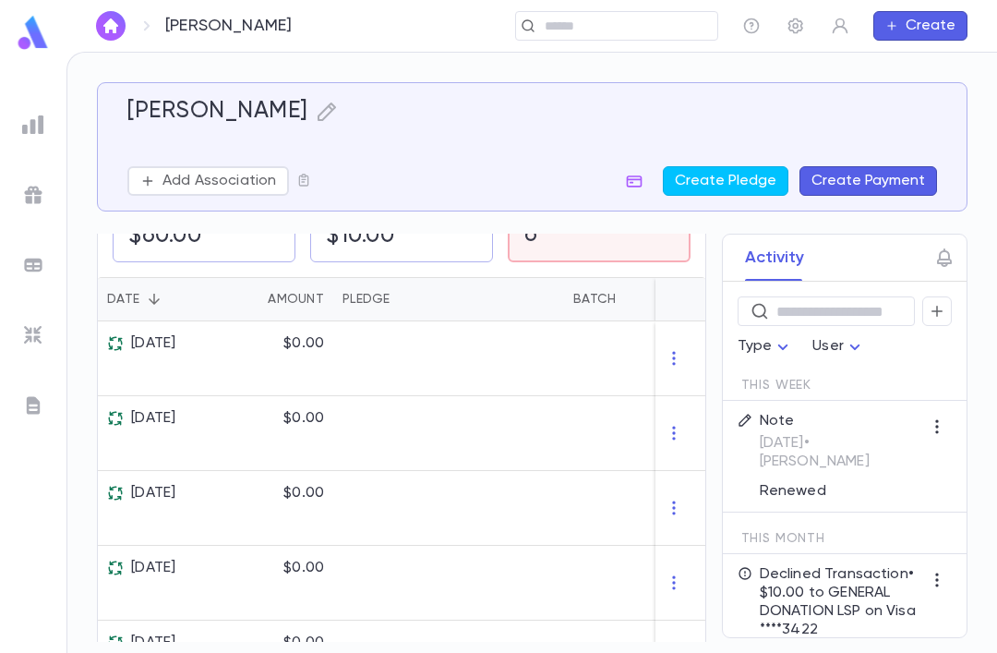
scroll to position [364, 0]
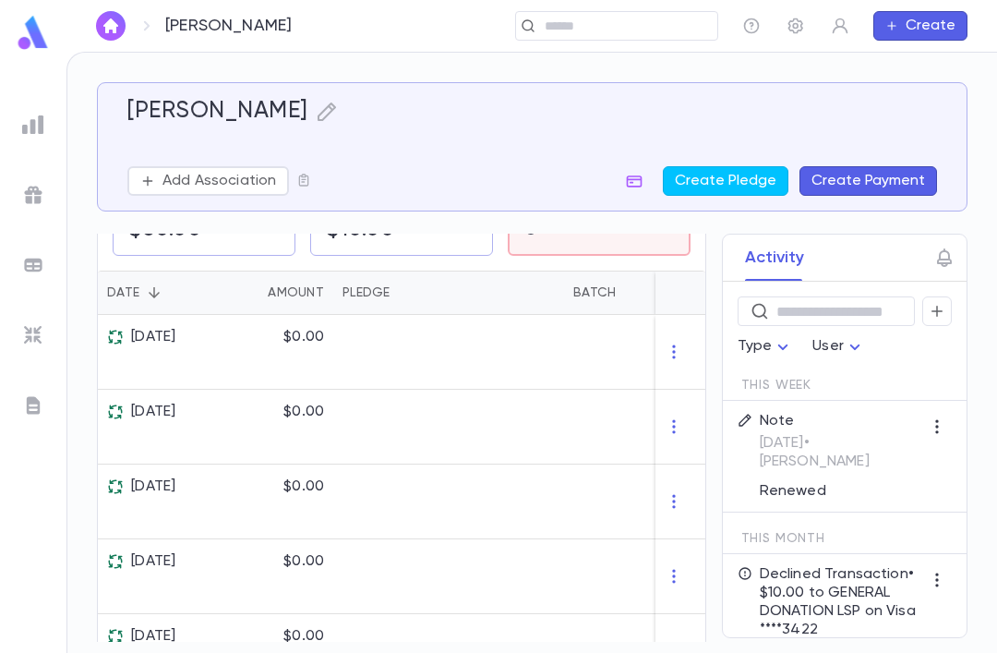
click at [214, 571] on div "8/13/2025" at bounding box center [160, 576] width 125 height 75
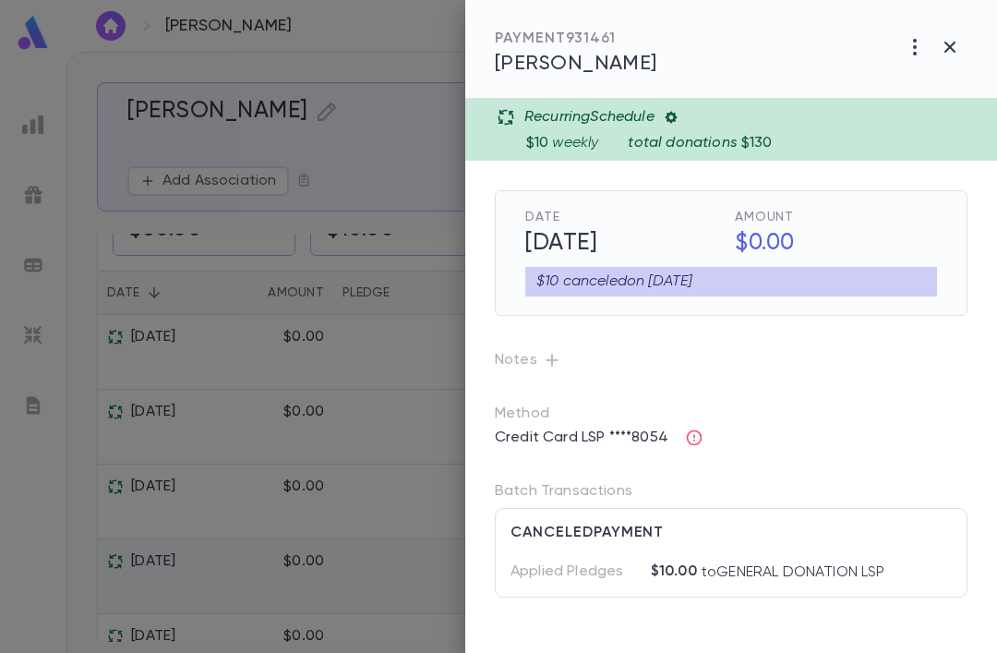
click at [590, 549] on div at bounding box center [730, 554] width 441 height 15
click at [587, 569] on p "Applied Pledges" at bounding box center [580, 571] width 140 height 19
click at [538, 562] on p "Applied Pledges" at bounding box center [580, 571] width 140 height 19
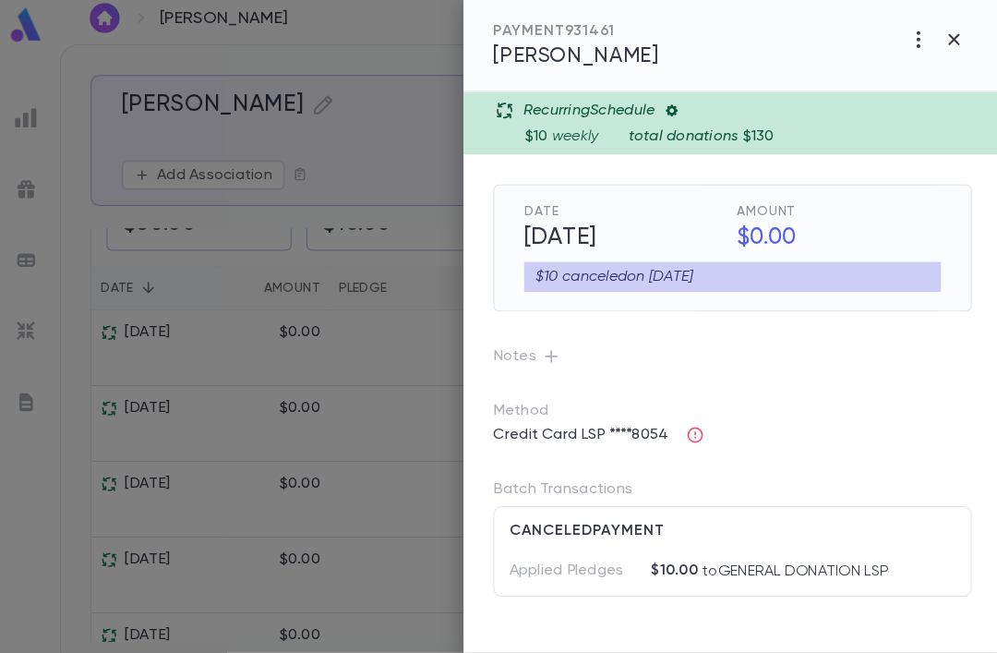
click at [556, 245] on h5 "8/13/2025" at bounding box center [620, 243] width 213 height 39
click at [548, 268] on div "$10 canceled on 8/13/2025" at bounding box center [731, 282] width 412 height 30
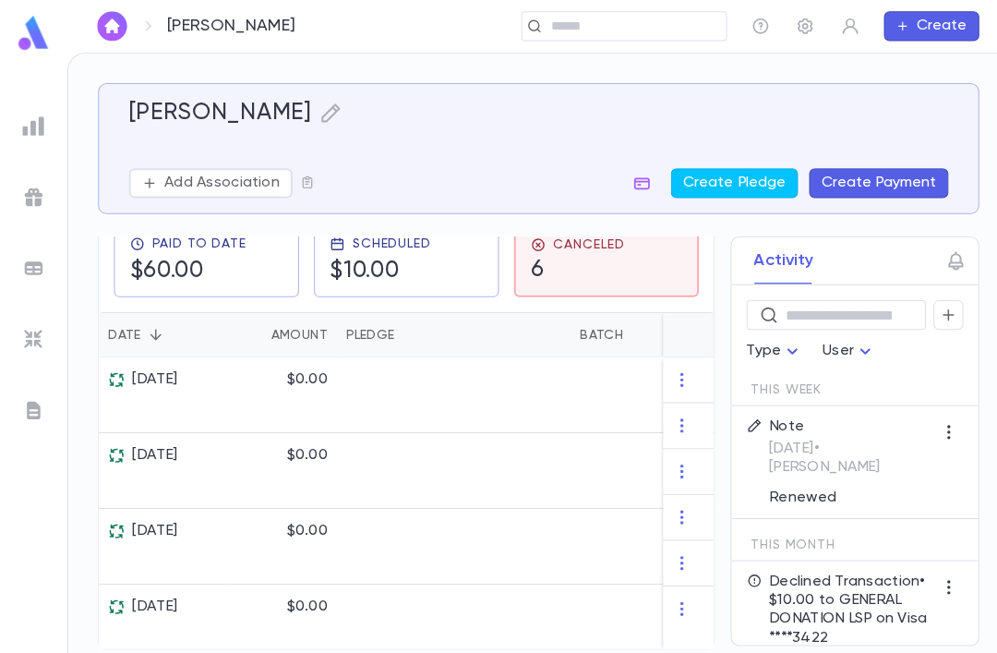
scroll to position [0, 0]
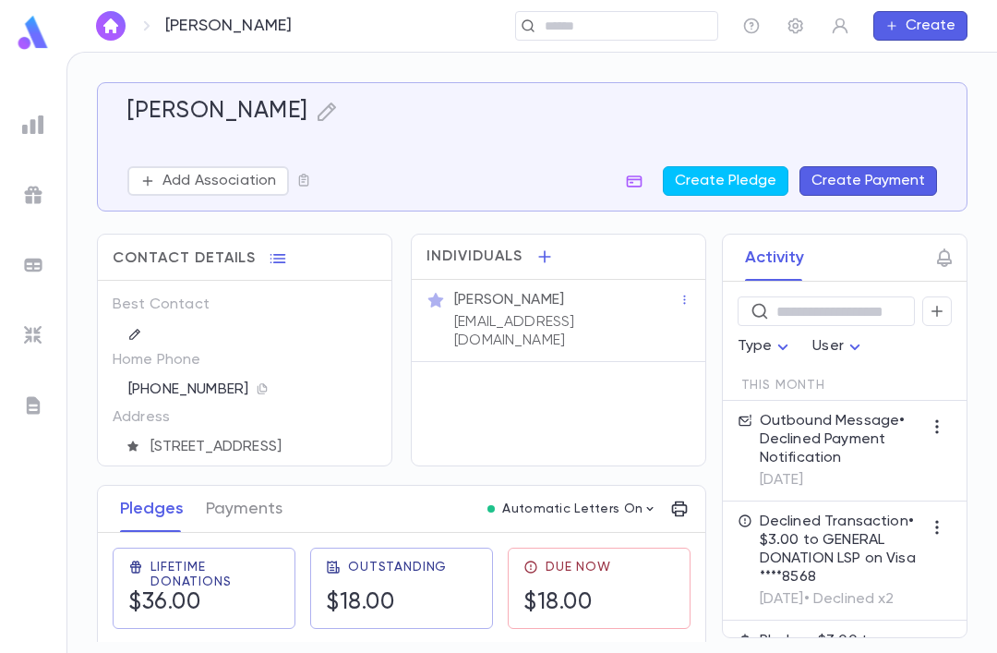
click at [943, 313] on icon "button" at bounding box center [937, 311] width 17 height 18
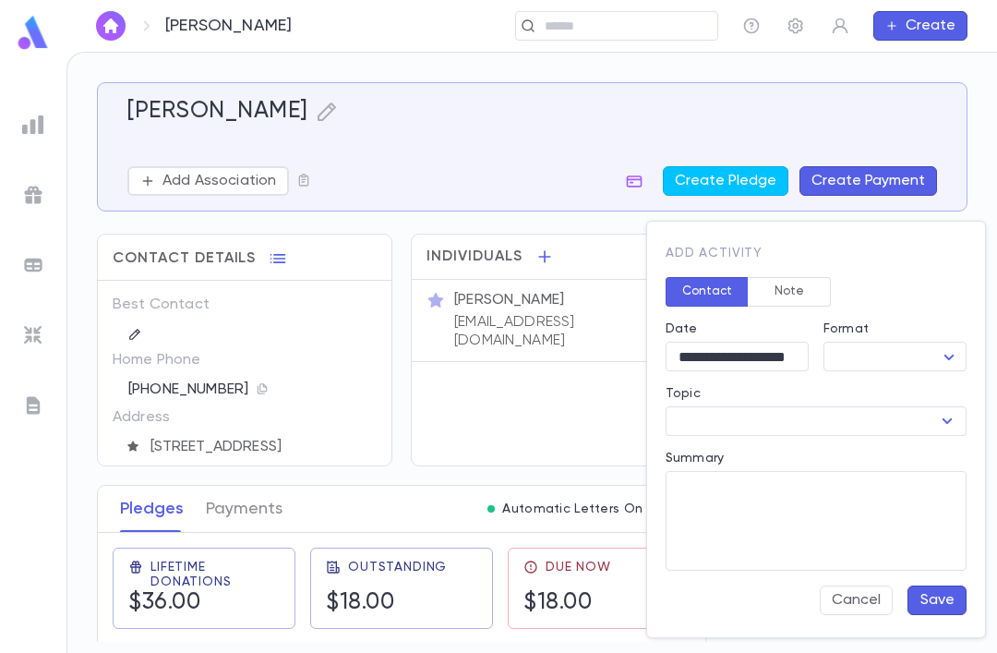
click at [808, 278] on button "Note" at bounding box center [789, 292] width 83 height 30
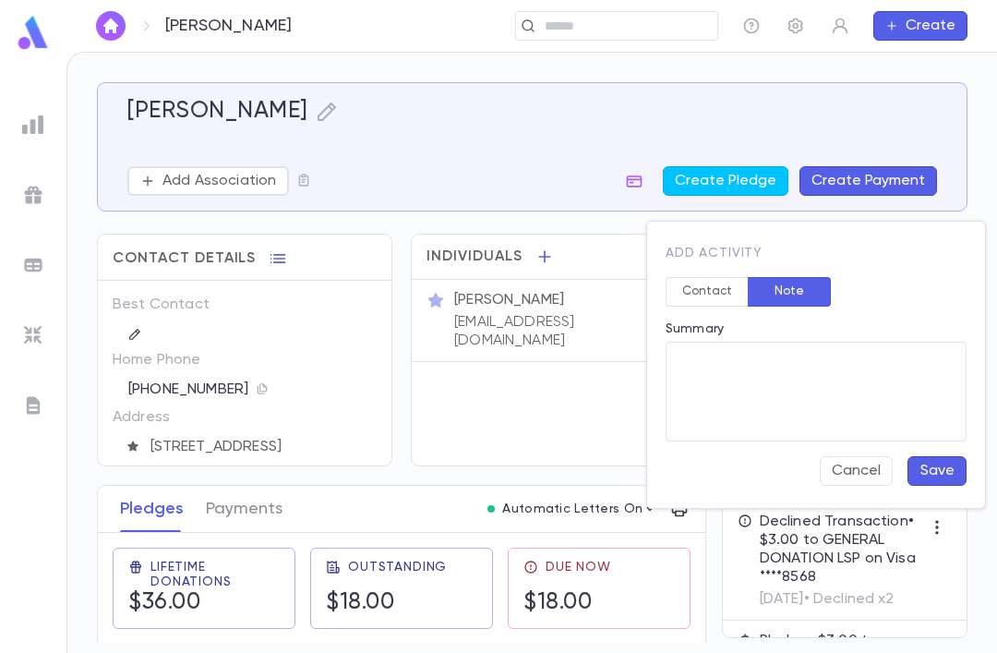
click at [820, 396] on textarea "Summary" at bounding box center [815, 392] width 275 height 100
type textarea "**"
click at [938, 469] on button "Save" at bounding box center [936, 471] width 59 height 30
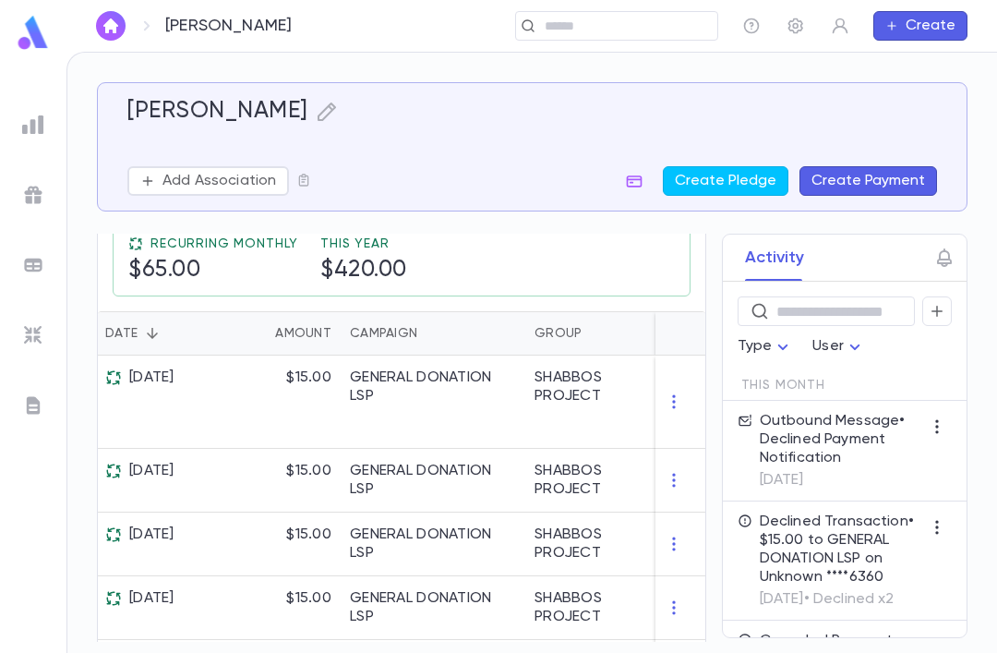
click at [944, 309] on icon "button" at bounding box center [937, 311] width 17 height 18
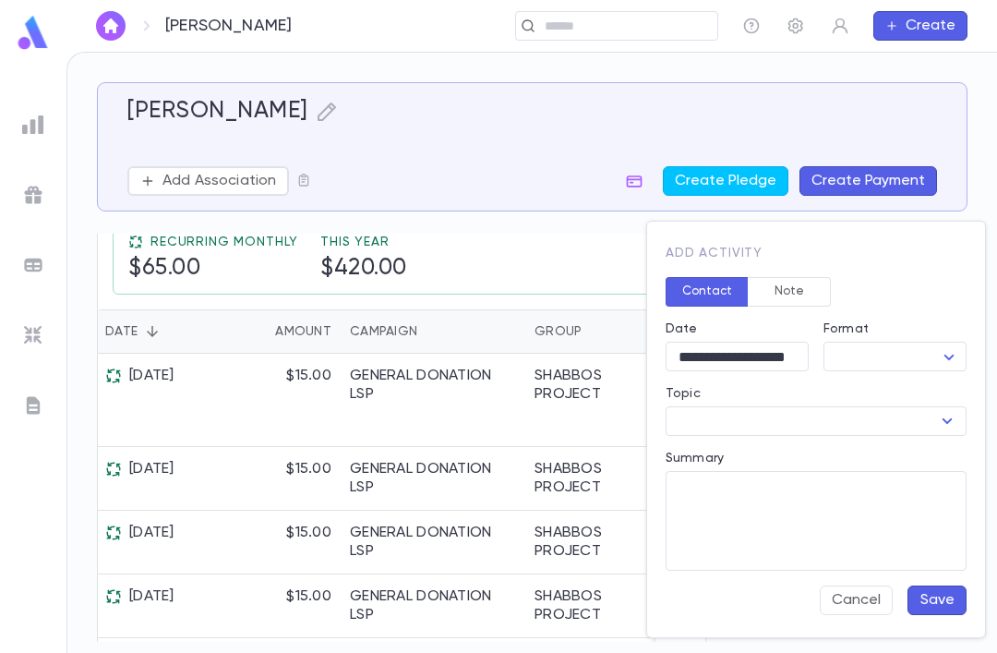
click at [809, 286] on button "Note" at bounding box center [789, 292] width 83 height 30
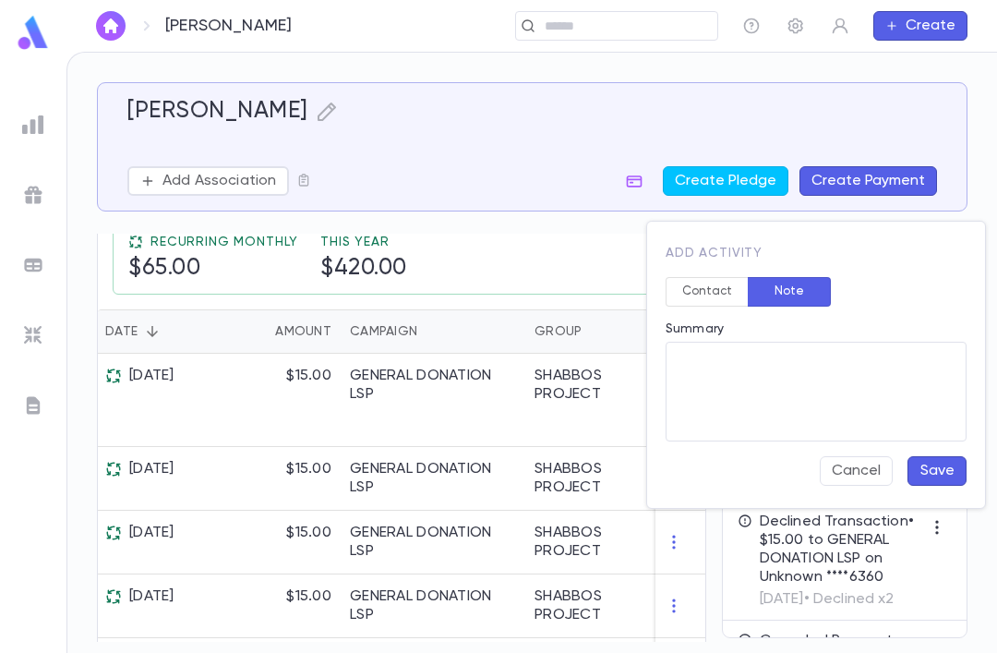
click at [845, 392] on textarea "Summary" at bounding box center [815, 392] width 275 height 100
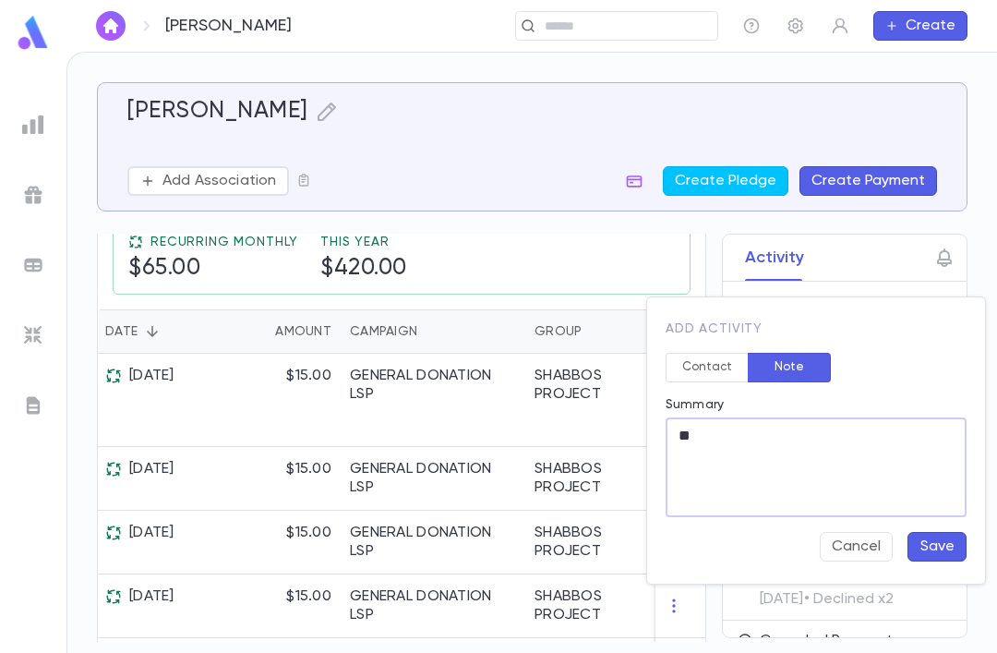
type textarea "*"
click at [856, 536] on button "Cancel" at bounding box center [856, 547] width 73 height 30
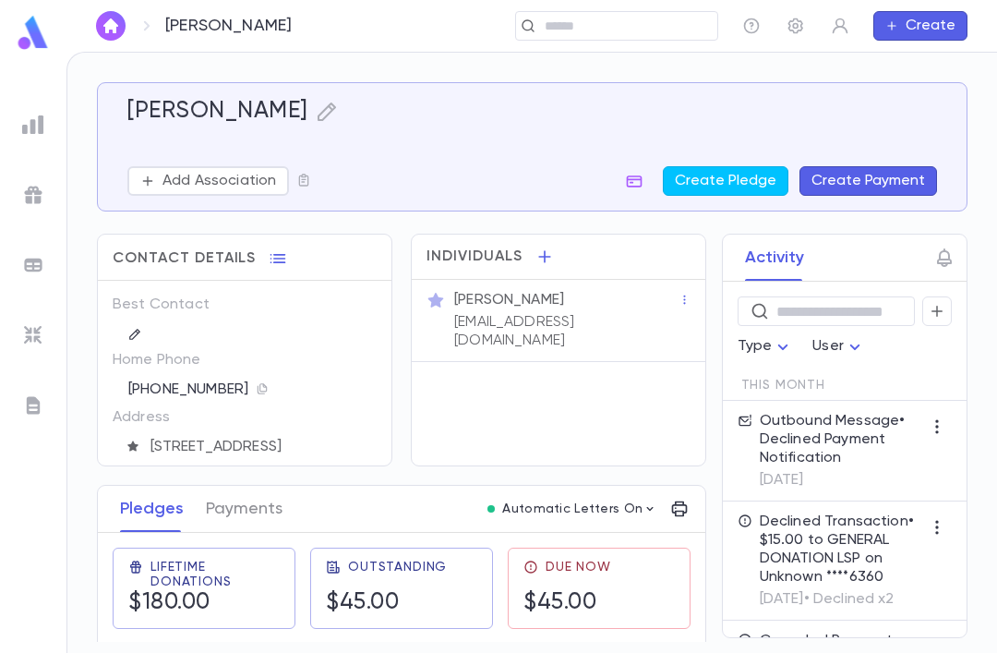
scroll to position [0, 0]
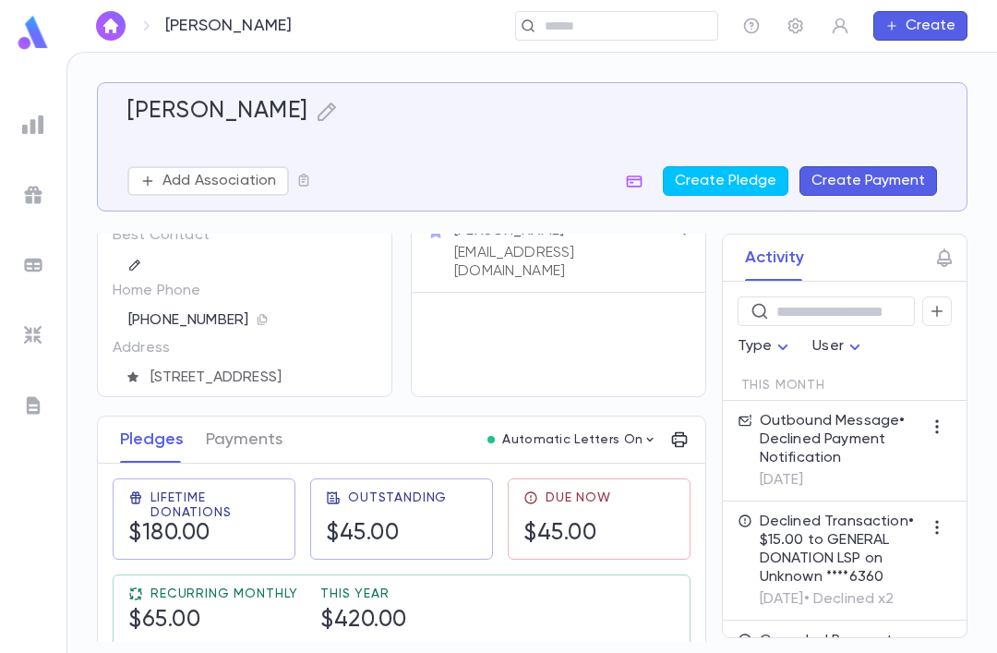
click at [938, 306] on icon "button" at bounding box center [937, 311] width 17 height 18
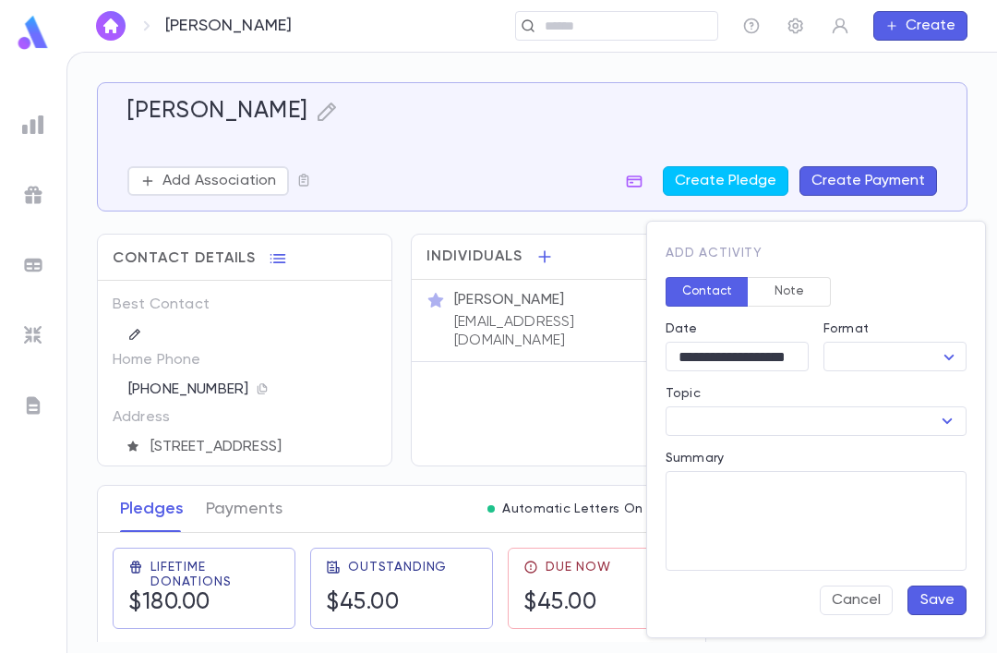
click at [797, 300] on button "Note" at bounding box center [789, 292] width 83 height 30
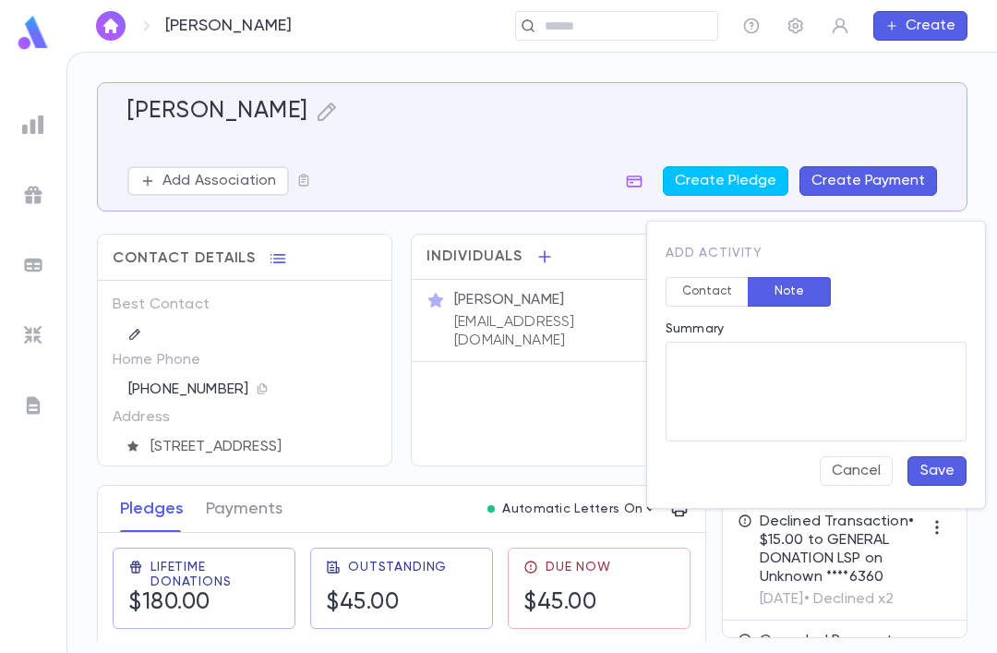
click at [813, 381] on textarea "Summary" at bounding box center [815, 392] width 275 height 100
type textarea "*"
type textarea "**********"
click at [933, 458] on button "Save" at bounding box center [936, 471] width 59 height 30
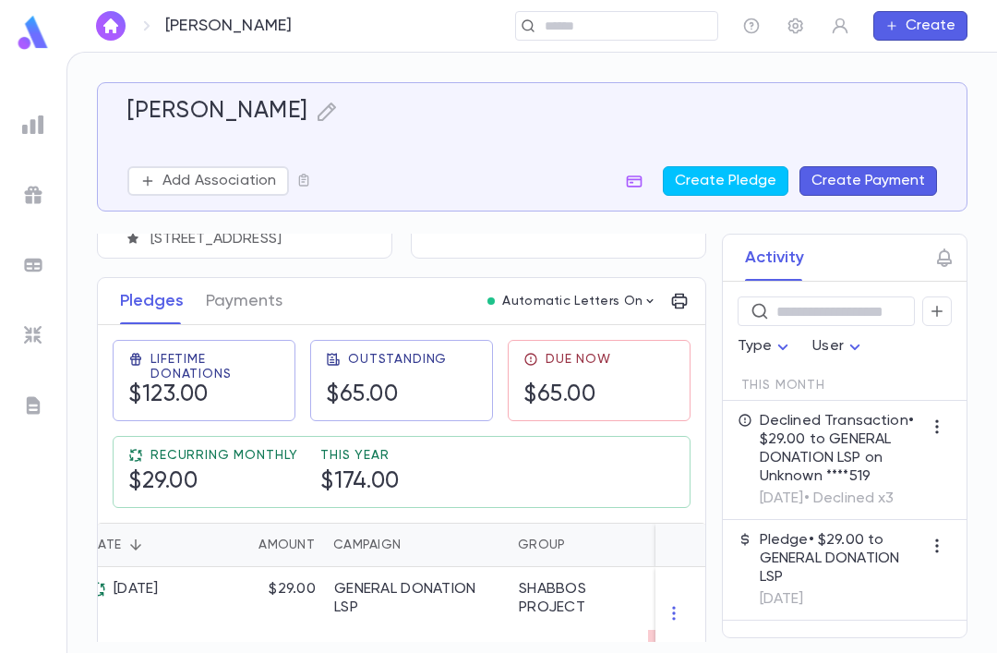
scroll to position [0, 18]
click at [234, 278] on button "Payments" at bounding box center [244, 301] width 77 height 46
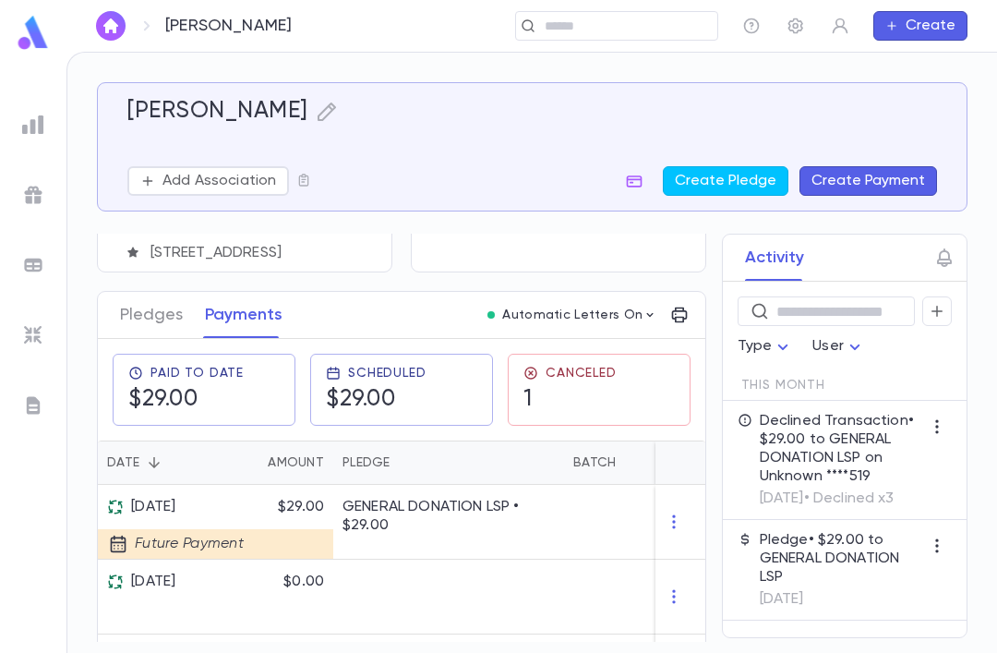
click at [934, 302] on icon "button" at bounding box center [937, 311] width 17 height 18
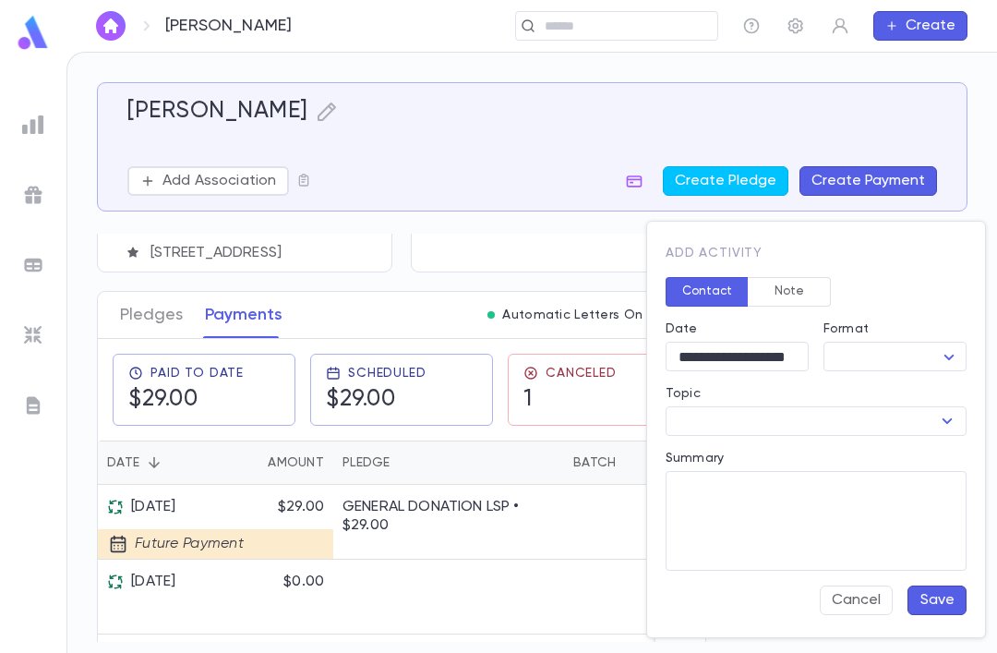
click at [801, 293] on button "Note" at bounding box center [789, 292] width 83 height 30
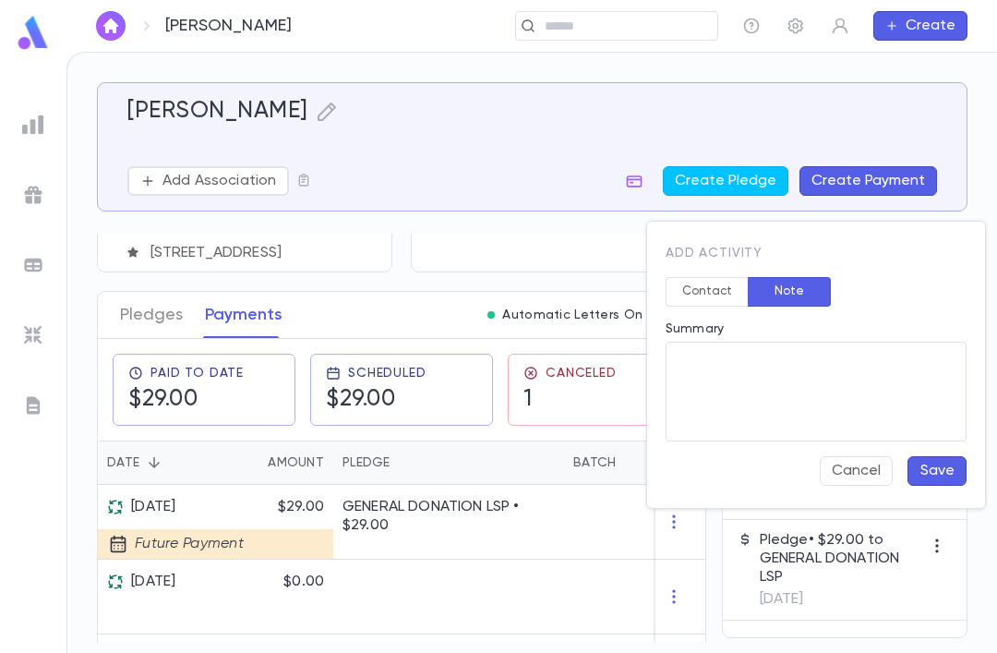
click at [817, 399] on textarea "Summary" at bounding box center [815, 392] width 275 height 100
type textarea "**"
click at [945, 467] on button "Save" at bounding box center [936, 471] width 59 height 30
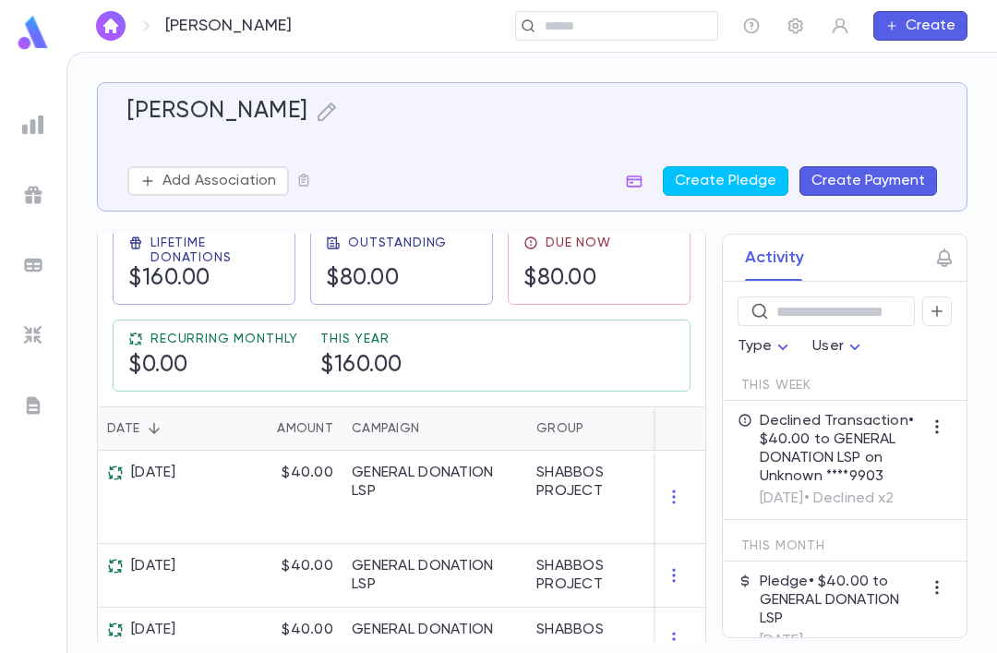
scroll to position [265, 0]
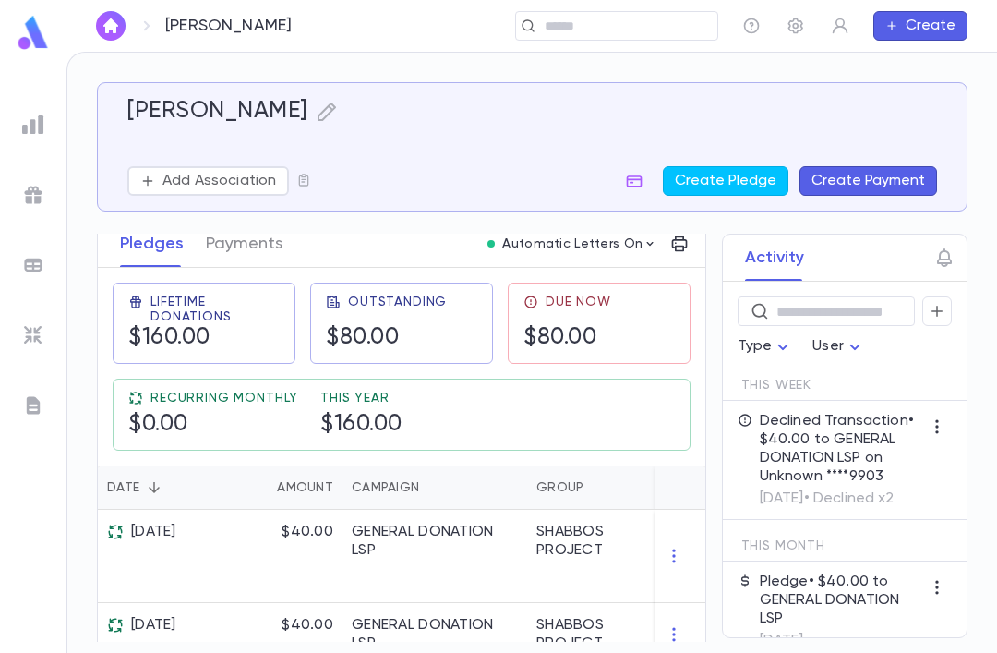
click at [947, 296] on button "button" at bounding box center [937, 311] width 30 height 30
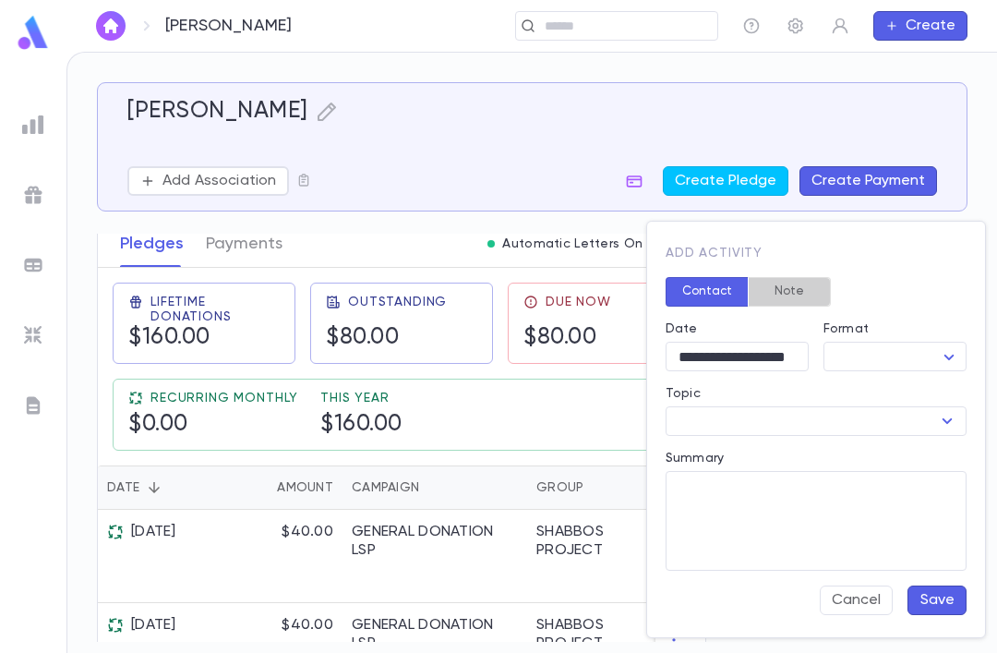
click at [797, 290] on button "Note" at bounding box center [789, 292] width 83 height 30
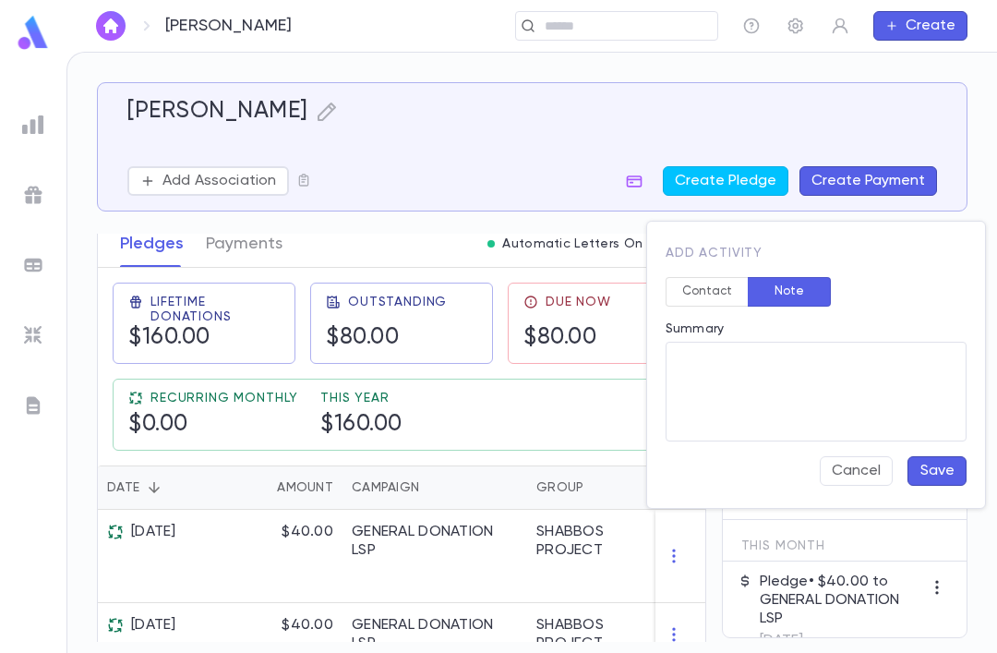
click at [829, 389] on textarea "Summary" at bounding box center [815, 392] width 275 height 100
type textarea "*********"
click at [941, 467] on button "Save" at bounding box center [936, 471] width 59 height 30
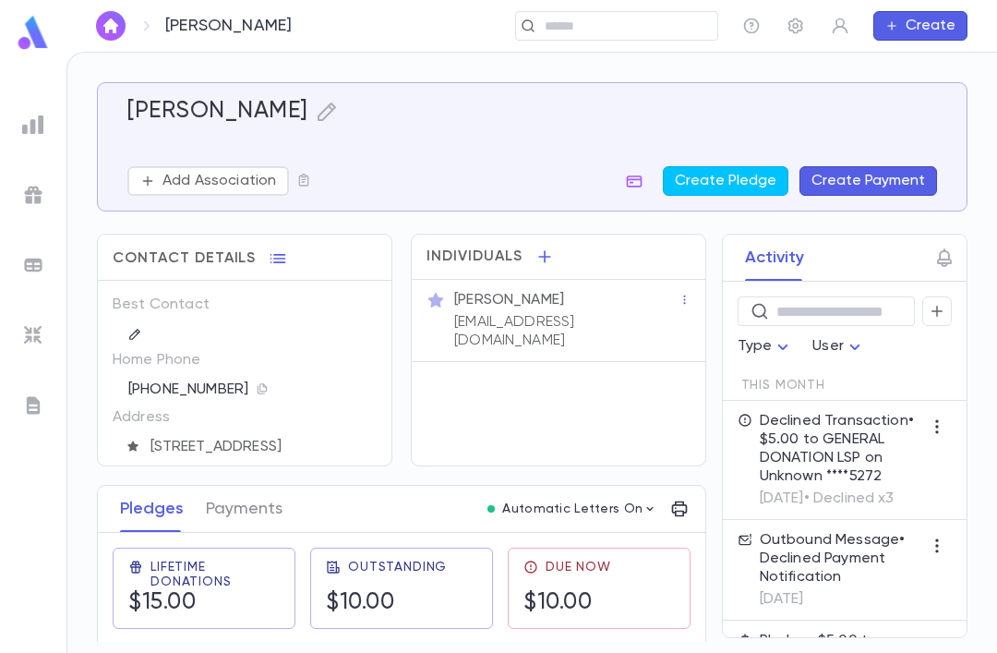
click at [940, 312] on icon "button" at bounding box center [937, 311] width 17 height 18
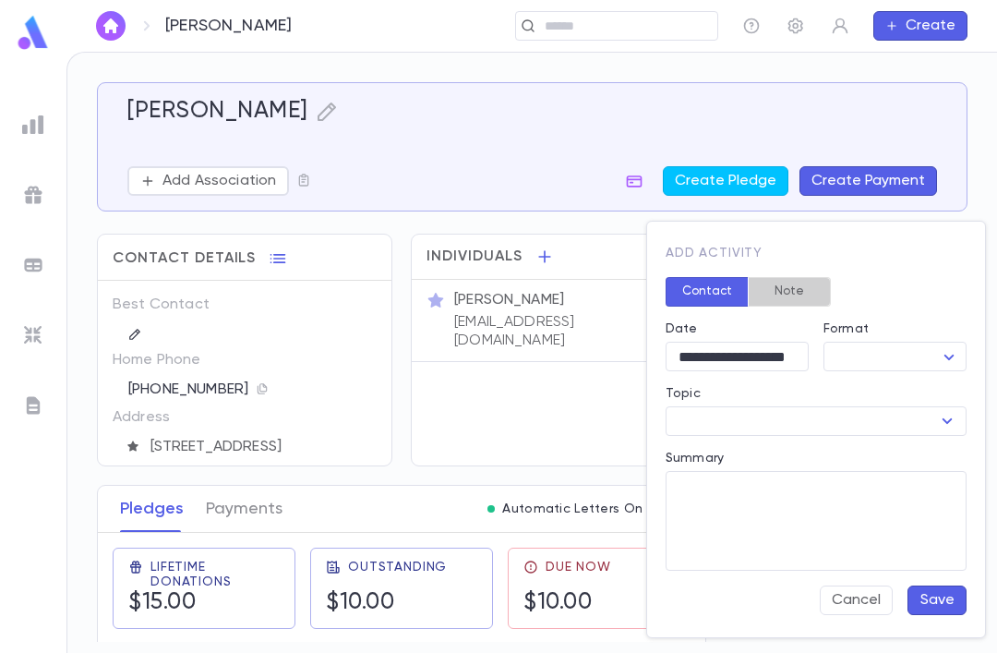
click at [800, 287] on button "Note" at bounding box center [789, 292] width 83 height 30
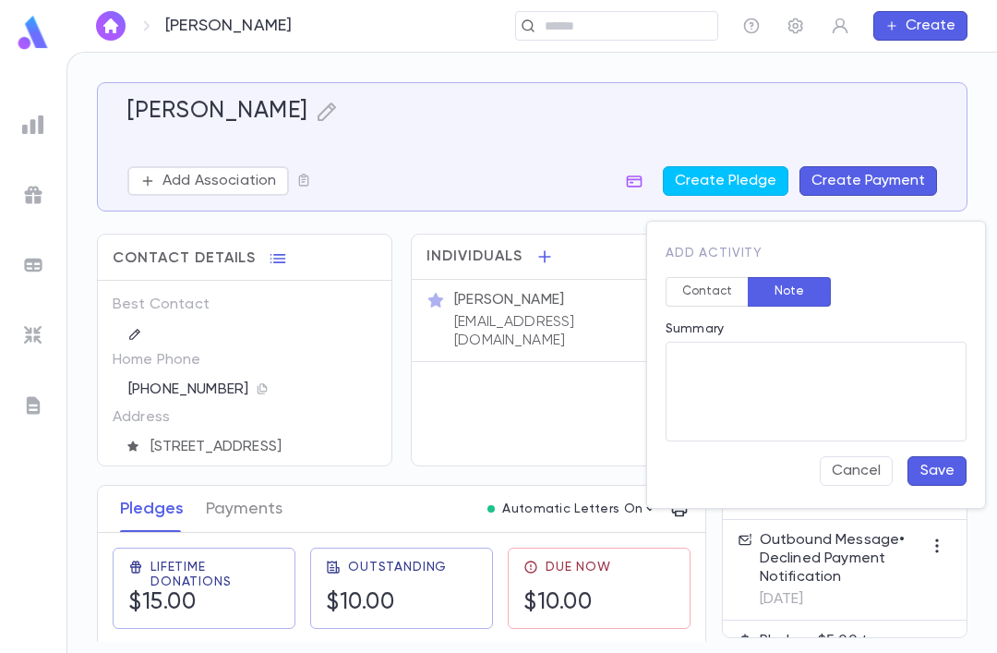
click at [796, 390] on textarea "Summary" at bounding box center [815, 392] width 275 height 100
type textarea "**"
click at [942, 473] on button "Save" at bounding box center [936, 471] width 59 height 30
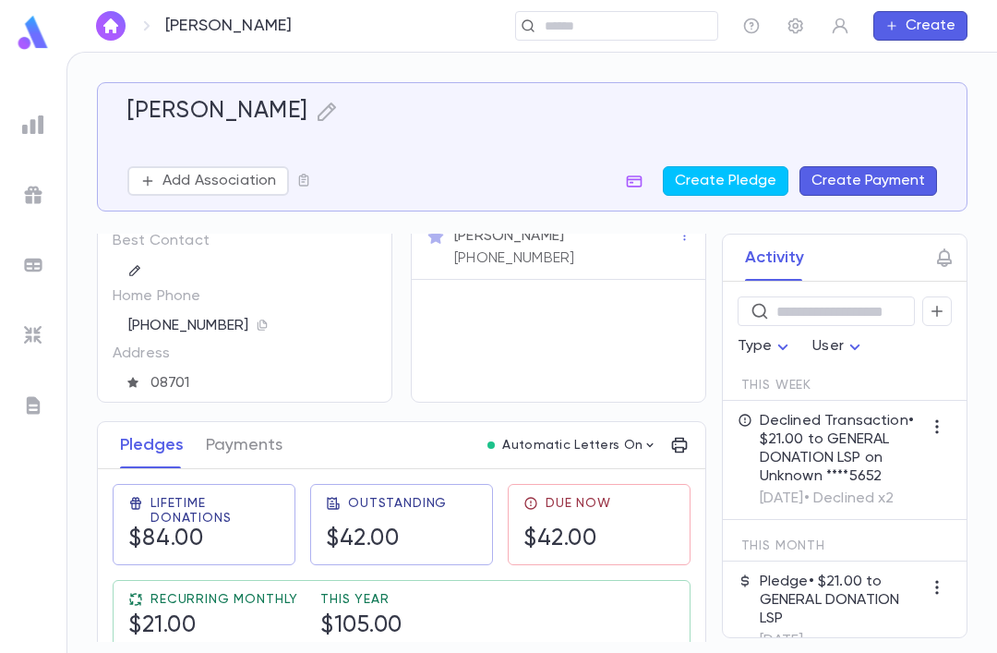
scroll to position [60, 0]
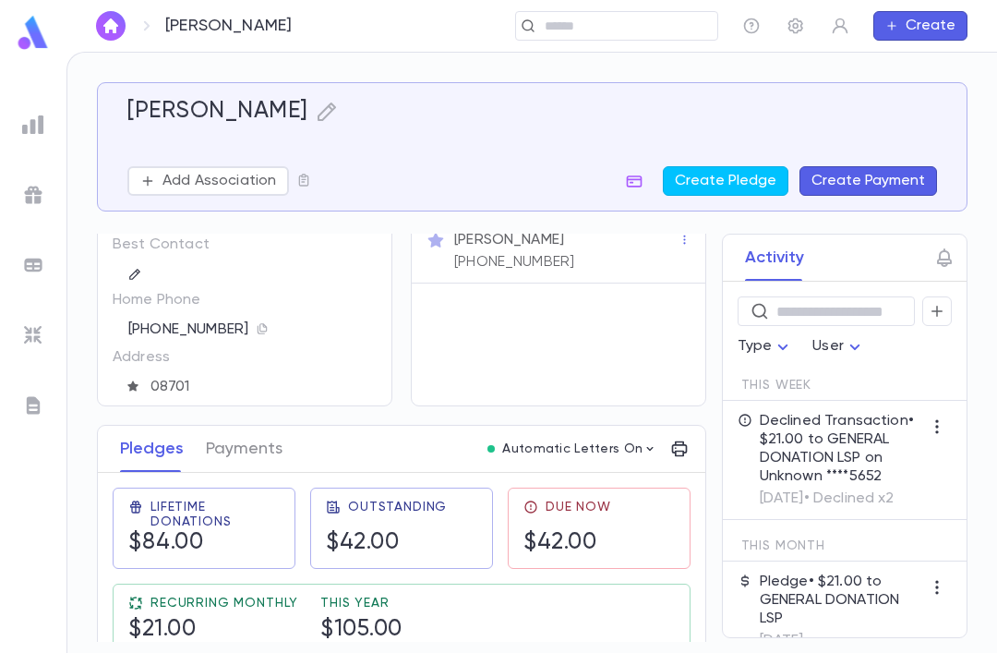
click at [636, 185] on icon "button" at bounding box center [634, 181] width 18 height 18
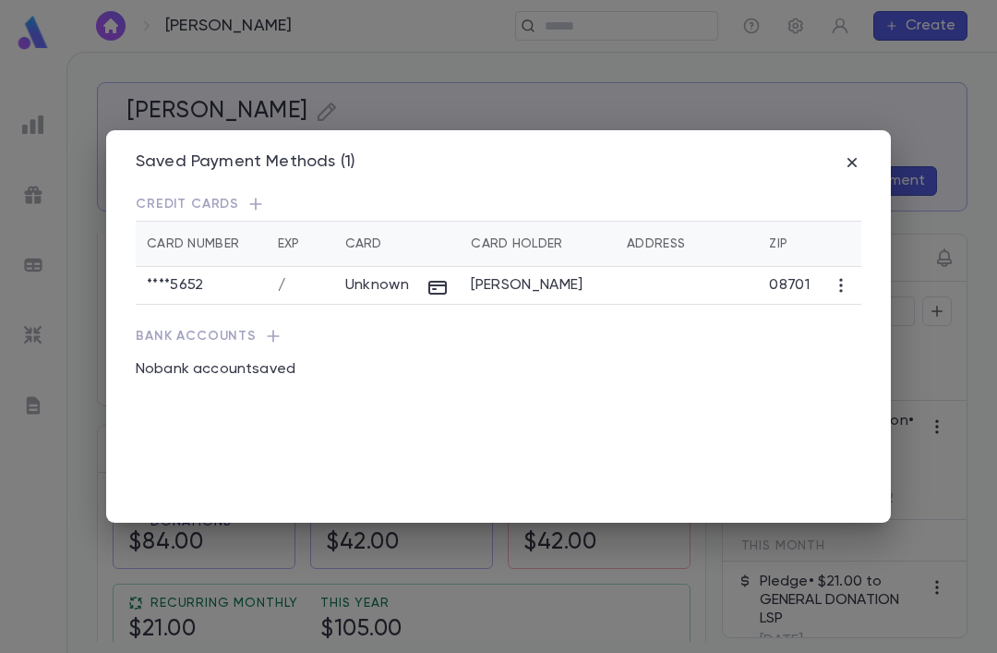
click at [266, 195] on p "Credit Cards" at bounding box center [498, 204] width 725 height 18
click at [258, 195] on icon "button" at bounding box center [255, 204] width 18 height 18
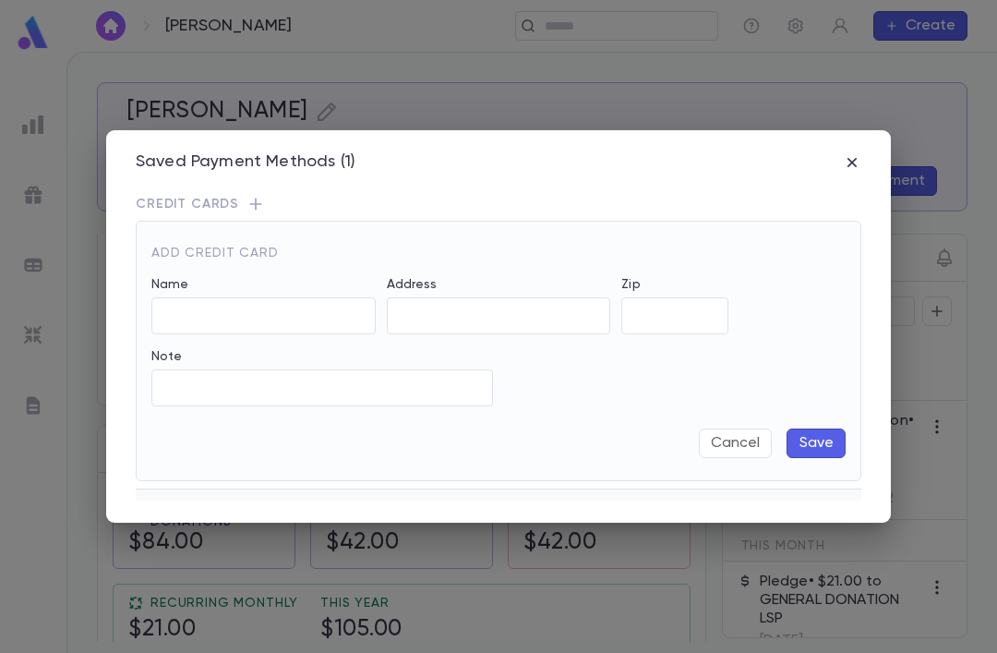
type input "**********"
type input "*****"
click at [850, 153] on icon "button" at bounding box center [852, 162] width 18 height 18
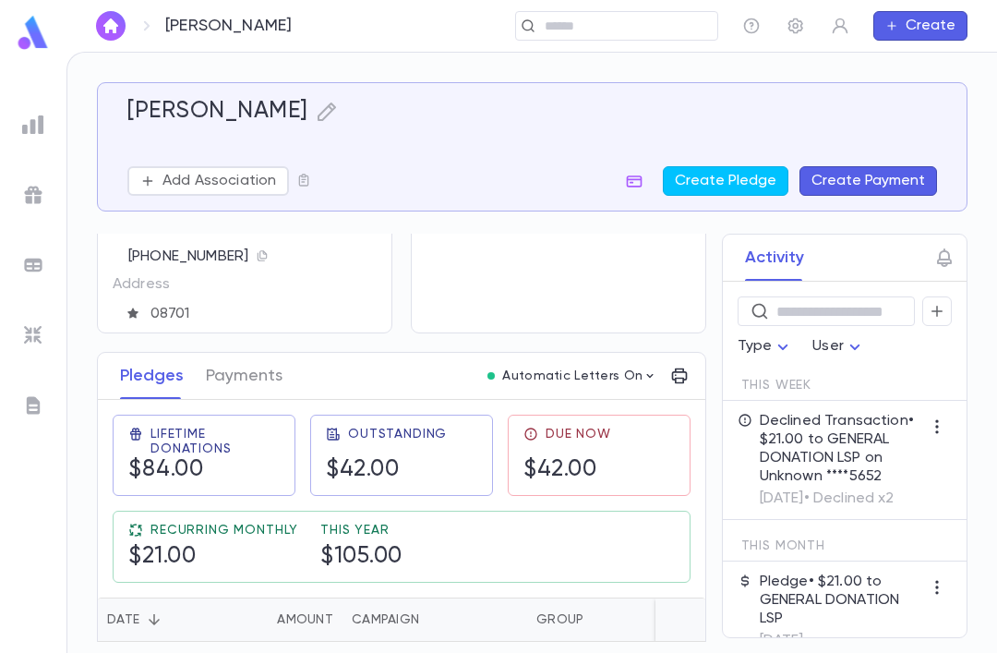
scroll to position [147, 0]
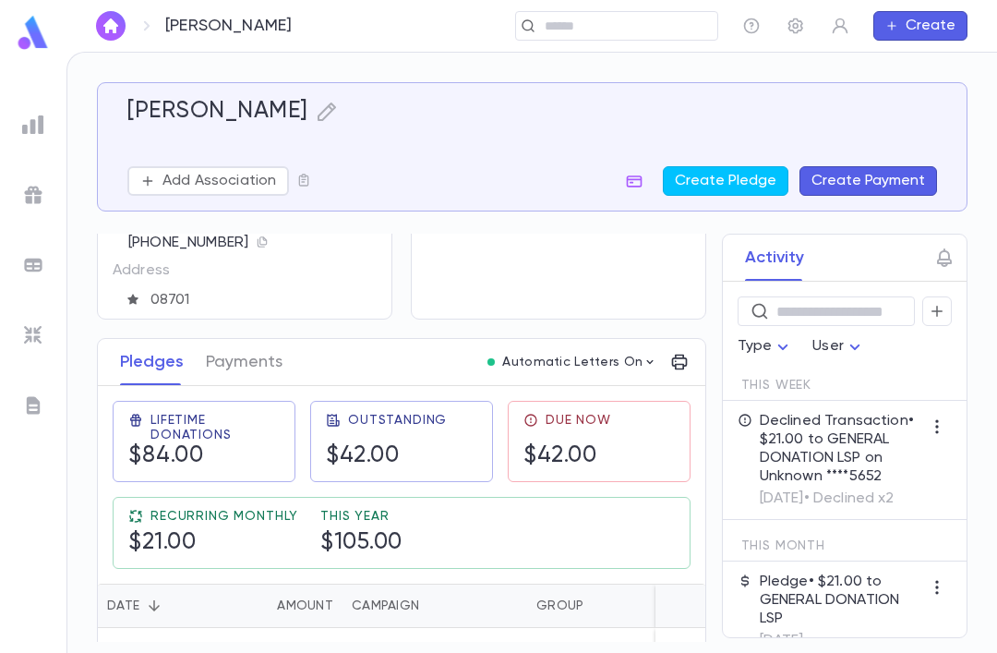
click at [263, 363] on button "Payments" at bounding box center [244, 362] width 77 height 46
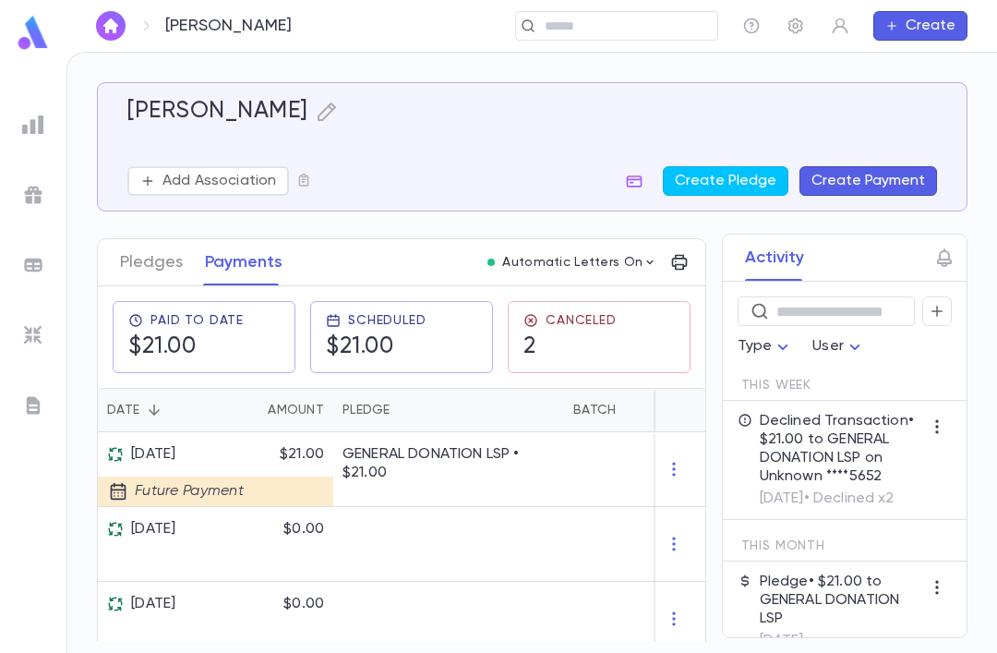
click at [649, 166] on button "button" at bounding box center [634, 181] width 30 height 30
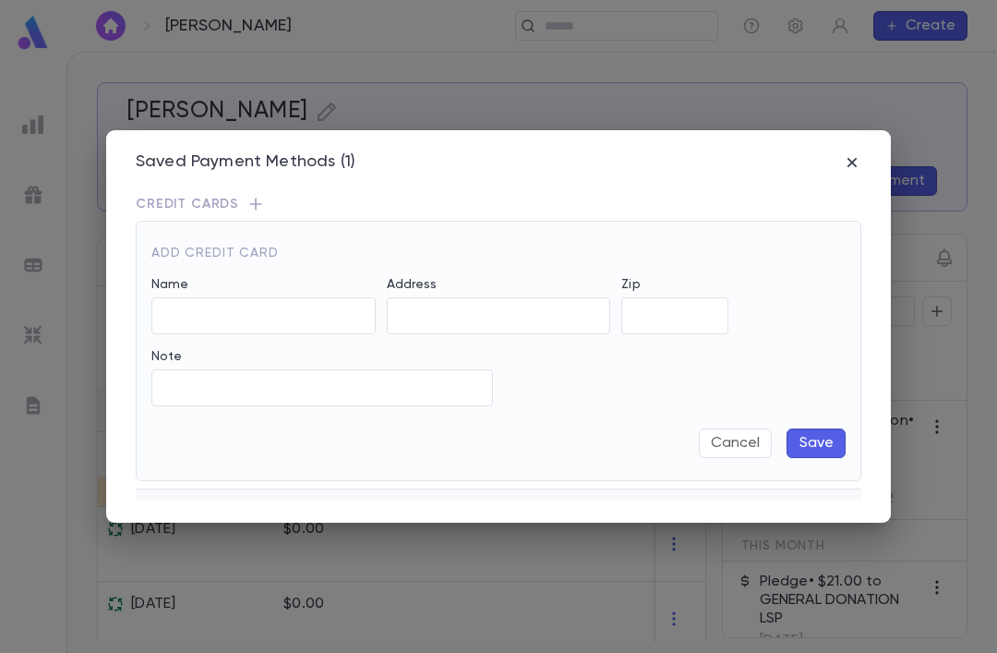
type input "**********"
type input "*****"
click at [441, 298] on input "Exp Month" at bounding box center [440, 316] width 106 height 36
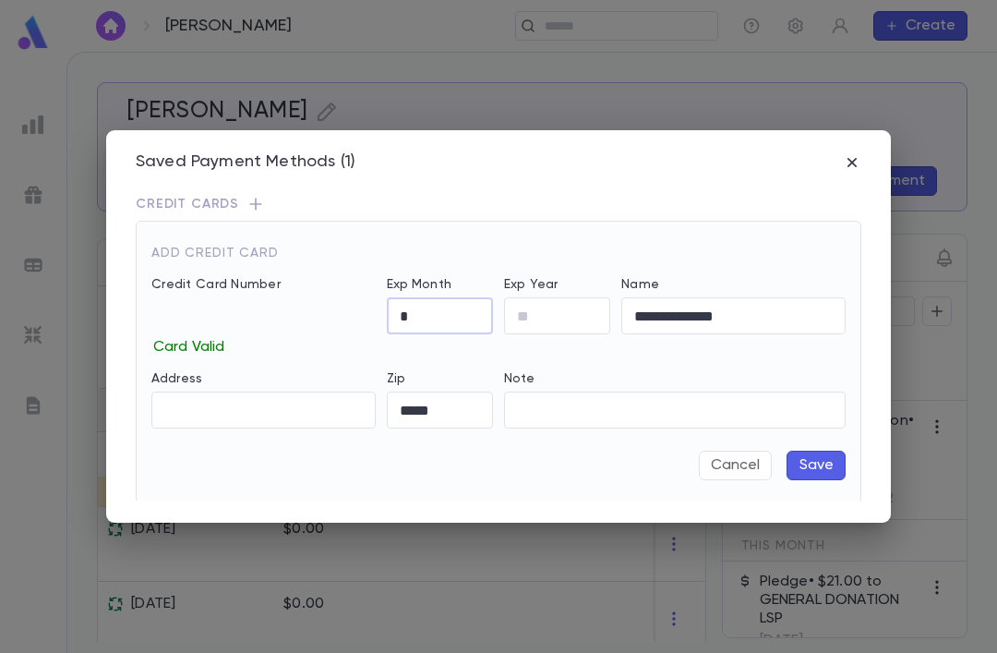
type input "*"
type input "**"
click at [809, 450] on button "Save" at bounding box center [815, 465] width 59 height 30
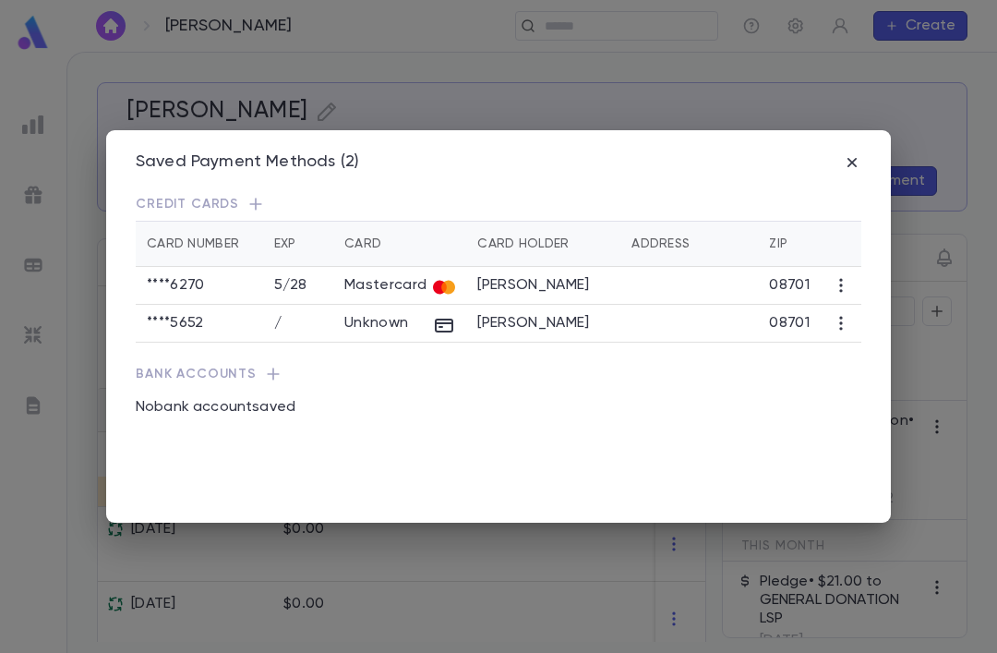
click at [838, 314] on icon "button" at bounding box center [841, 323] width 18 height 18
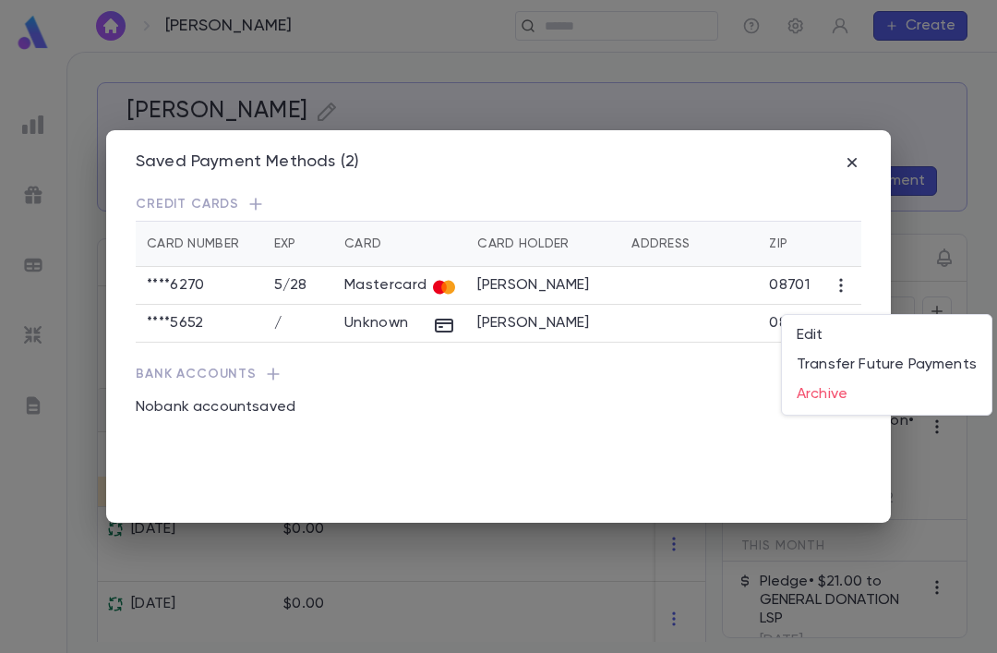
click at [834, 392] on li "Archive" at bounding box center [887, 394] width 210 height 30
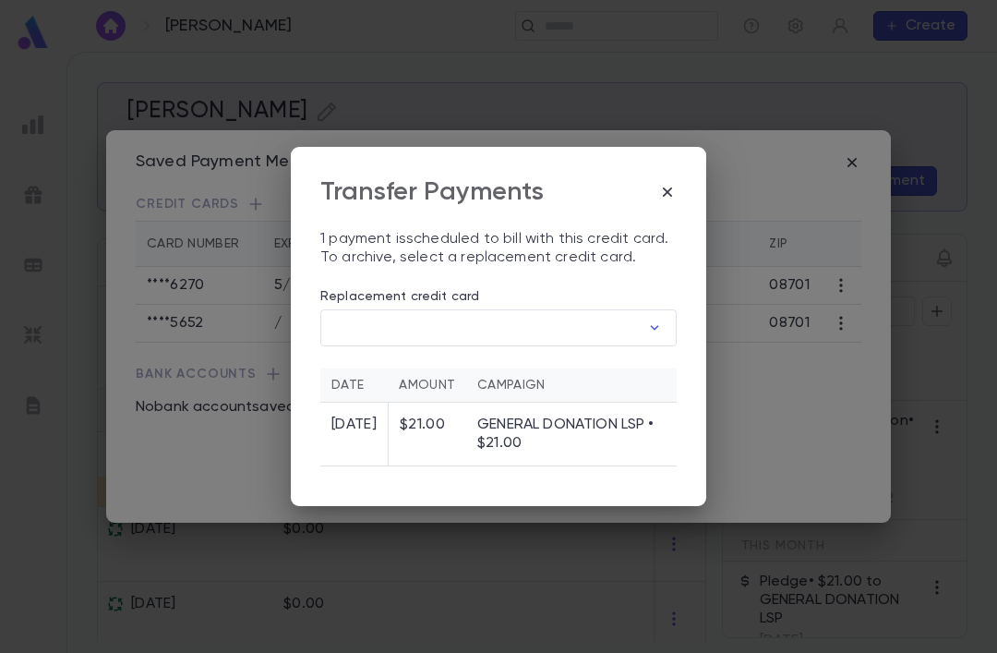
click at [451, 317] on input "Replacement credit card" at bounding box center [479, 328] width 319 height 36
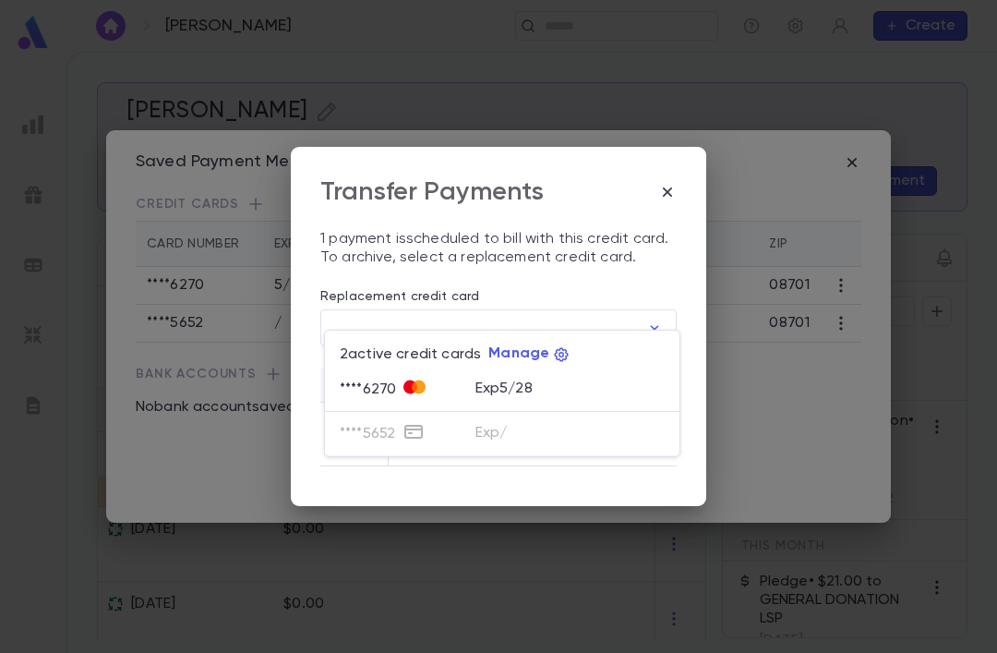
click at [403, 386] on icon at bounding box center [408, 386] width 11 height 14
type input "********"
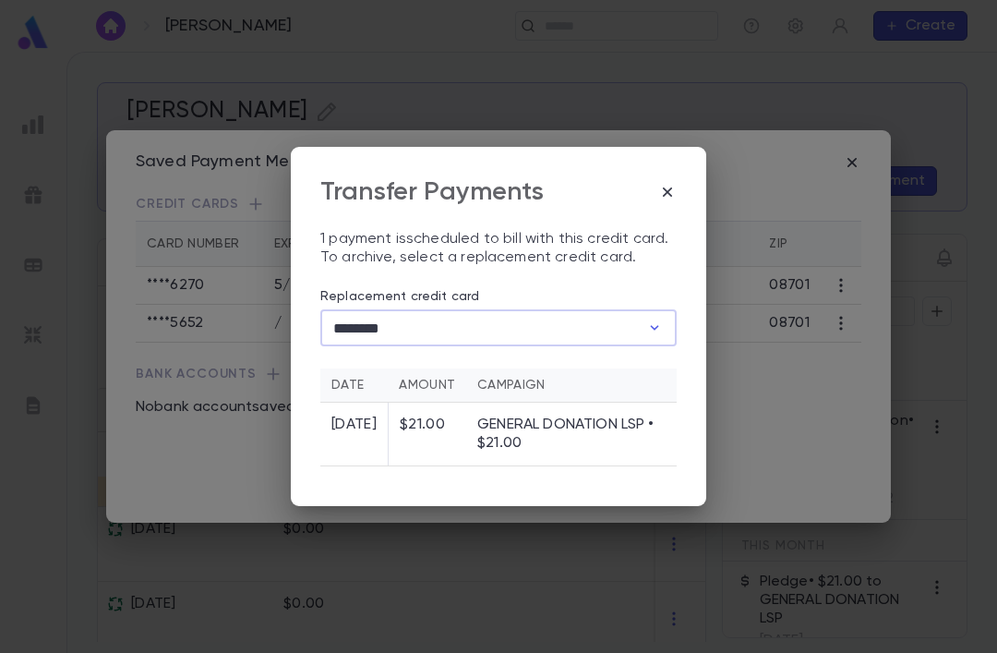
click at [557, 488] on button "Archive and Transfer" at bounding box center [596, 503] width 162 height 30
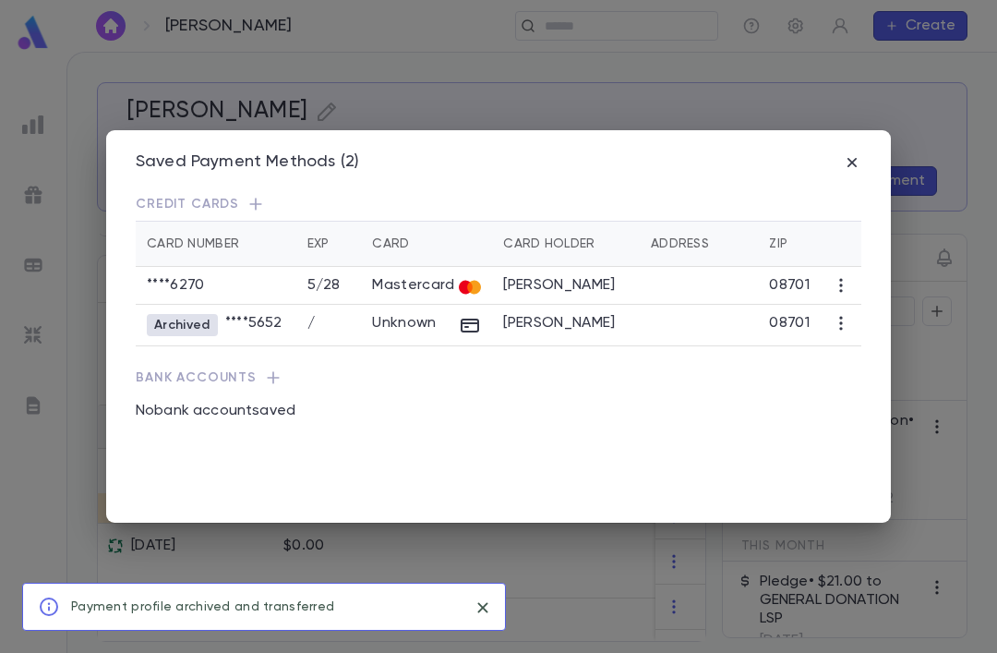
scroll to position [173, 0]
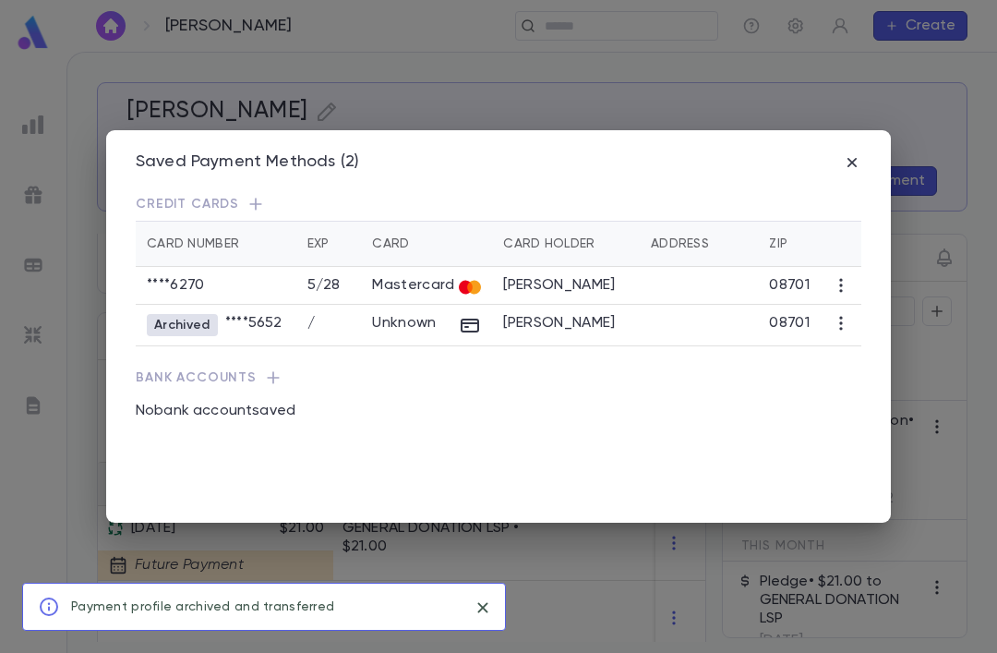
click at [853, 153] on icon "button" at bounding box center [852, 162] width 18 height 18
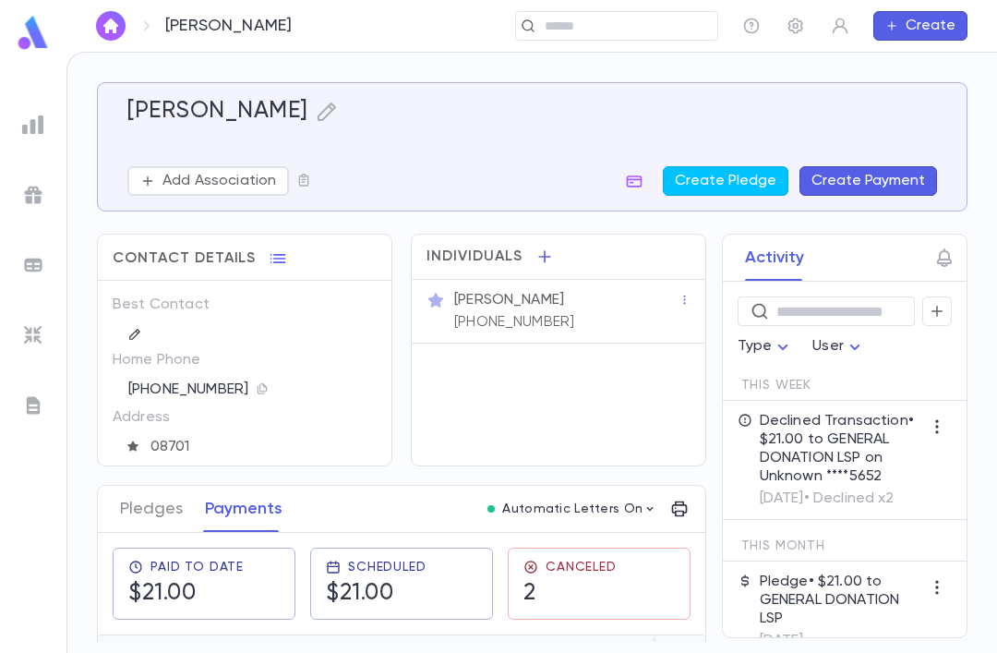
scroll to position [0, 0]
click at [636, 172] on icon "button" at bounding box center [634, 181] width 18 height 18
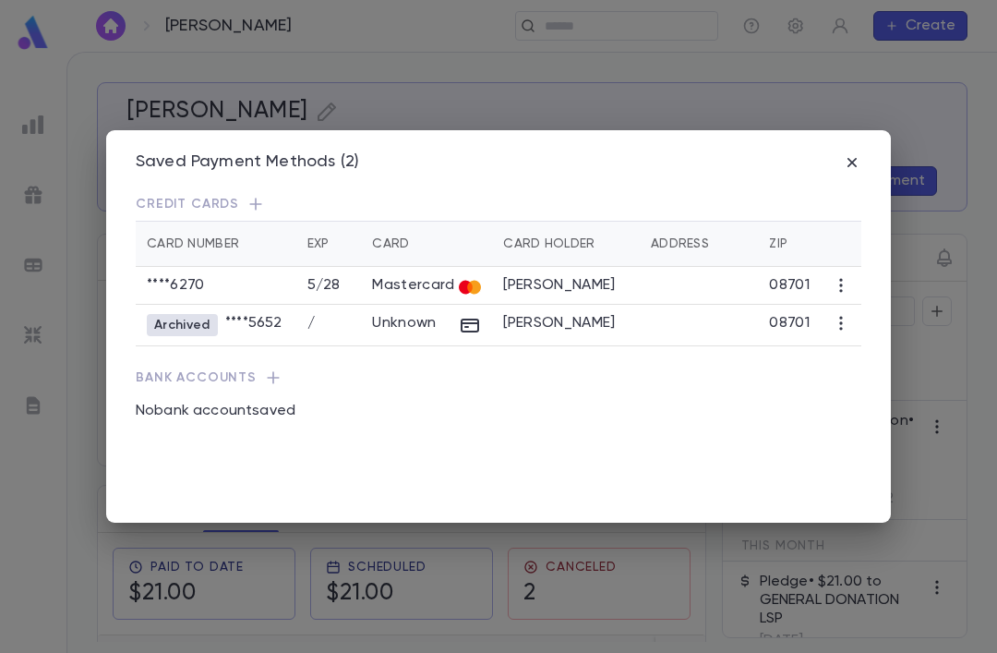
click at [342, 276] on p "5 / 28" at bounding box center [328, 285] width 43 height 18
click at [326, 282] on td "5 / 28" at bounding box center [329, 286] width 66 height 38
click at [298, 267] on td "5 / 28" at bounding box center [329, 286] width 66 height 38
click at [349, 276] on p "5 / 28" at bounding box center [328, 285] width 43 height 18
click at [835, 276] on icon "button" at bounding box center [841, 285] width 18 height 18
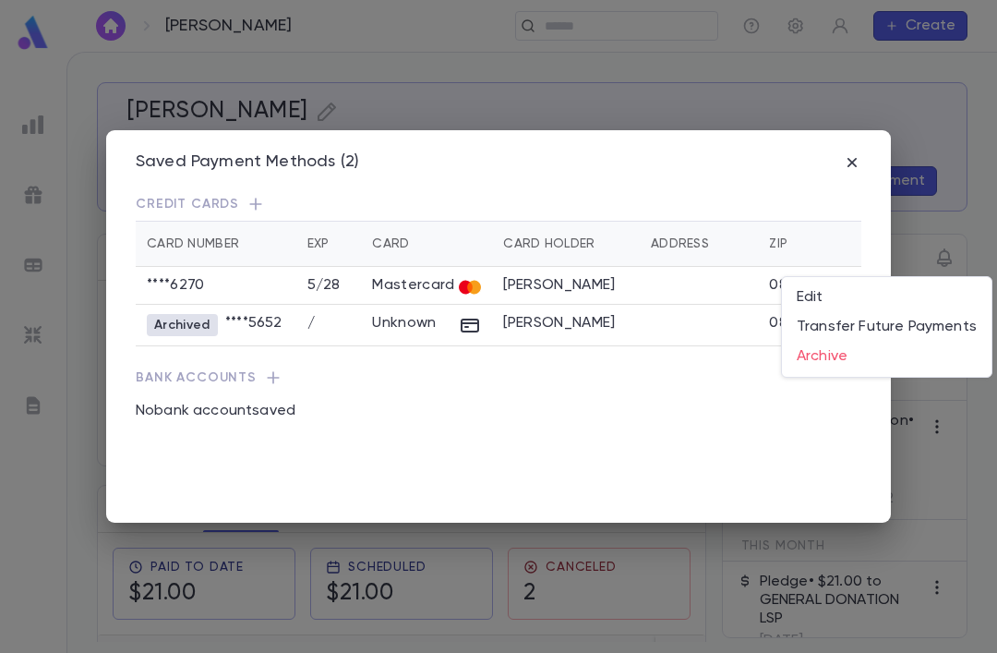
click at [582, 413] on div at bounding box center [498, 326] width 997 height 653
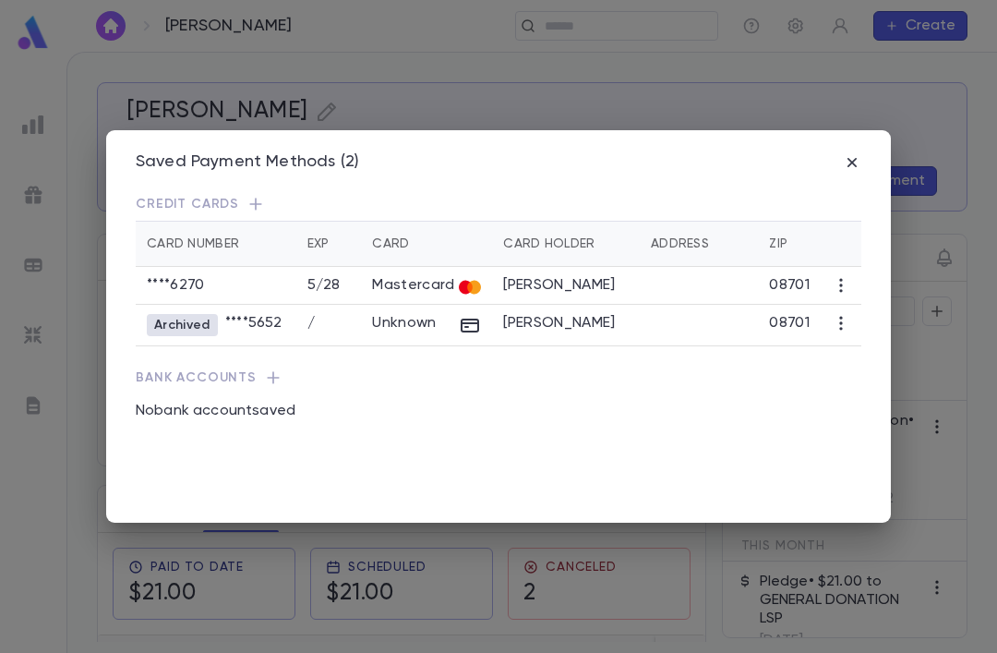
click at [839, 152] on div "Saved Payment Methods (2)" at bounding box center [498, 162] width 725 height 20
click at [847, 163] on div "Saved Payment Methods (2)" at bounding box center [498, 173] width 725 height 42
click at [846, 163] on div "Saved Payment Methods (2)" at bounding box center [498, 173] width 725 height 42
click at [843, 153] on icon "button" at bounding box center [852, 162] width 18 height 18
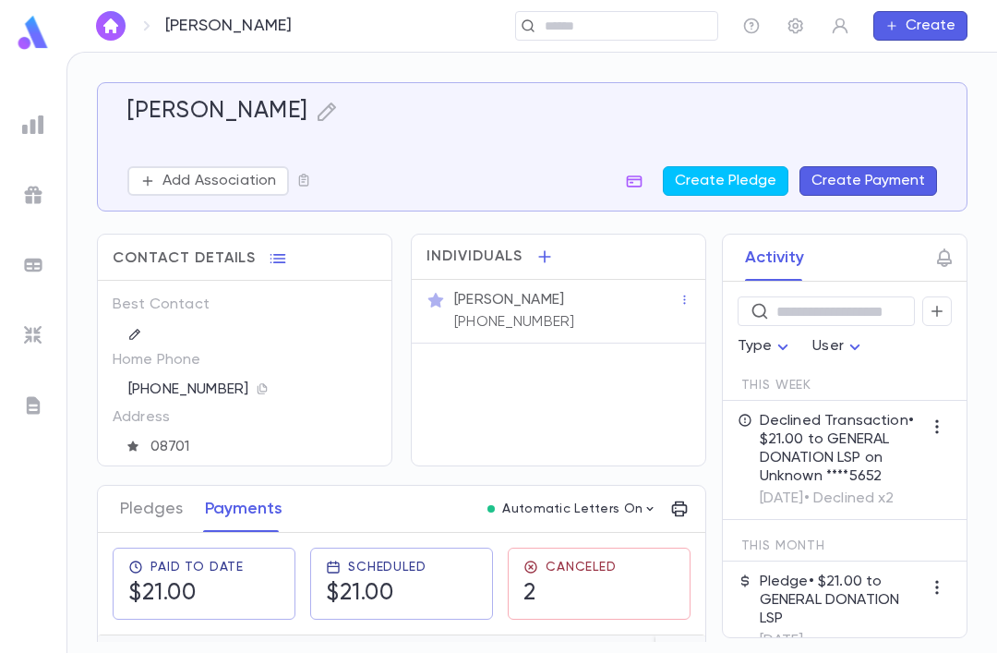
click at [940, 296] on button "button" at bounding box center [937, 311] width 30 height 30
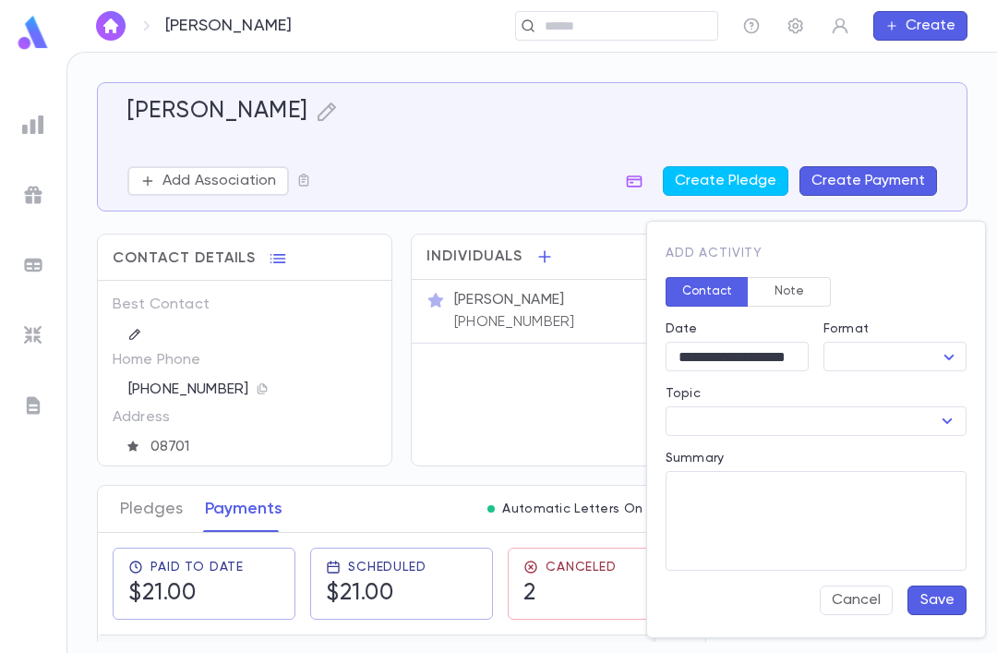
click at [806, 294] on button "Note" at bounding box center [789, 292] width 83 height 30
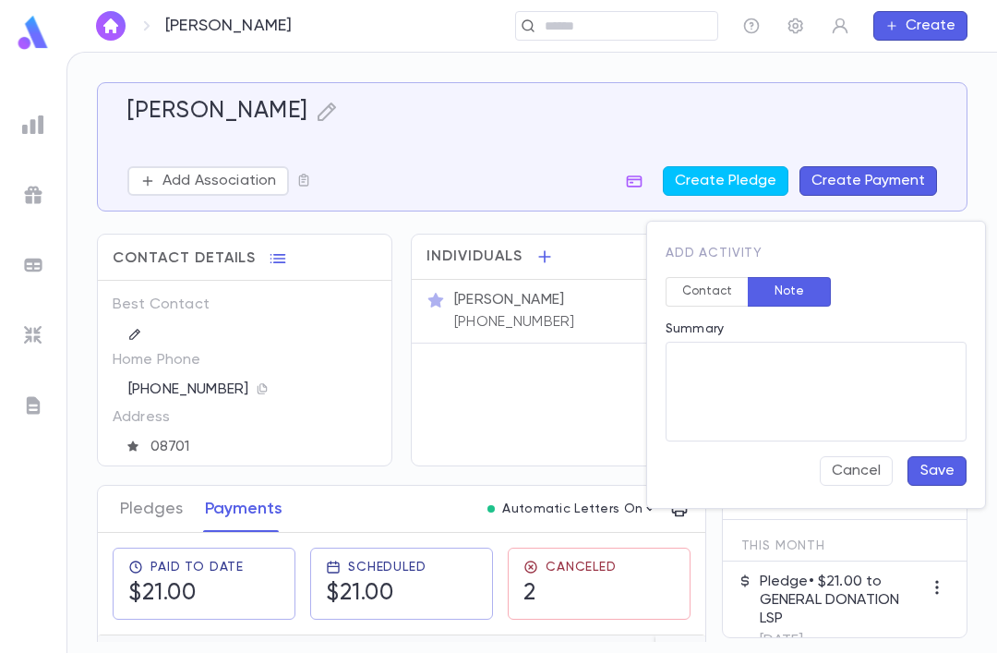
click at [802, 376] on textarea "Summary" at bounding box center [815, 392] width 275 height 100
type textarea "**********"
click at [944, 468] on button "Save" at bounding box center [936, 471] width 59 height 30
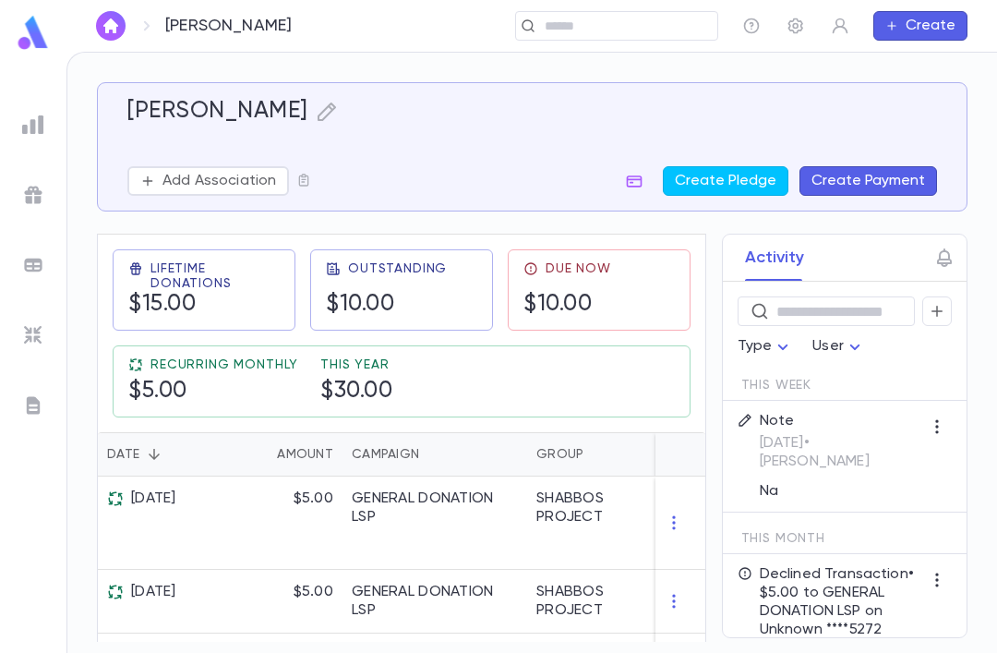
scroll to position [297, 0]
click at [634, 171] on button "button" at bounding box center [634, 181] width 30 height 30
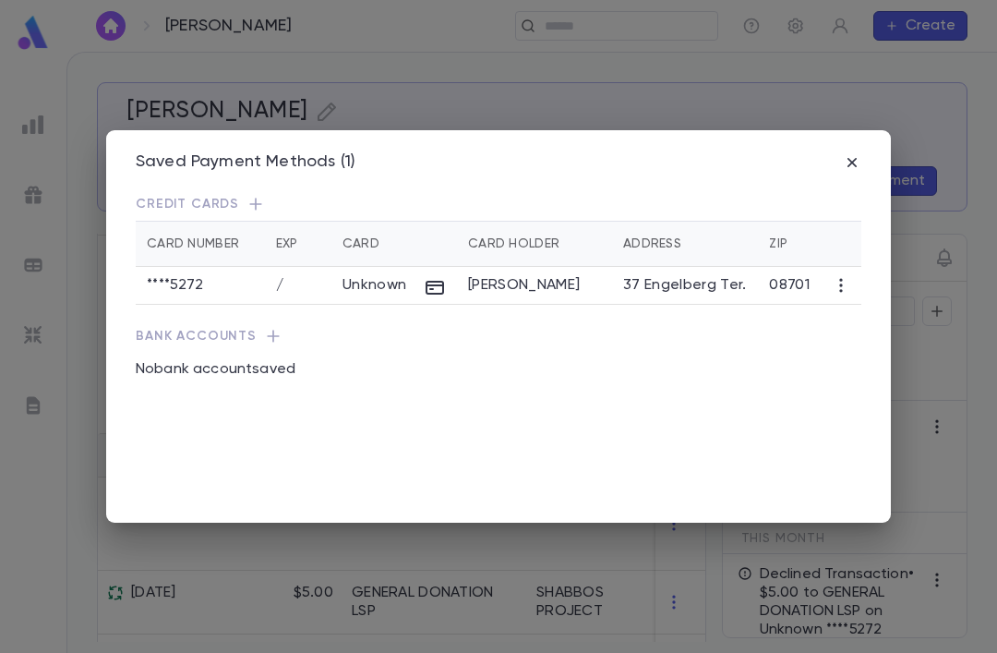
click at [848, 153] on icon "button" at bounding box center [852, 162] width 18 height 18
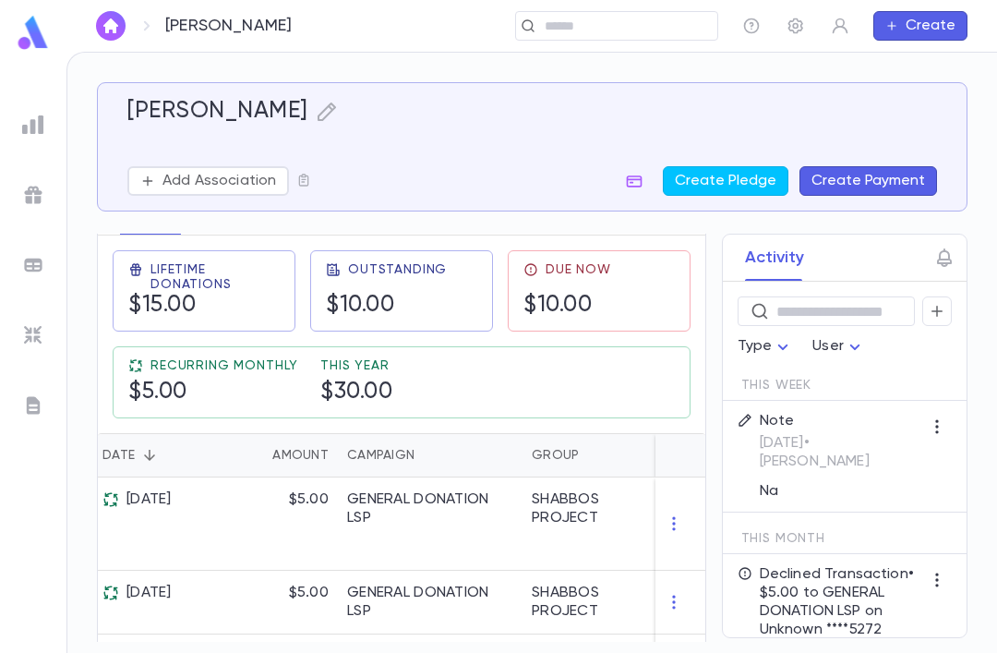
scroll to position [0, 10]
click at [940, 431] on icon "button" at bounding box center [937, 426] width 18 height 18
click at [821, 484] on div at bounding box center [498, 326] width 997 height 653
click at [931, 415] on button "button" at bounding box center [937, 427] width 30 height 30
click at [941, 489] on li "Edit" at bounding box center [949, 492] width 78 height 30
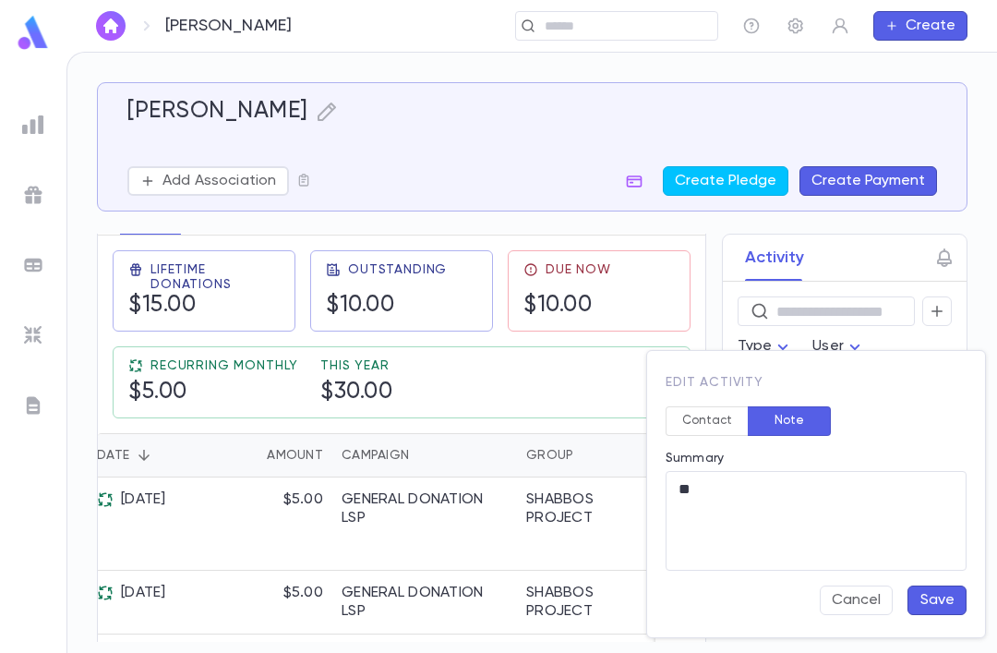
click at [775, 520] on textarea "**" at bounding box center [815, 521] width 275 height 100
click at [740, 487] on textarea "**" at bounding box center [815, 521] width 275 height 100
type textarea "*"
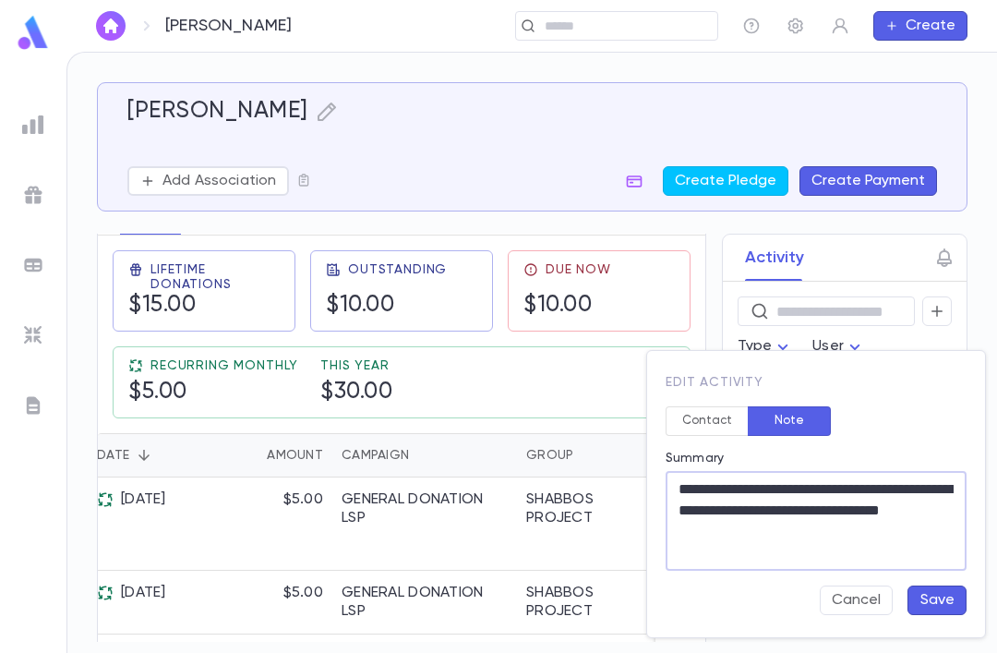
type textarea "**********"
click at [942, 593] on button "Save" at bounding box center [936, 600] width 59 height 30
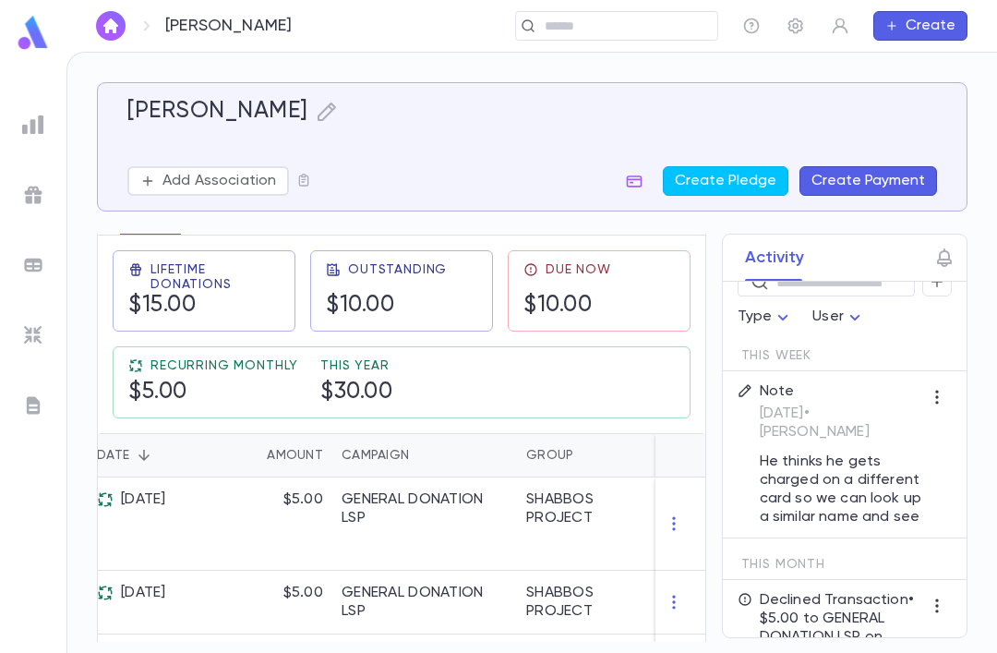
scroll to position [18, 0]
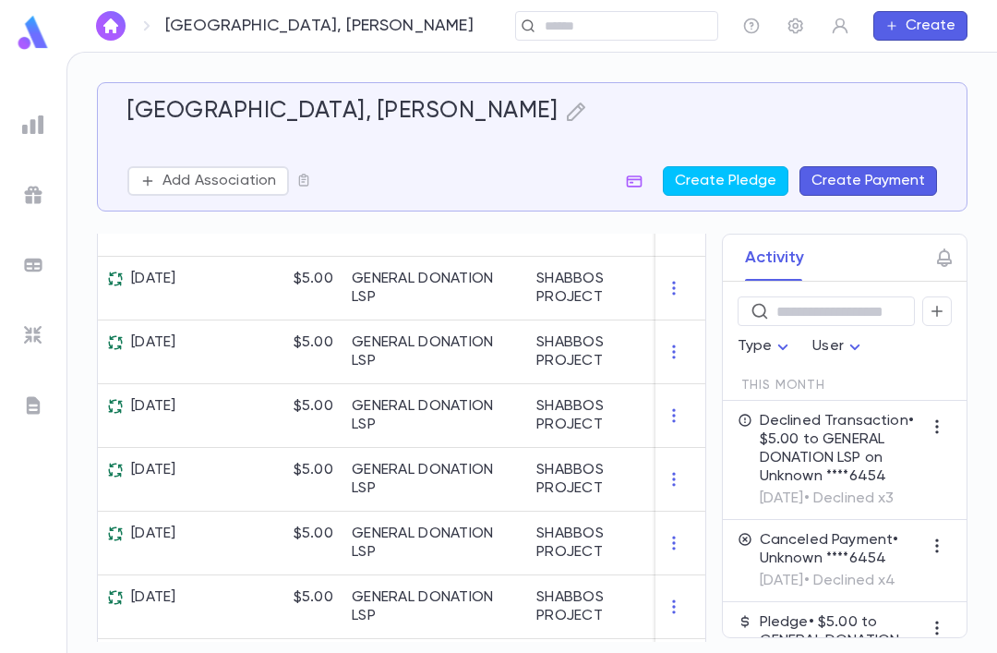
scroll to position [620, 0]
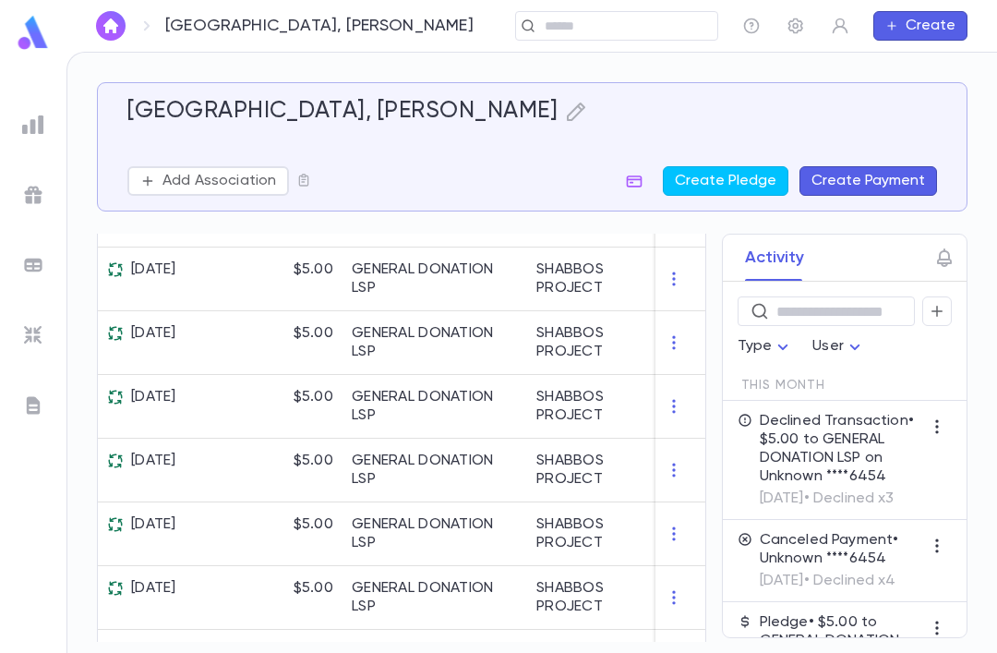
click at [941, 305] on icon "button" at bounding box center [937, 311] width 17 height 18
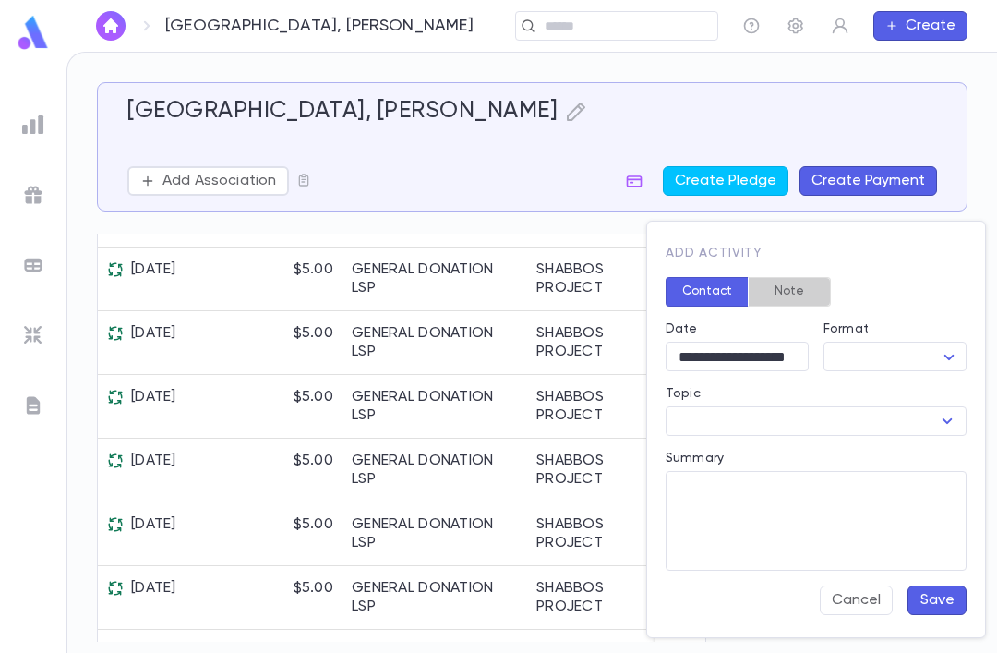
click at [799, 285] on button "Note" at bounding box center [789, 292] width 83 height 30
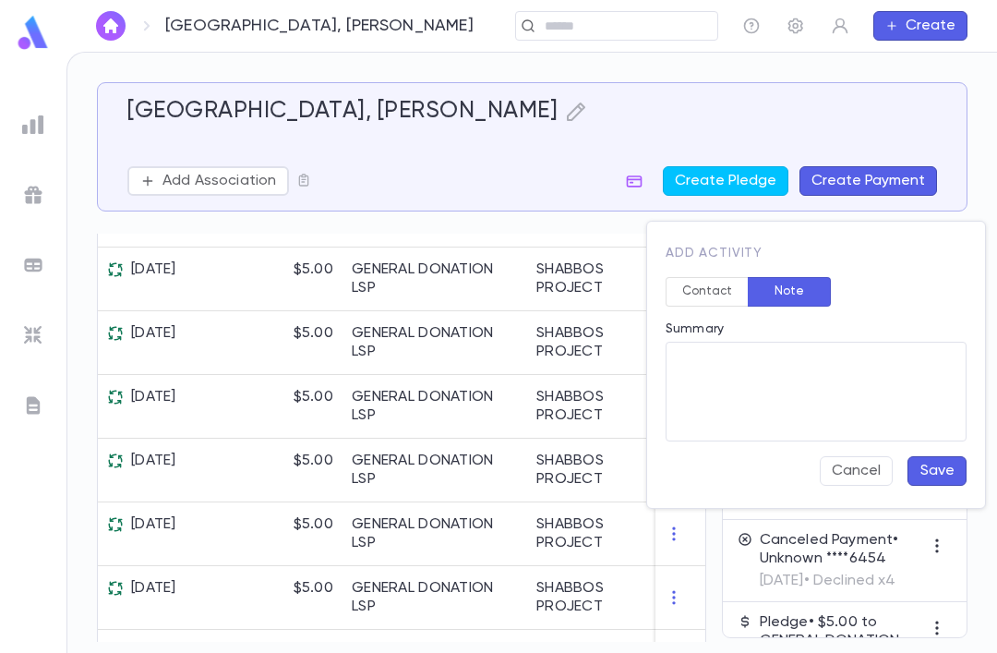
click at [778, 390] on textarea "Summary" at bounding box center [815, 392] width 275 height 100
type textarea "**"
click at [937, 477] on button "Save" at bounding box center [936, 471] width 59 height 30
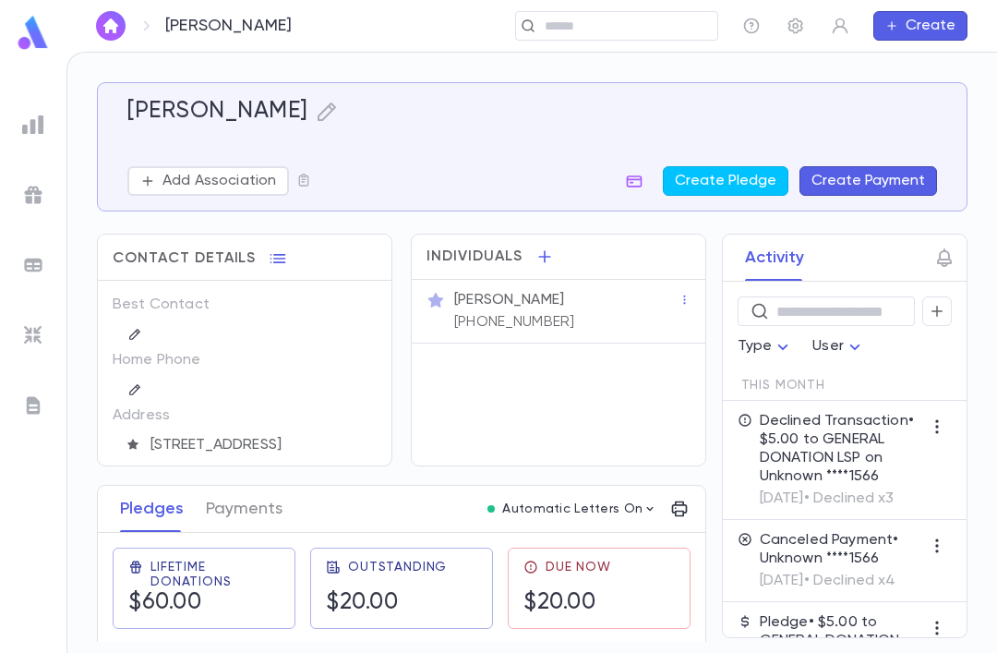
click at [943, 318] on icon "button" at bounding box center [937, 311] width 17 height 18
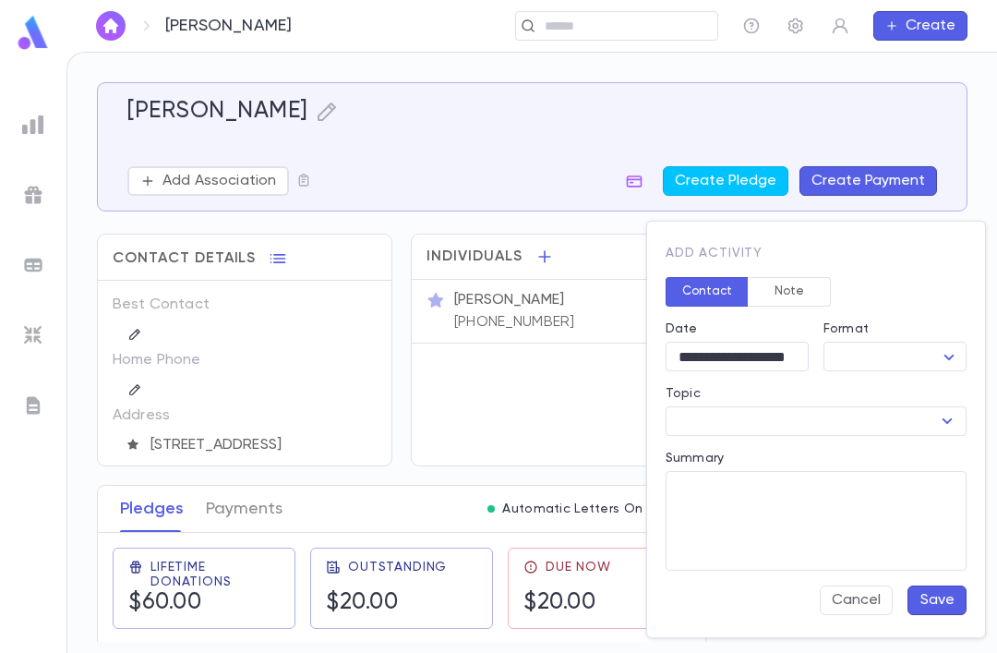
click at [798, 283] on button "Note" at bounding box center [789, 292] width 83 height 30
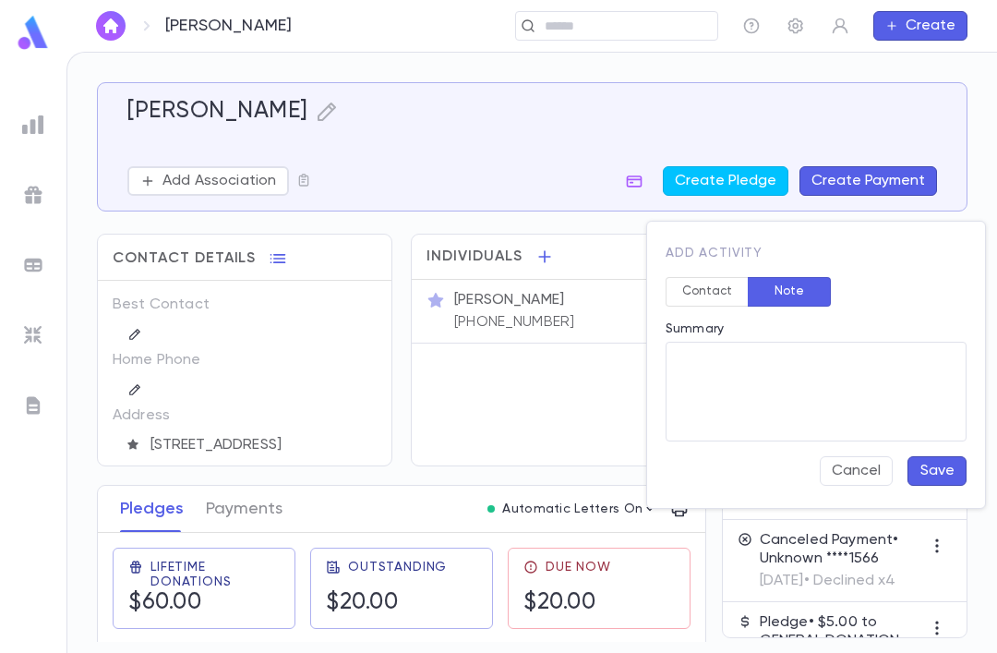
click at [822, 390] on textarea "Summary" at bounding box center [815, 392] width 275 height 100
type textarea "*"
type textarea "**"
click at [934, 471] on button "Save" at bounding box center [936, 471] width 59 height 30
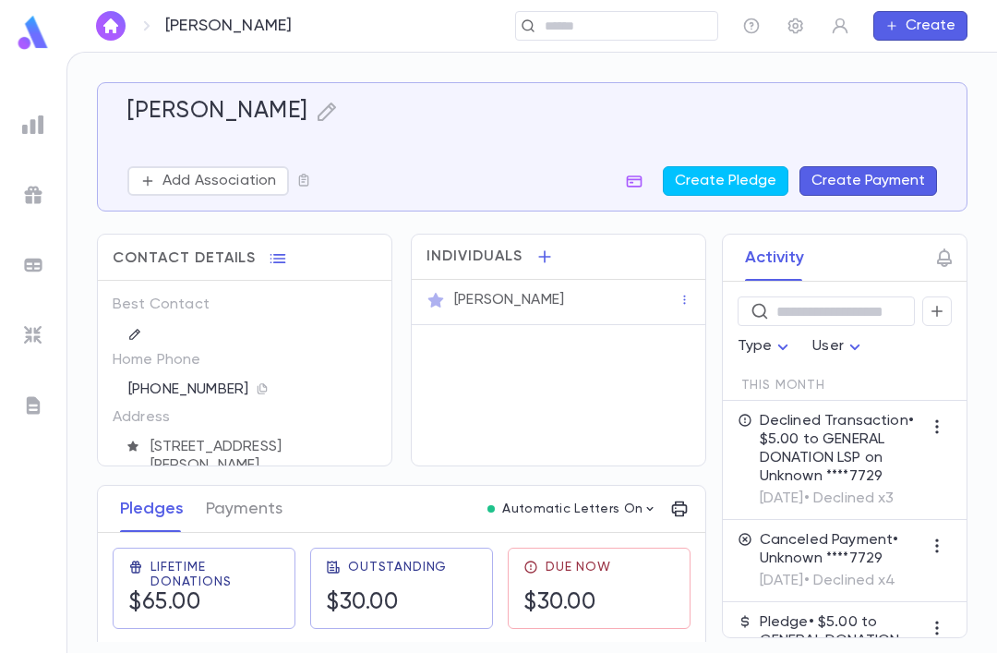
click at [944, 319] on icon "button" at bounding box center [937, 311] width 17 height 18
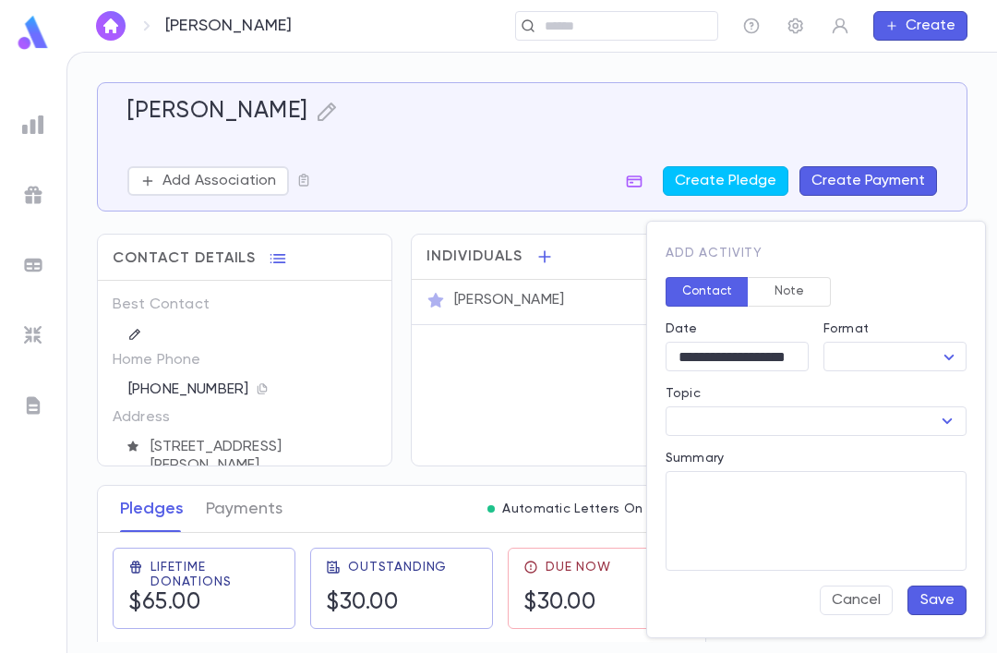
click at [793, 282] on button "Note" at bounding box center [789, 292] width 83 height 30
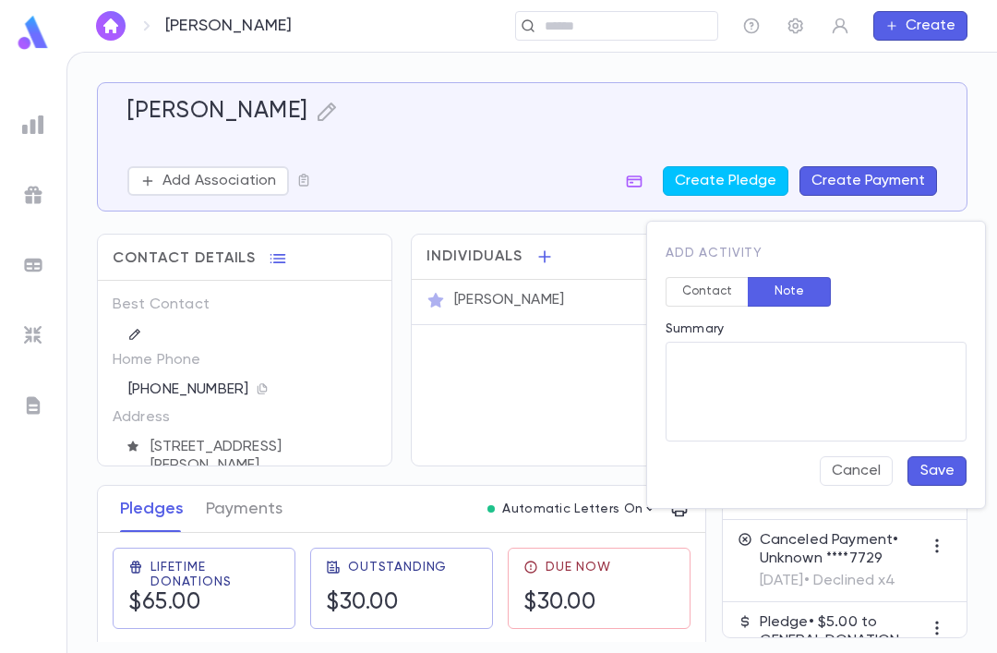
click at [772, 409] on textarea "Summary" at bounding box center [815, 392] width 275 height 100
type textarea "**"
click at [928, 463] on button "Save" at bounding box center [936, 471] width 59 height 30
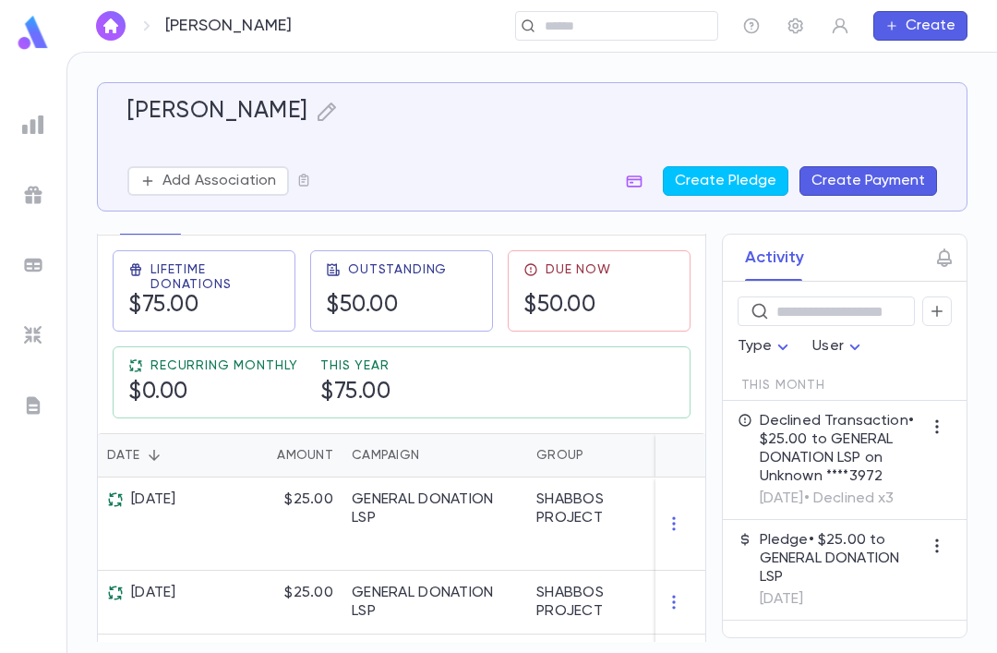
scroll to position [54, 0]
click at [949, 296] on button "button" at bounding box center [937, 311] width 30 height 30
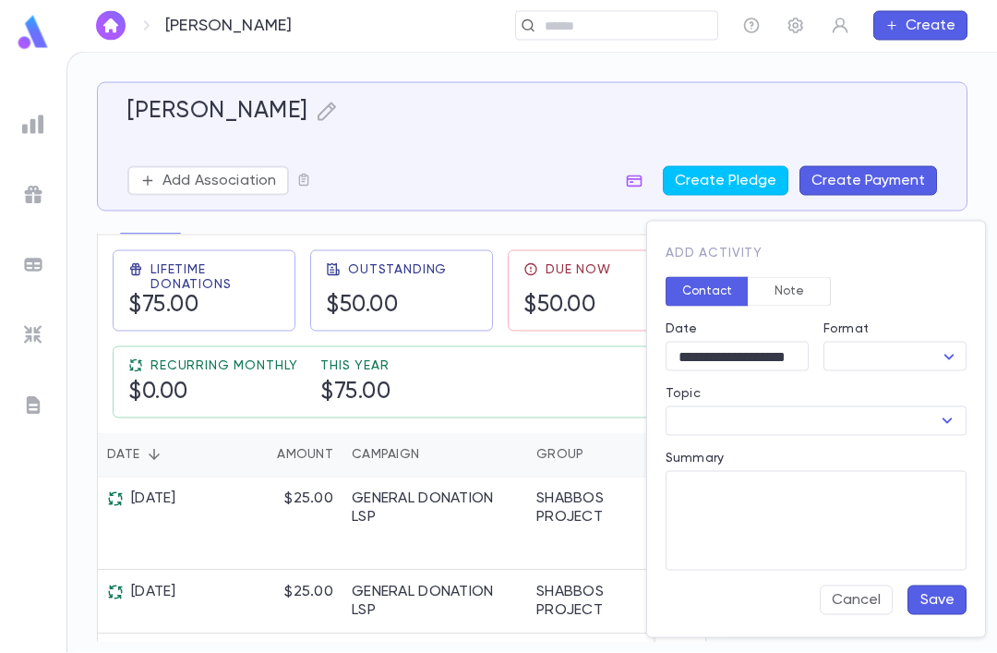
scroll to position [55, 0]
click at [798, 305] on button "Note" at bounding box center [789, 292] width 83 height 30
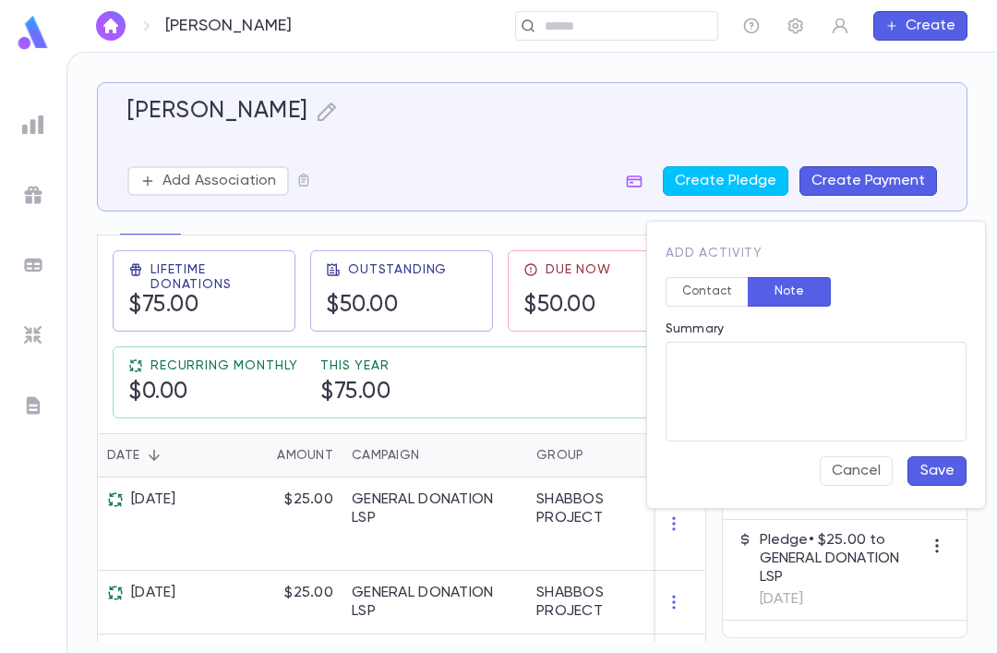
click at [805, 392] on textarea "Summary" at bounding box center [815, 392] width 275 height 100
click at [851, 467] on button "Cancel" at bounding box center [856, 471] width 73 height 30
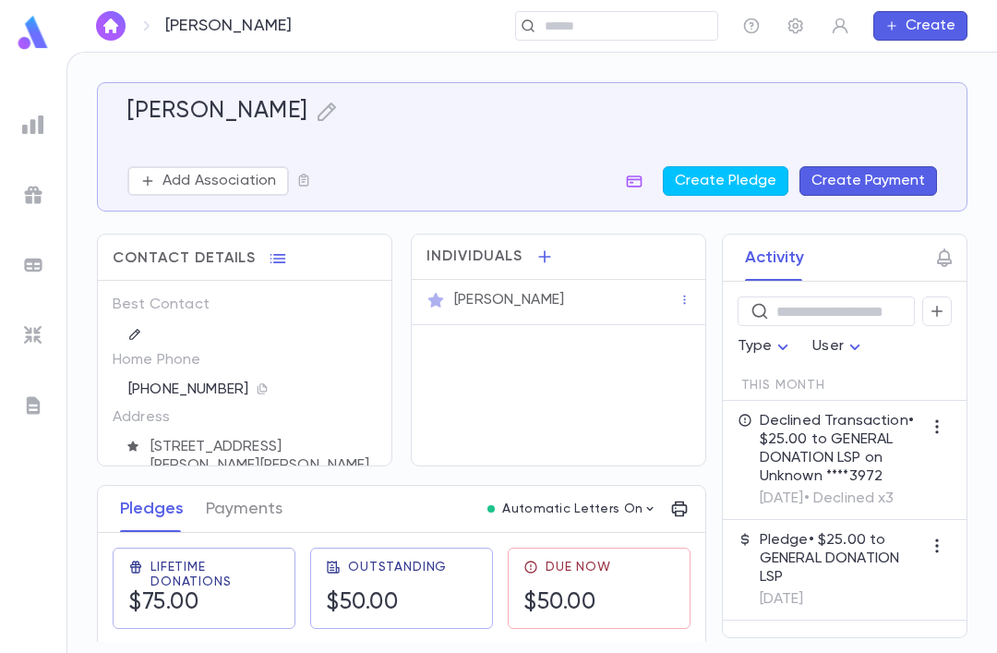
scroll to position [1, 0]
click at [287, 243] on button "button" at bounding box center [278, 258] width 30 height 30
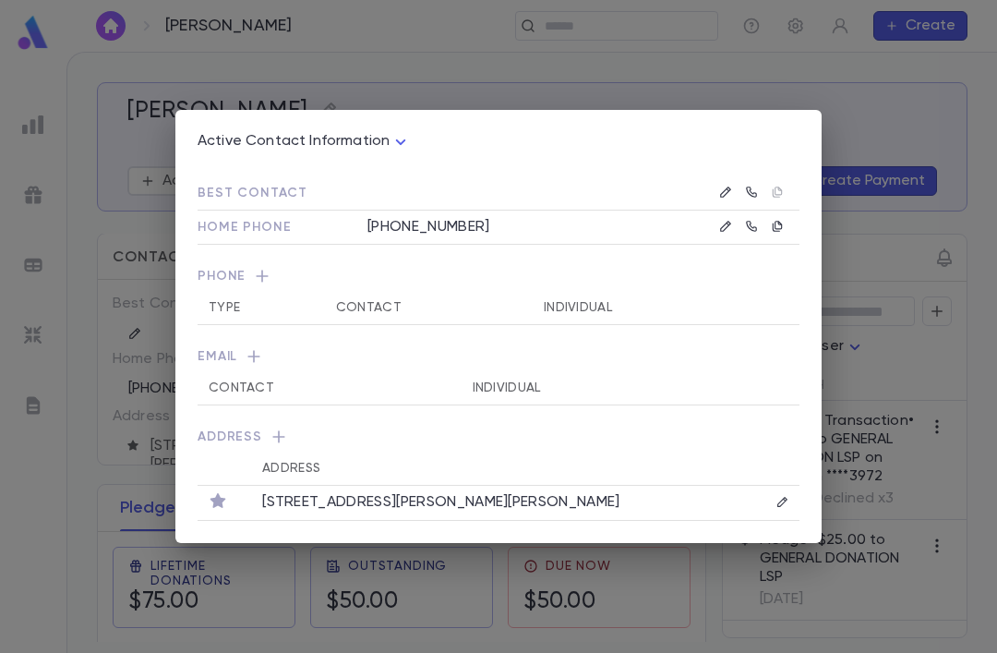
click at [266, 281] on icon "button" at bounding box center [262, 276] width 18 height 18
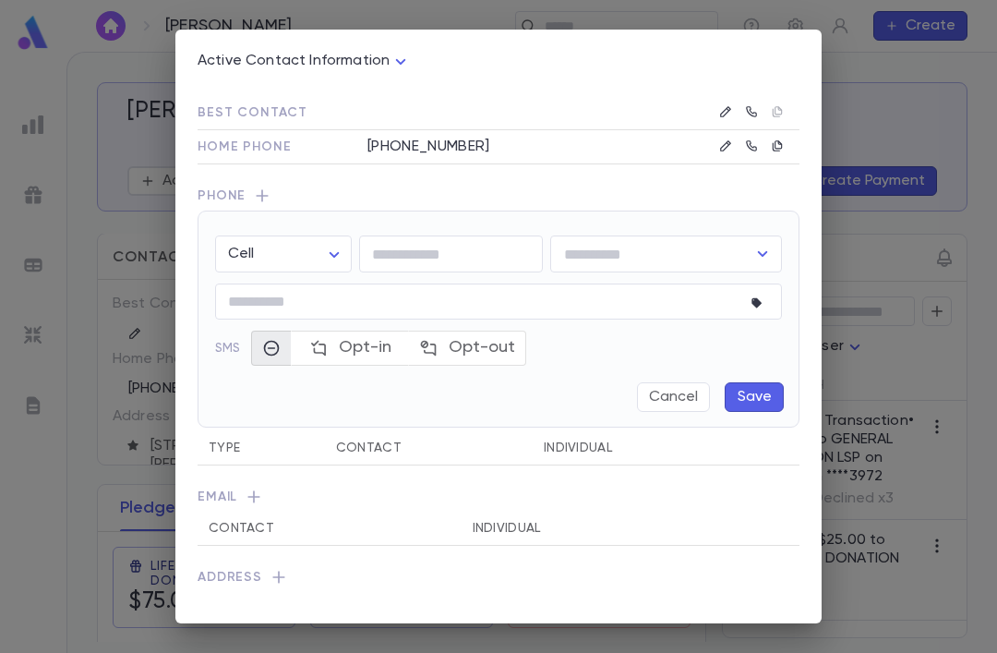
click at [279, 250] on body "[PERSON_NAME] ​ Create [PERSON_NAME] Add Association Create Pledge Create Payme…" at bounding box center [498, 352] width 997 height 601
click at [463, 258] on div at bounding box center [498, 326] width 997 height 653
click at [458, 260] on input "tel" at bounding box center [451, 254] width 184 height 36
type input "**********"
click at [630, 236] on input "text" at bounding box center [651, 253] width 187 height 35
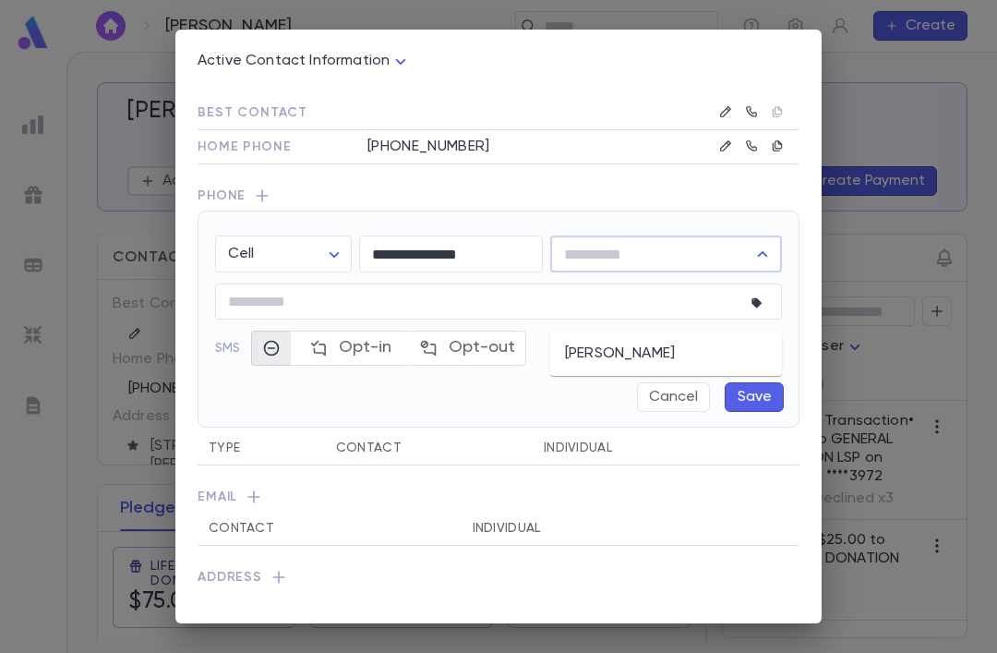
click at [615, 367] on div "**********" at bounding box center [492, 316] width 581 height 189
click at [665, 251] on input "text" at bounding box center [651, 253] width 187 height 35
type input "**"
click at [685, 393] on button "Cancel" at bounding box center [673, 397] width 73 height 30
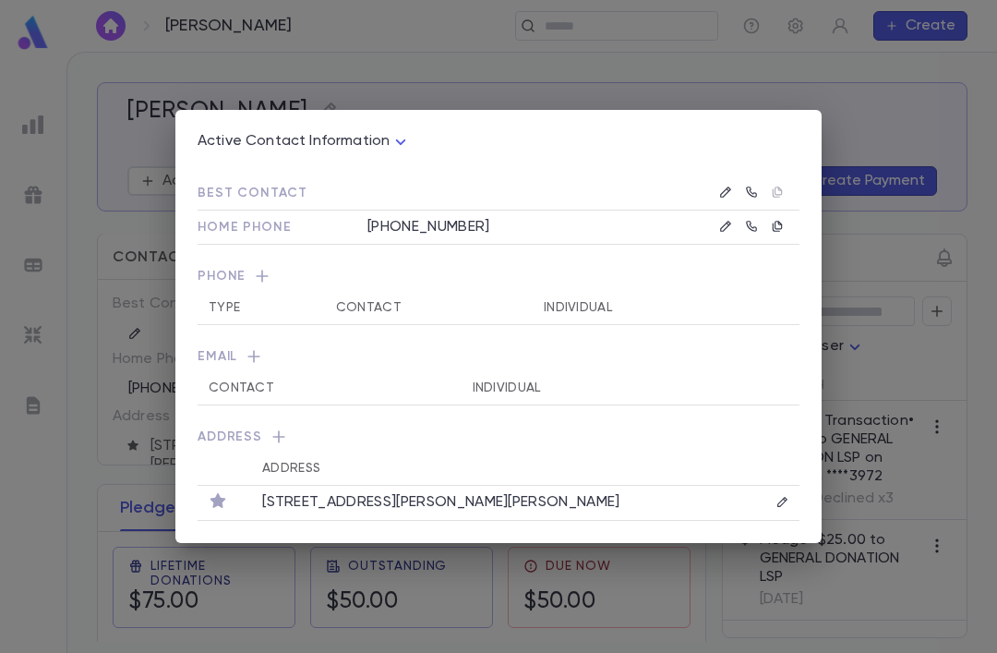
click at [269, 270] on icon "button" at bounding box center [262, 276] width 18 height 18
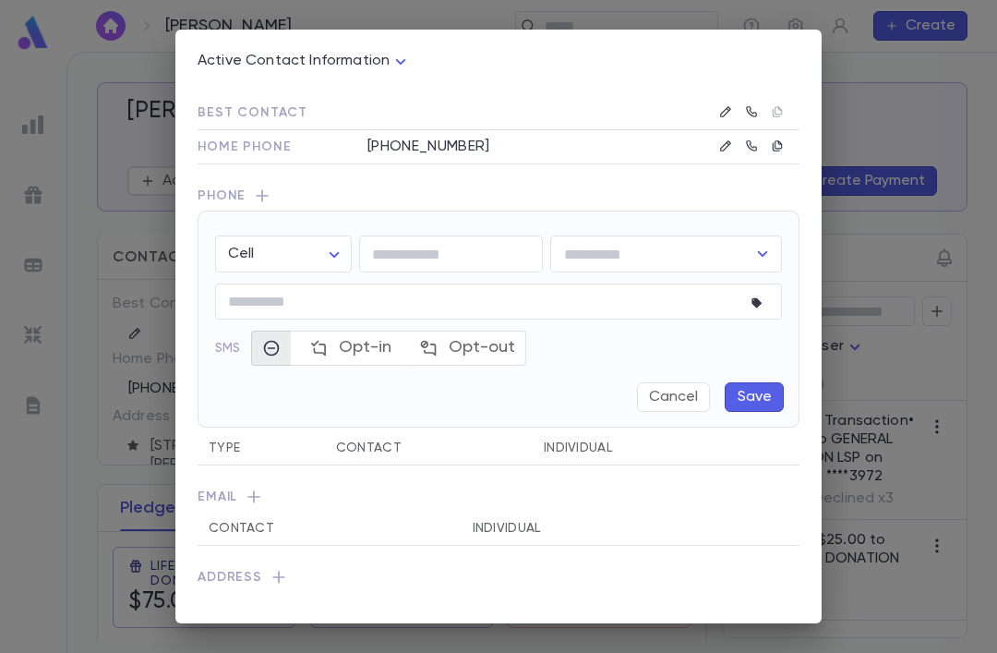
click at [435, 251] on input "tel" at bounding box center [451, 254] width 184 height 36
type input "**********"
click at [758, 398] on button "Save" at bounding box center [754, 397] width 59 height 30
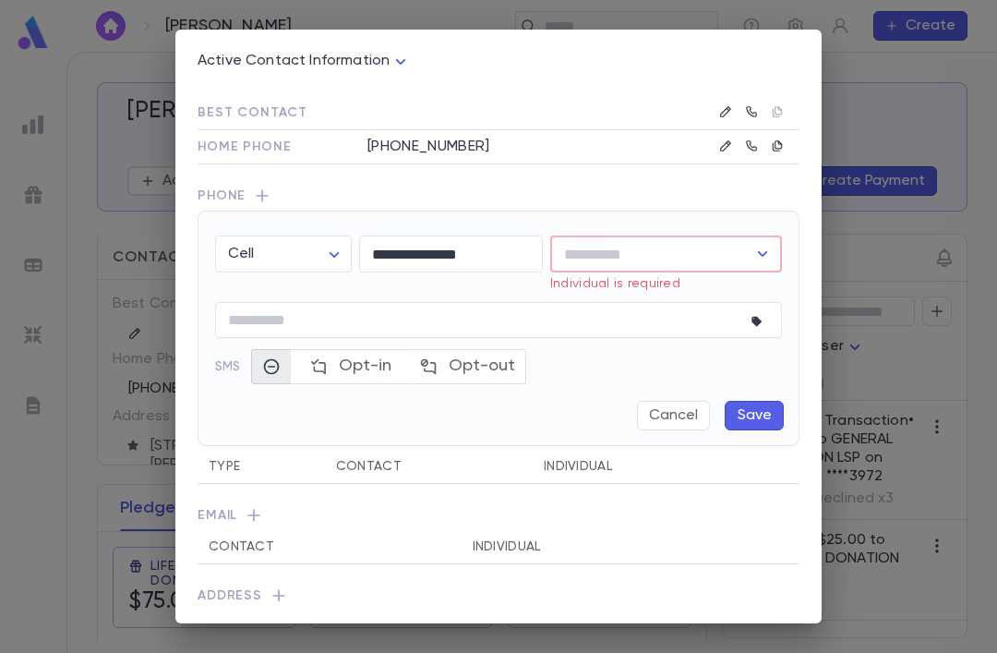
click at [656, 246] on input "text" at bounding box center [651, 253] width 187 height 35
click at [715, 339] on li "[PERSON_NAME]" at bounding box center [666, 354] width 232 height 30
type input "**********"
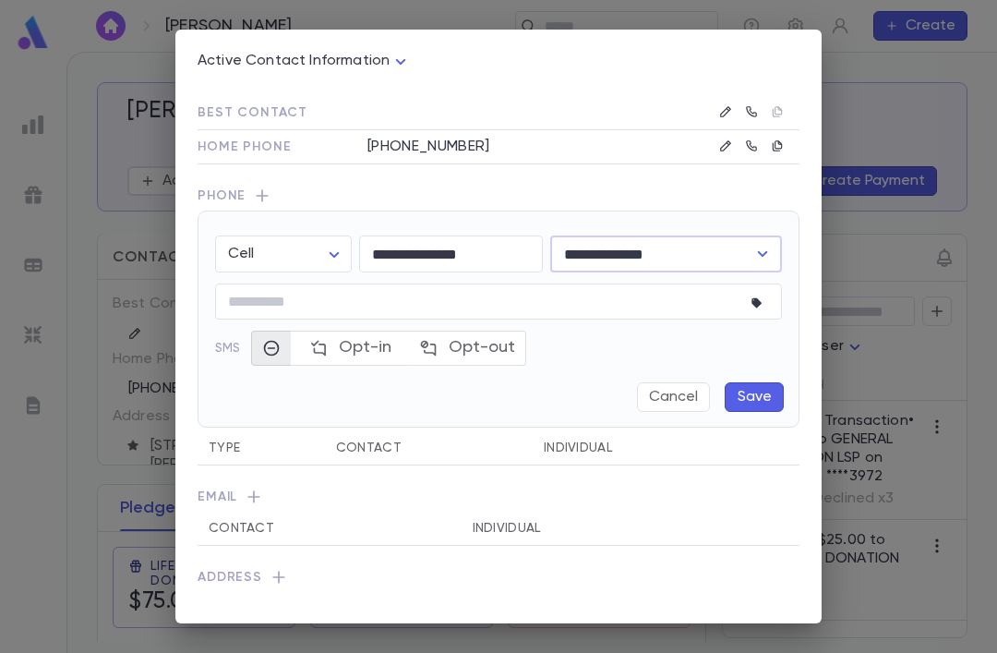
click at [756, 393] on button "Save" at bounding box center [754, 397] width 59 height 30
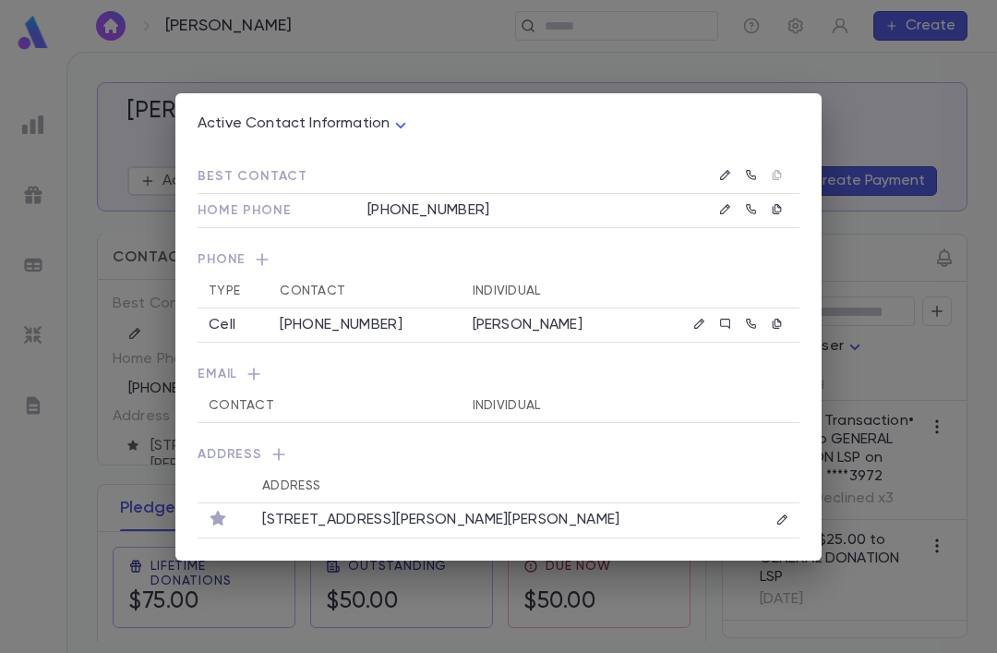
click at [551, 80] on div "Active Contact Information **** Best Contact Home Phone [PHONE_NUMBER] Phone Ty…" at bounding box center [498, 326] width 997 height 653
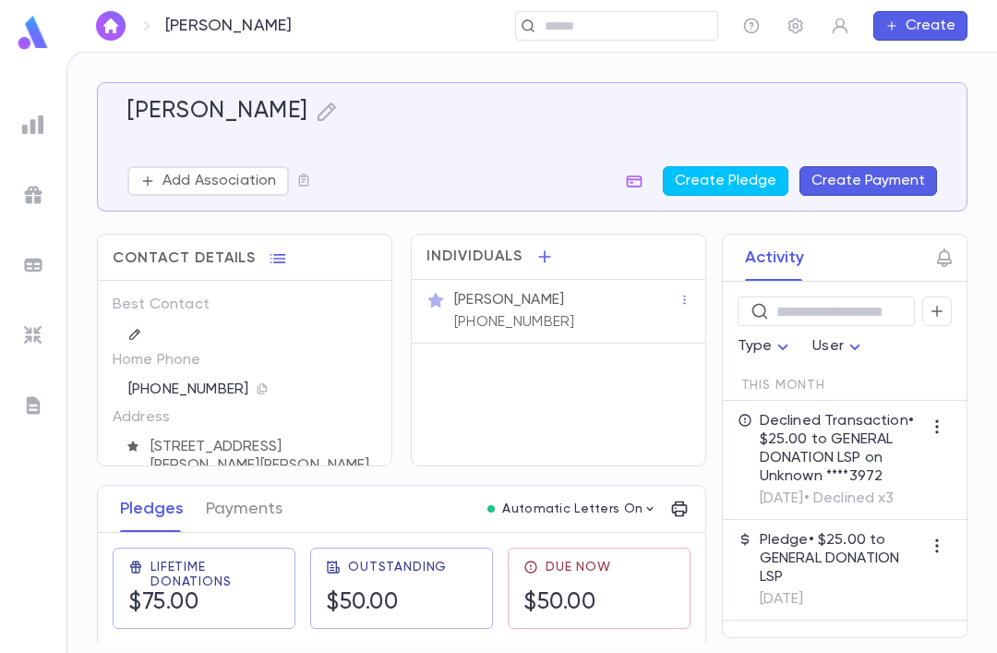
scroll to position [0, 0]
click at [280, 254] on icon "button" at bounding box center [278, 258] width 16 height 9
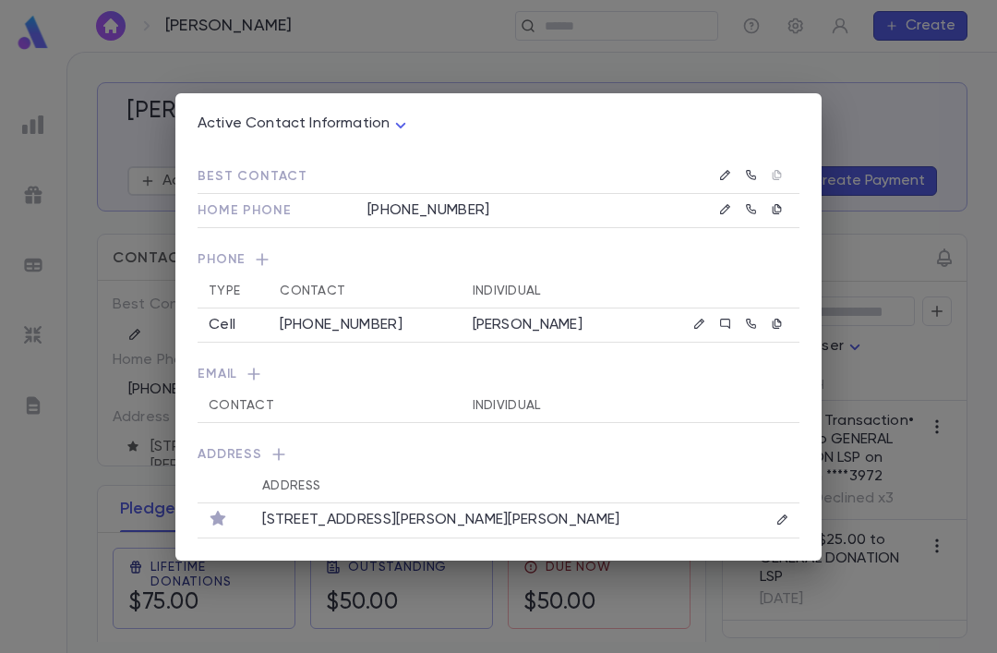
click at [429, 162] on td at bounding box center [510, 177] width 330 height 34
click at [406, 153] on div at bounding box center [499, 154] width 602 height 11
click at [406, 152] on div at bounding box center [499, 154] width 602 height 11
click at [639, 158] on div at bounding box center [499, 154] width 602 height 11
click at [527, 208] on td "[PHONE_NUMBER]" at bounding box center [510, 210] width 330 height 34
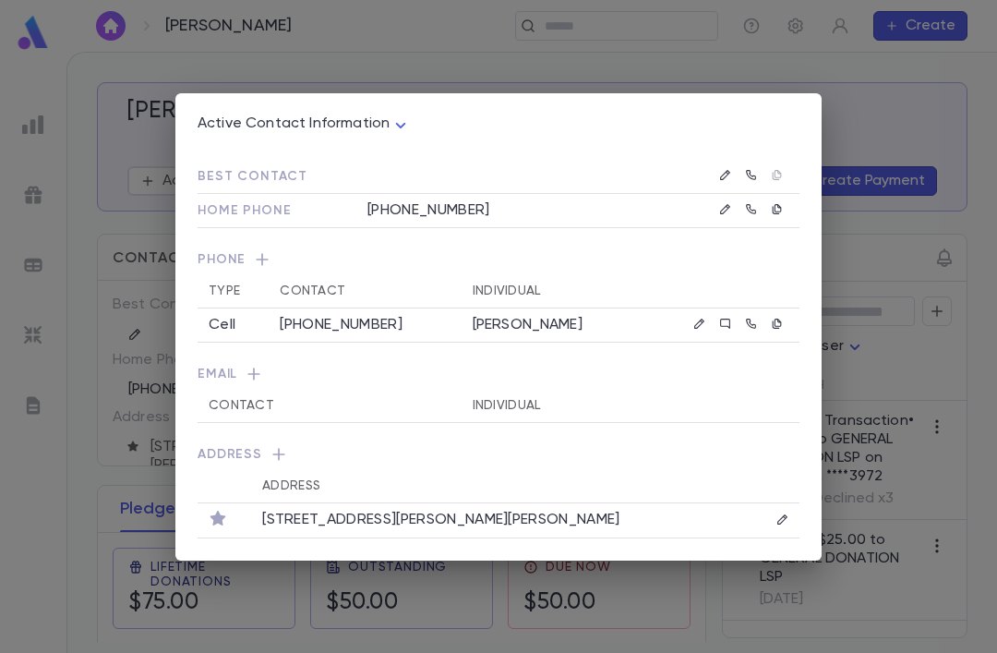
click at [458, 206] on td "[PHONE_NUMBER]" at bounding box center [510, 210] width 330 height 34
click at [516, 198] on td "[PHONE_NUMBER]" at bounding box center [510, 210] width 330 height 34
click at [500, 213] on td "[PHONE_NUMBER]" at bounding box center [510, 210] width 330 height 34
click at [364, 321] on div "[PHONE_NUMBER]" at bounding box center [365, 325] width 170 height 18
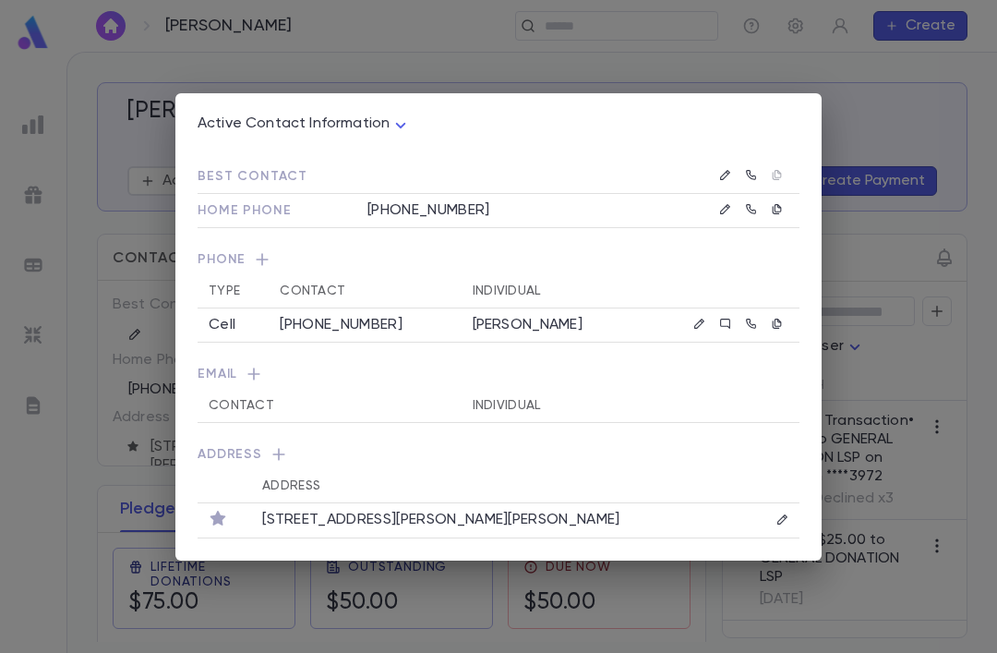
click at [368, 324] on div "[PHONE_NUMBER]" at bounding box center [365, 325] width 170 height 18
click at [412, 212] on td "[PHONE_NUMBER]" at bounding box center [510, 210] width 330 height 34
click at [504, 269] on span "Phone" at bounding box center [499, 262] width 602 height 24
click at [510, 225] on td "[PHONE_NUMBER]" at bounding box center [510, 210] width 330 height 34
click at [475, 202] on td "[PHONE_NUMBER]" at bounding box center [510, 210] width 330 height 34
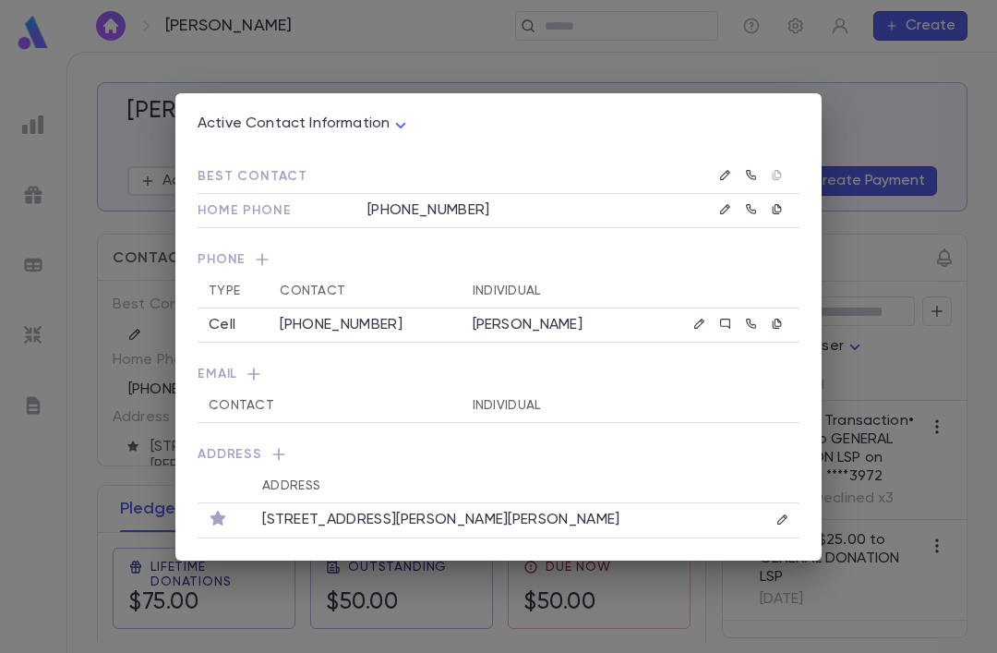
click at [521, 85] on div "Active Contact Information **** Best Contact Home Phone [PHONE_NUMBER] Phone Ty…" at bounding box center [498, 326] width 997 height 653
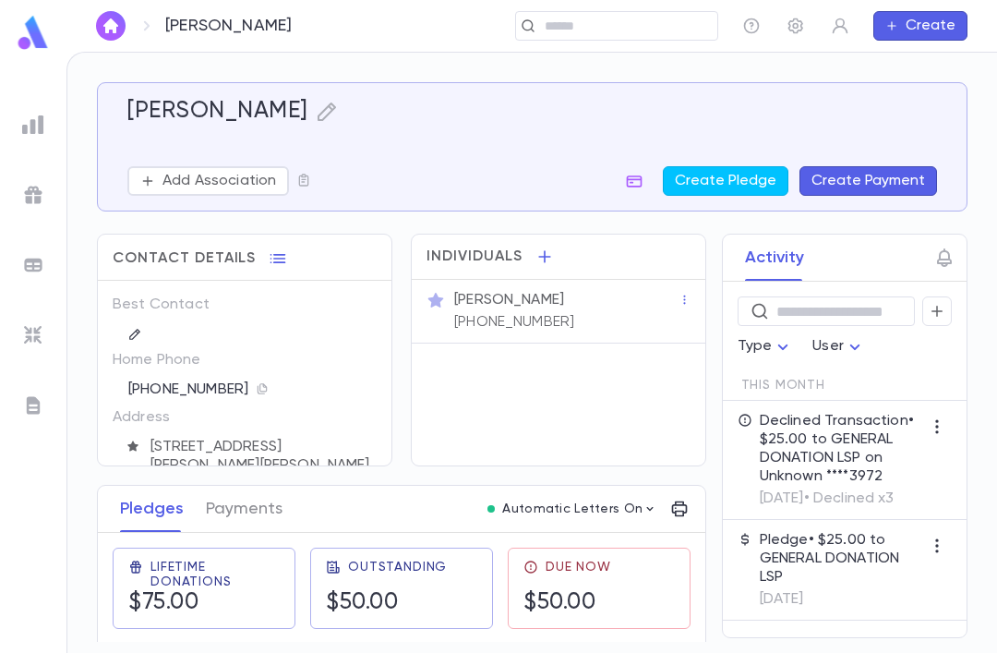
click at [937, 306] on icon "button" at bounding box center [936, 311] width 11 height 11
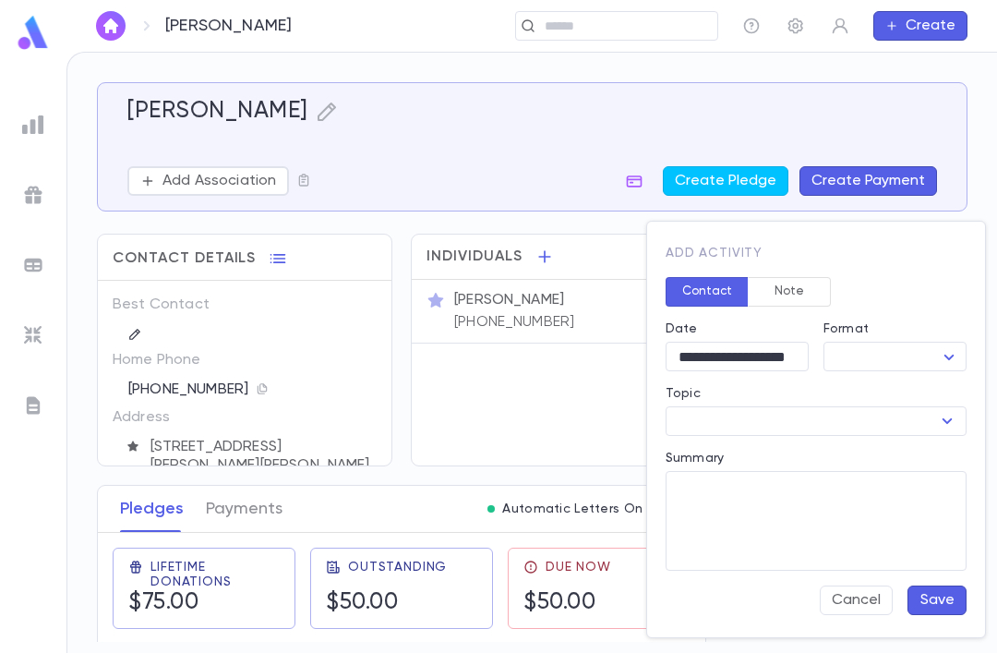
click at [802, 303] on button "Note" at bounding box center [789, 292] width 83 height 30
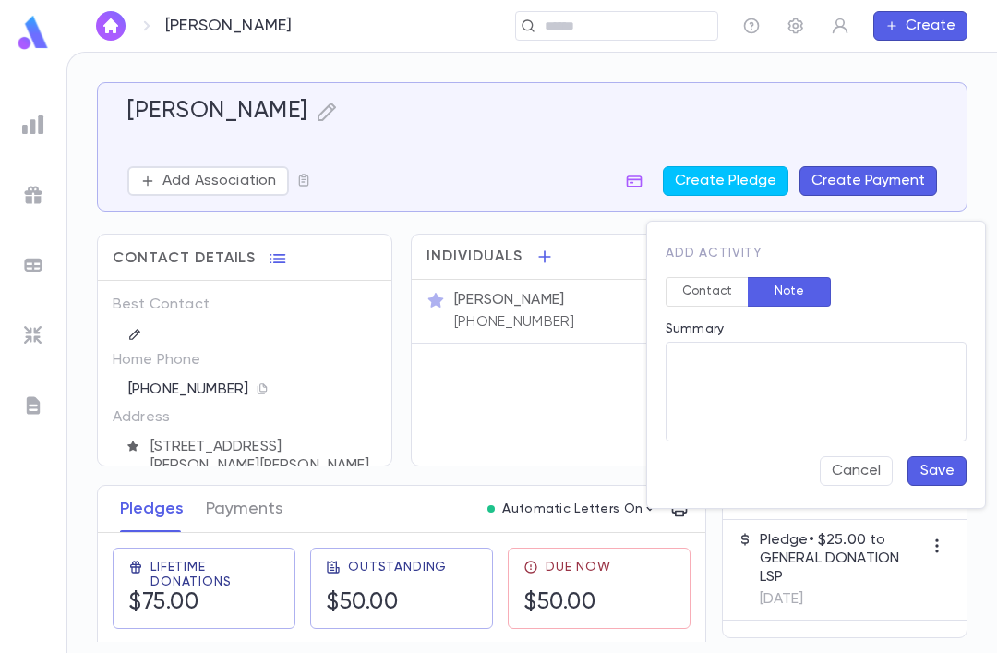
click at [821, 405] on textarea "Summary" at bounding box center [815, 392] width 275 height 100
type textarea "**"
click at [937, 468] on button "Save" at bounding box center [936, 471] width 59 height 30
